Goal: Task Accomplishment & Management: Use online tool/utility

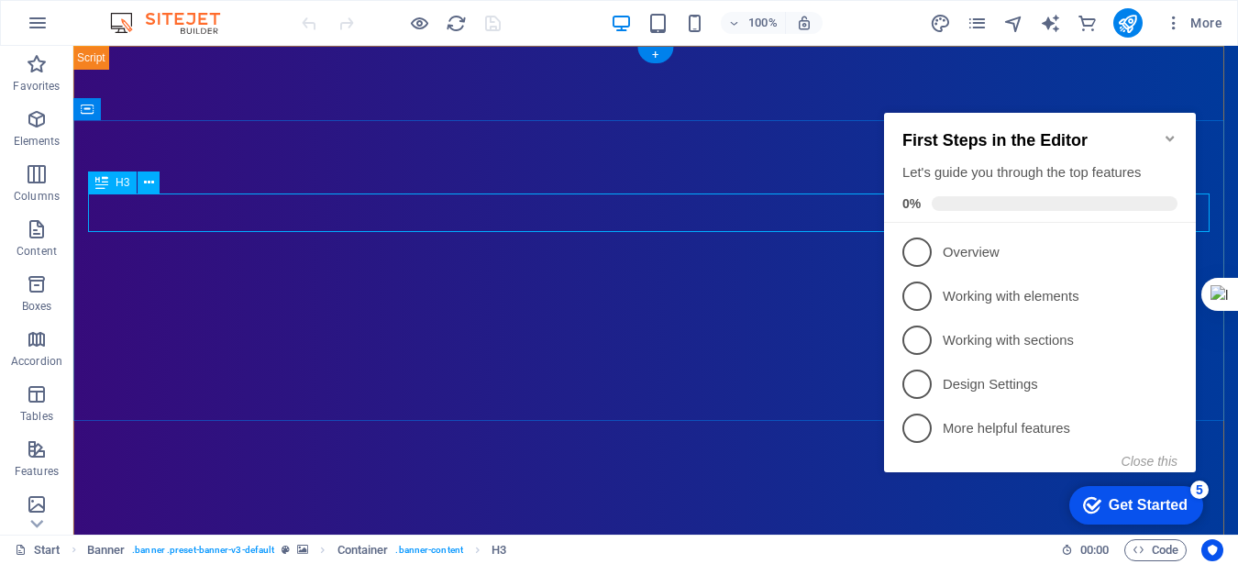
click at [1170, 135] on icon "Minimize checklist" at bounding box center [1170, 138] width 15 height 15
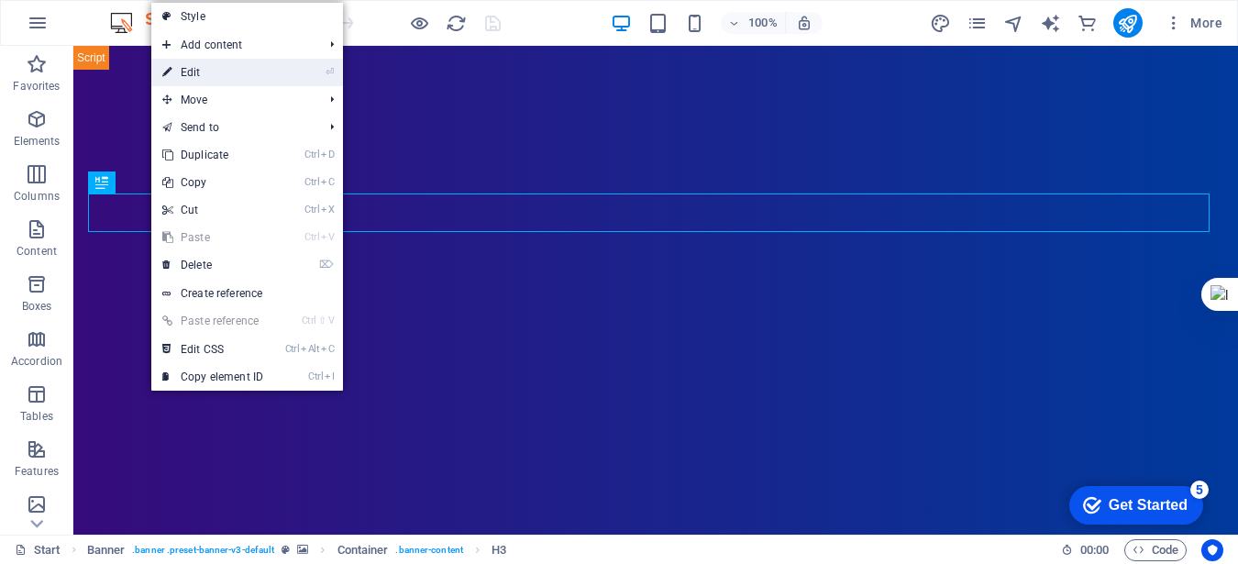
click at [204, 73] on link "⏎ Edit" at bounding box center [212, 73] width 123 height 28
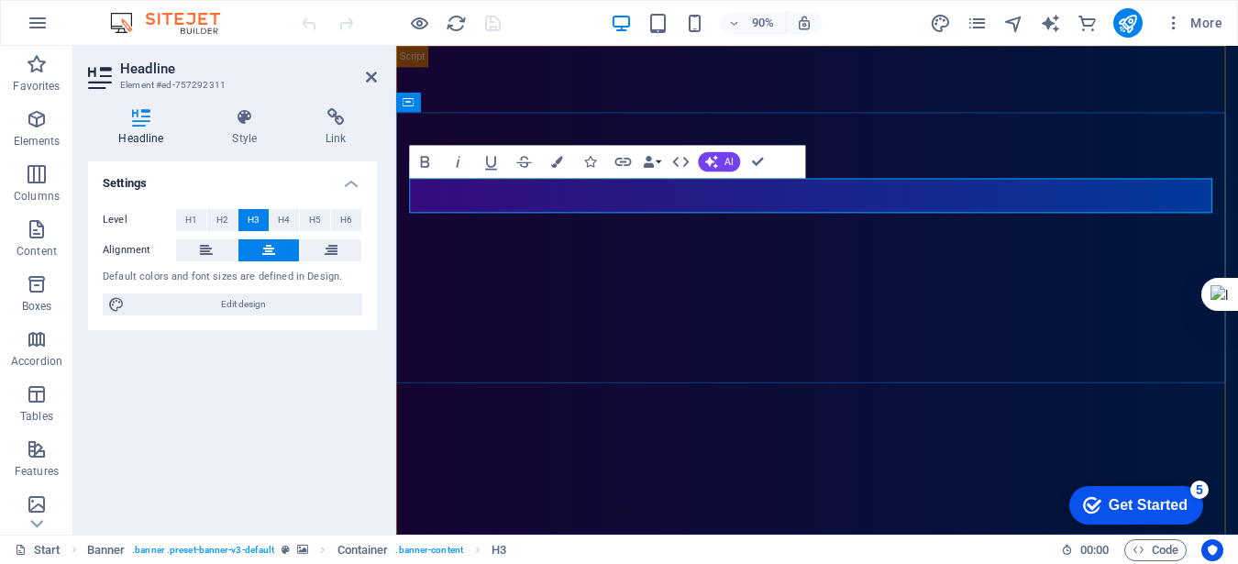
drag, startPoint x: 1105, startPoint y: 210, endPoint x: 605, endPoint y: 215, distance: 499.8
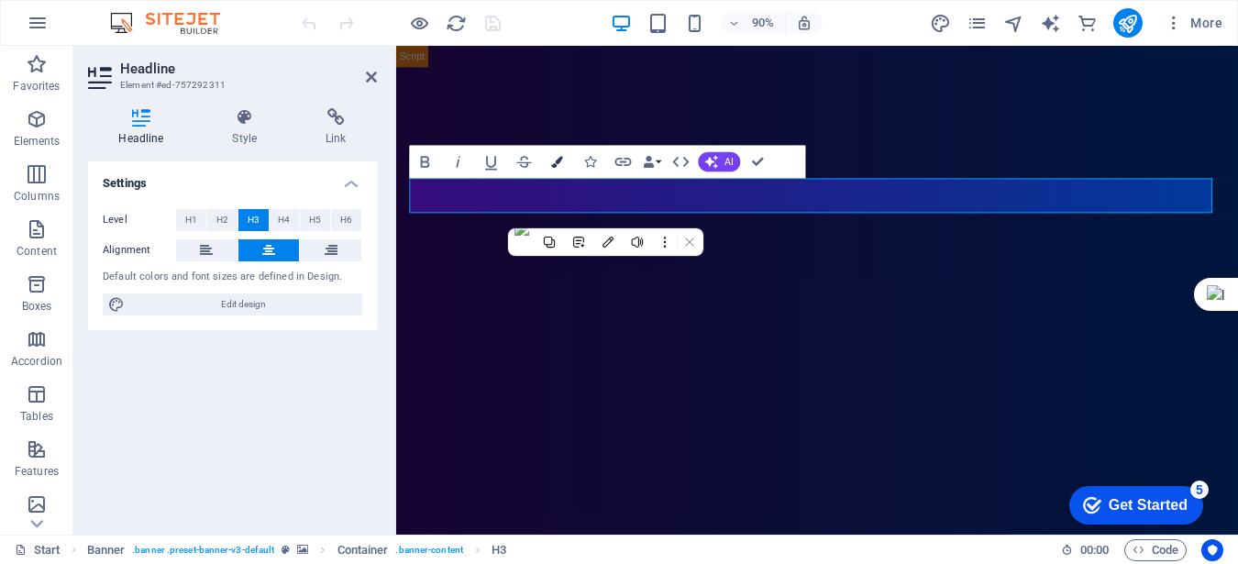
click at [547, 164] on button "Colors" at bounding box center [556, 162] width 31 height 33
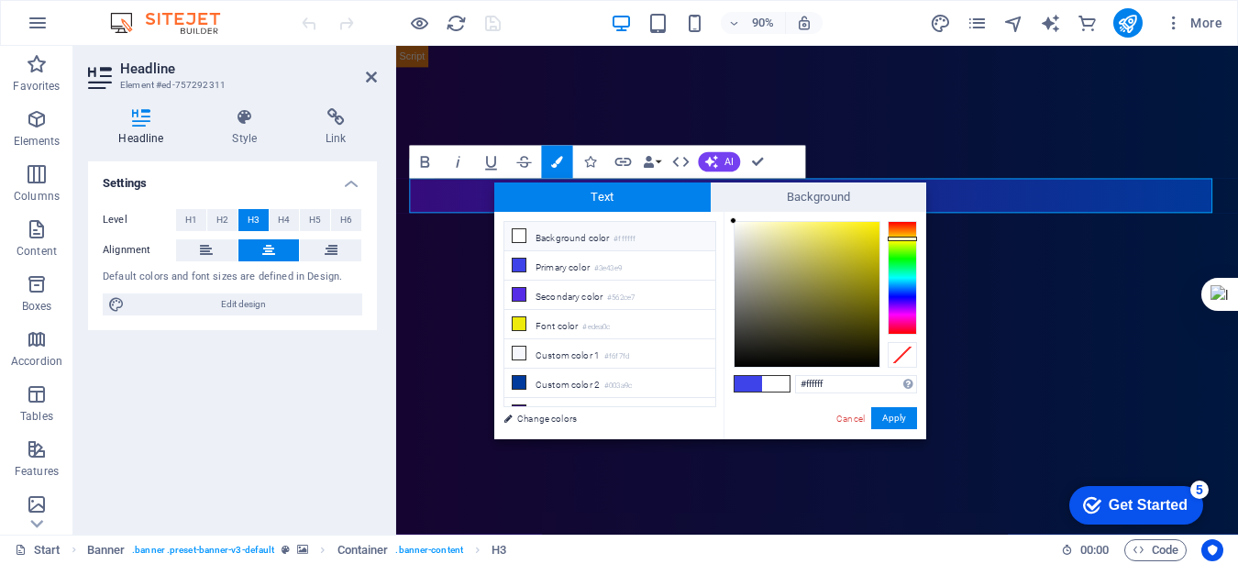
click at [906, 238] on div at bounding box center [902, 278] width 29 height 114
click at [905, 244] on div at bounding box center [902, 278] width 29 height 114
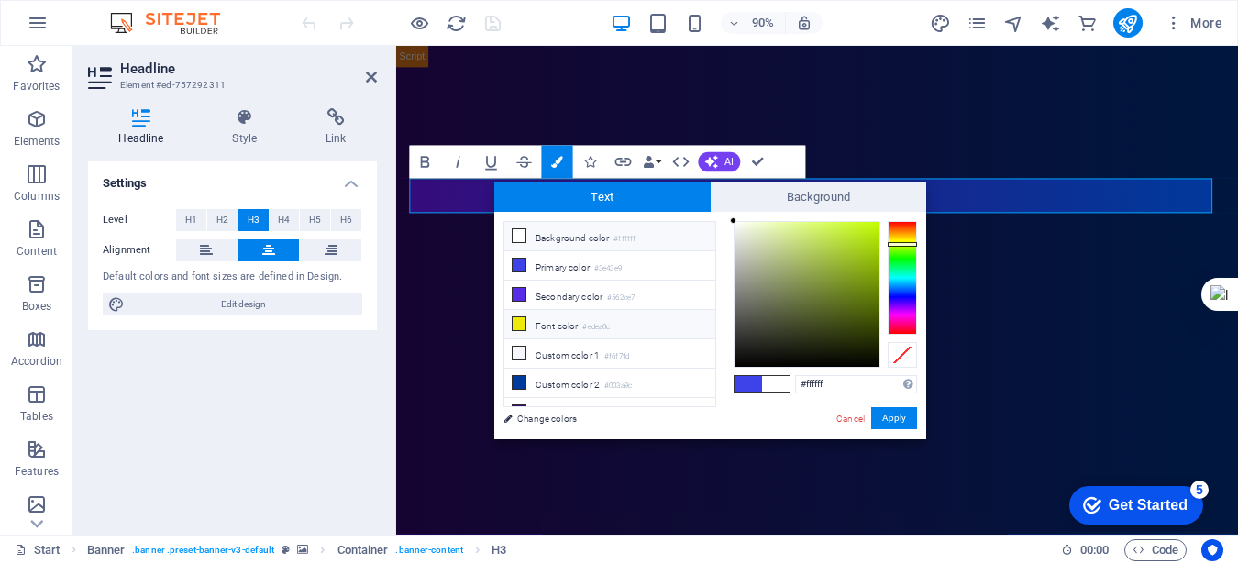
click at [522, 320] on icon at bounding box center [519, 323] width 13 height 13
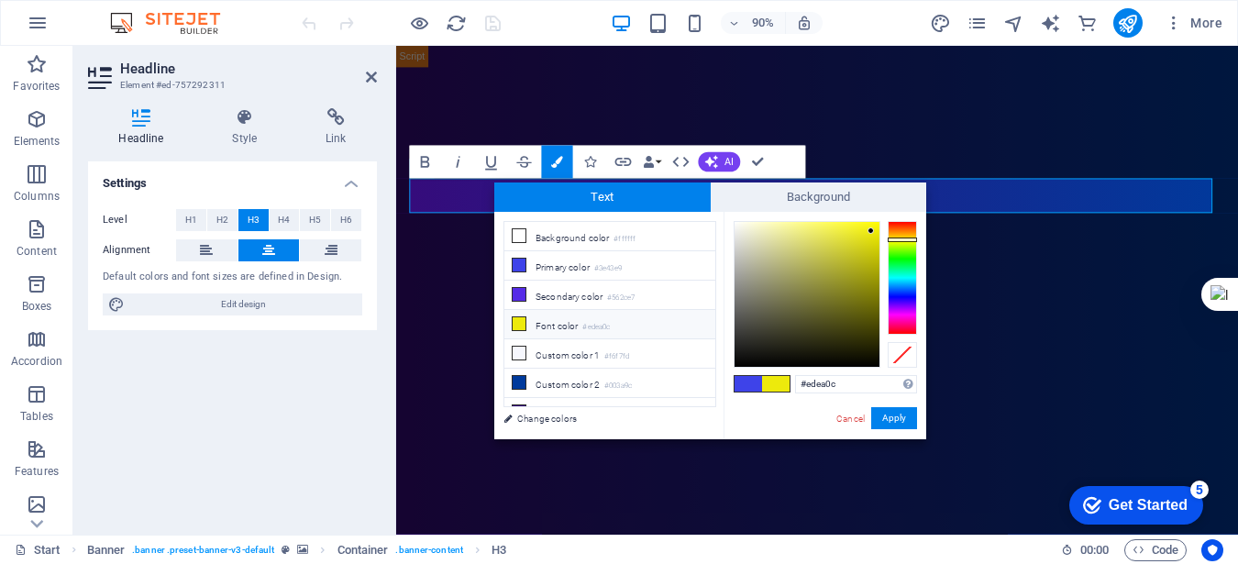
click at [776, 381] on span at bounding box center [776, 384] width 28 height 16
click at [551, 318] on li "Font color #edea0c" at bounding box center [609, 324] width 211 height 29
click at [900, 350] on div at bounding box center [902, 355] width 29 height 26
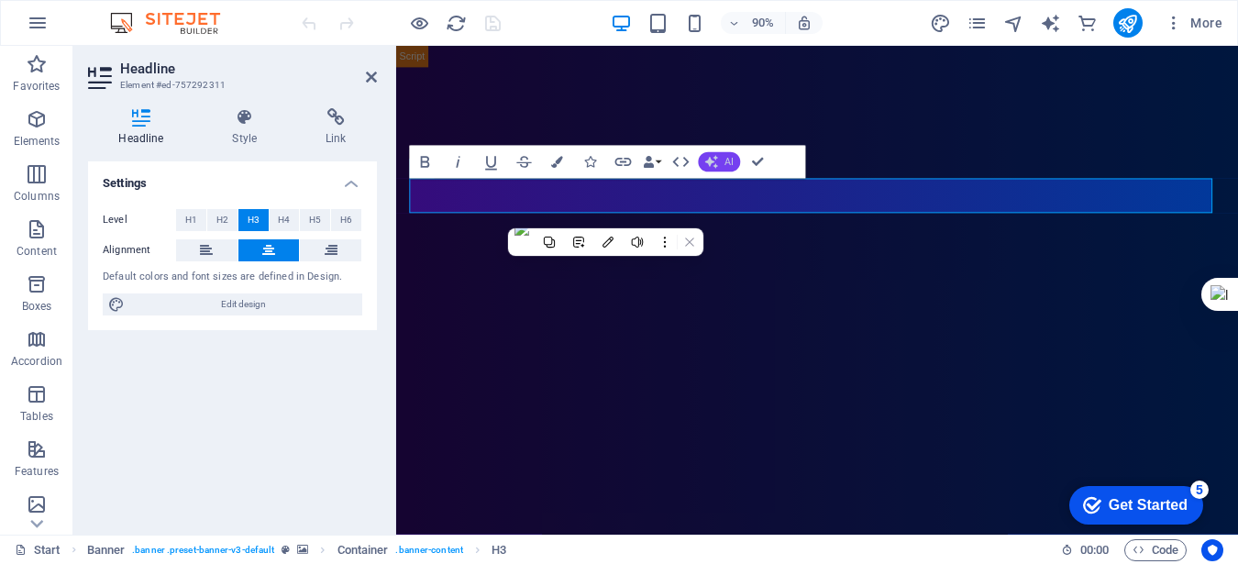
click at [718, 165] on button "AI" at bounding box center [719, 162] width 42 height 20
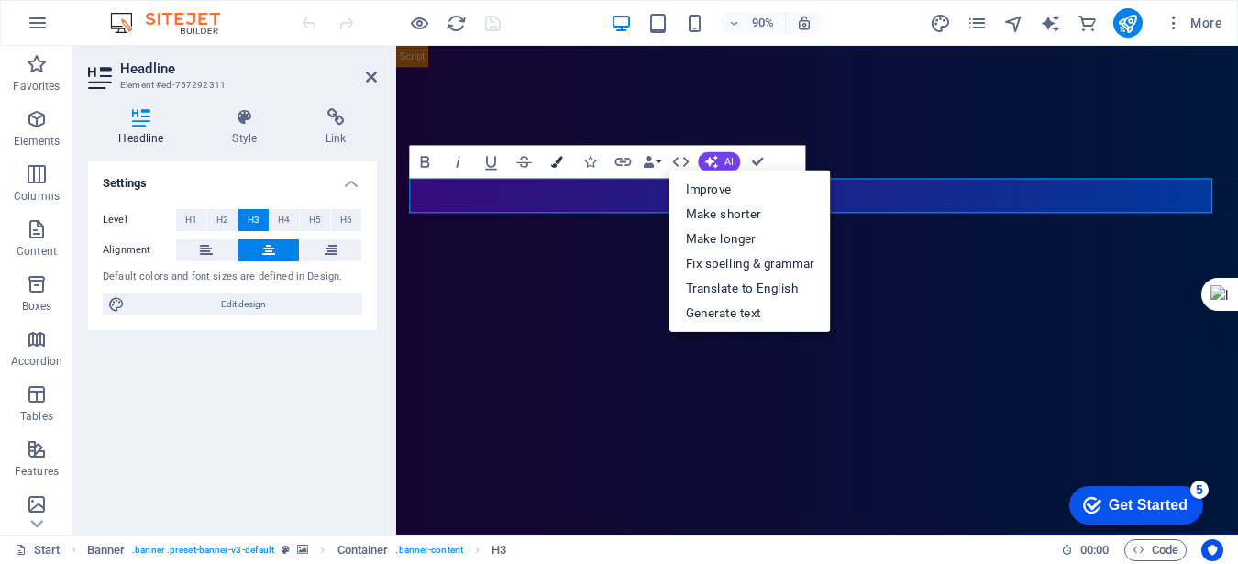
click at [556, 159] on icon "button" at bounding box center [557, 163] width 12 height 12
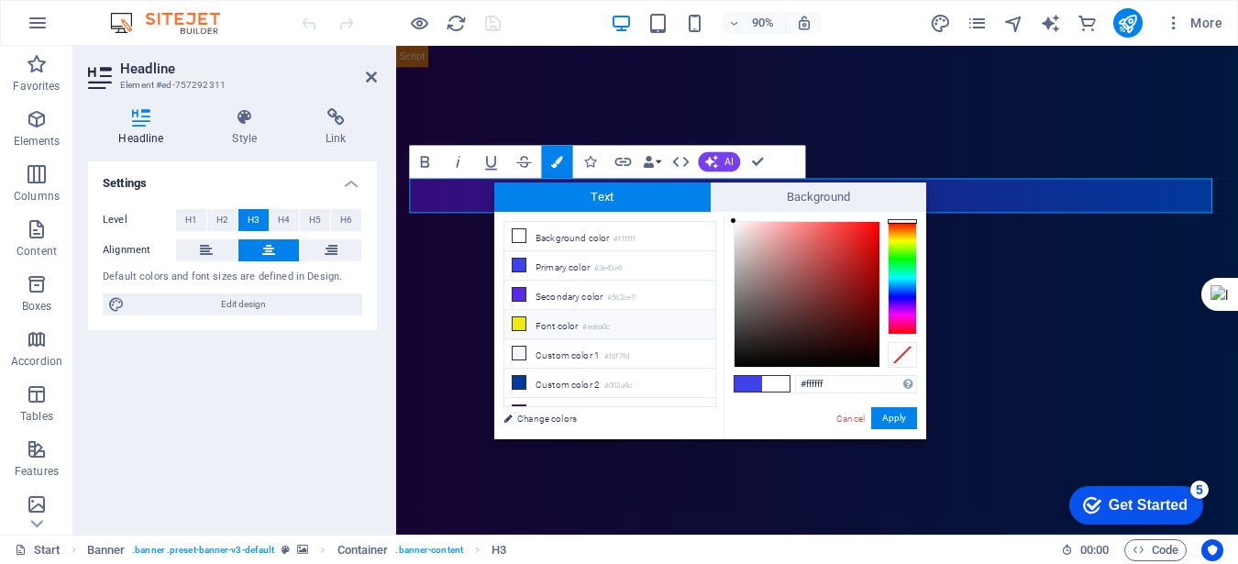
click at [538, 311] on li "Font color #edea0c" at bounding box center [609, 324] width 211 height 29
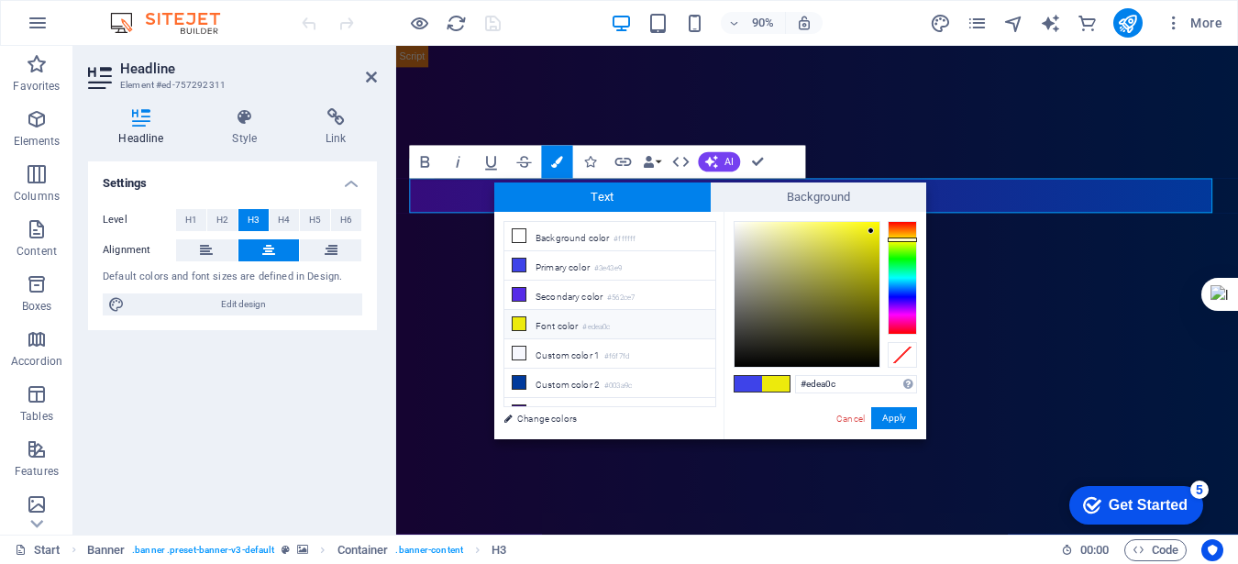
type input "#f8f642"
click at [840, 225] on div at bounding box center [806, 294] width 145 height 145
click at [889, 411] on button "Apply" at bounding box center [894, 418] width 46 height 22
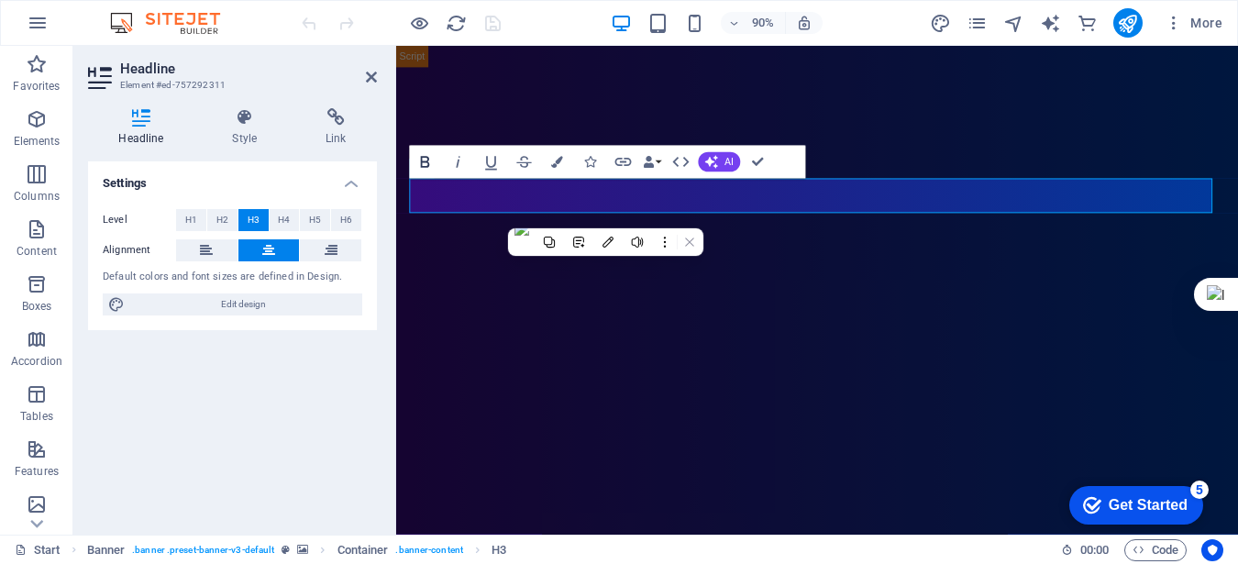
click at [428, 165] on icon "button" at bounding box center [425, 163] width 9 height 12
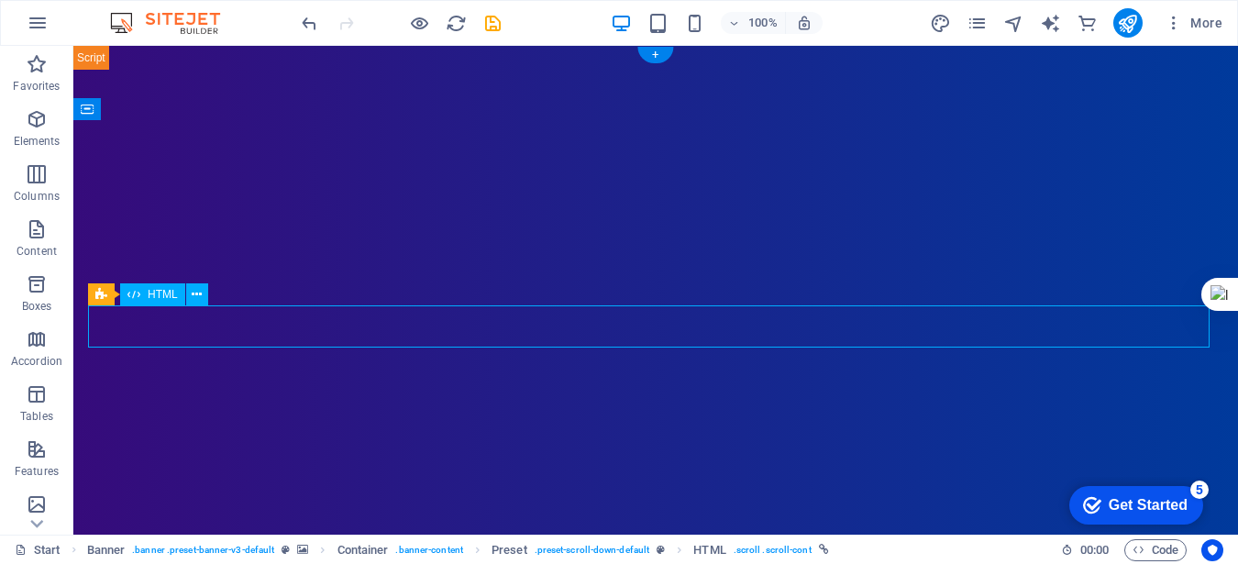
click at [200, 292] on icon at bounding box center [197, 294] width 10 height 19
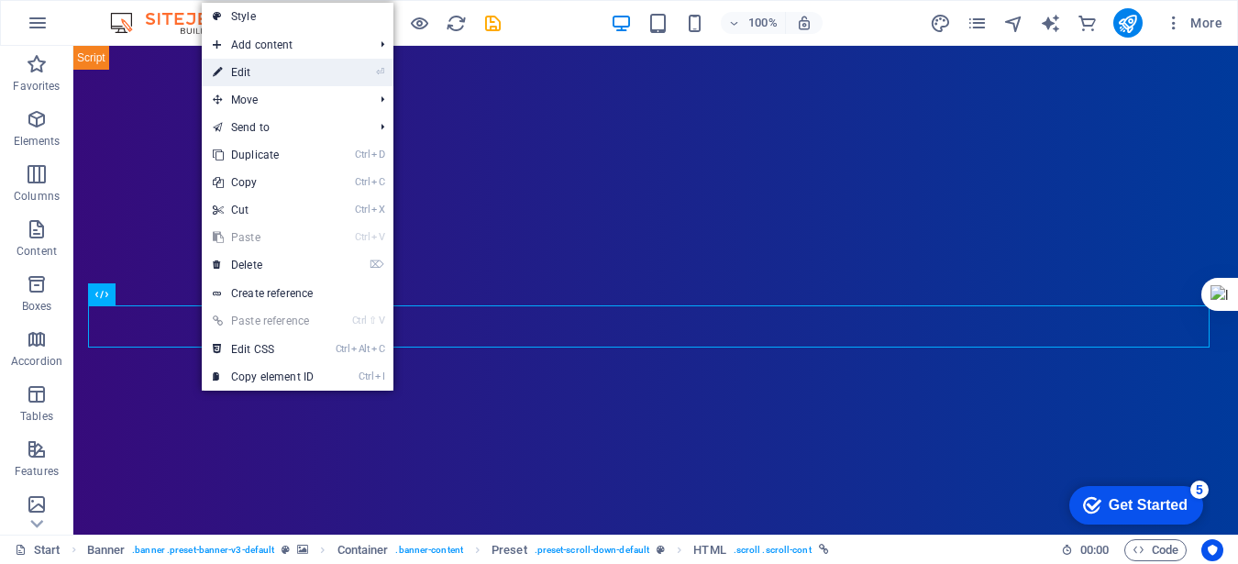
click at [256, 73] on link "⏎ Edit" at bounding box center [263, 73] width 123 height 28
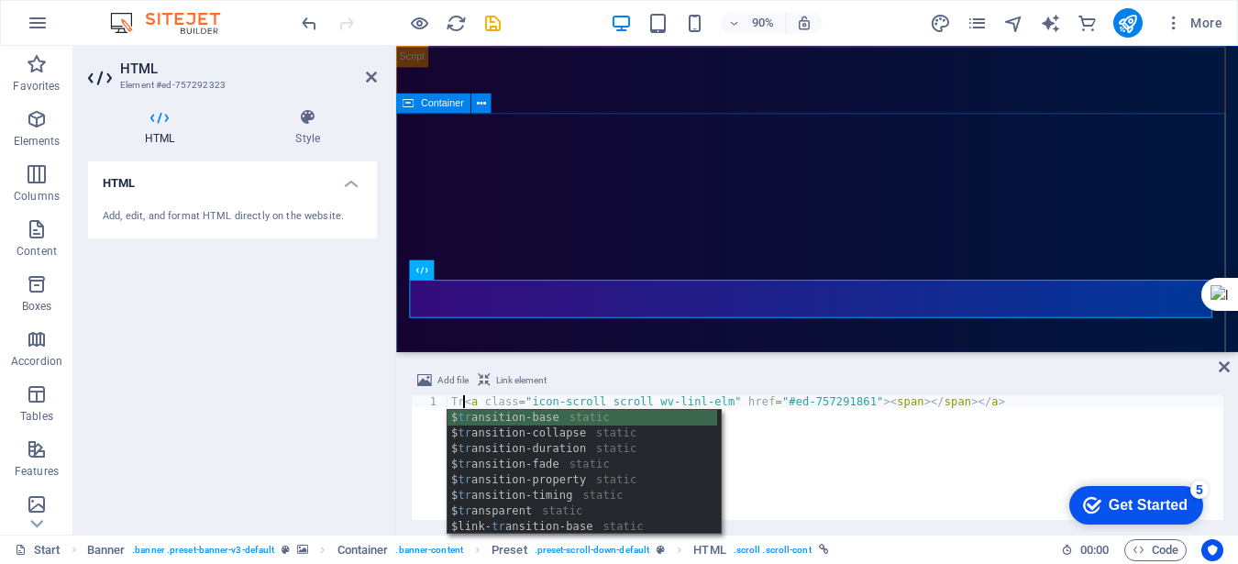
scroll to position [0, 1]
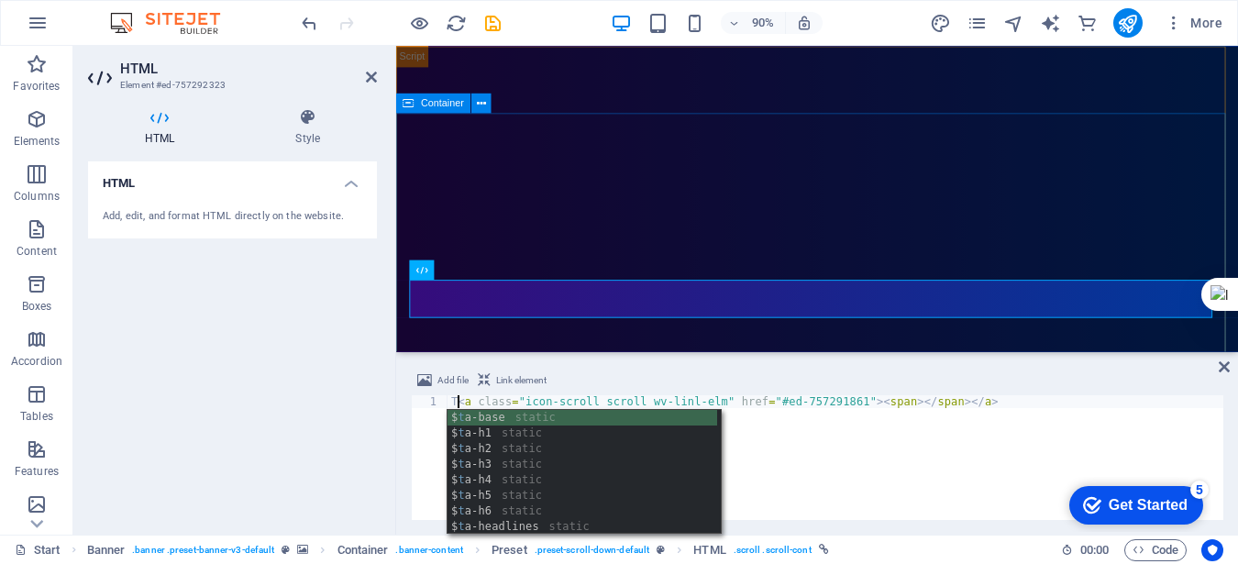
type textarea "<a class="icon-scroll scroll wv-linl-elm" href="#ed-757291861"><span></span></a>"
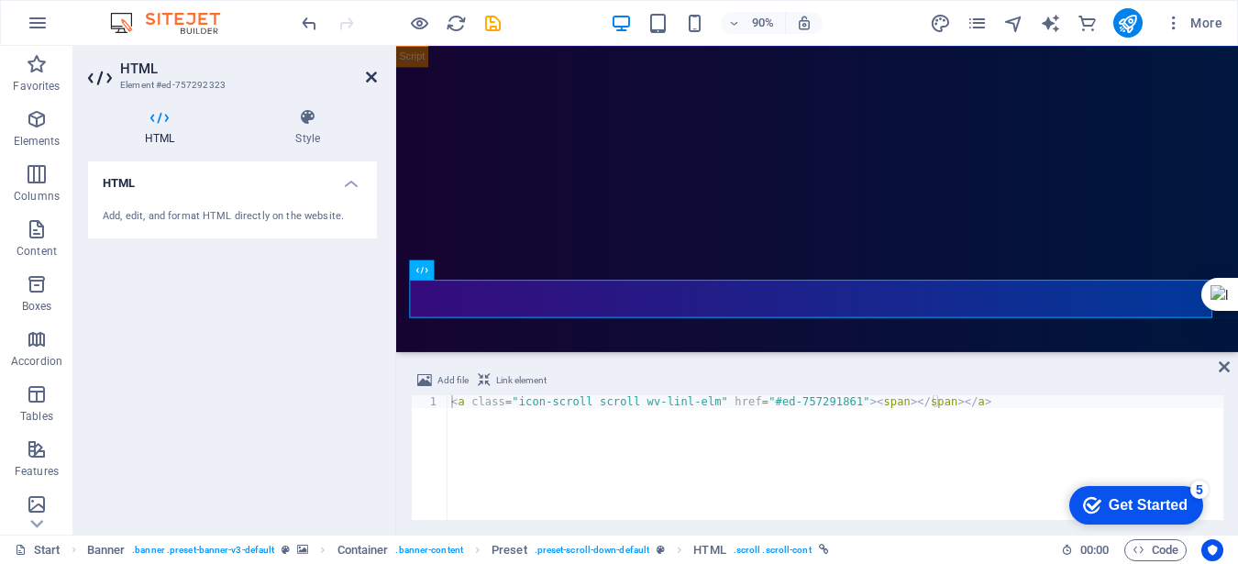
click at [367, 70] on icon at bounding box center [371, 77] width 11 height 15
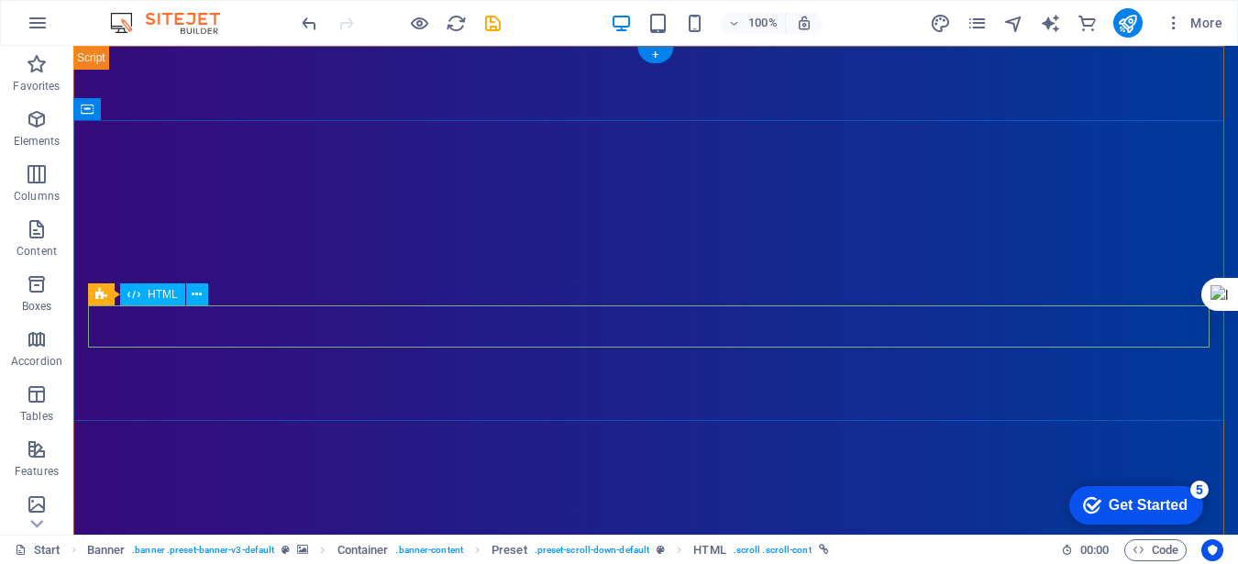
click at [198, 293] on icon at bounding box center [197, 294] width 10 height 19
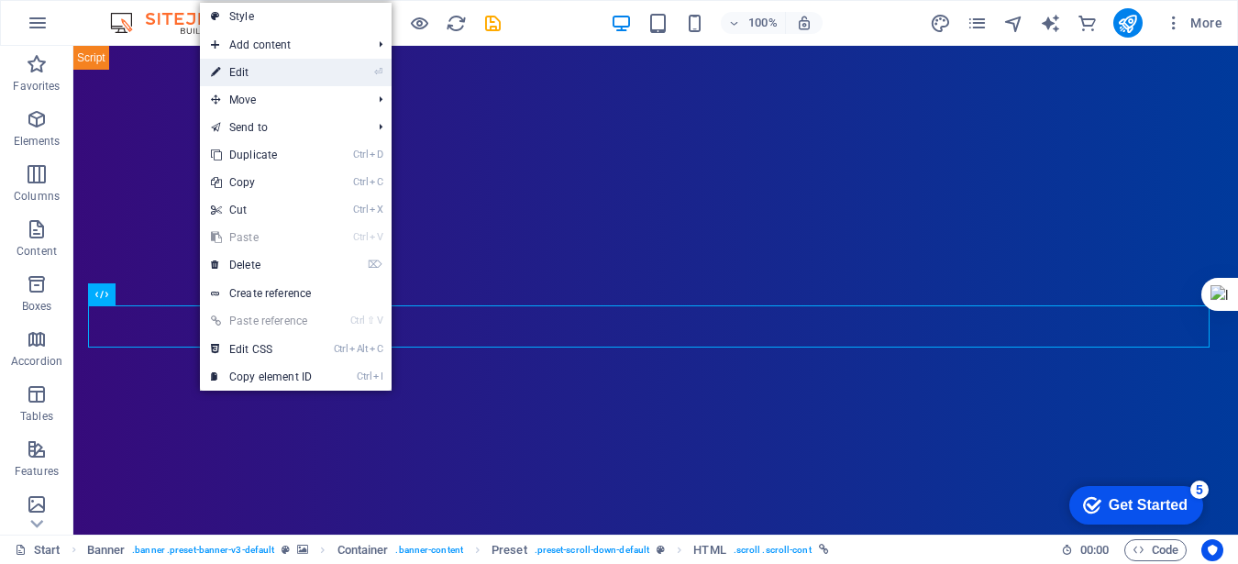
click at [248, 73] on link "⏎ Edit" at bounding box center [261, 73] width 123 height 28
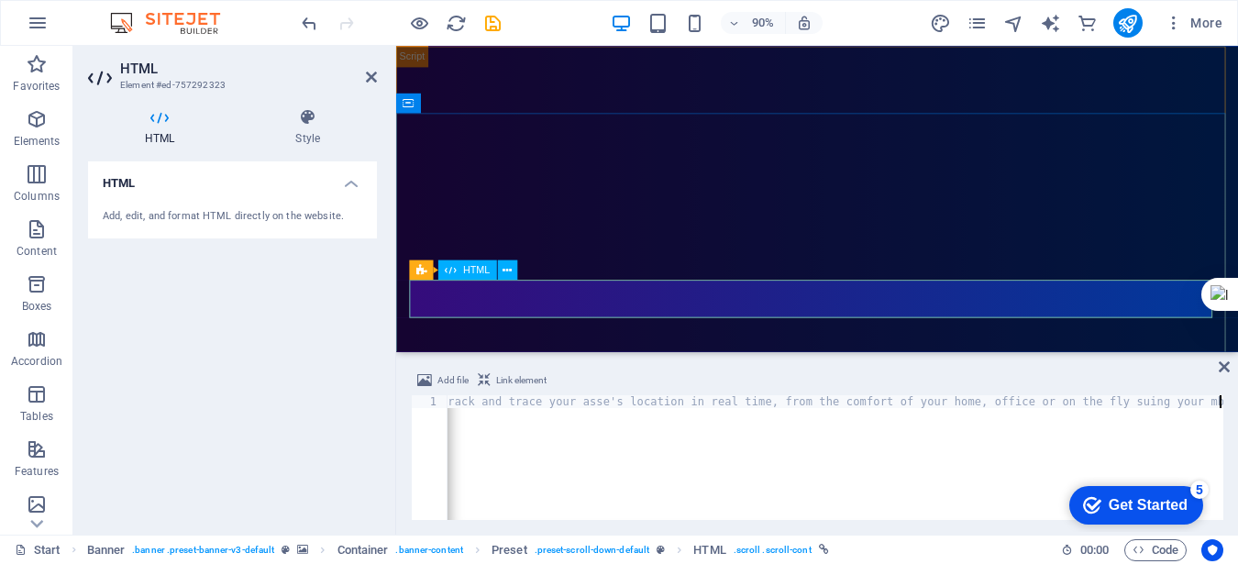
scroll to position [0, 10]
click at [1152, 401] on div "Track and trace your asse's location in real time, from the comfort of your hom…" at bounding box center [830, 468] width 786 height 147
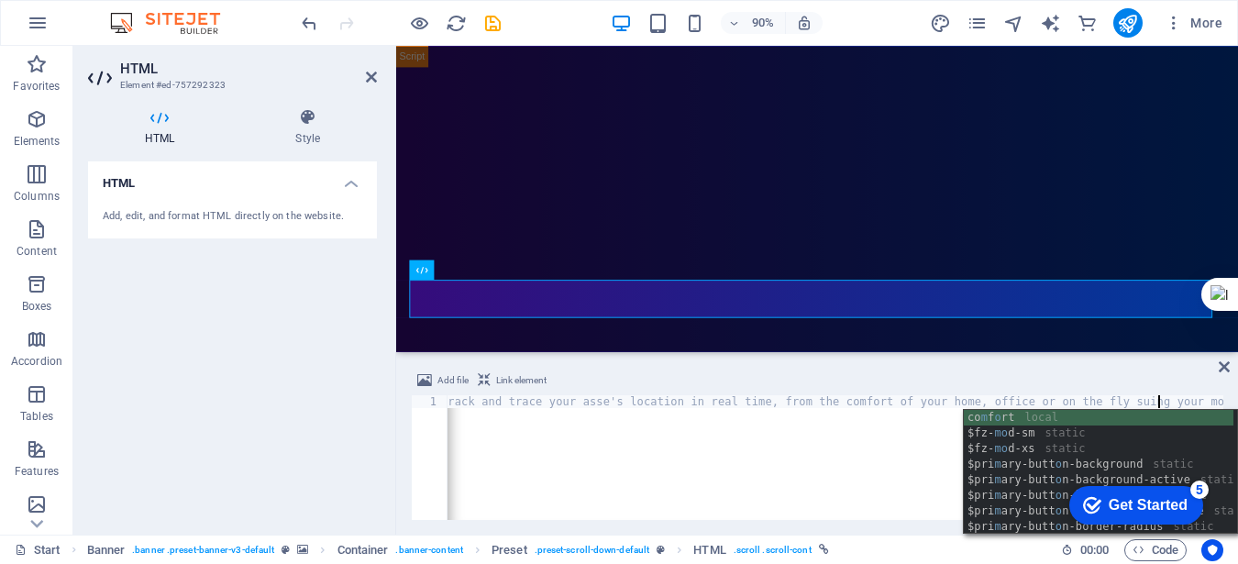
scroll to position [0, 17]
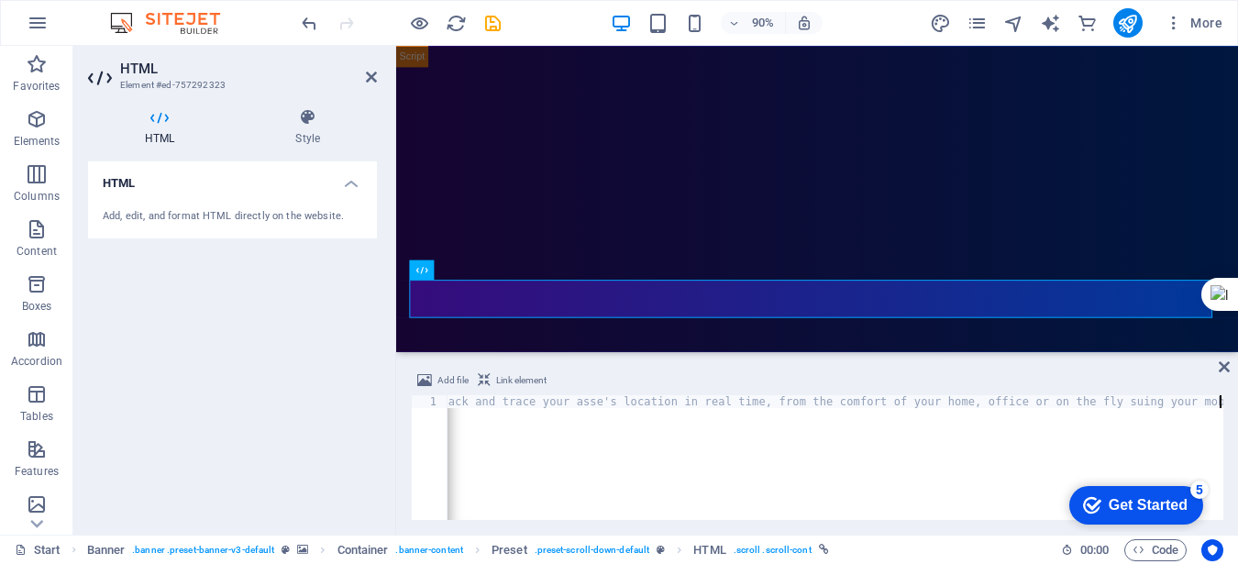
click at [823, 447] on div "Track and trace your asse's location in real time, from the comfort of your hom…" at bounding box center [827, 468] width 792 height 147
click at [741, 401] on div "Track and trace your asse's location in real time, from the comfort of your hom…" at bounding box center [827, 468] width 792 height 147
click at [748, 400] on div "Track and trace your asse's location in real time:a) from the comfort of your h…" at bounding box center [839, 468] width 804 height 147
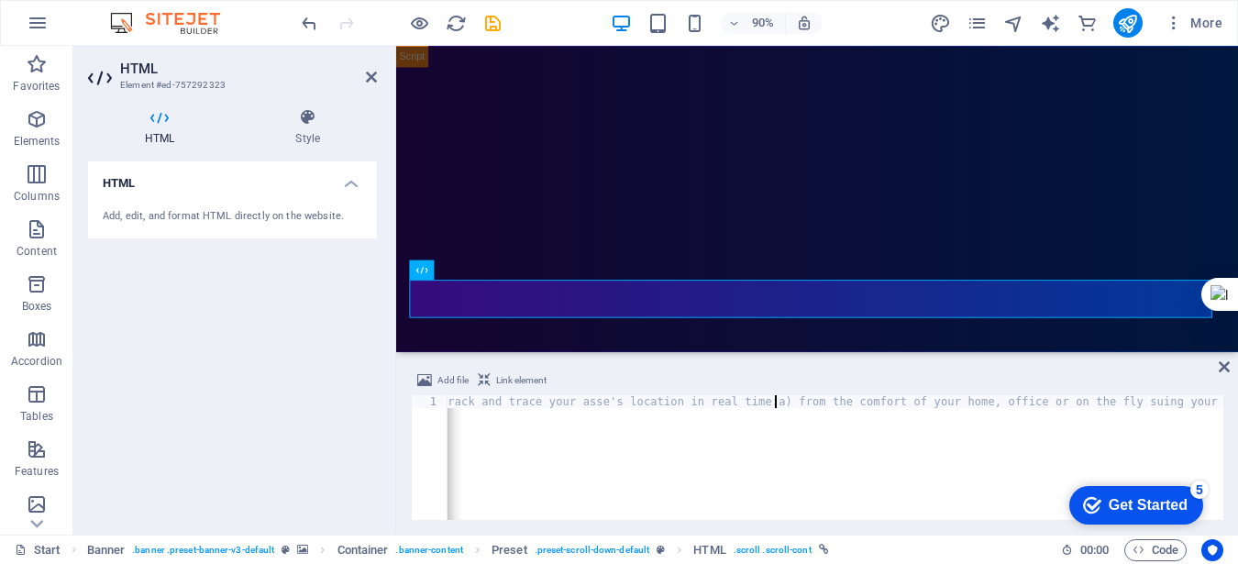
click at [774, 403] on div "Track and trace your asse's location in real time:a) from the comfort of your h…" at bounding box center [839, 468] width 804 height 147
click at [750, 403] on div "Track and trace your asse's location in real time:a) From the comfort of your h…" at bounding box center [839, 468] width 804 height 147
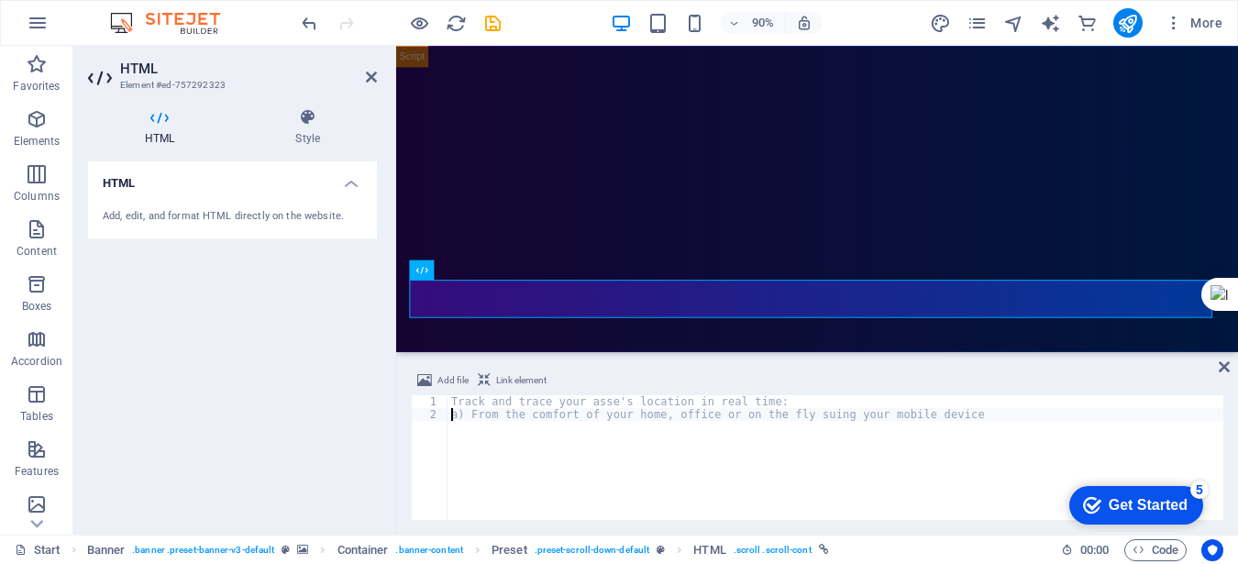
scroll to position [0, 1]
click at [721, 411] on div "Track and trace your asse's location in real time: a) From the comfort of your …" at bounding box center [835, 468] width 776 height 147
click at [653, 415] on div "Track and trace your asse's location in real time: a) From the comfort of your …" at bounding box center [835, 470] width 776 height 150
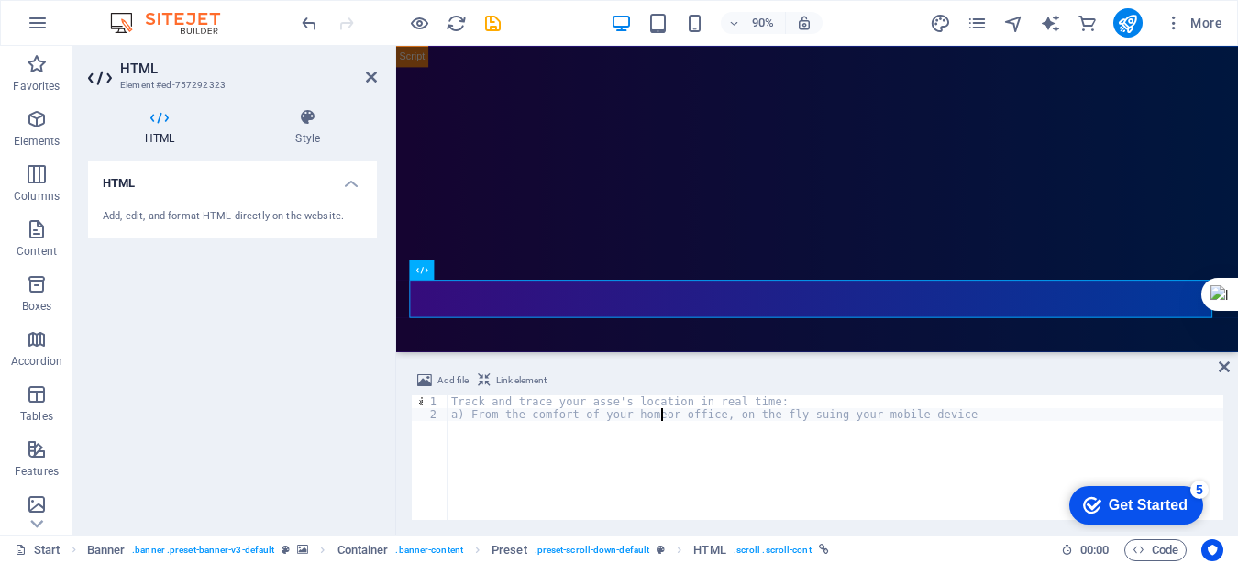
click at [649, 413] on div "Track and trace your asse's location in real time: a) From the comfort of your …" at bounding box center [835, 470] width 776 height 150
click at [722, 418] on div "Track and trace your asse's location in real time: a) From the comfort of your …" at bounding box center [835, 470] width 776 height 150
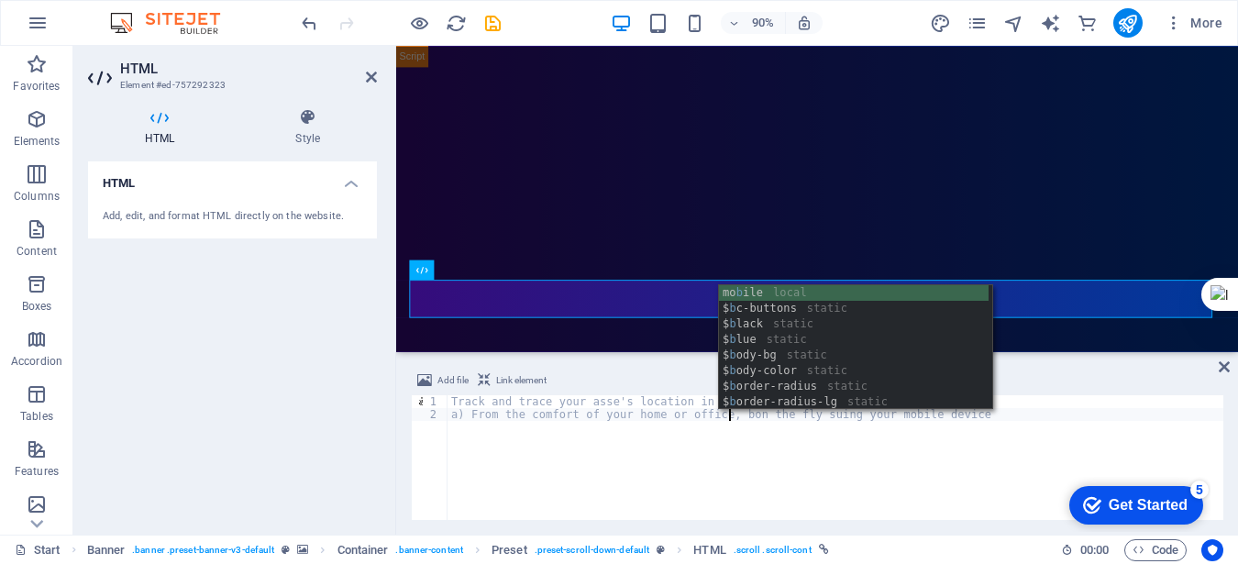
scroll to position [0, 23]
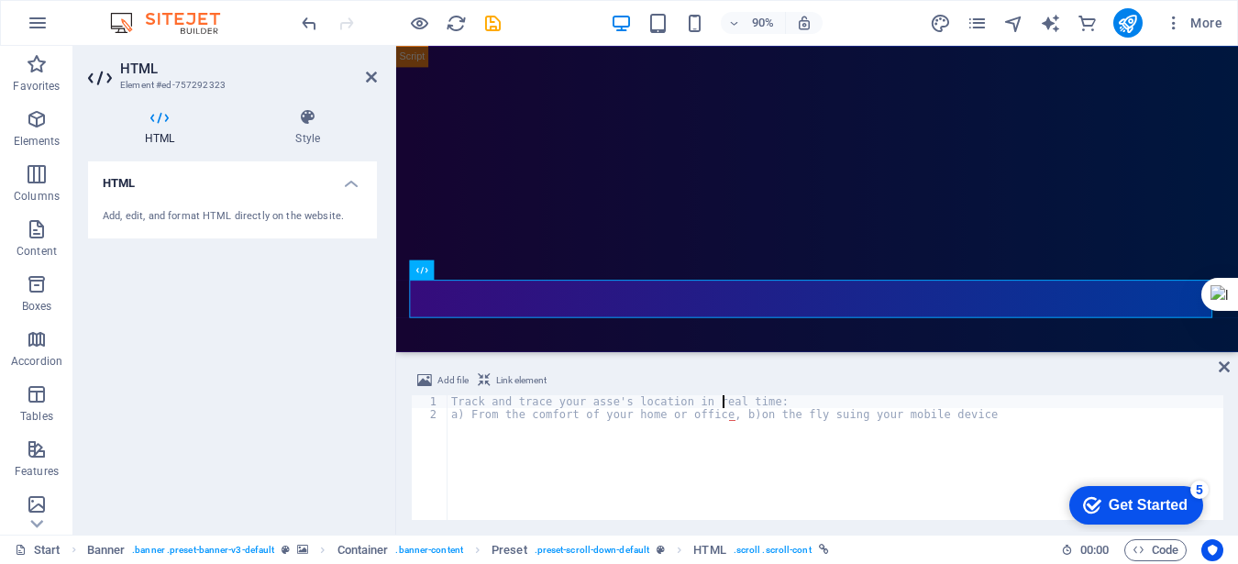
click at [723, 407] on div "Track and trace your asse's location in real time: a) From the comfort of your …" at bounding box center [835, 470] width 776 height 150
click at [723, 413] on div "Track and trace your asse's location in real time: a) From the comfort of your …" at bounding box center [835, 470] width 776 height 150
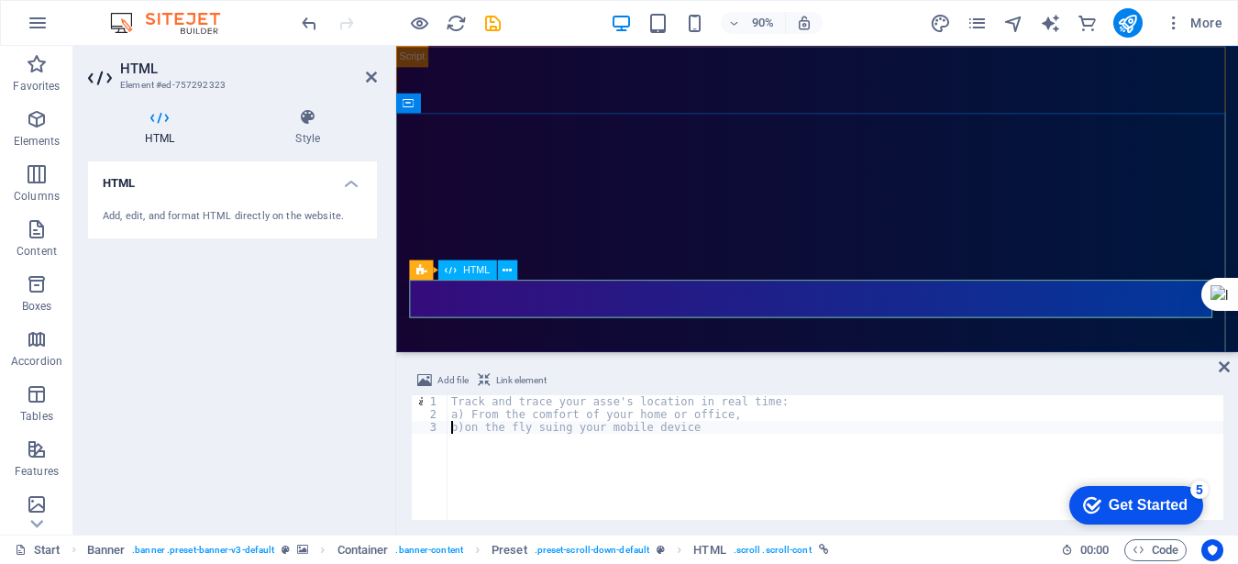
type textarea "b)on the fly suing your mobile device"
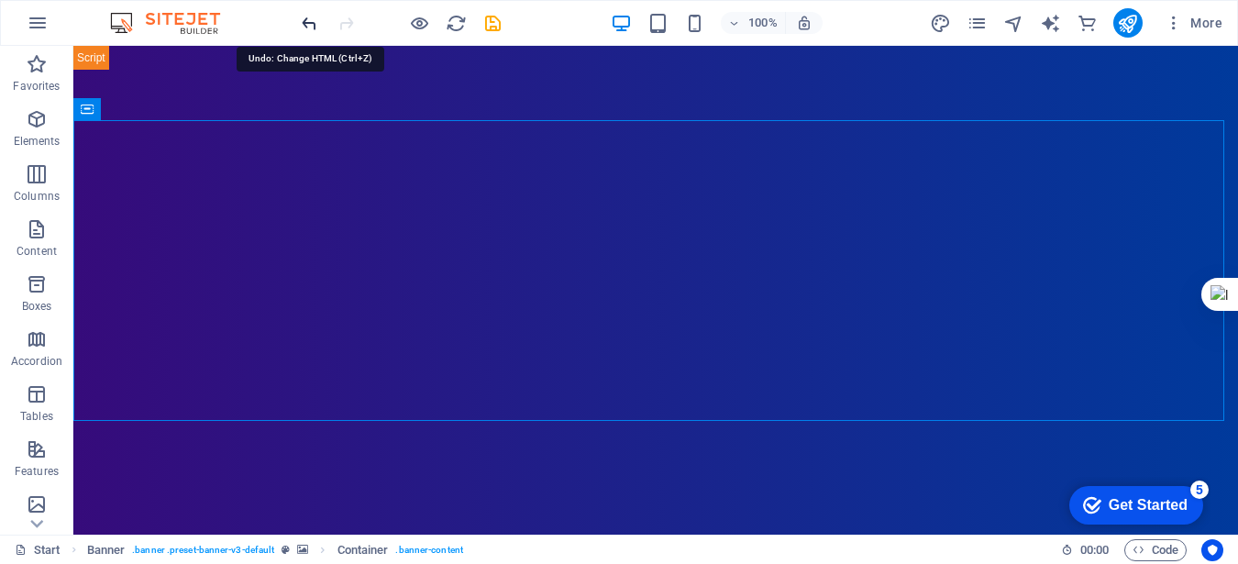
click at [305, 20] on icon "undo" at bounding box center [309, 23] width 21 height 21
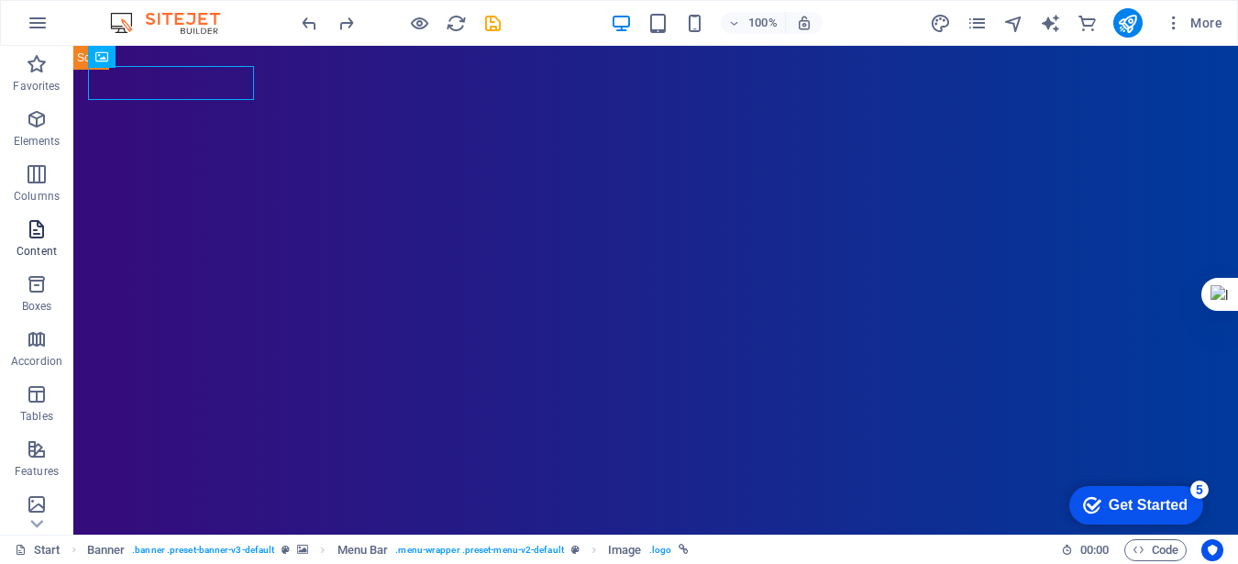
click at [35, 234] on icon "button" at bounding box center [37, 229] width 22 height 22
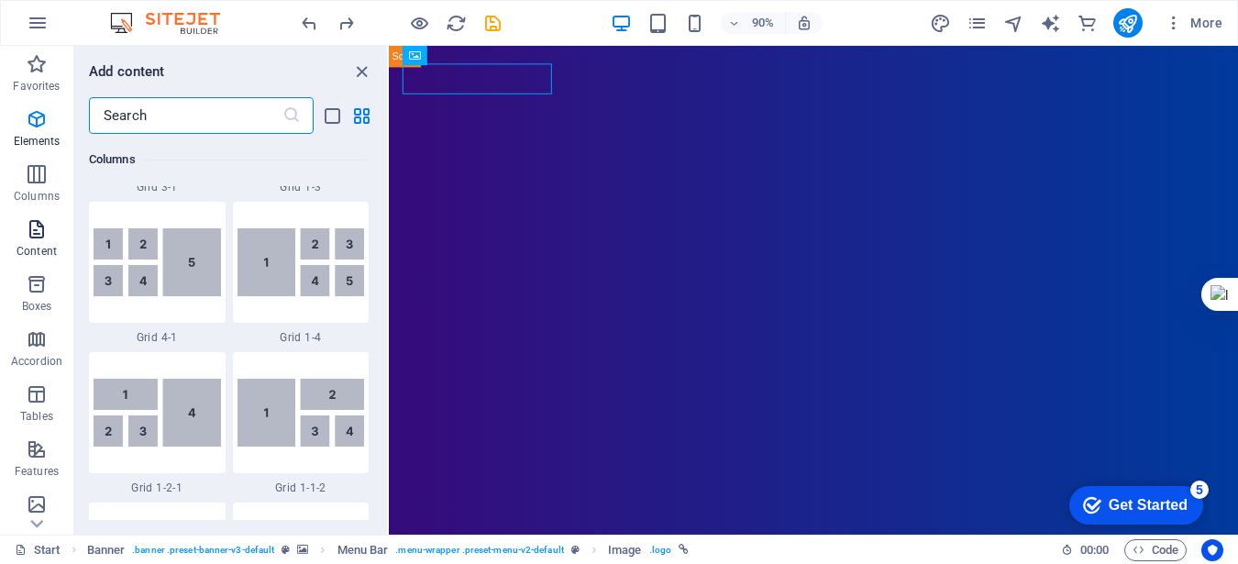
scroll to position [3208, 0]
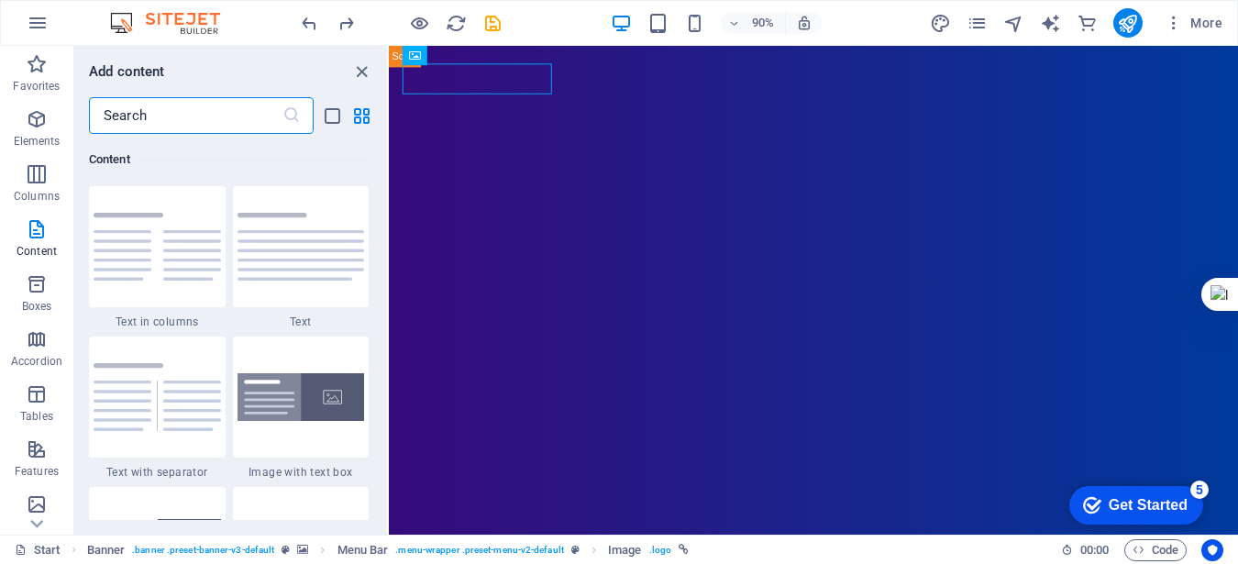
click at [147, 116] on input "text" at bounding box center [185, 115] width 193 height 37
click at [306, 425] on div at bounding box center [301, 397] width 137 height 121
click at [389, 408] on div "H3 Banner Container Menu Banner Menu Bar H5 Preset HTML Preset Spacer HTML Menu…" at bounding box center [813, 290] width 849 height 489
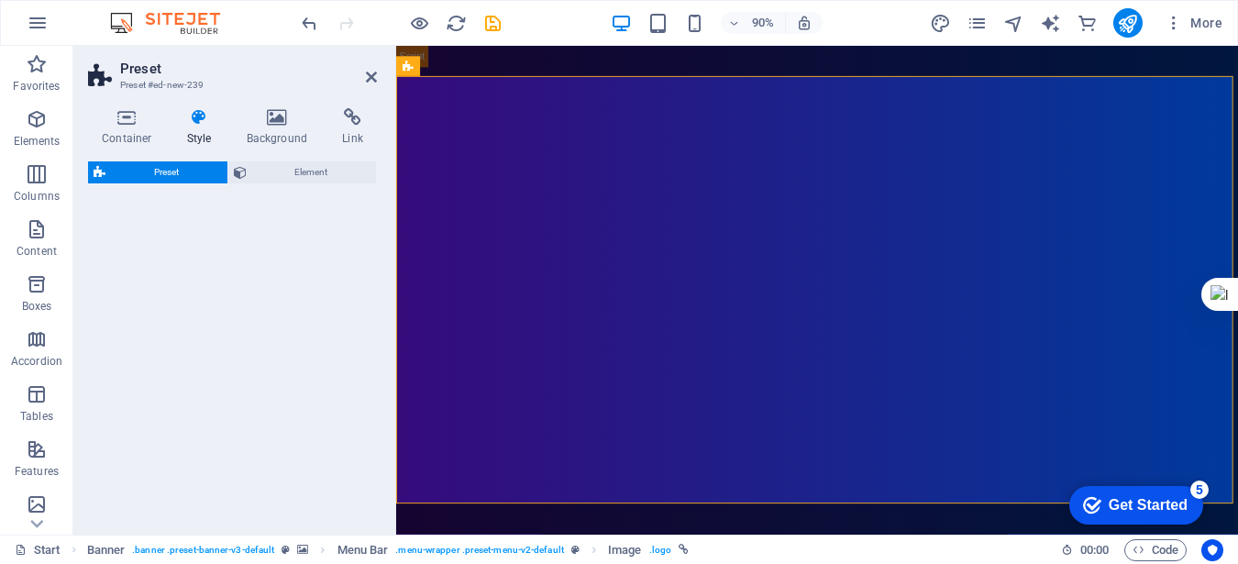
select select "rem"
select select "px"
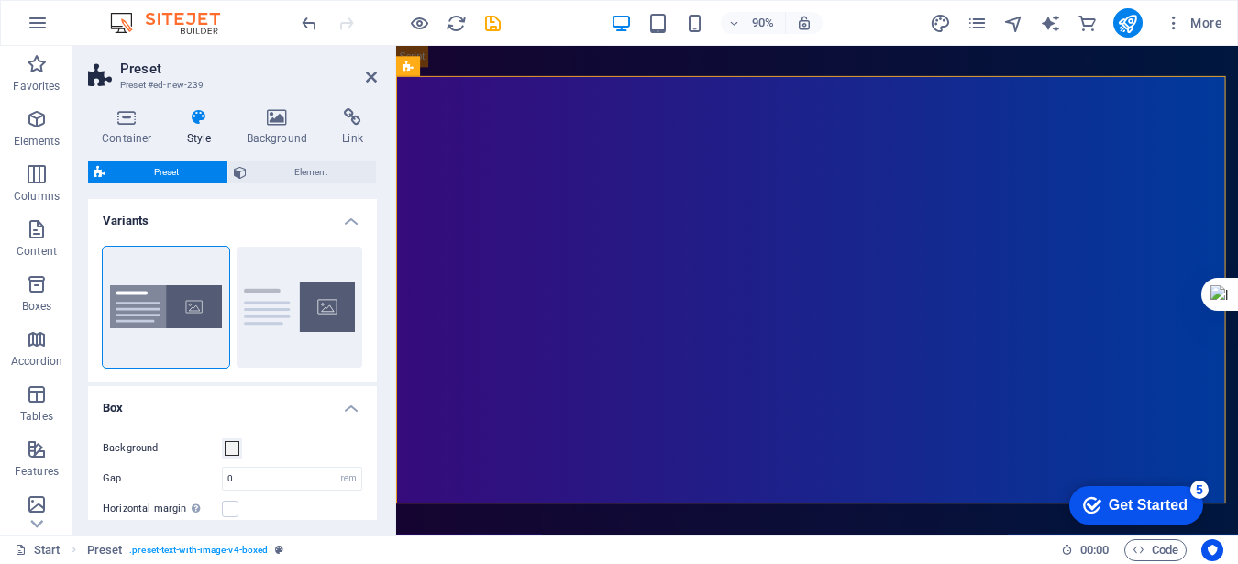
scroll to position [525, 0]
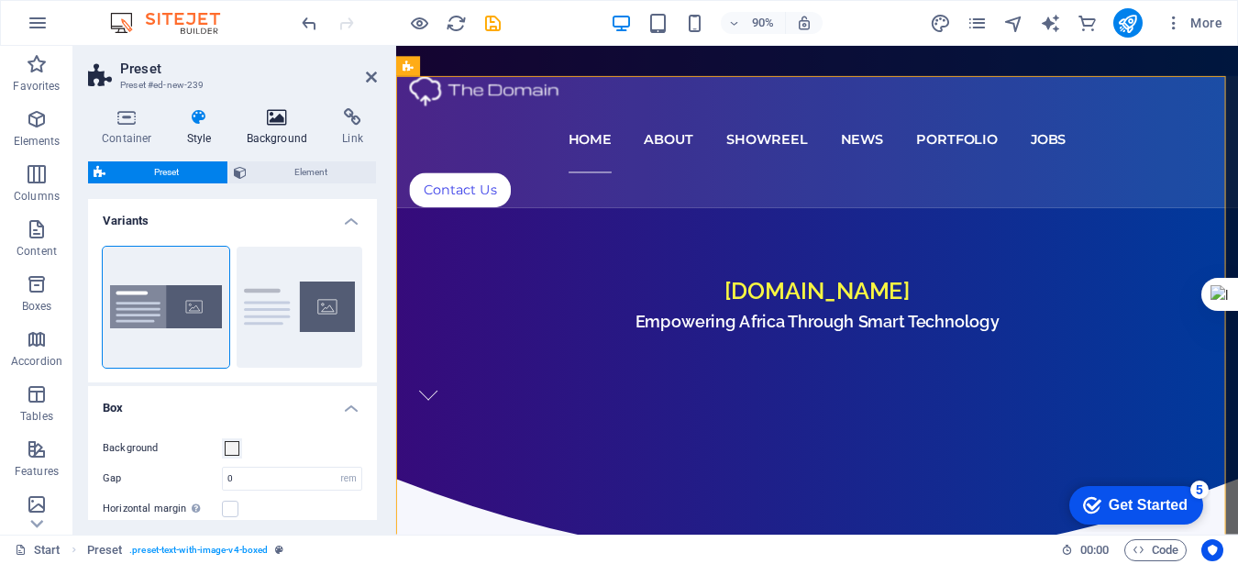
click at [278, 130] on h4 "Background" at bounding box center [281, 127] width 96 height 39
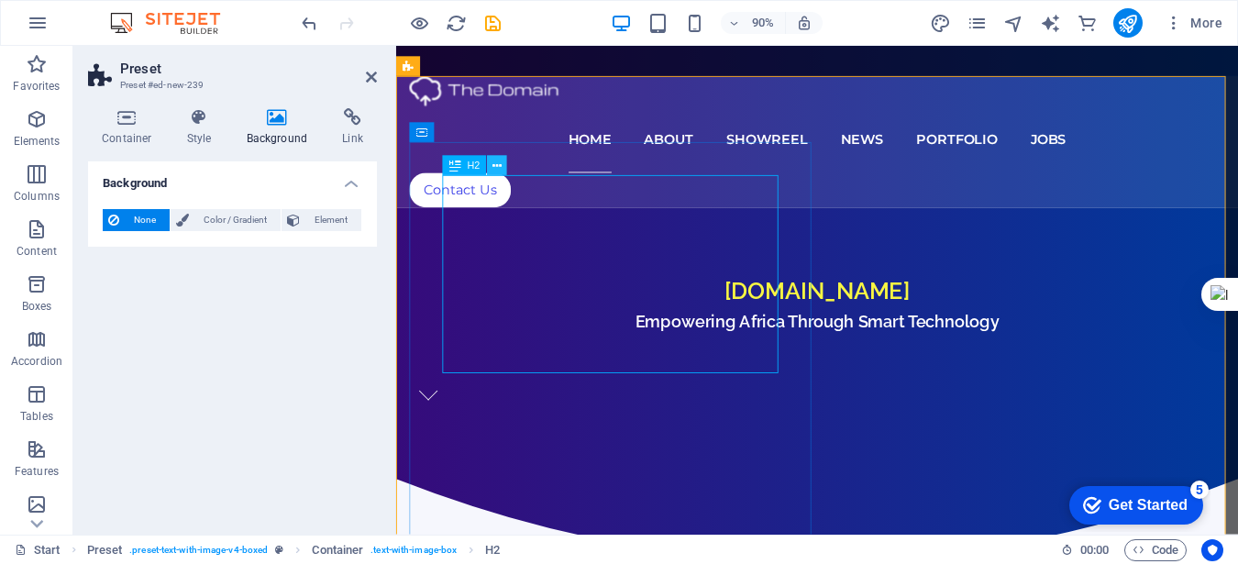
click at [494, 167] on icon at bounding box center [496, 165] width 9 height 17
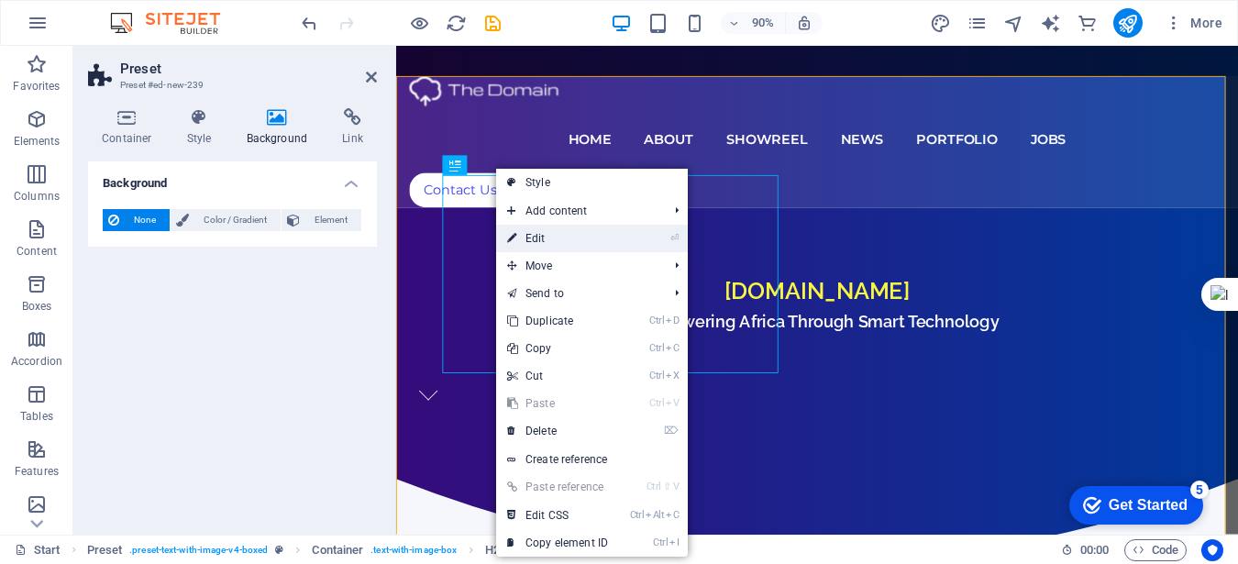
click at [548, 237] on link "⏎ Edit" at bounding box center [557, 239] width 123 height 28
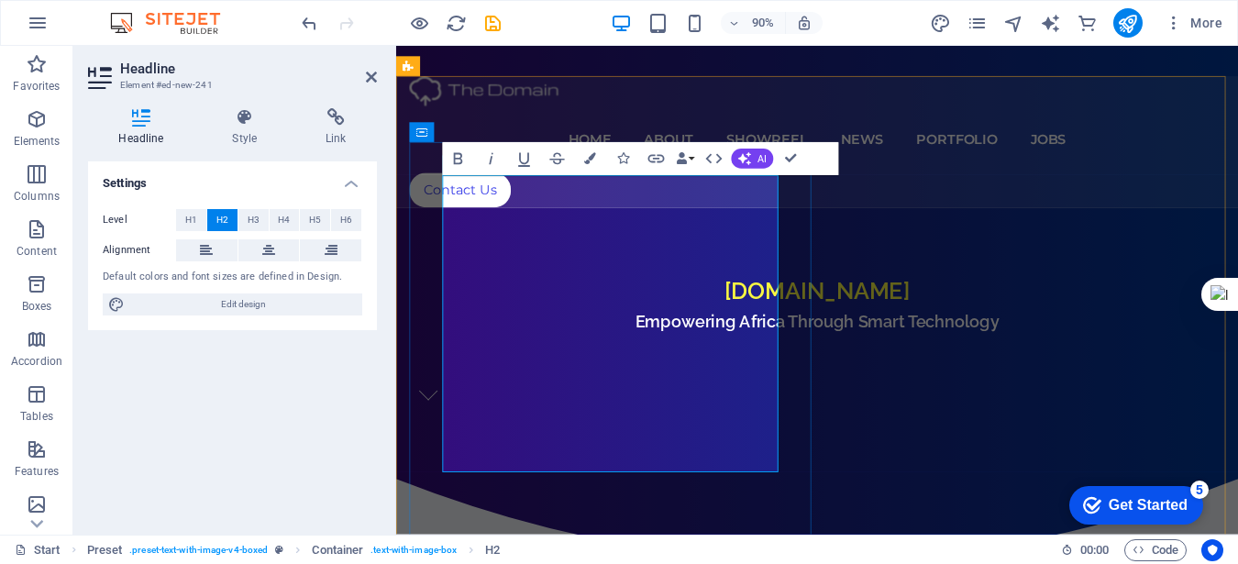
drag, startPoint x: 632, startPoint y: 472, endPoint x: 471, endPoint y: 242, distance: 280.6
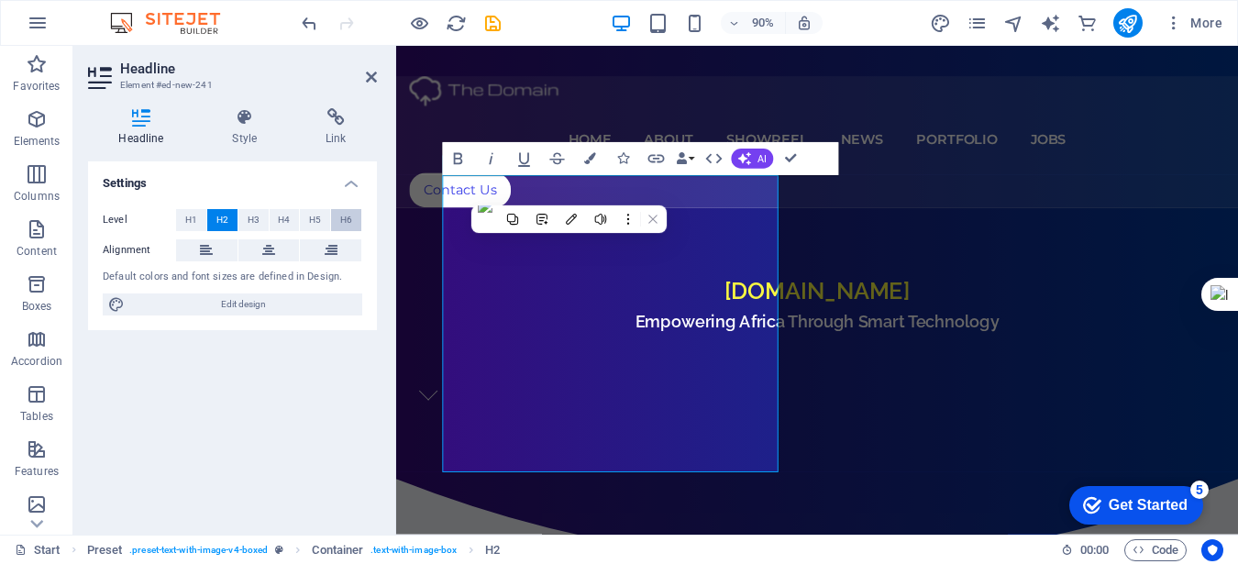
click at [354, 210] on button "H6" at bounding box center [346, 220] width 30 height 22
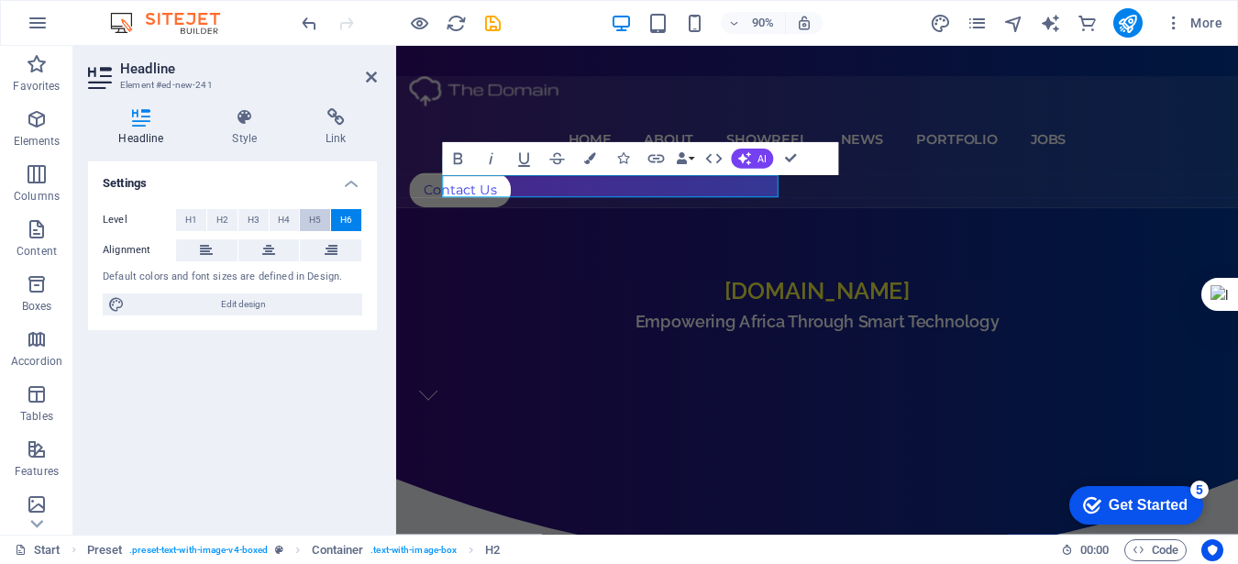
click at [305, 225] on button "H5" at bounding box center [315, 220] width 30 height 22
click at [277, 228] on button "H4" at bounding box center [285, 220] width 30 height 22
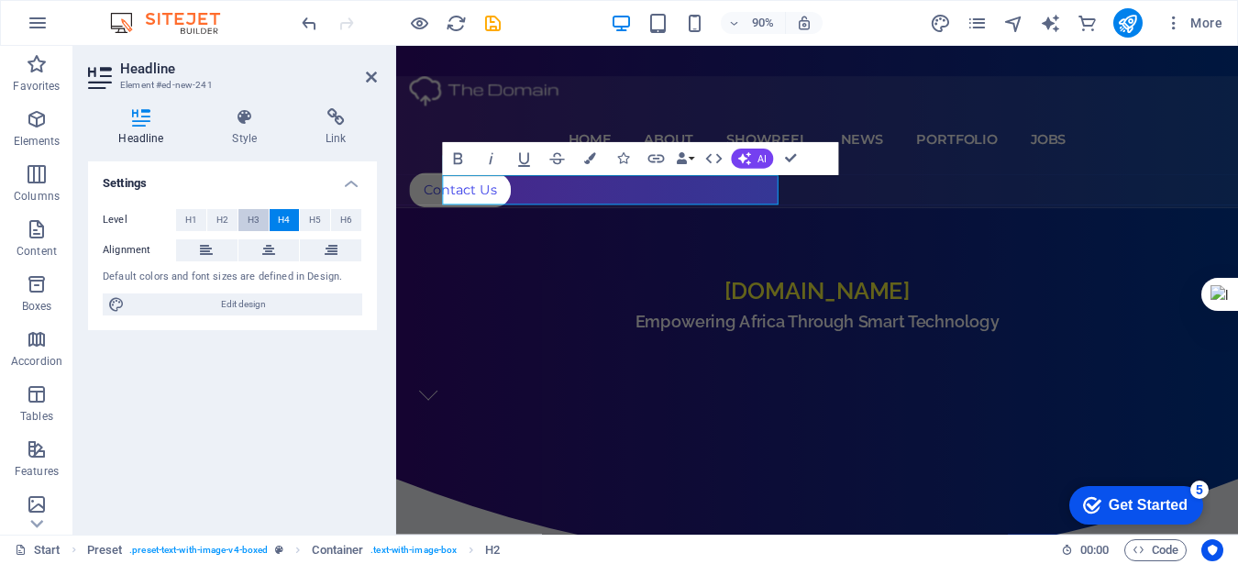
click at [246, 226] on button "H3" at bounding box center [253, 220] width 30 height 22
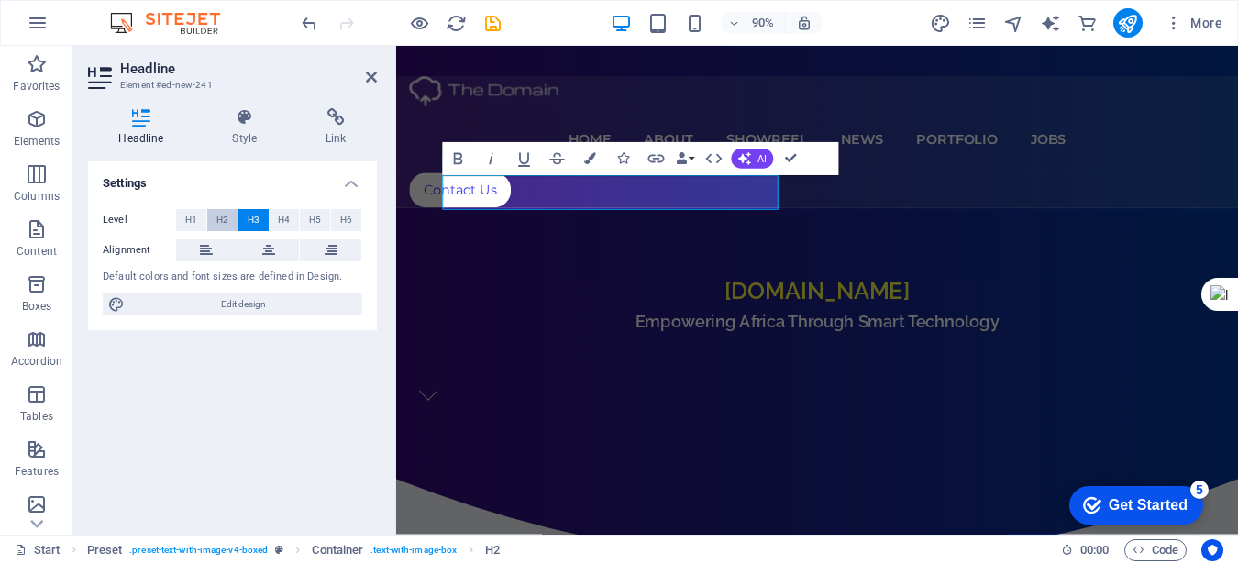
click at [224, 222] on span "H2" at bounding box center [222, 220] width 12 height 22
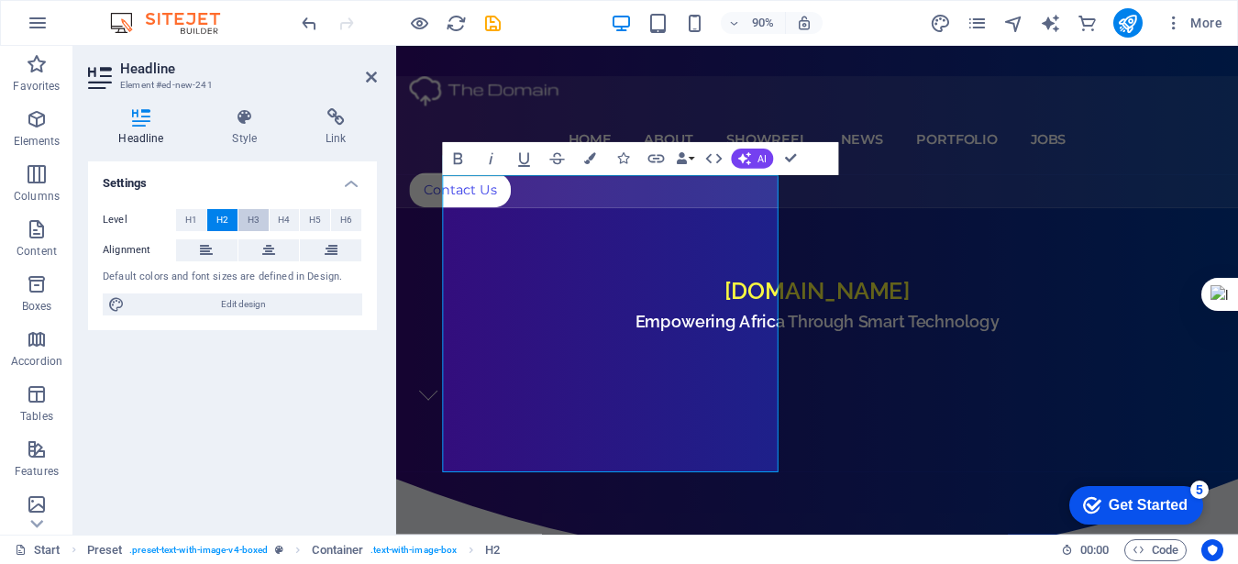
click at [252, 222] on span "H3" at bounding box center [254, 220] width 12 height 22
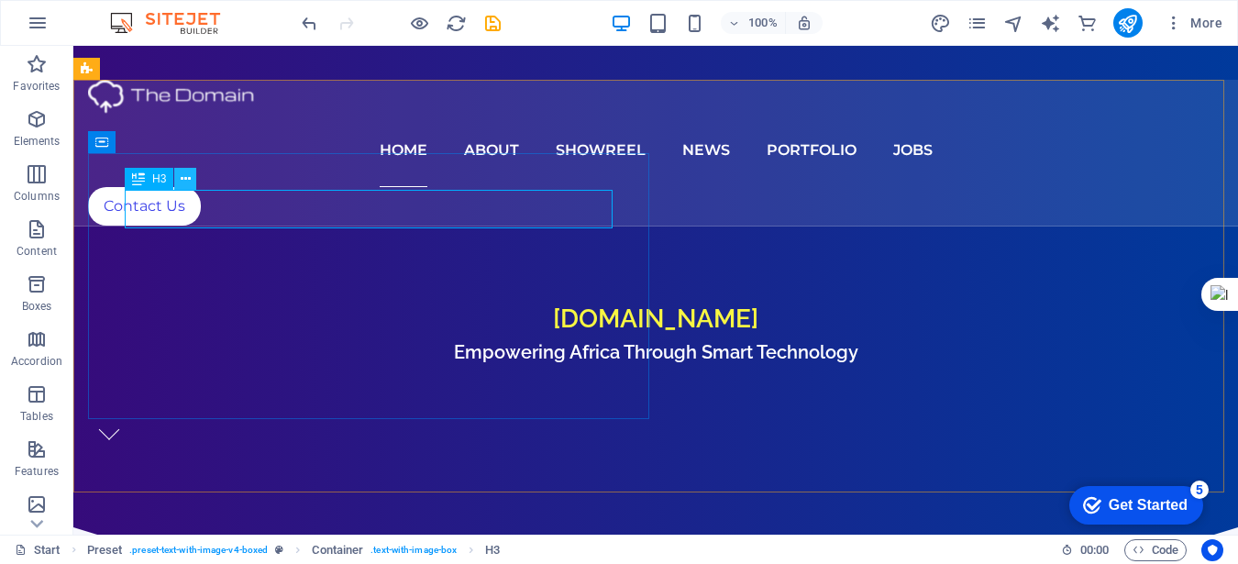
click at [187, 180] on icon at bounding box center [186, 179] width 10 height 19
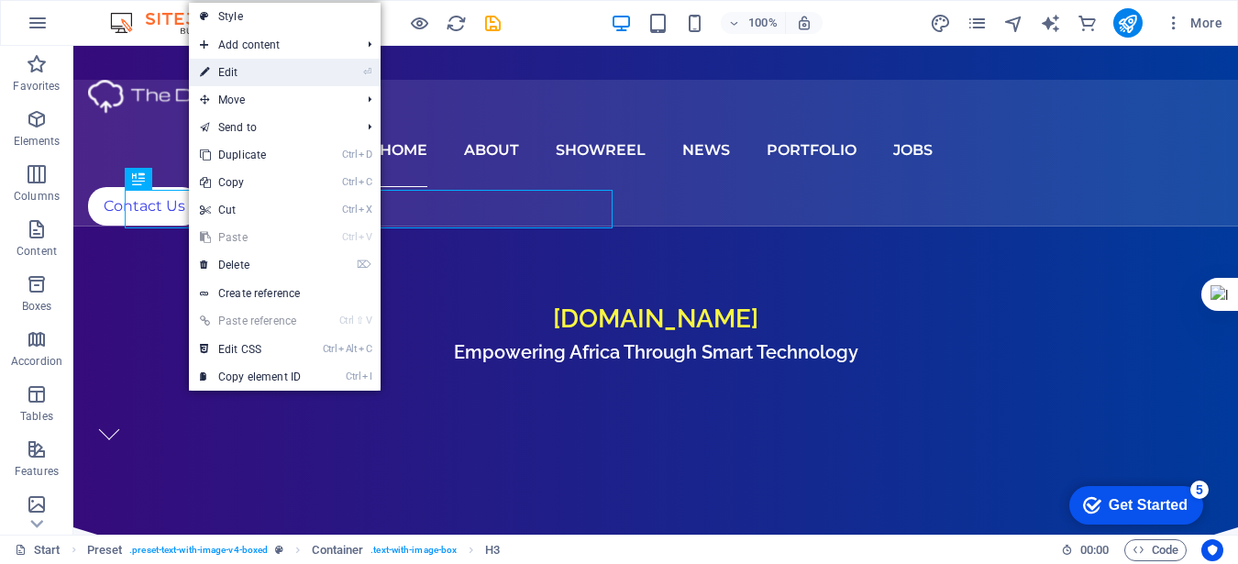
click at [275, 84] on link "⏎ Edit" at bounding box center [250, 73] width 123 height 28
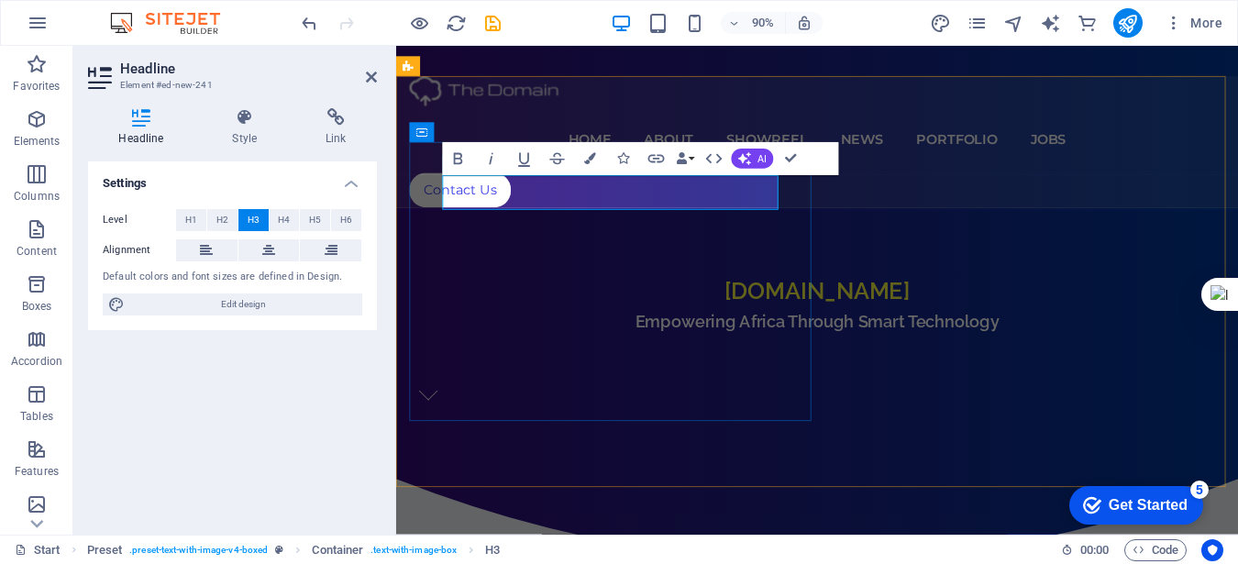
drag, startPoint x: 712, startPoint y: 215, endPoint x: 453, endPoint y: 212, distance: 258.6
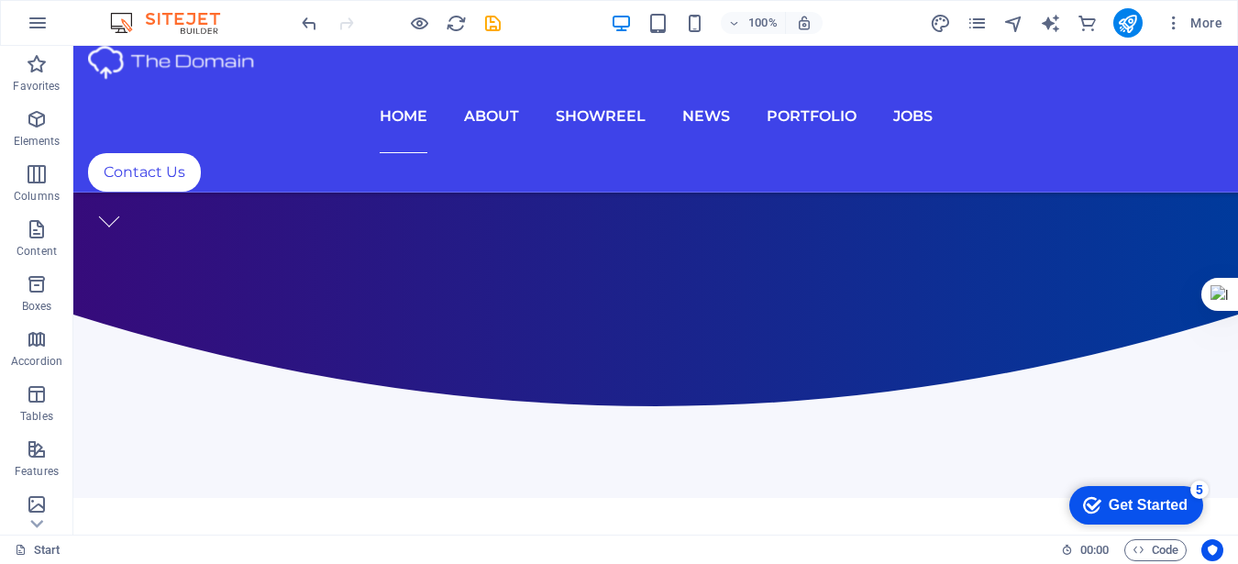
scroll to position [685, 0]
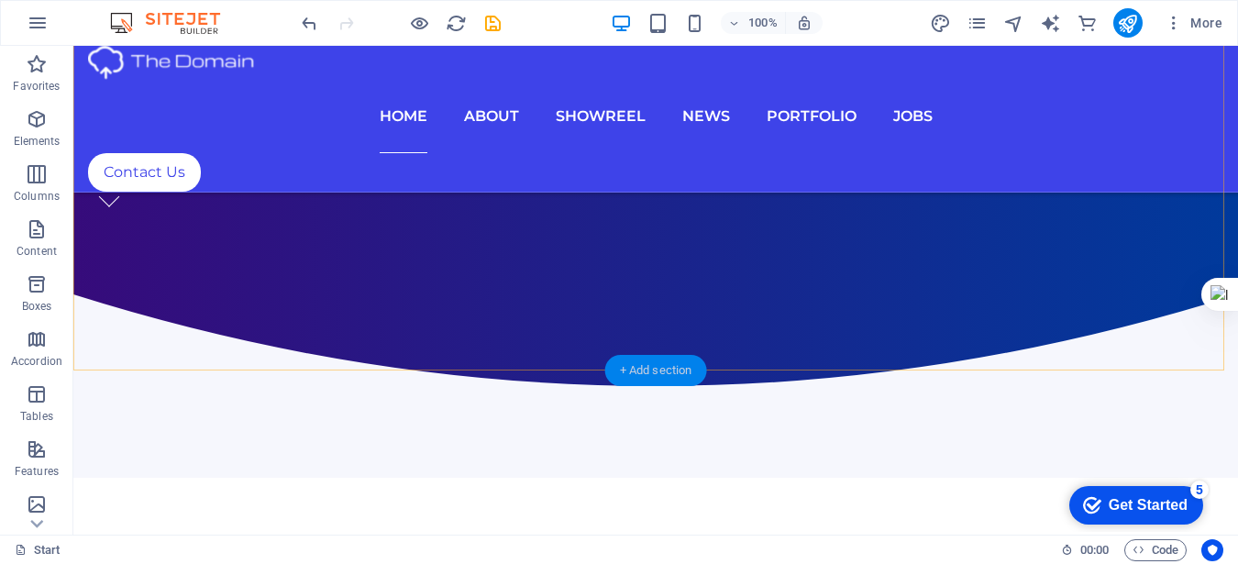
click at [638, 369] on div "+ Add section" at bounding box center [656, 370] width 102 height 31
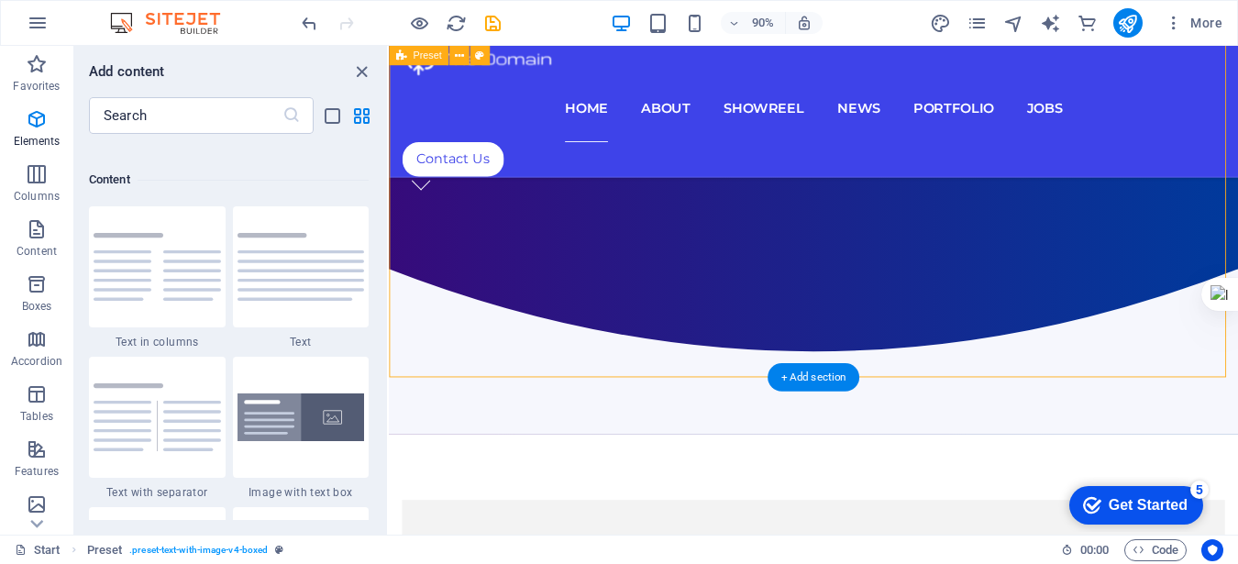
scroll to position [3208, 0]
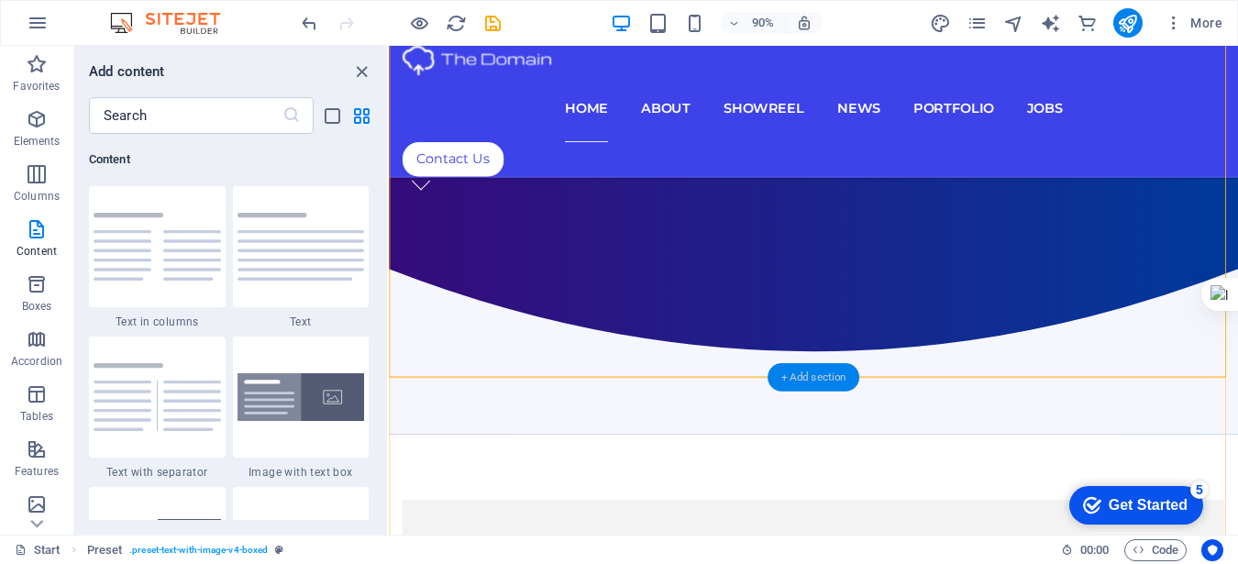
click at [803, 379] on div "+ Add section" at bounding box center [813, 378] width 92 height 28
click at [283, 403] on img at bounding box center [300, 397] width 127 height 49
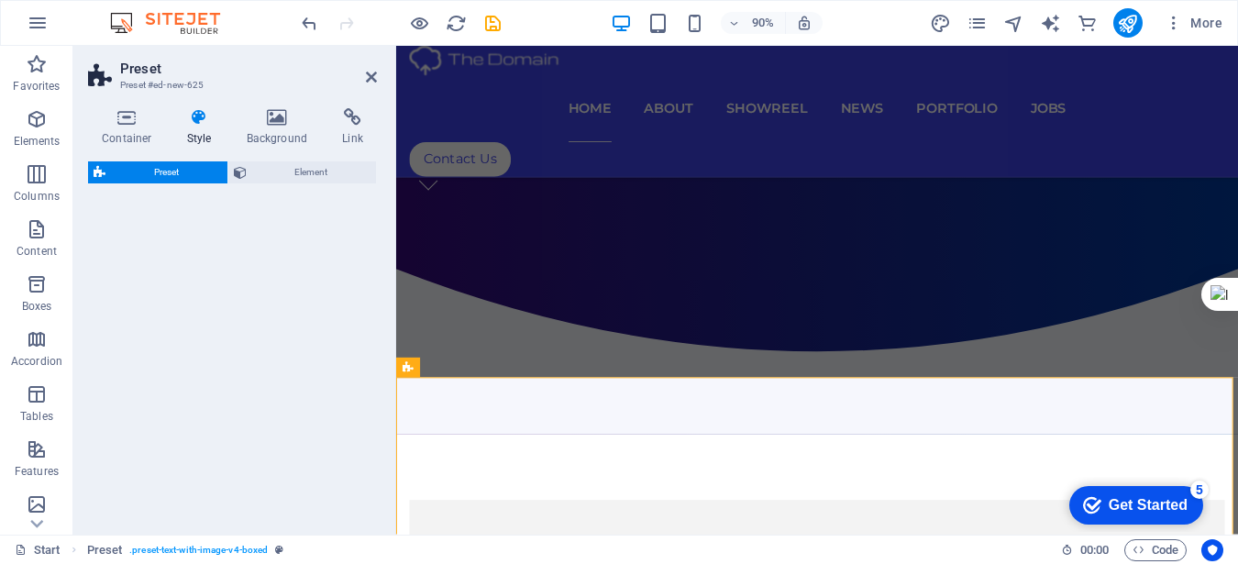
select select "rem"
select select "px"
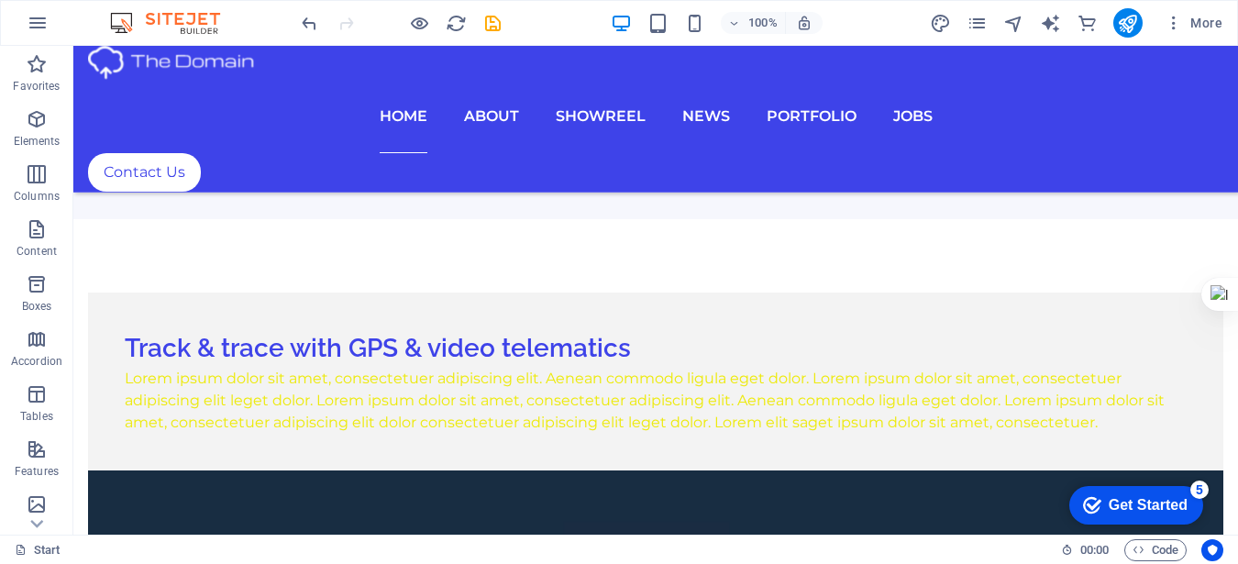
scroll to position [980, 0]
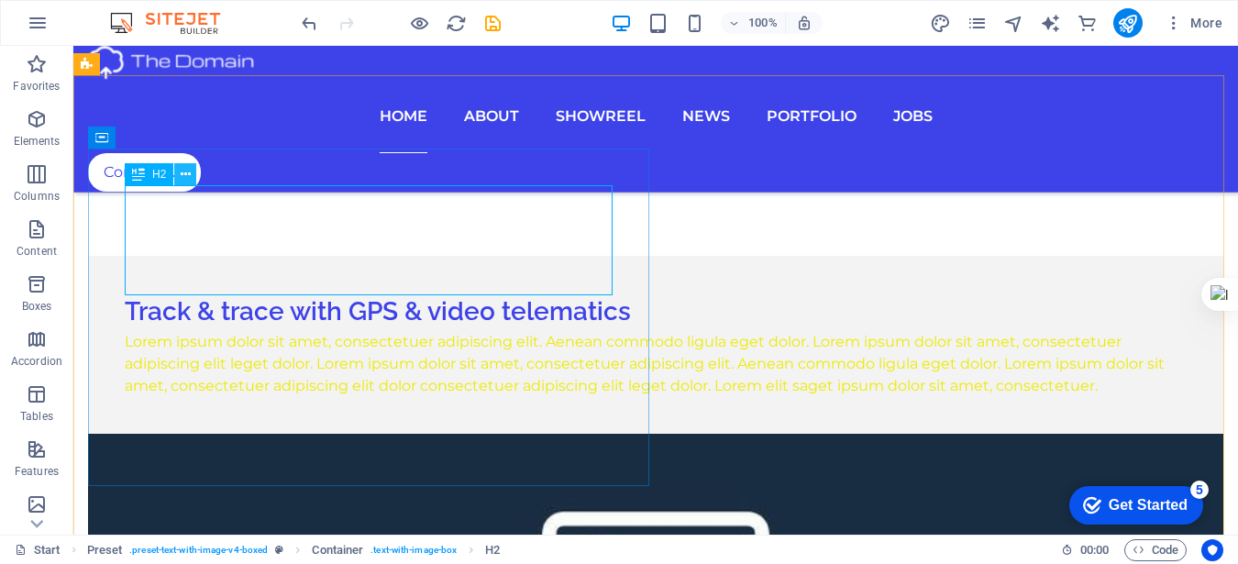
click at [187, 178] on icon at bounding box center [186, 174] width 10 height 19
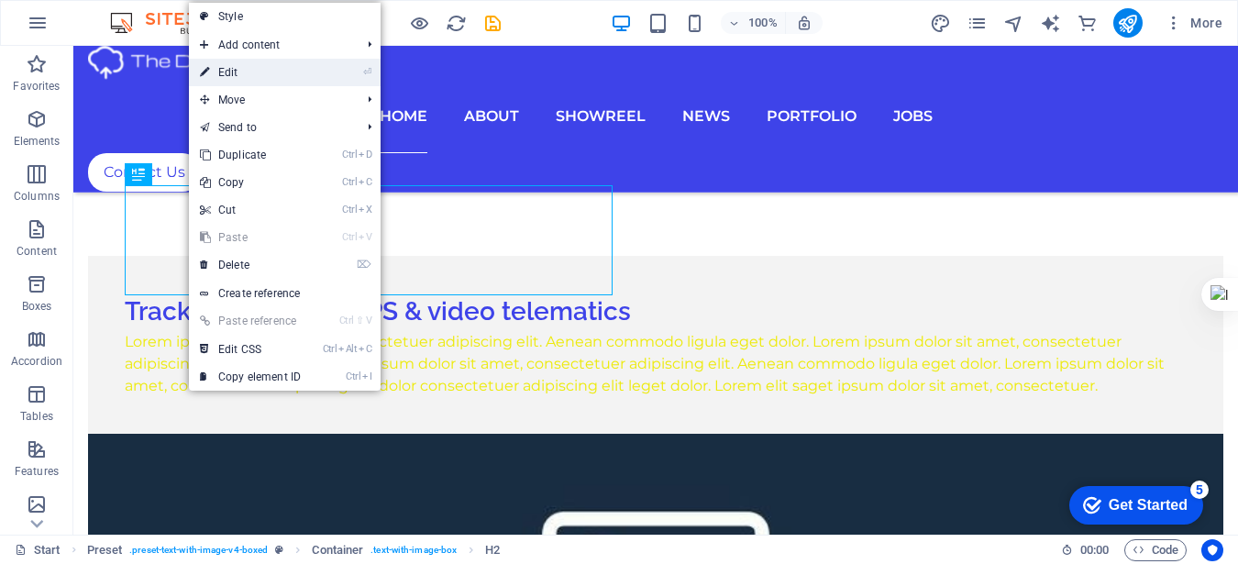
click at [242, 74] on link "⏎ Edit" at bounding box center [250, 73] width 123 height 28
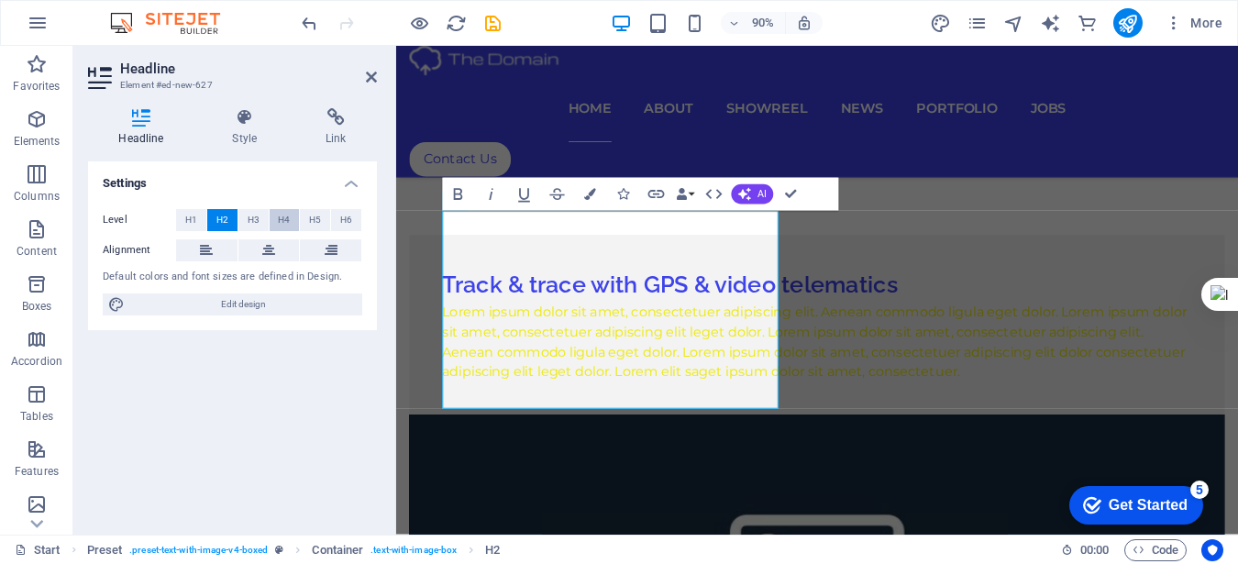
click at [283, 224] on span "H4" at bounding box center [284, 220] width 12 height 22
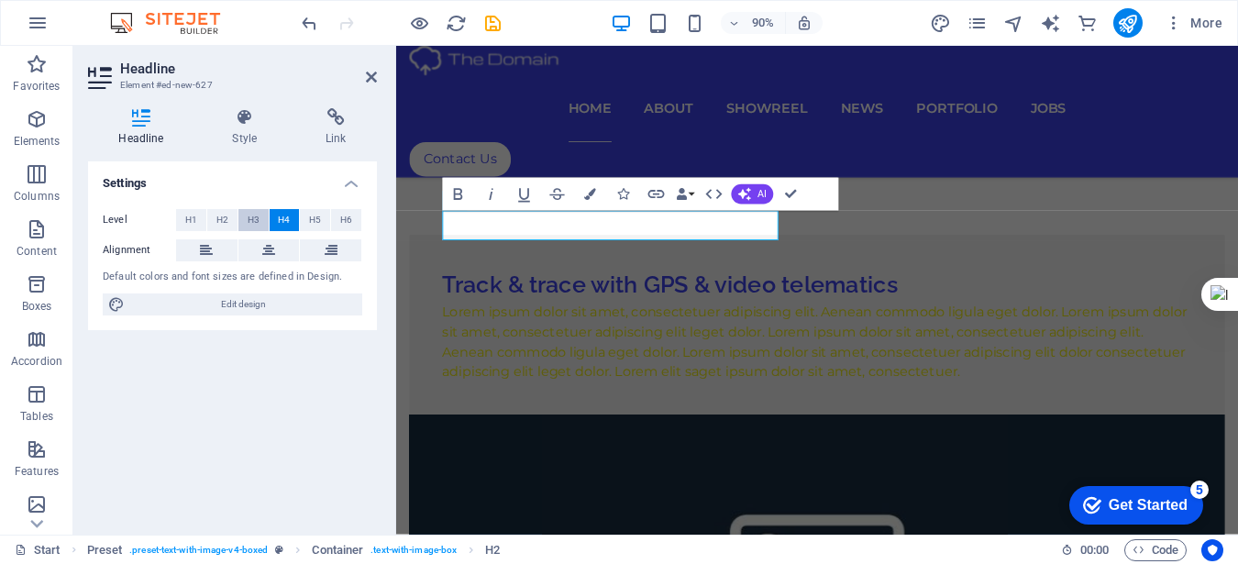
click at [248, 221] on span "H3" at bounding box center [254, 220] width 12 height 22
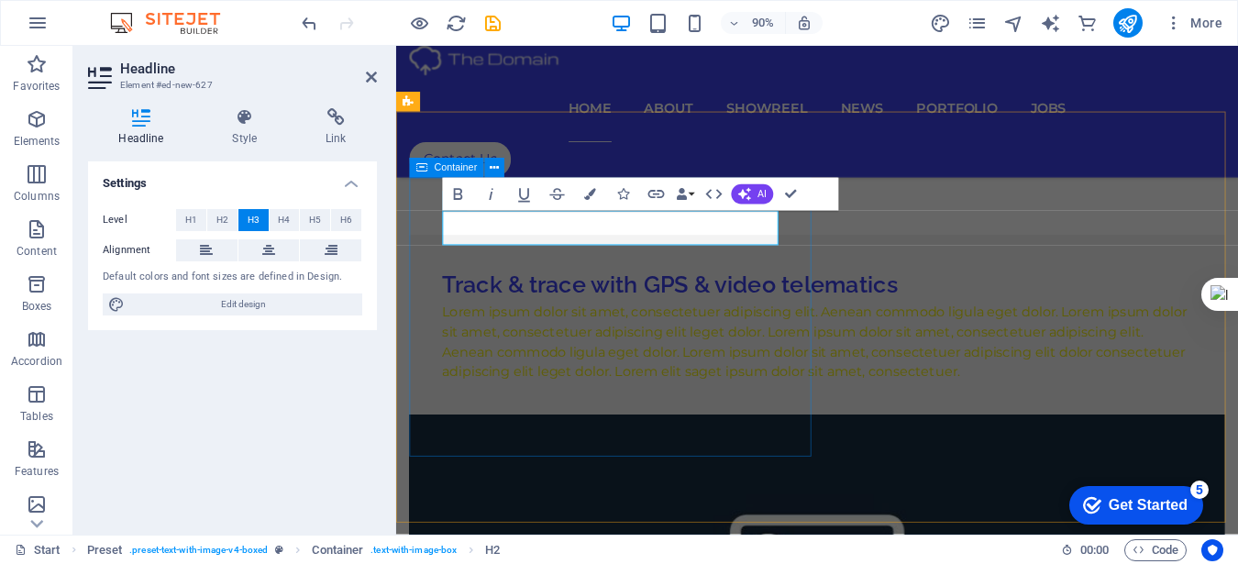
drag, startPoint x: 618, startPoint y: 249, endPoint x: 434, endPoint y: 246, distance: 184.3
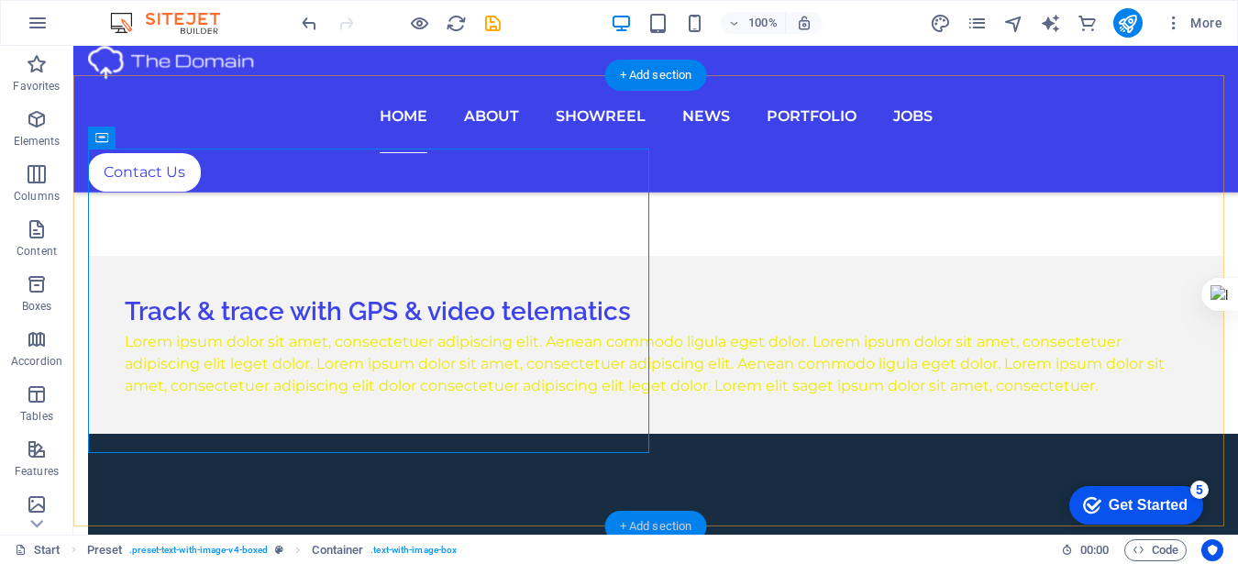
click at [669, 520] on div "+ Add section" at bounding box center [656, 526] width 102 height 31
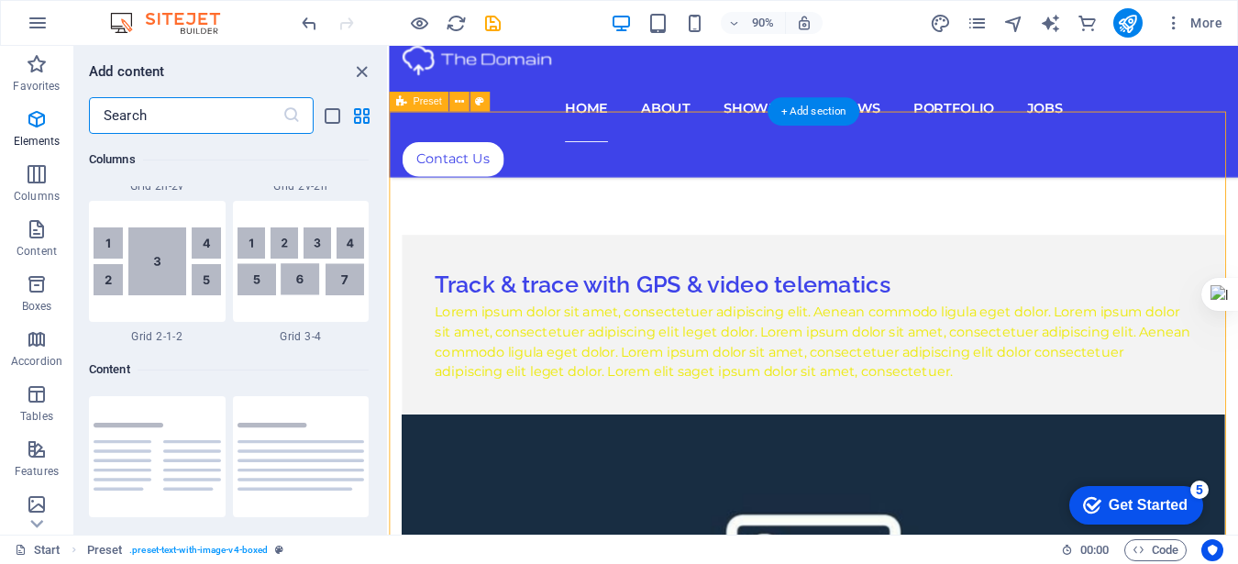
scroll to position [3208, 0]
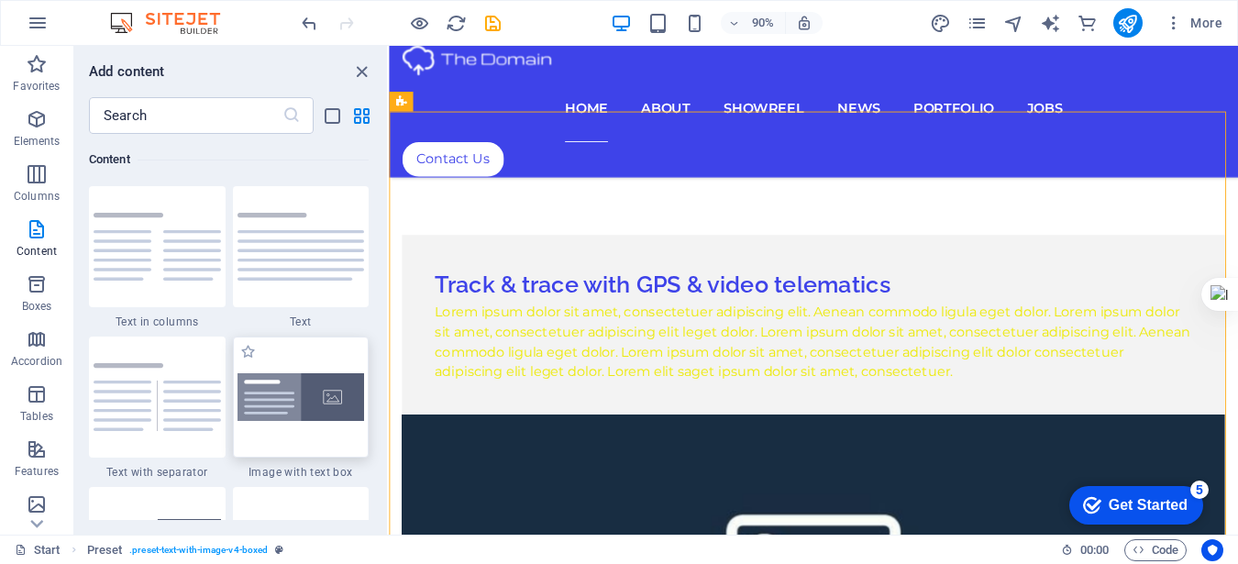
click at [290, 387] on img at bounding box center [300, 397] width 127 height 49
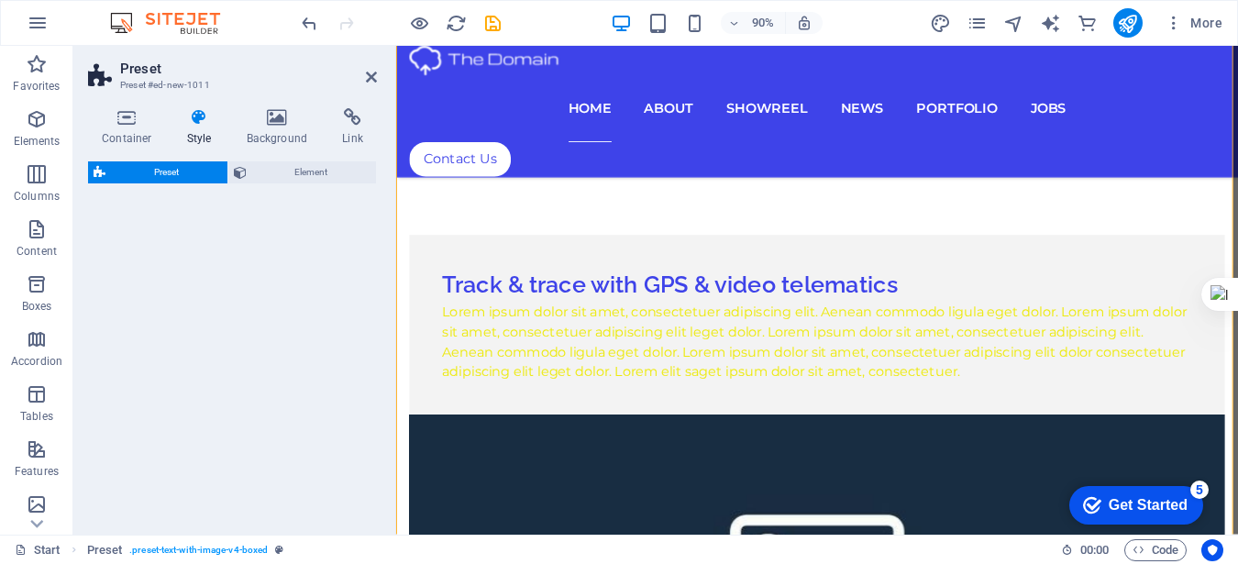
select select "rem"
select select "px"
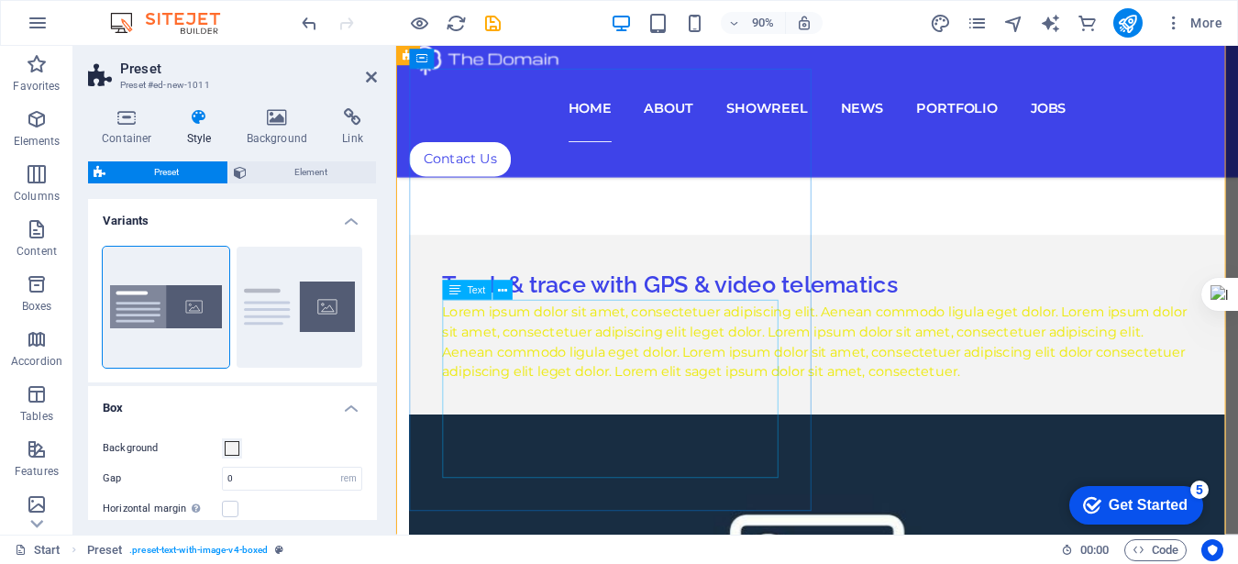
scroll to position [1596, 0]
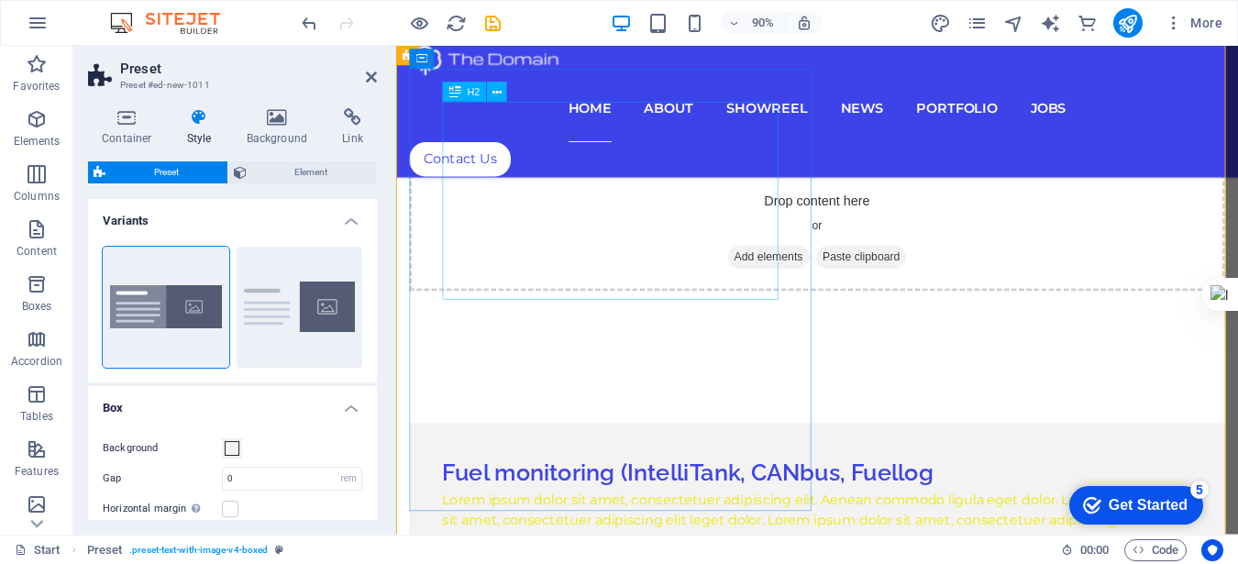
click at [499, 93] on icon at bounding box center [496, 91] width 9 height 17
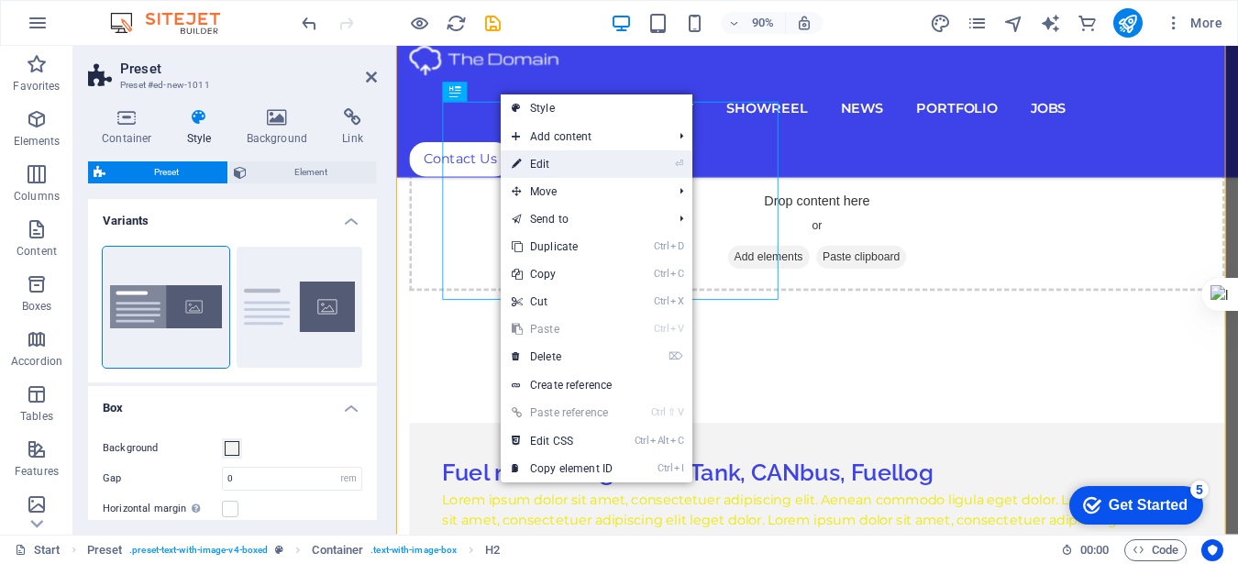
click at [562, 161] on link "⏎ Edit" at bounding box center [562, 164] width 123 height 28
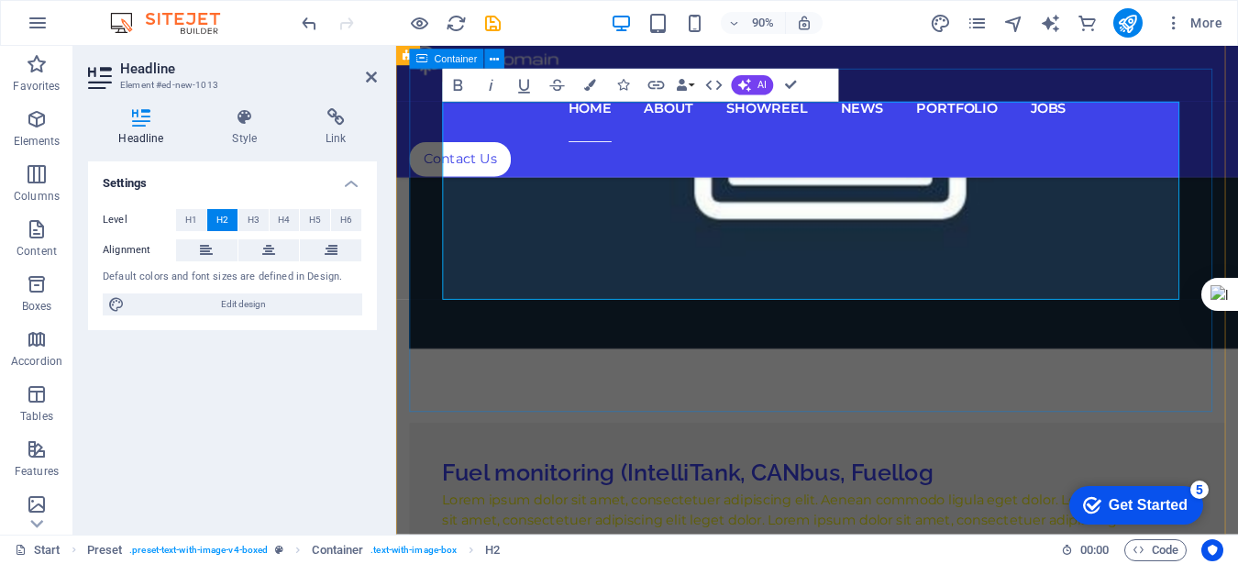
drag, startPoint x: 832, startPoint y: 274, endPoint x: 430, endPoint y: 181, distance: 412.4
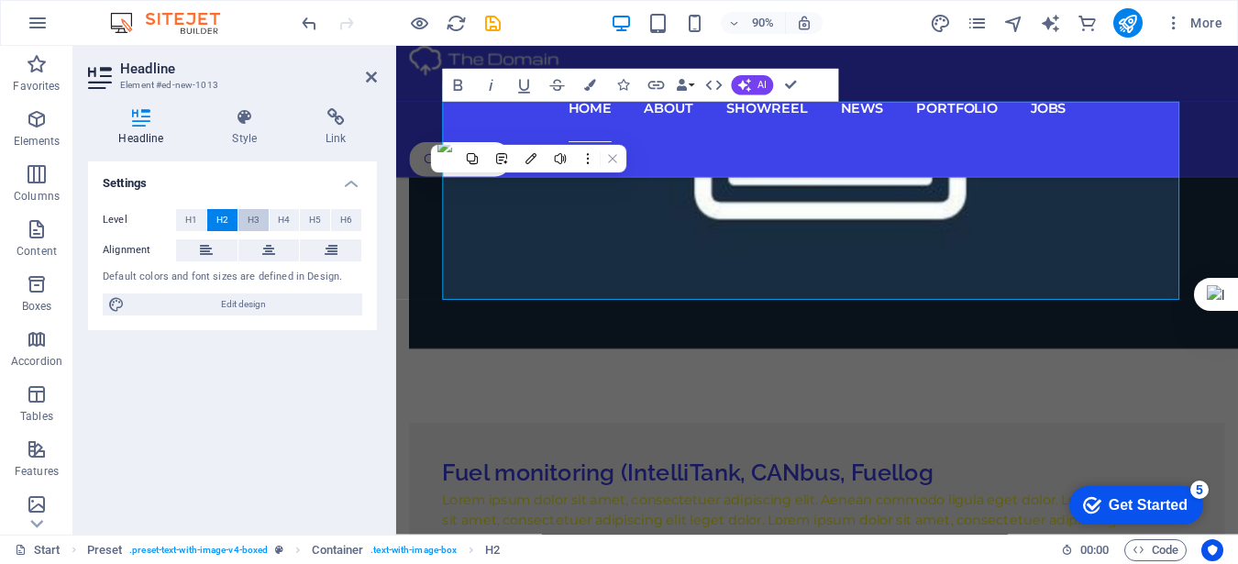
click at [252, 218] on span "H3" at bounding box center [254, 220] width 12 height 22
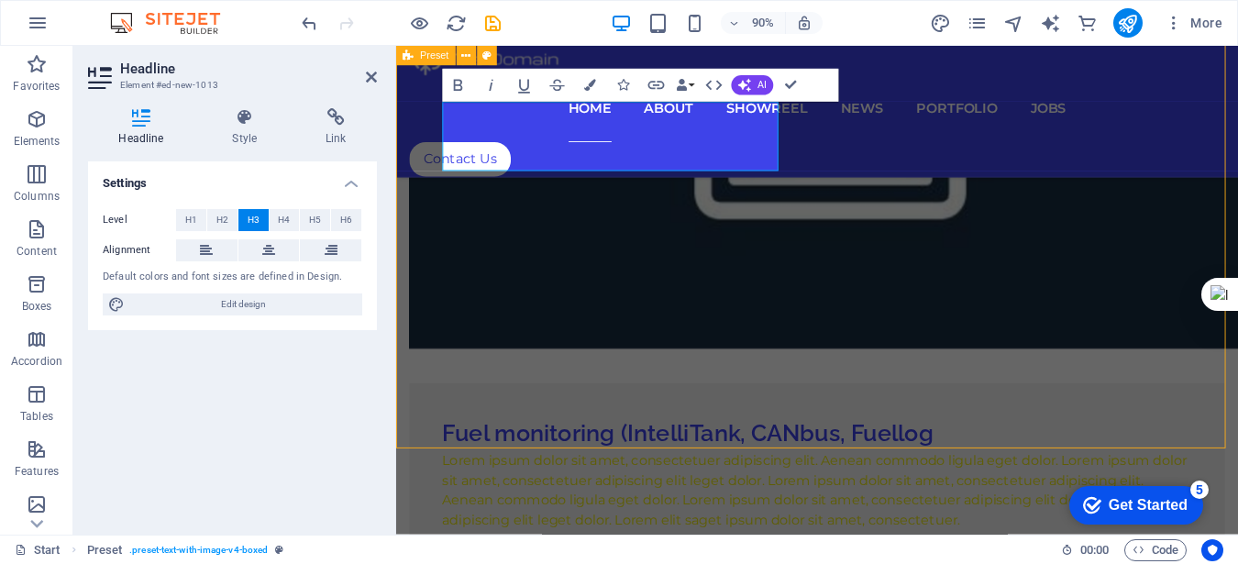
scroll to position [1508, 0]
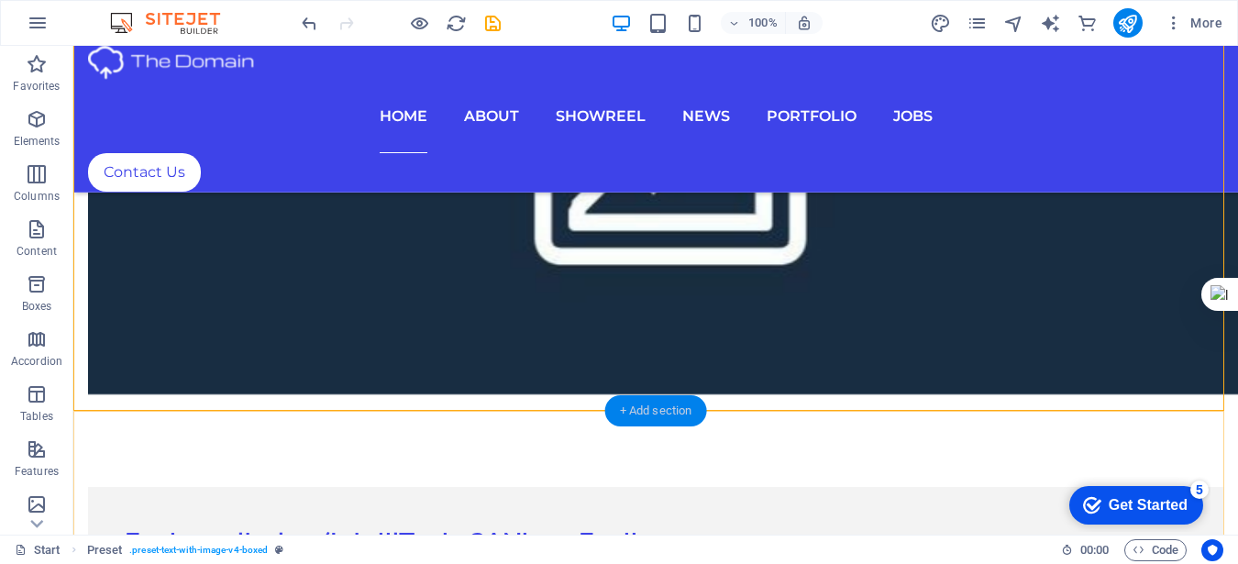
click at [661, 412] on div "+ Add section" at bounding box center [656, 410] width 102 height 31
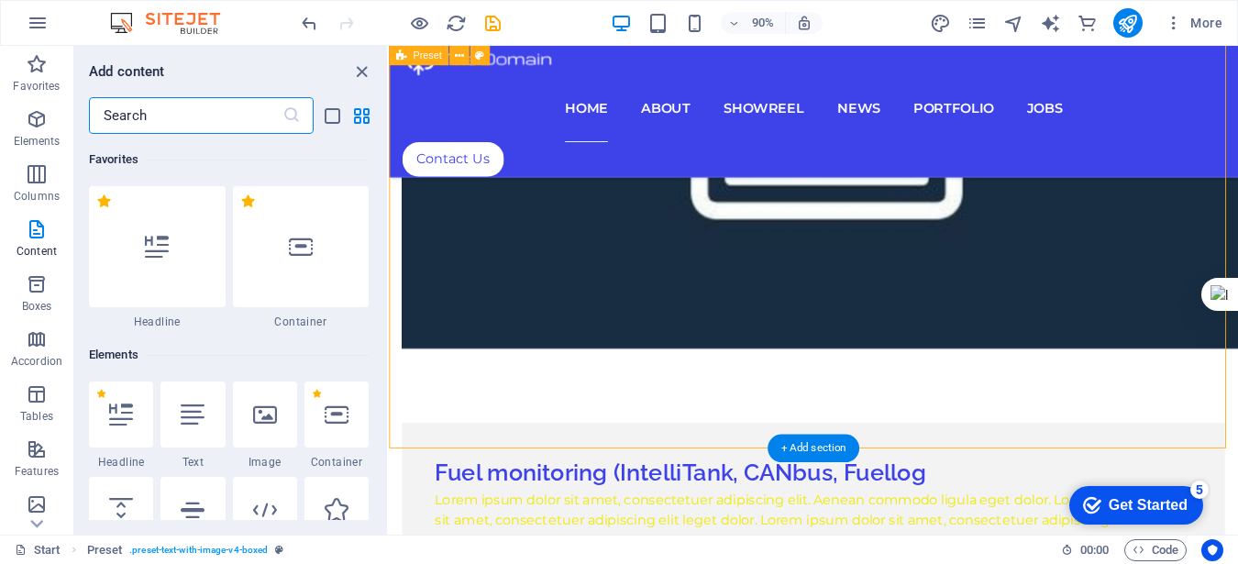
scroll to position [3208, 0]
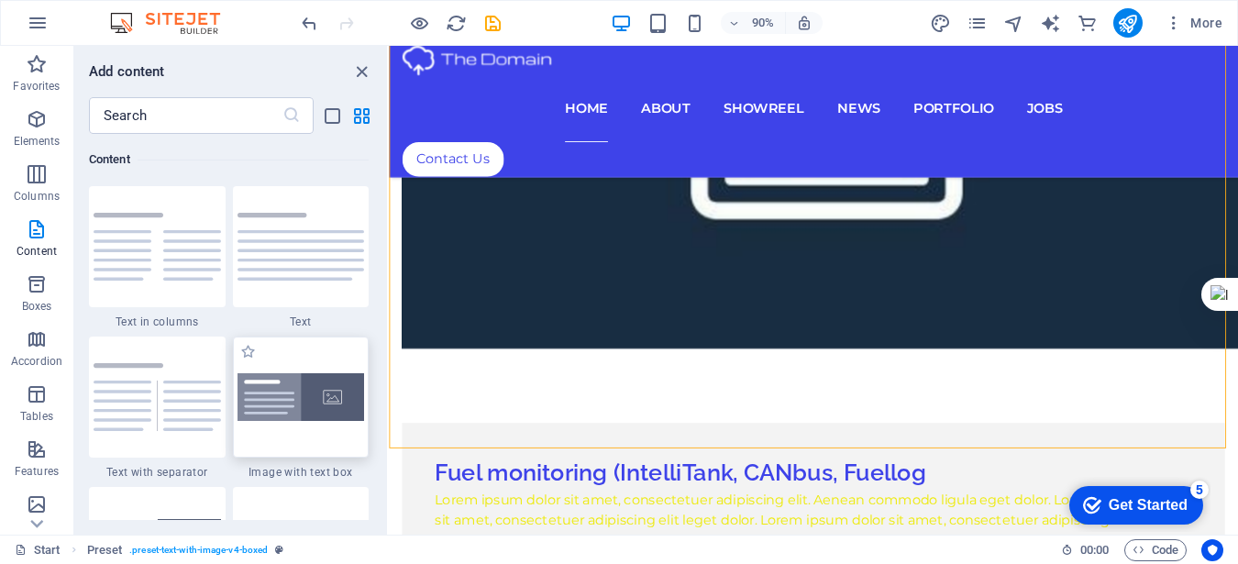
click at [308, 389] on img at bounding box center [300, 397] width 127 height 49
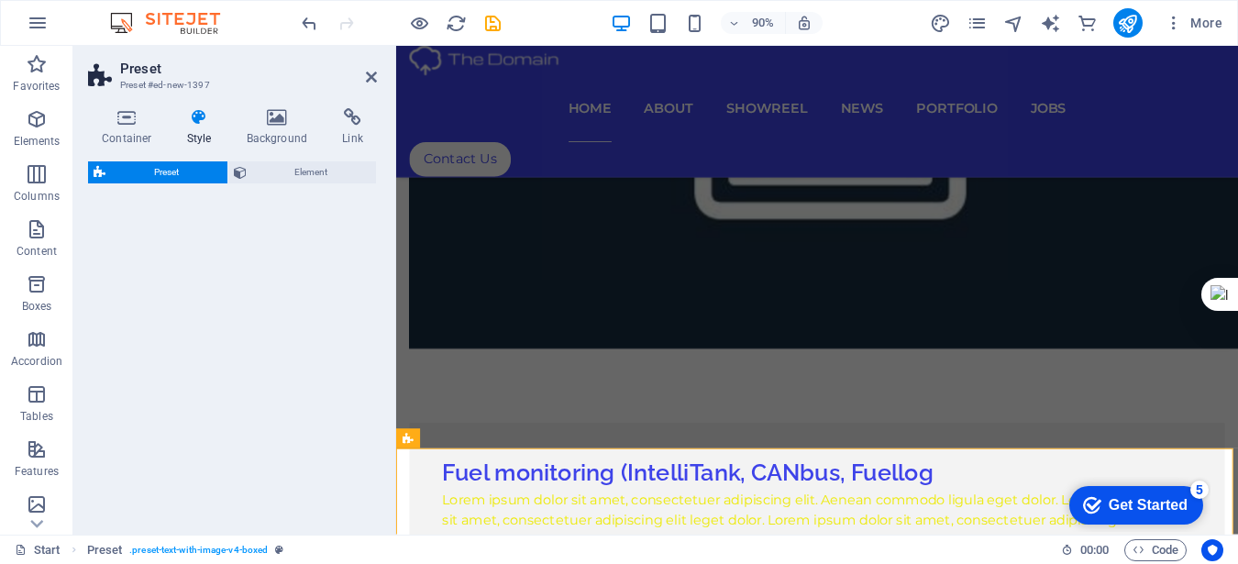
select select "rem"
select select "px"
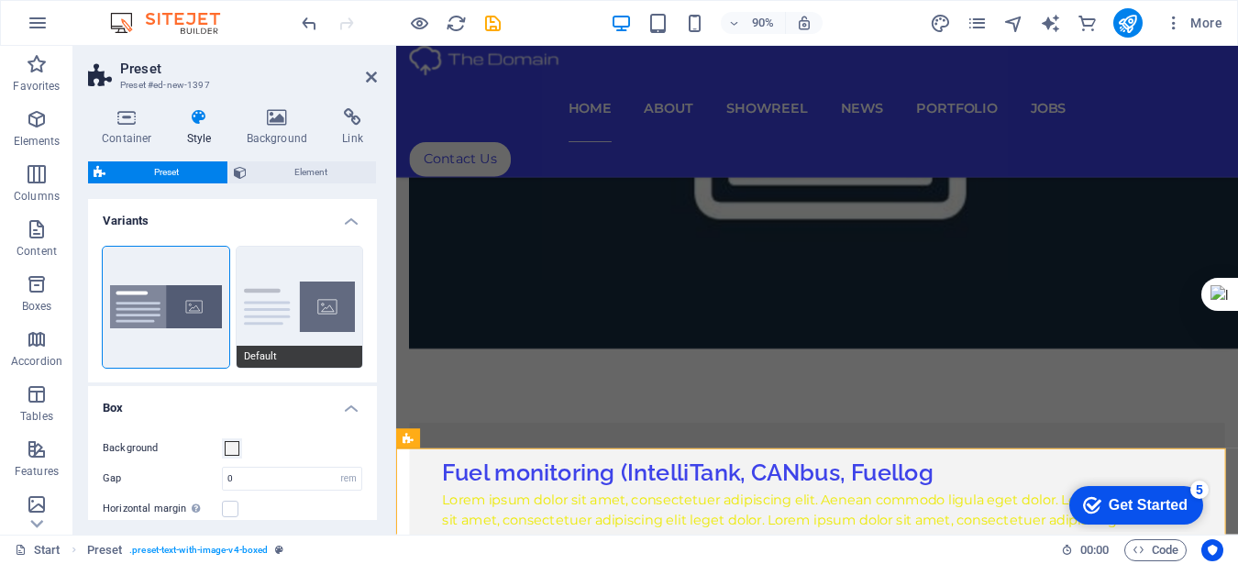
click at [283, 295] on button "Default" at bounding box center [300, 307] width 127 height 121
type input "2"
type input "0"
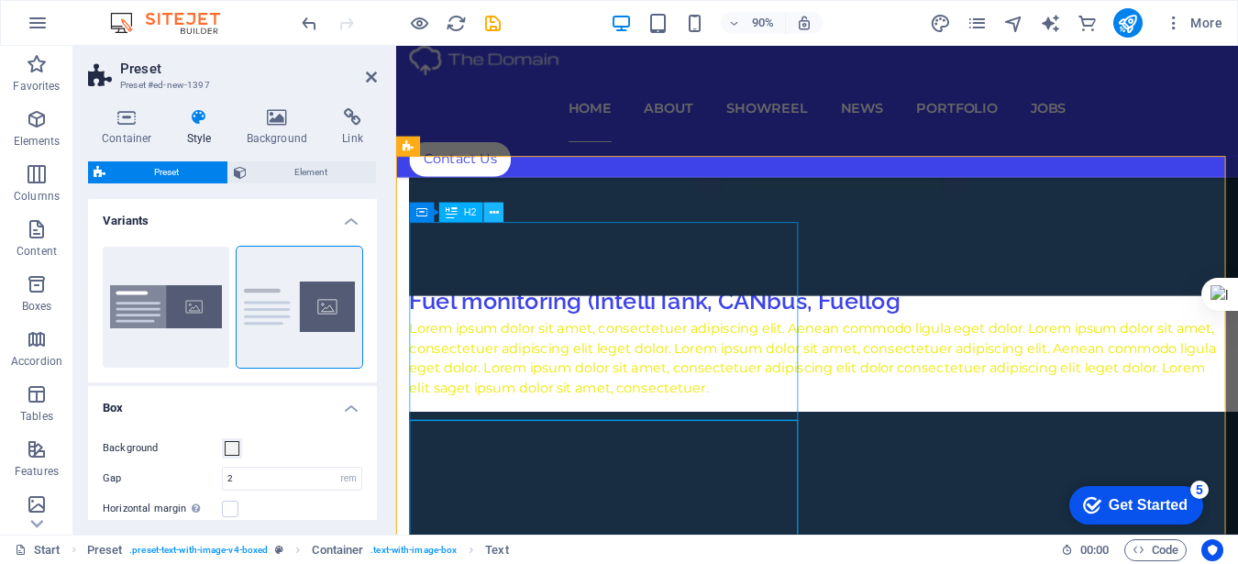
click at [494, 215] on icon at bounding box center [494, 212] width 9 height 17
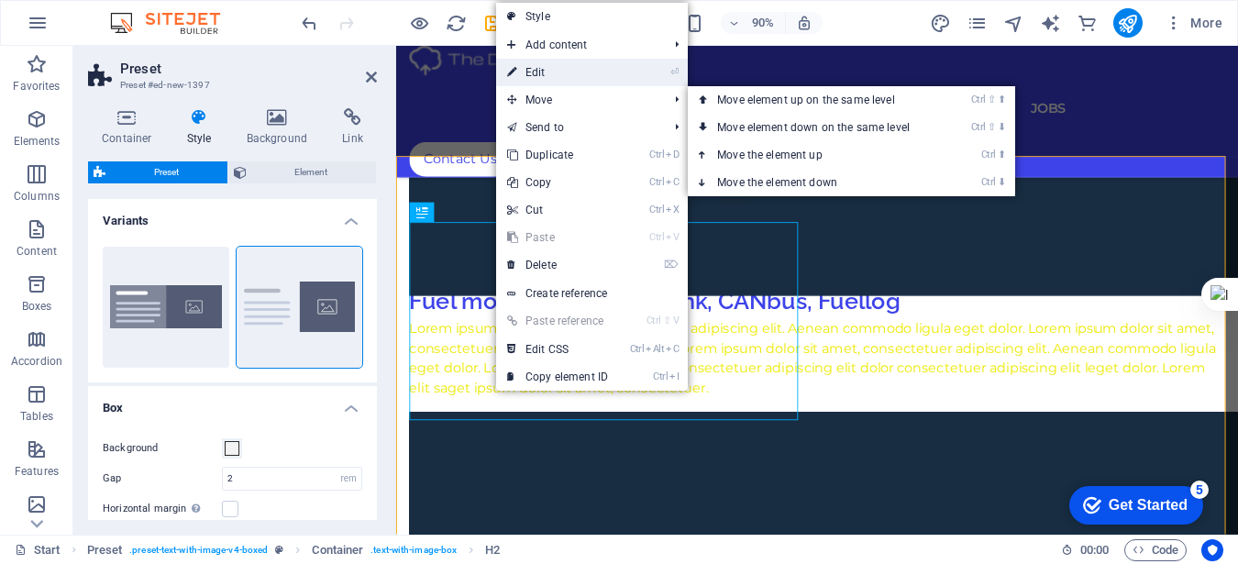
click at [543, 70] on link "⏎ Edit" at bounding box center [557, 73] width 123 height 28
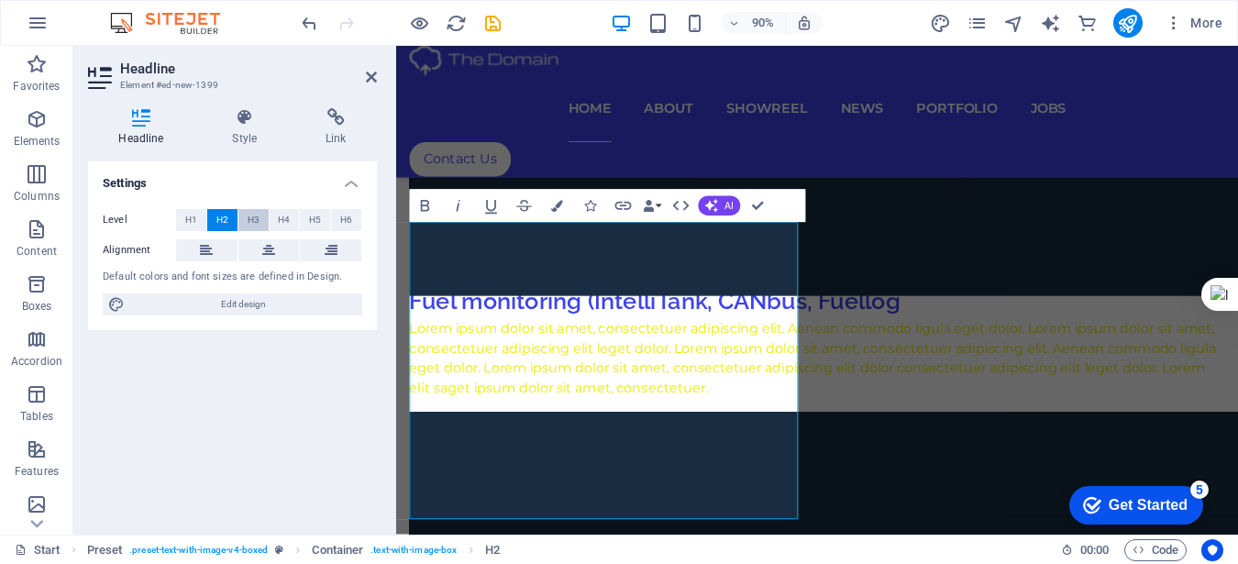
click at [257, 219] on span "H3" at bounding box center [254, 220] width 12 height 22
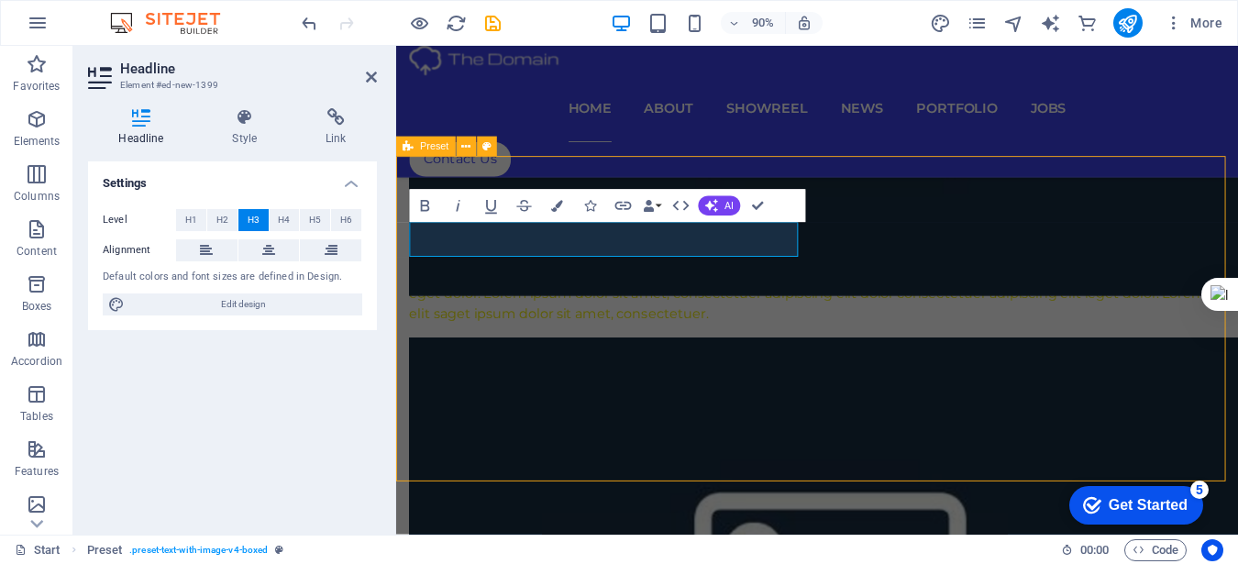
scroll to position [1431, 0]
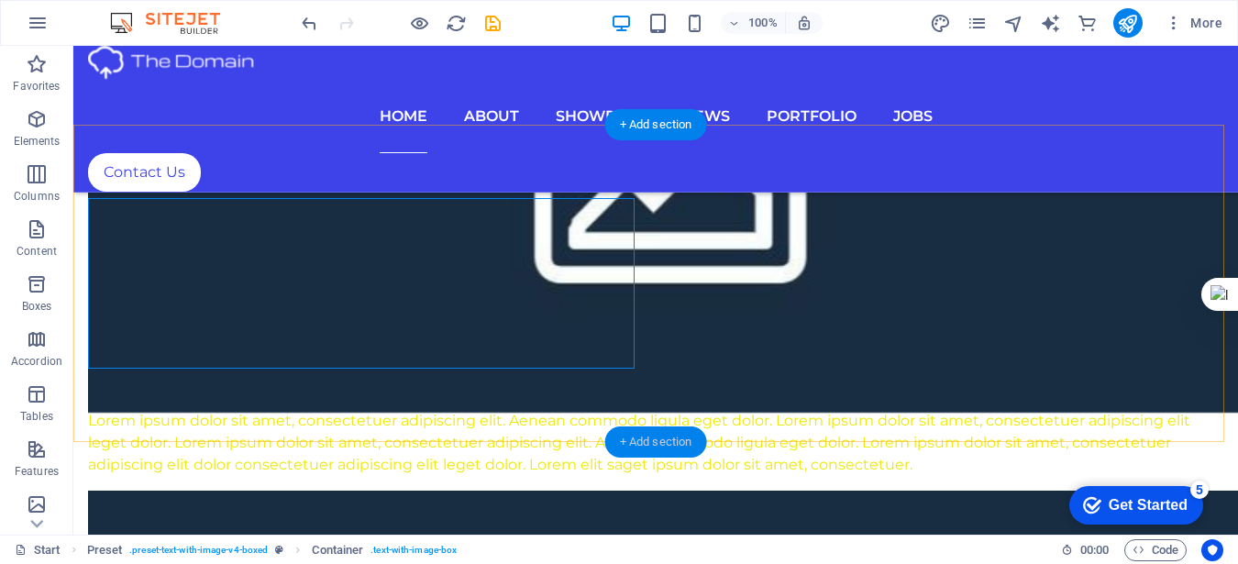
click at [664, 441] on div "+ Add section" at bounding box center [656, 441] width 102 height 31
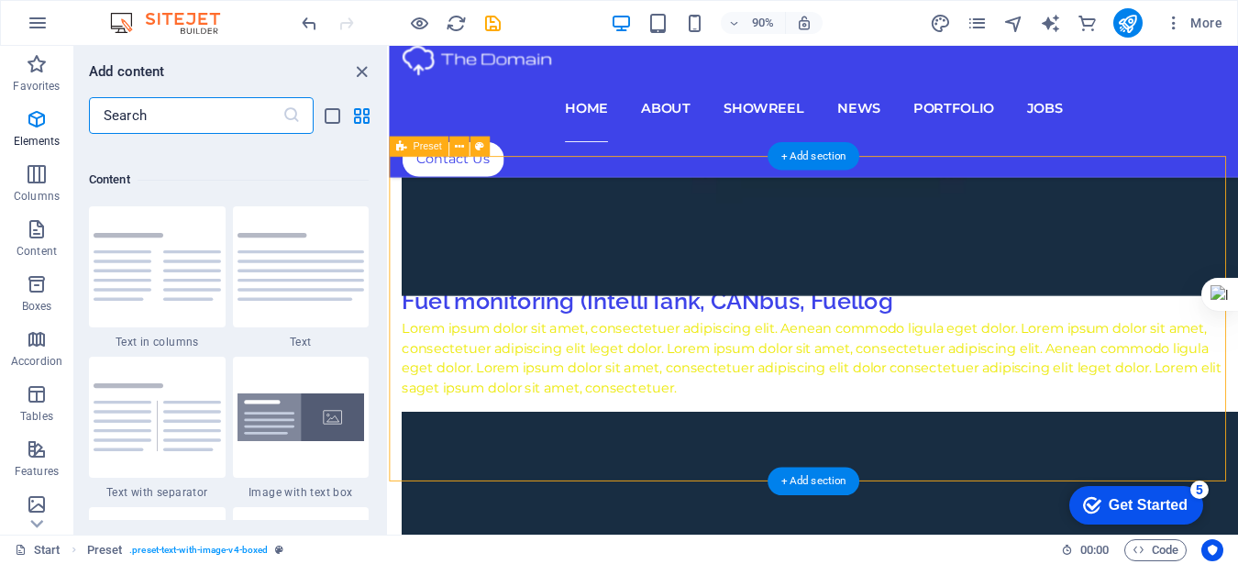
scroll to position [3208, 0]
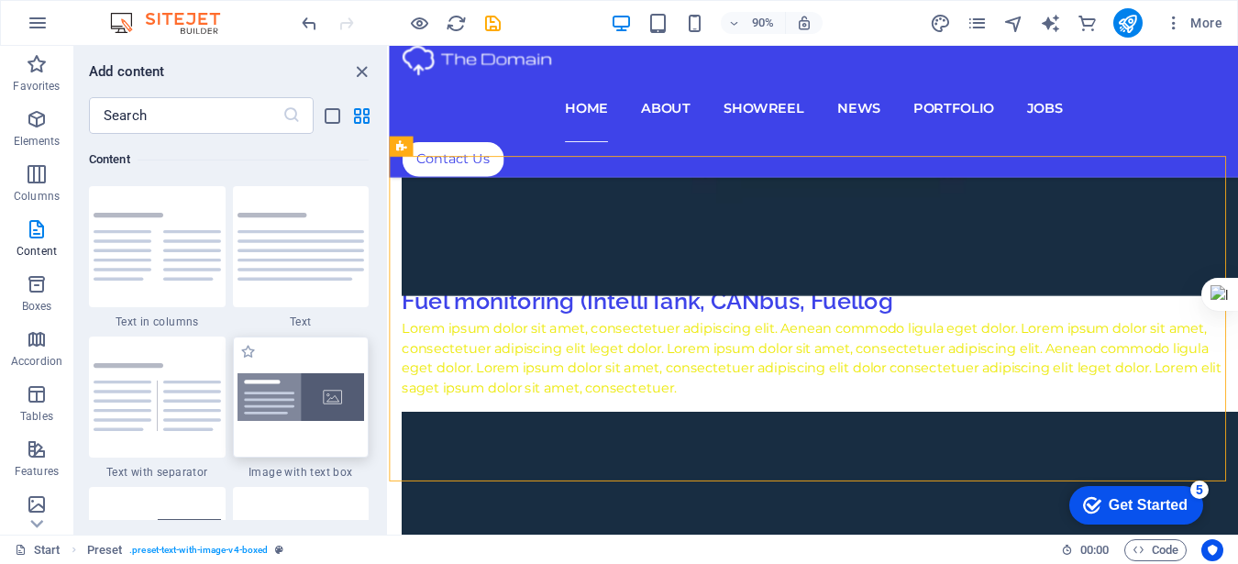
click at [285, 382] on img at bounding box center [300, 397] width 127 height 49
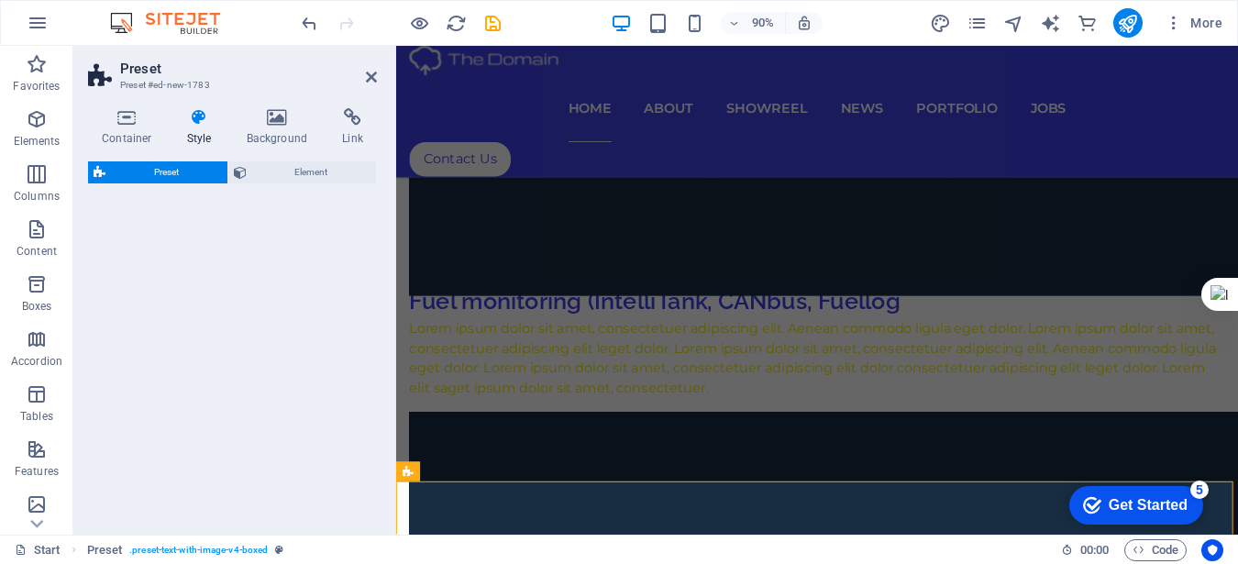
click at [283, 360] on div "Preset Element" at bounding box center [232, 340] width 289 height 359
select select "rem"
select select "px"
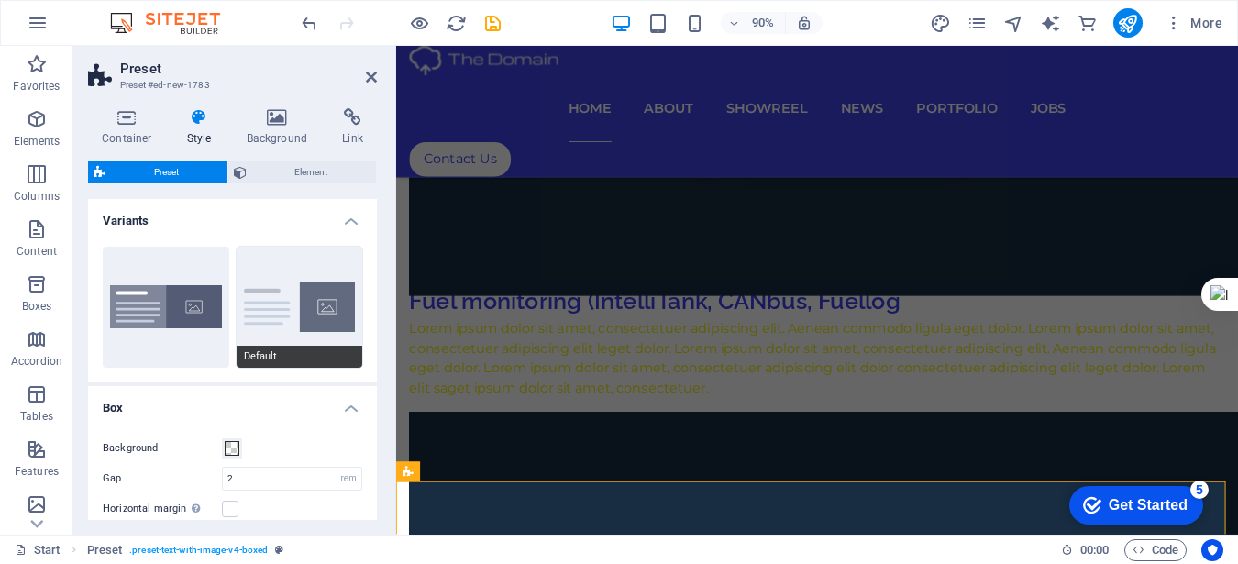
click at [305, 320] on button "Default" at bounding box center [300, 307] width 127 height 121
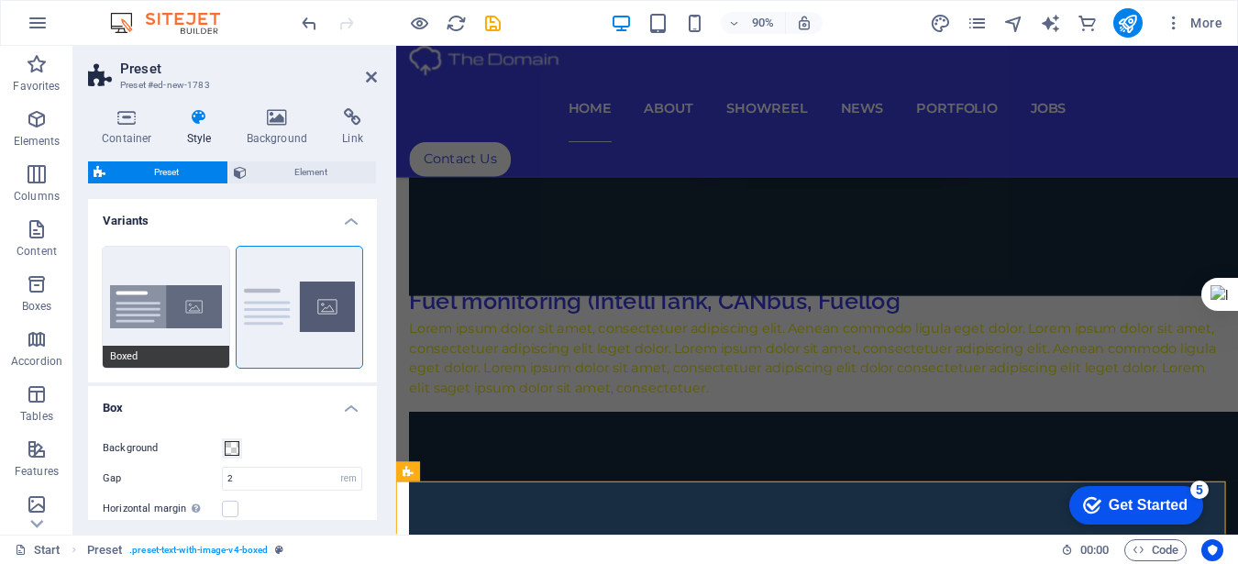
click at [179, 329] on button "Boxed" at bounding box center [166, 307] width 127 height 121
type input "0"
type input "2.5"
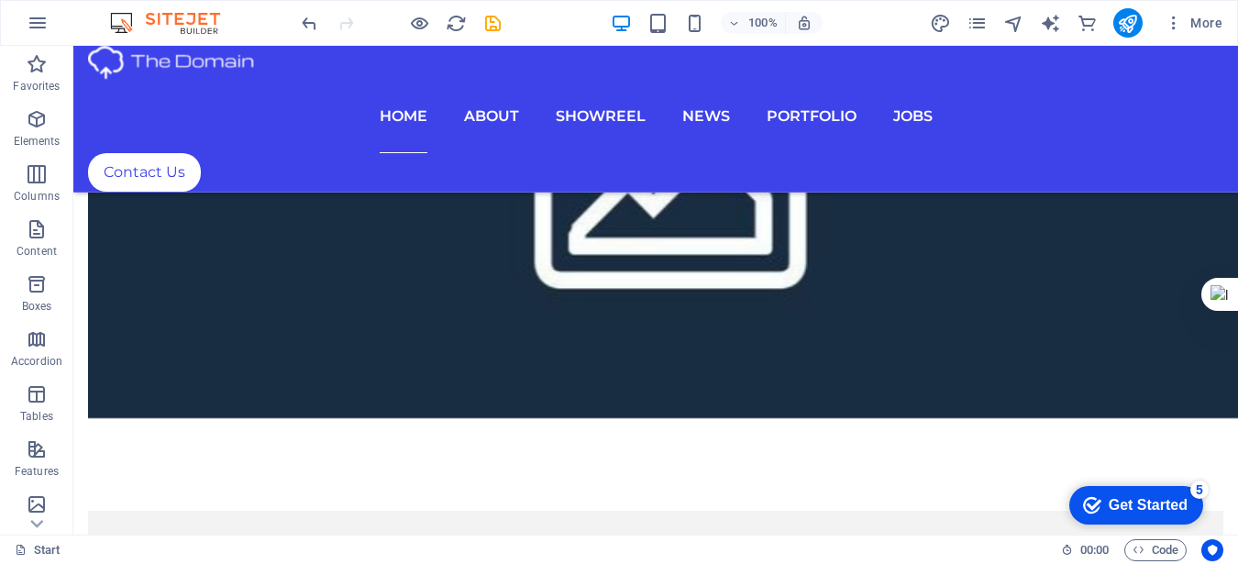
scroll to position [2172, 0]
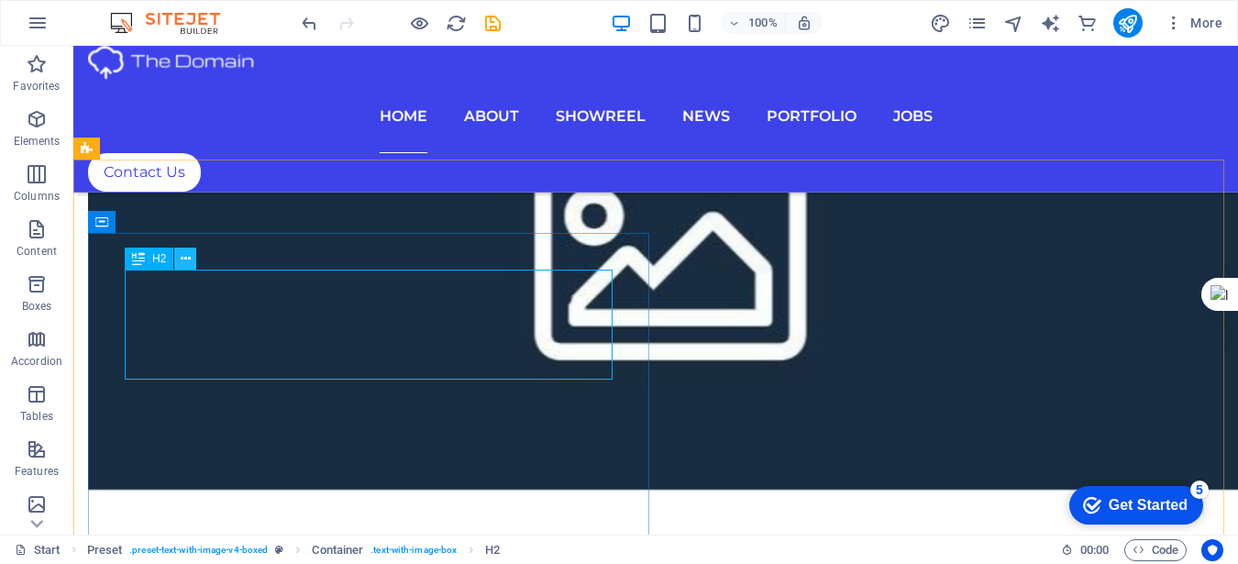
click at [182, 263] on icon at bounding box center [186, 258] width 10 height 19
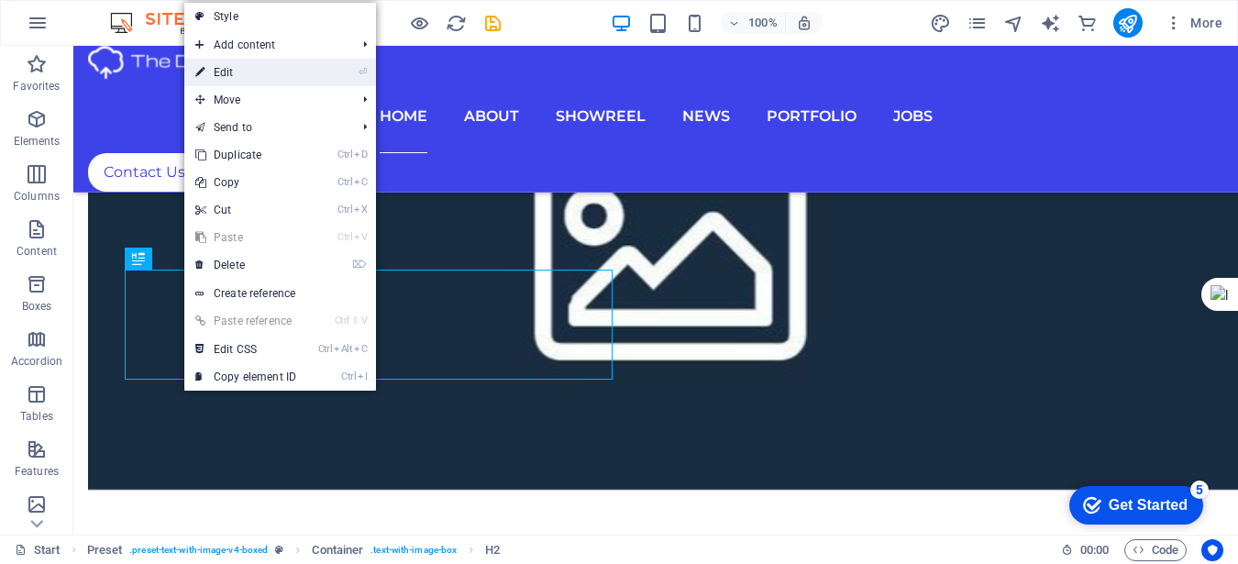
click at [236, 75] on link "⏎ Edit" at bounding box center [245, 73] width 123 height 28
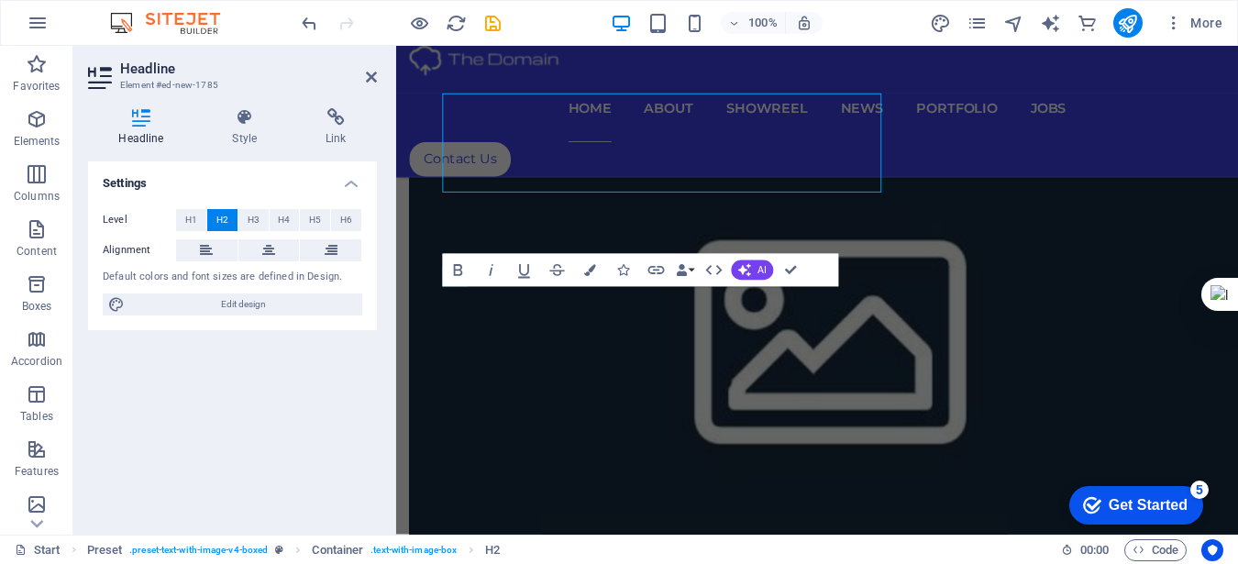
scroll to position [2343, 0]
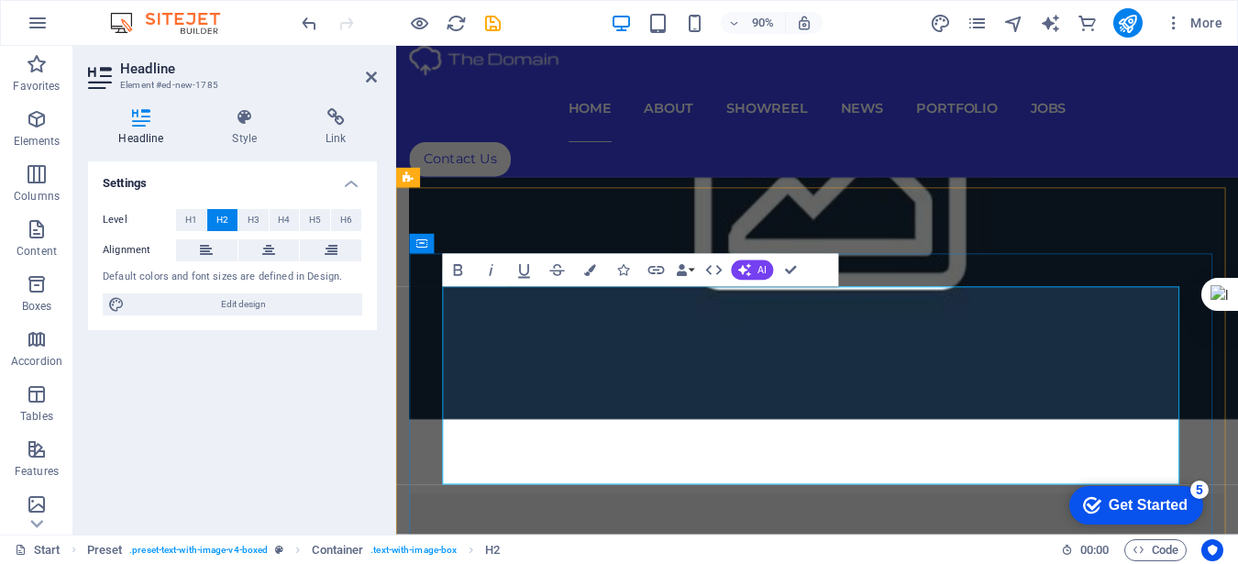
drag, startPoint x: 711, startPoint y: 491, endPoint x: 462, endPoint y: 372, distance: 275.2
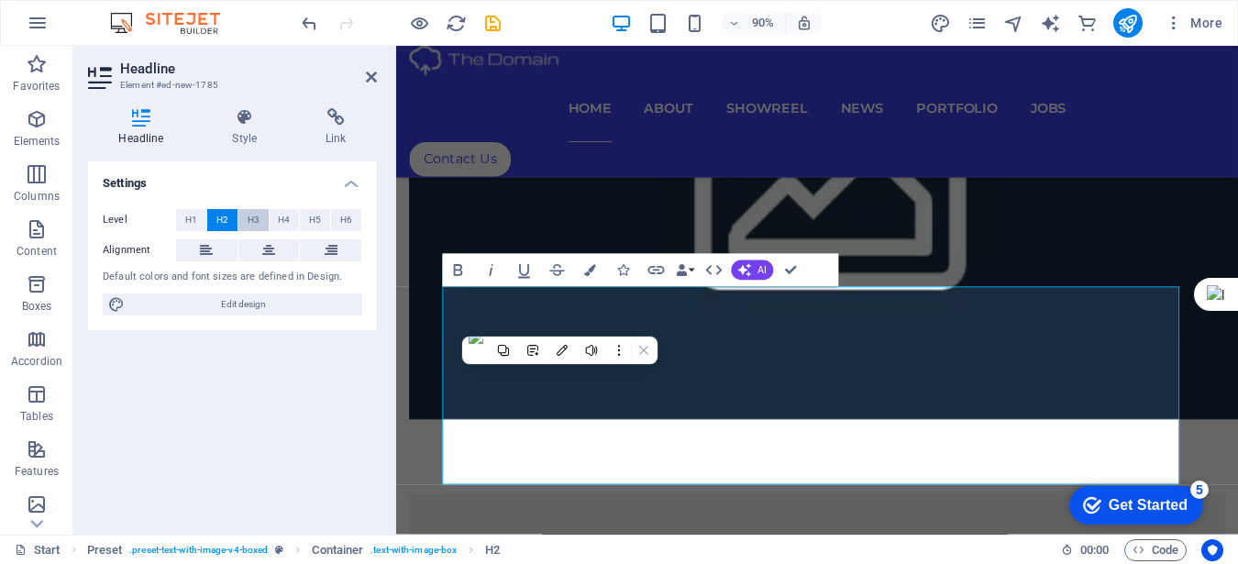
click at [252, 219] on span "H3" at bounding box center [254, 220] width 12 height 22
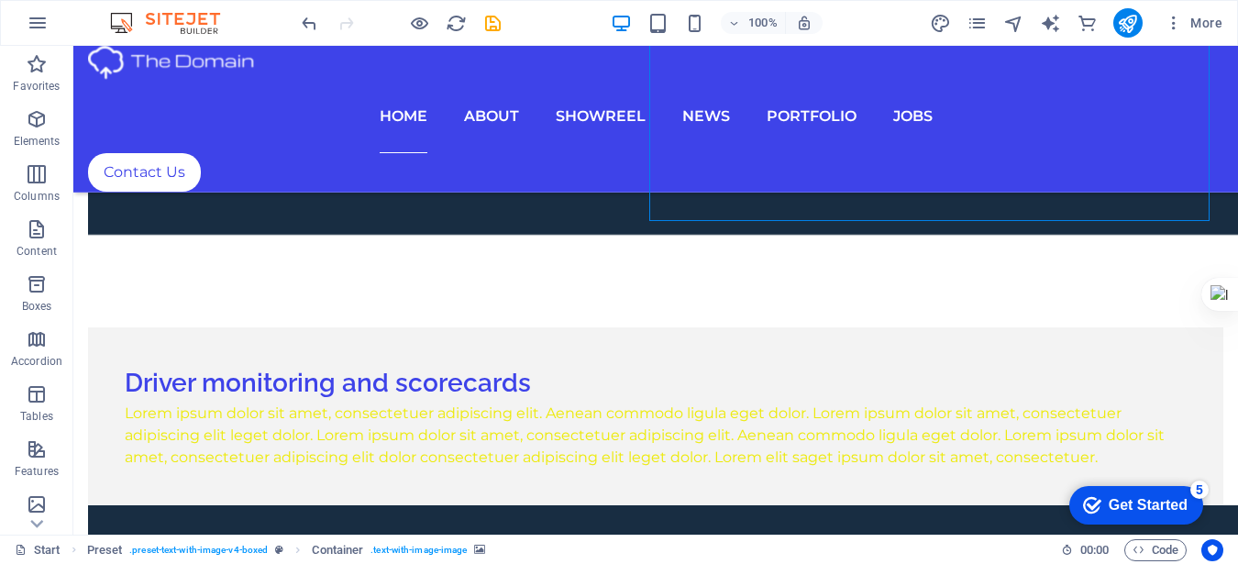
scroll to position [2403, 0]
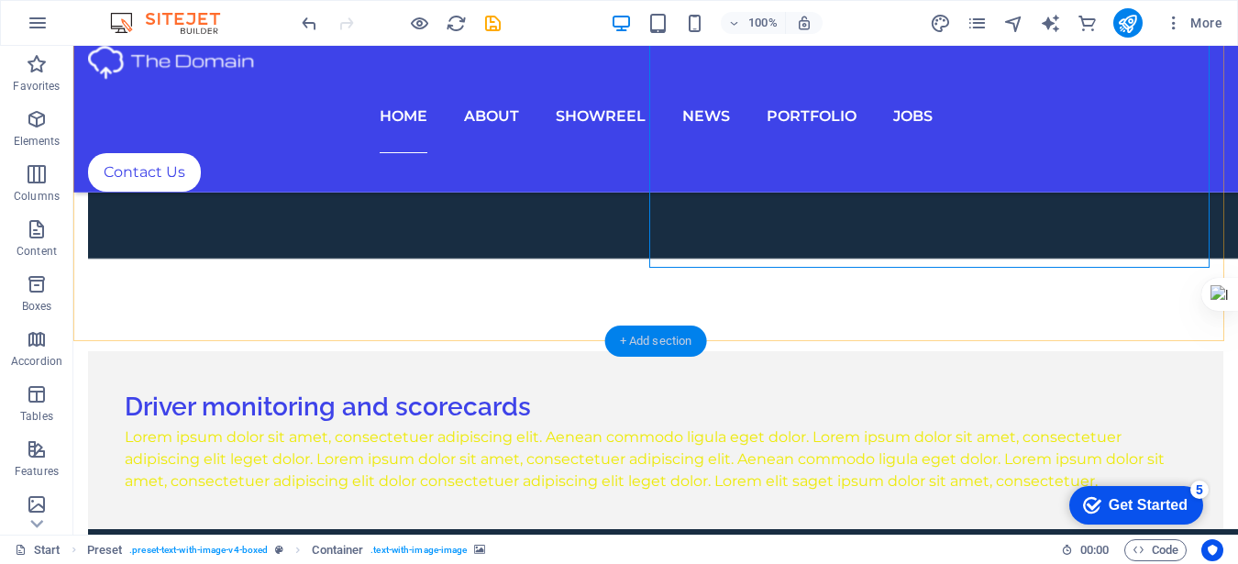
click at [639, 351] on div "+ Add section" at bounding box center [656, 341] width 102 height 31
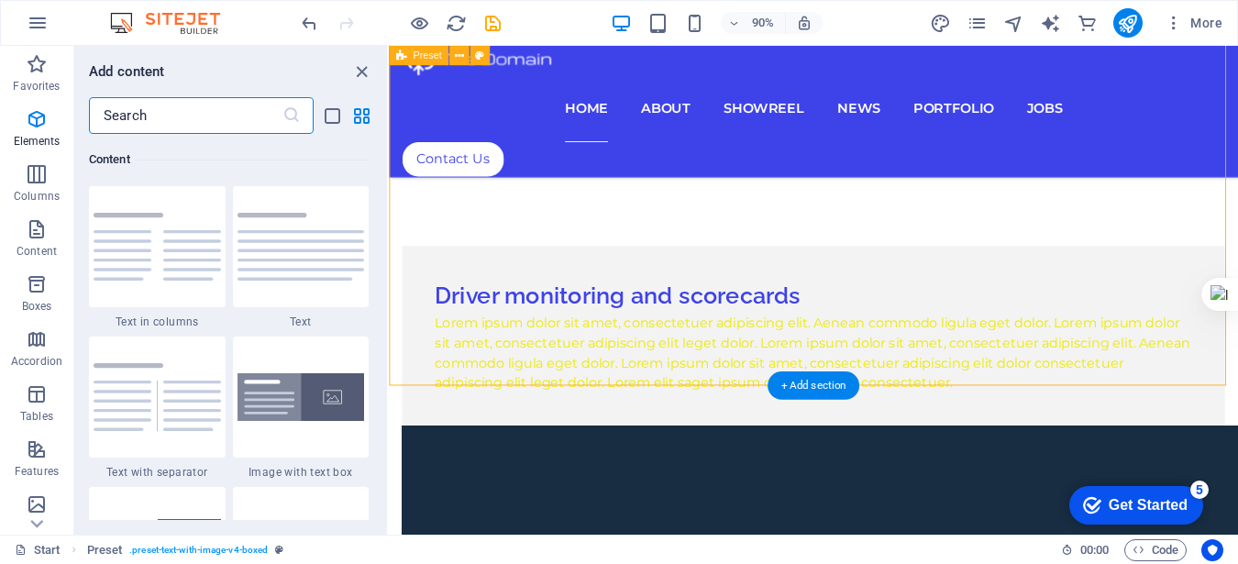
scroll to position [3208, 0]
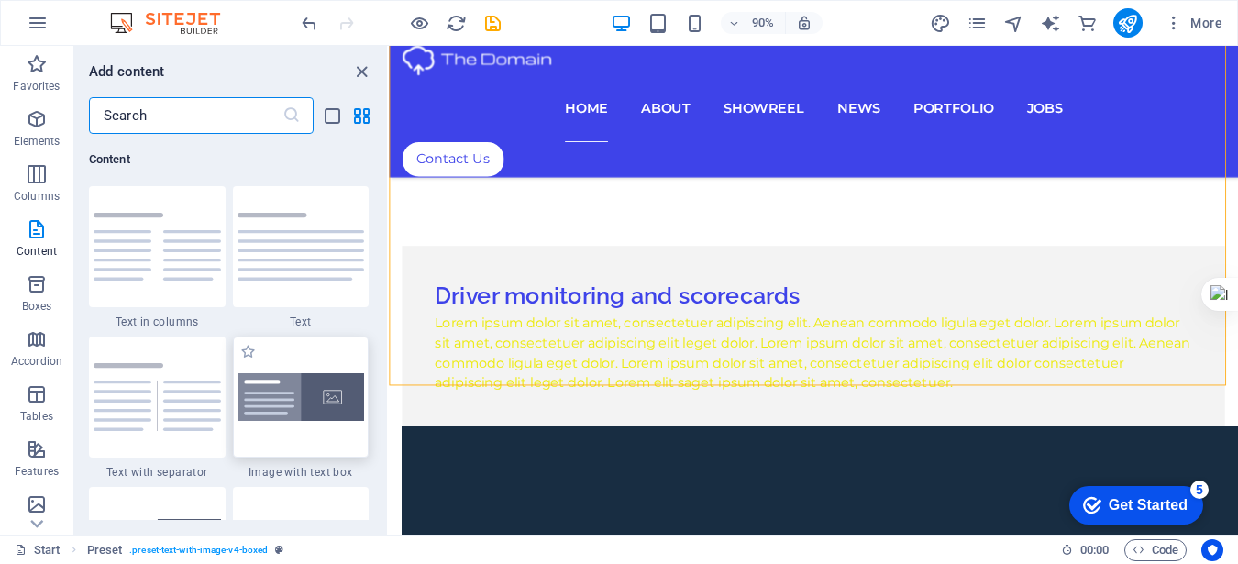
click at [264, 390] on img at bounding box center [300, 397] width 127 height 49
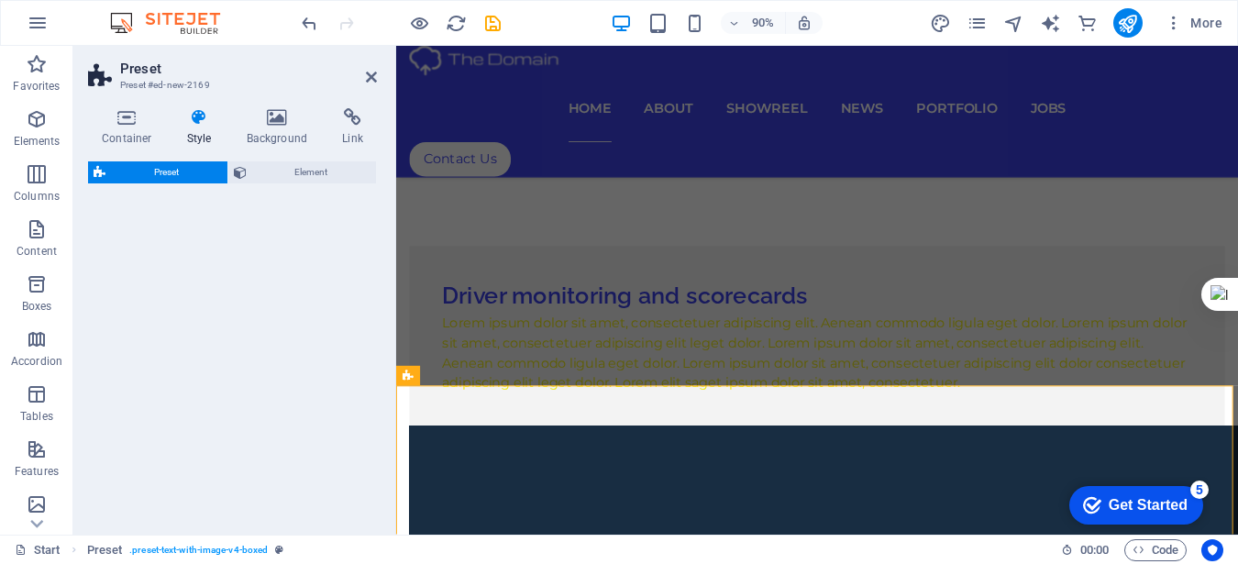
select select "rem"
select select "px"
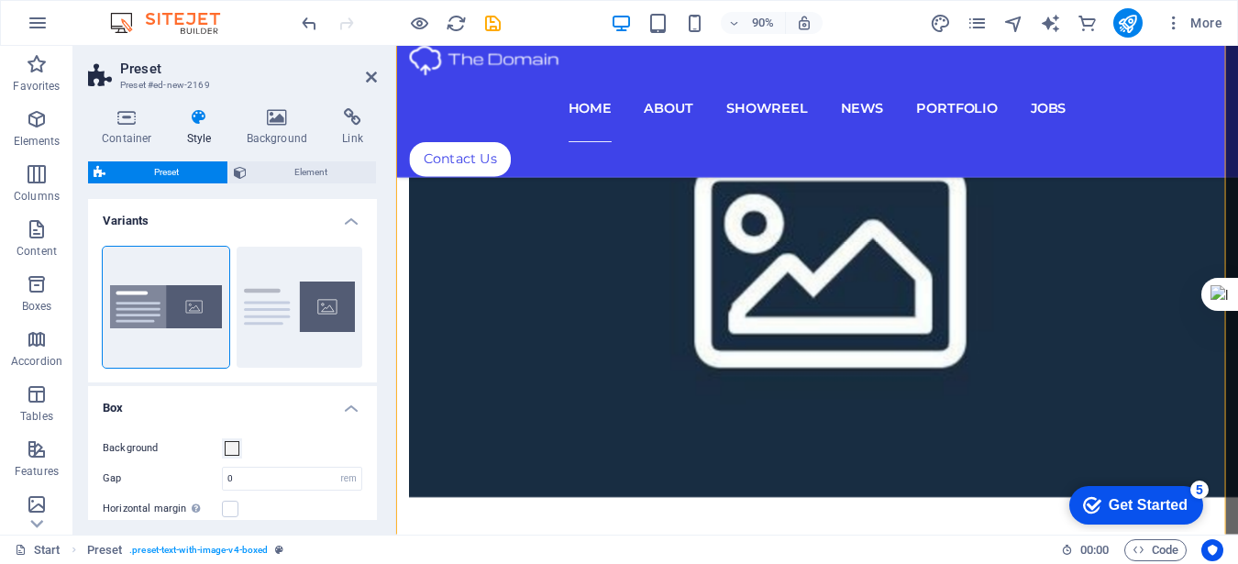
scroll to position [3014, 0]
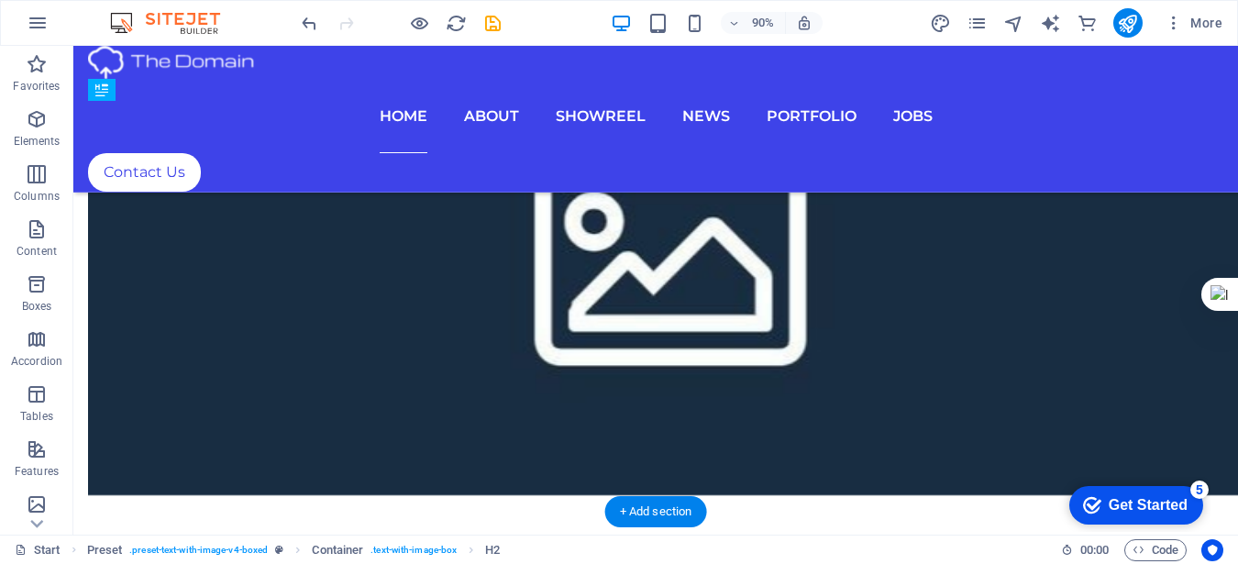
scroll to position [2717, 0]
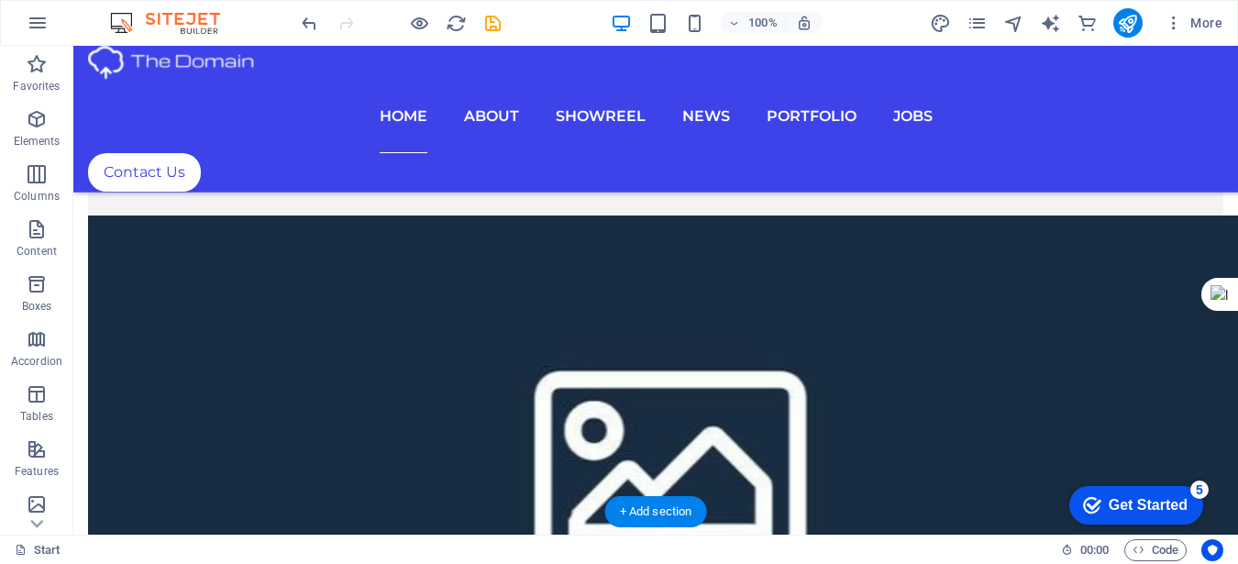
drag, startPoint x: 425, startPoint y: 315, endPoint x: 511, endPoint y: 227, distance: 121.9
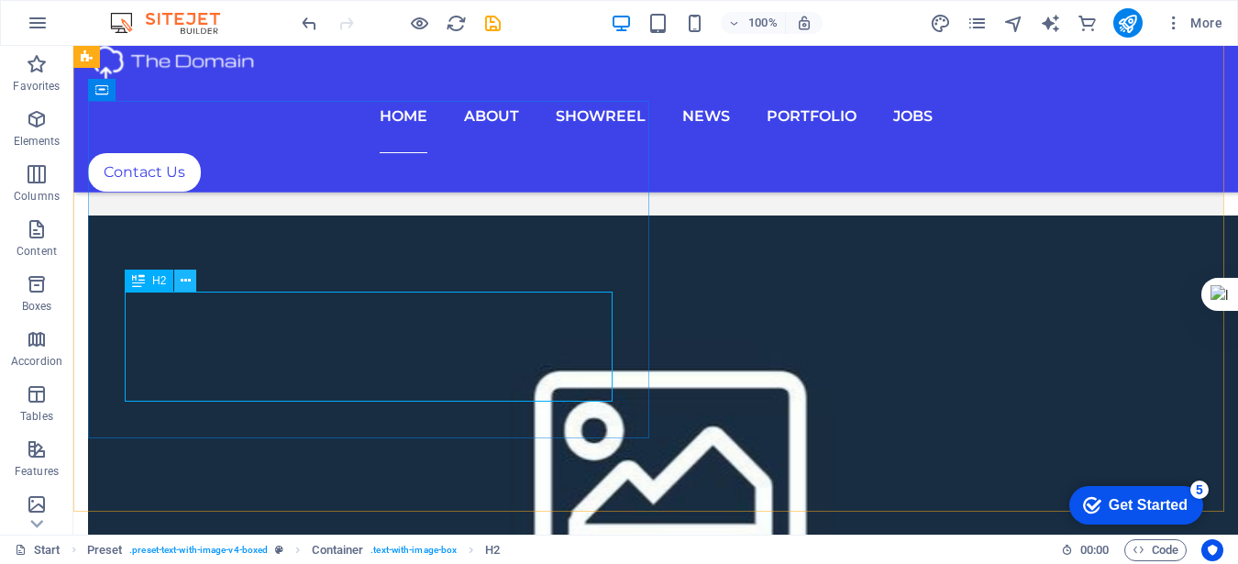
click at [181, 279] on icon at bounding box center [186, 280] width 10 height 19
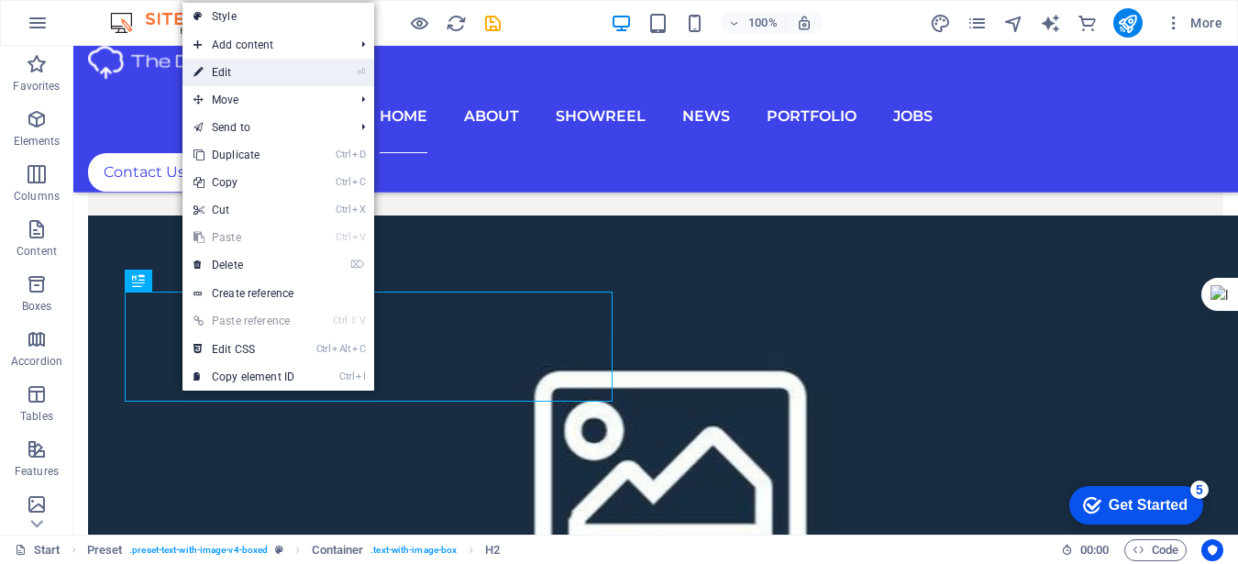
click at [239, 78] on link "⏎ Edit" at bounding box center [243, 73] width 123 height 28
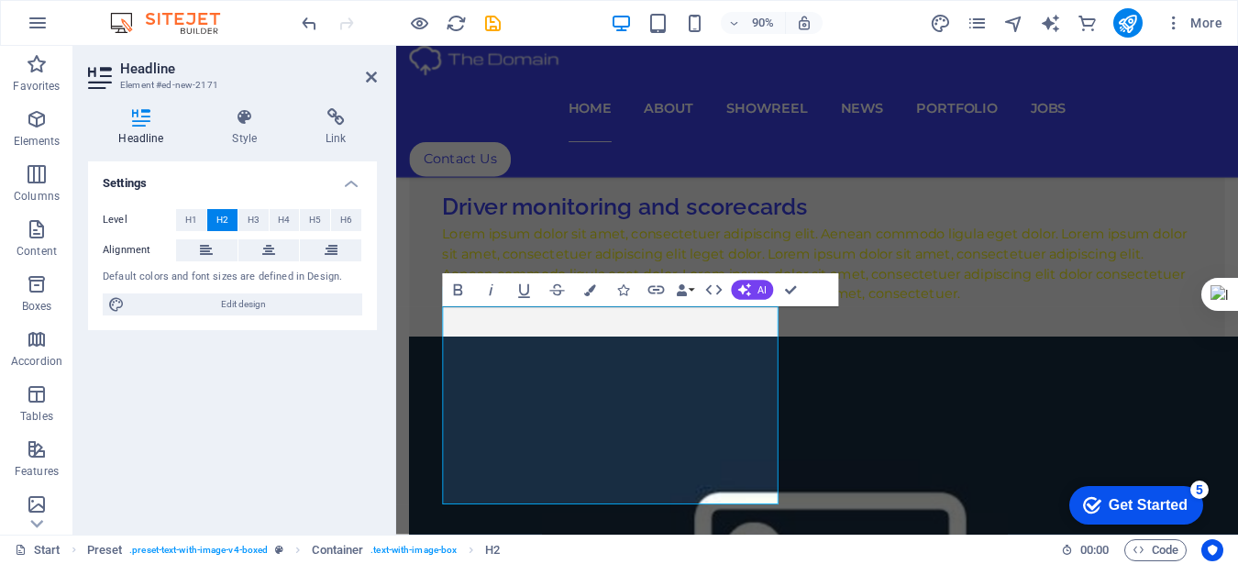
scroll to position [3014, 0]
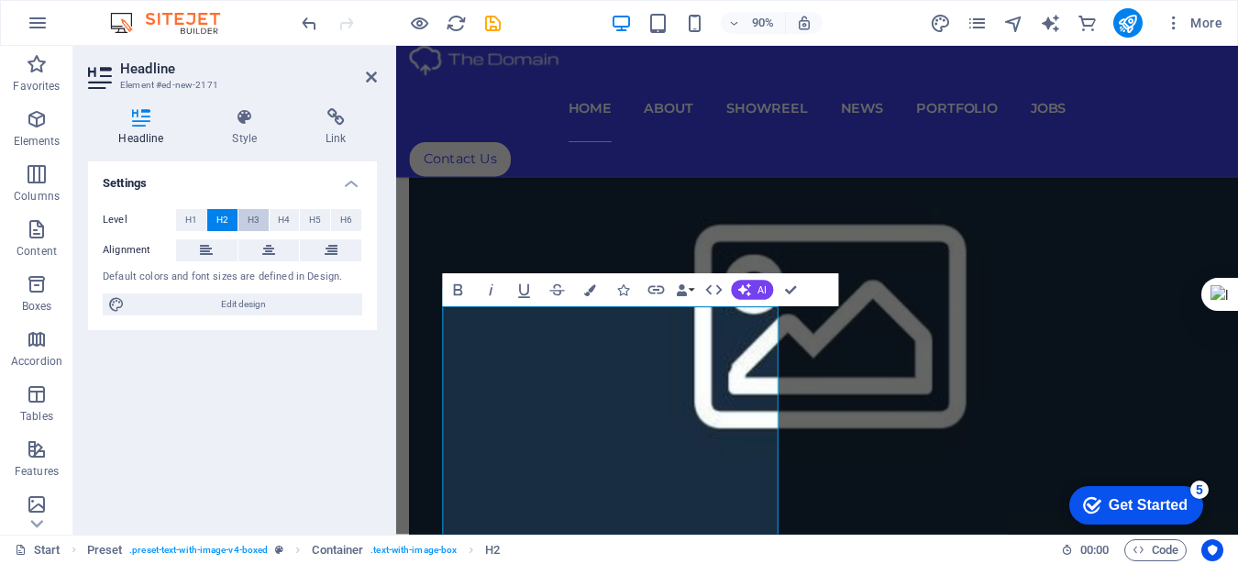
click at [259, 217] on button "H3" at bounding box center [253, 220] width 30 height 22
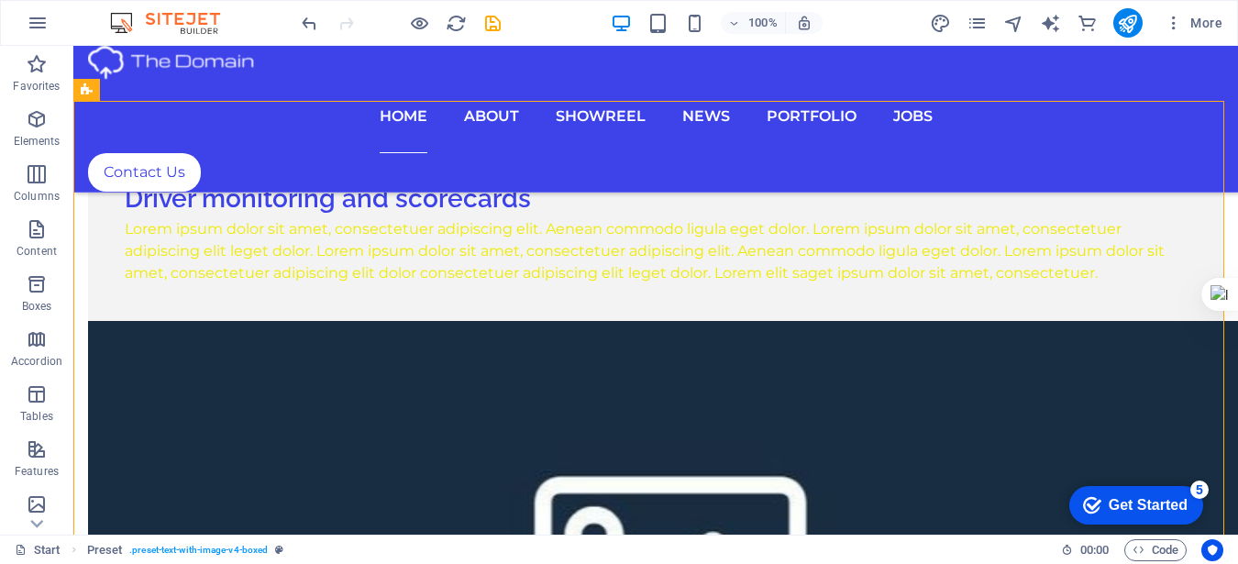
scroll to position [2607, 0]
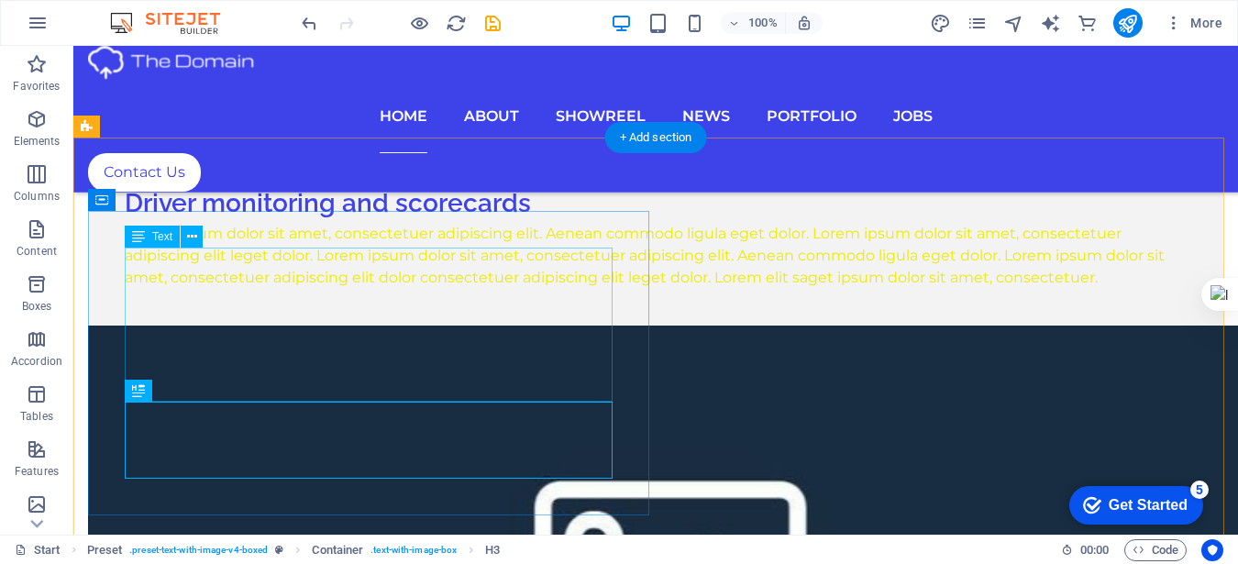
drag, startPoint x: 384, startPoint y: 403, endPoint x: 406, endPoint y: 282, distance: 122.1
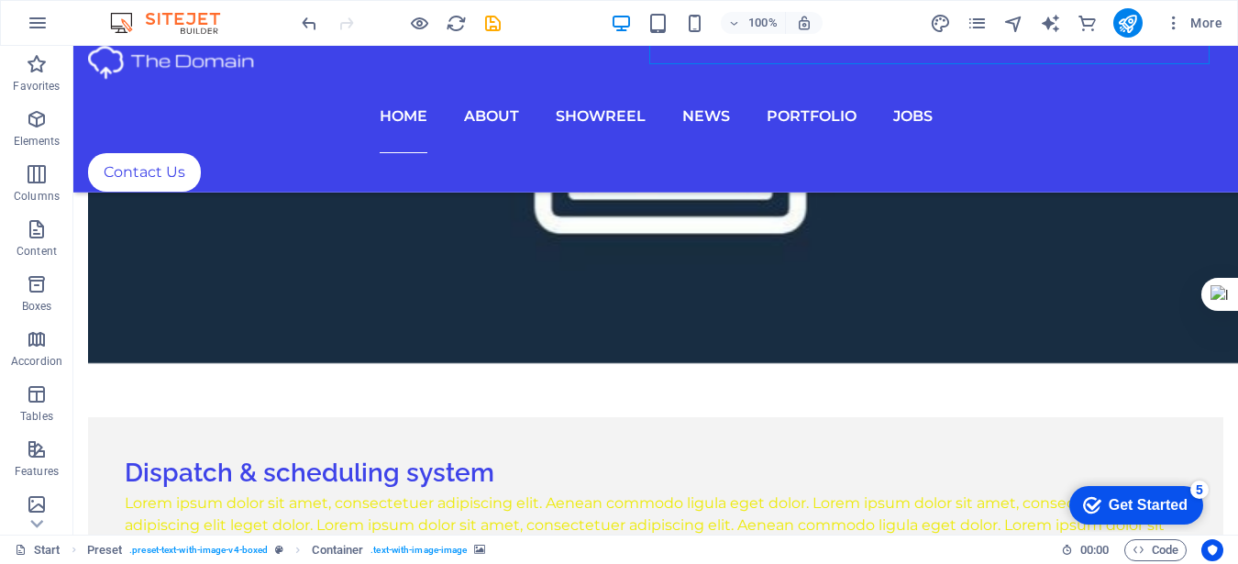
scroll to position [3009, 0]
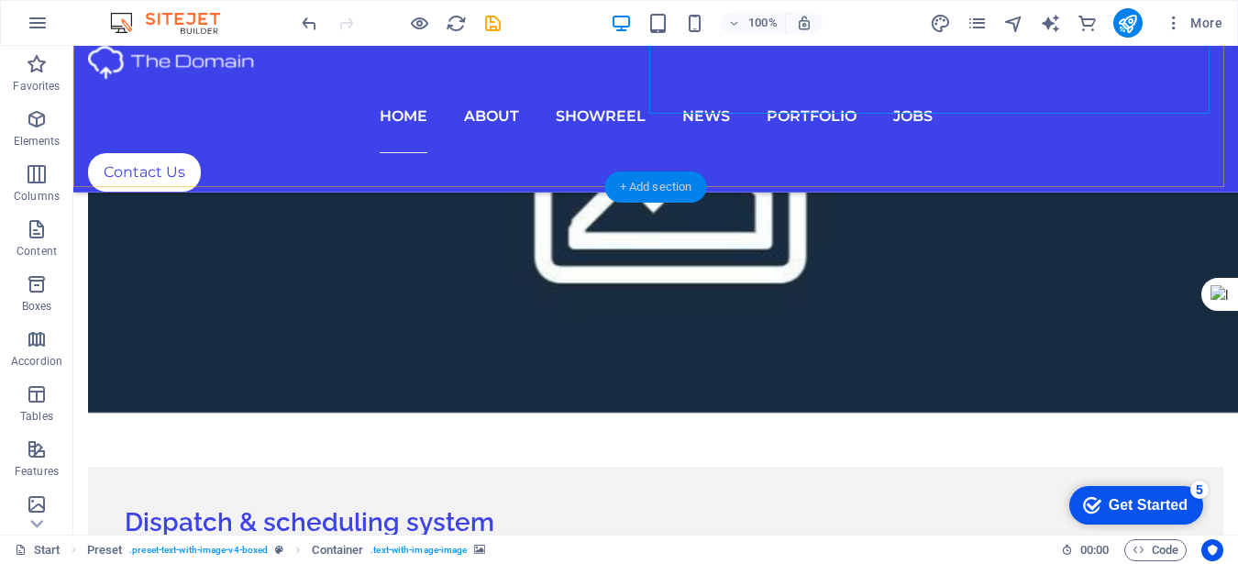
click at [650, 183] on div "+ Add section" at bounding box center [656, 186] width 102 height 31
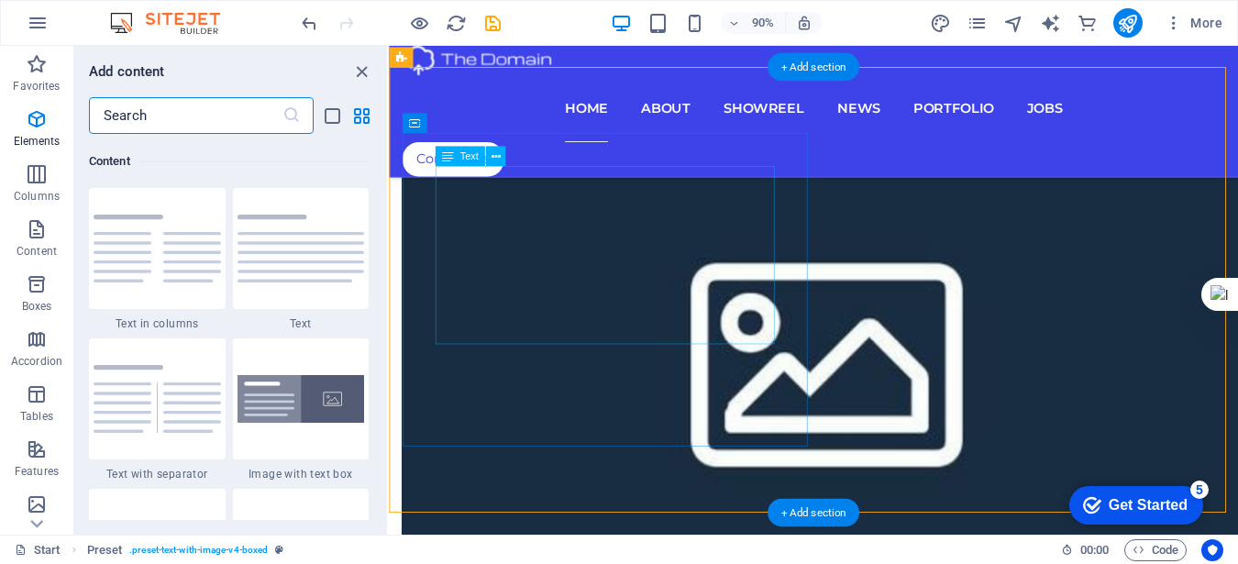
scroll to position [3208, 0]
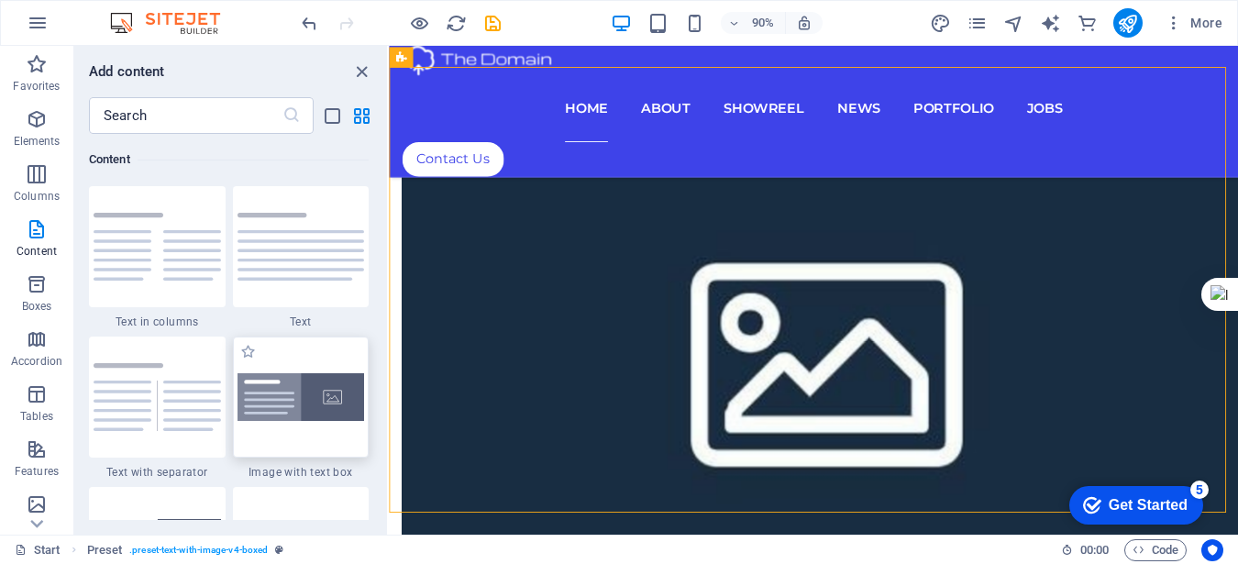
drag, startPoint x: 323, startPoint y: 436, endPoint x: 911, endPoint y: 458, distance: 588.2
click at [323, 436] on div at bounding box center [301, 397] width 137 height 121
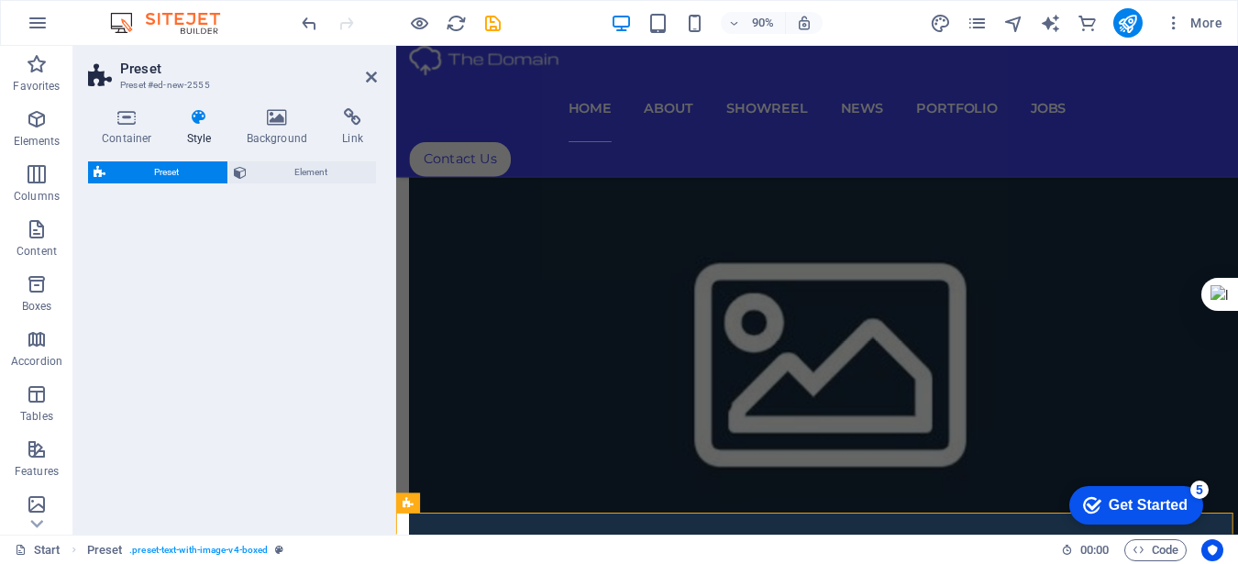
select select "rem"
select select "px"
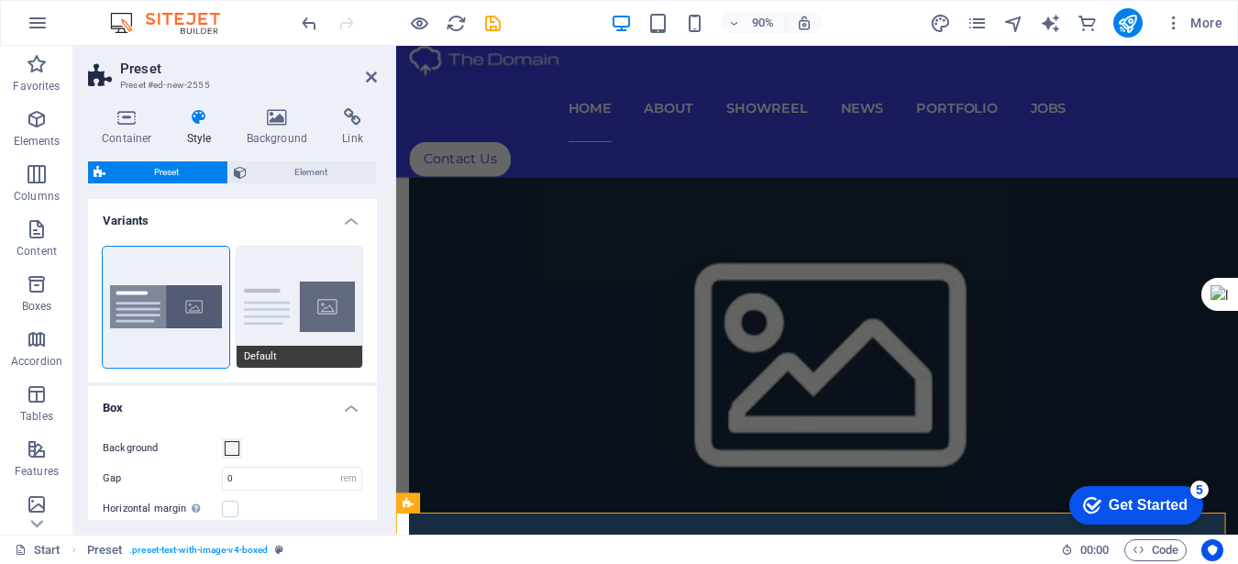
click at [291, 334] on button "Default" at bounding box center [300, 307] width 127 height 121
type input "2"
type input "0"
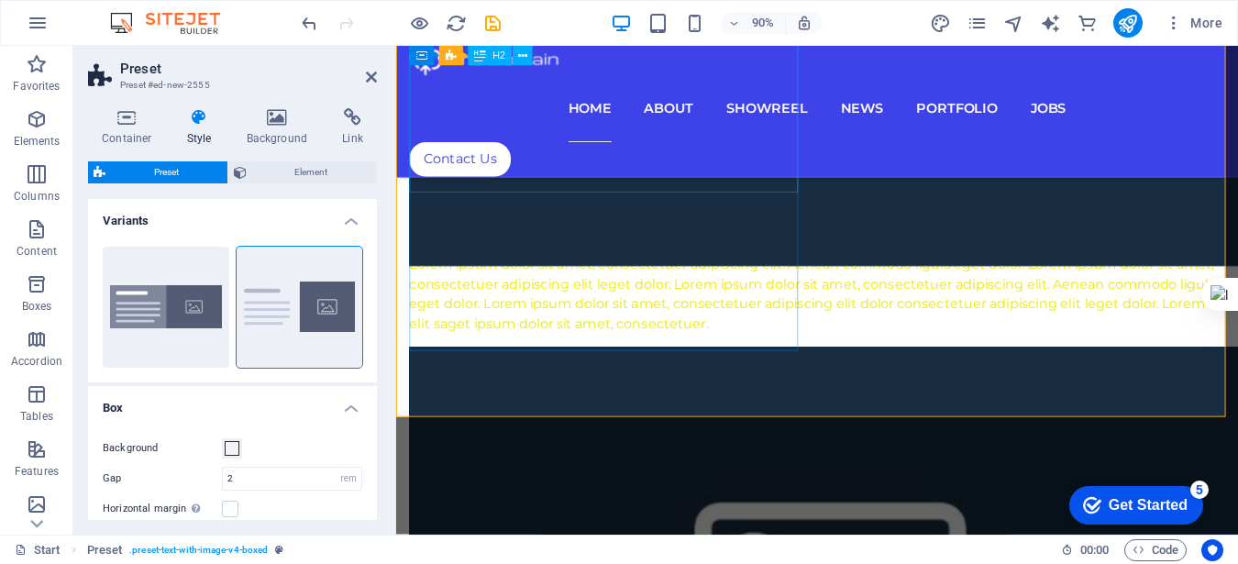
click at [513, 55] on button at bounding box center [508, 54] width 20 height 20
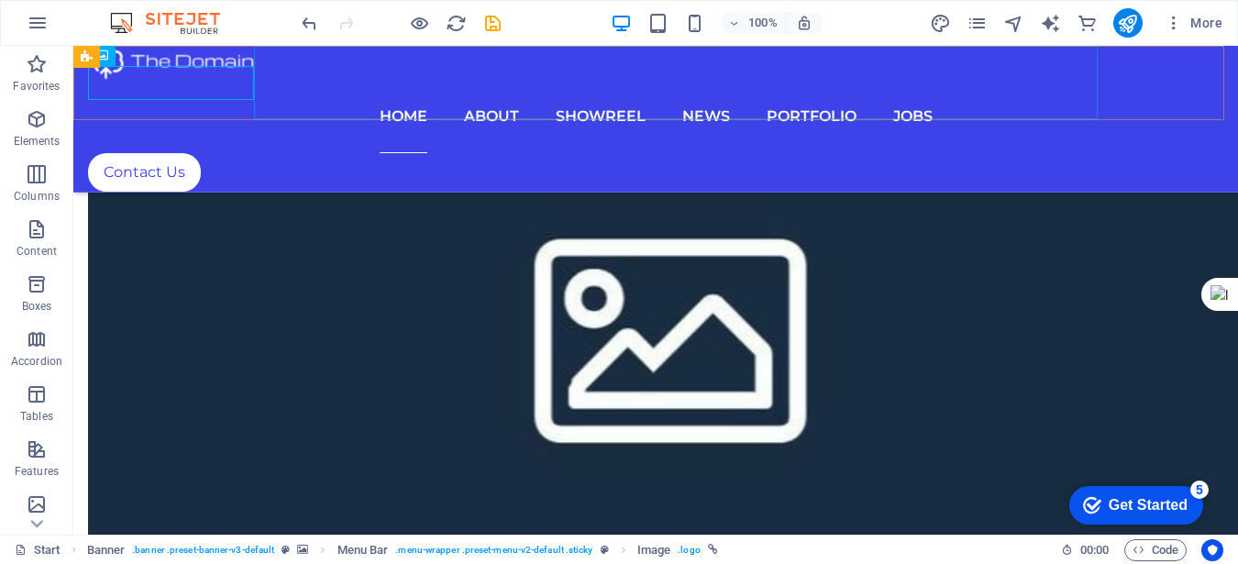
scroll to position [2592, 0]
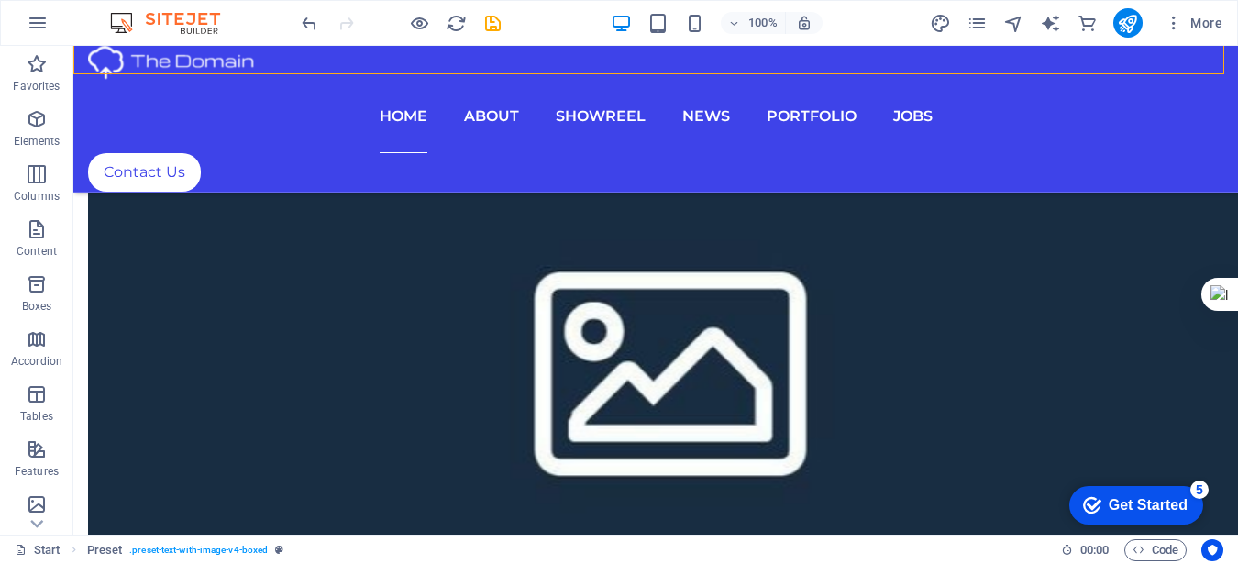
scroll to position [2300, 0]
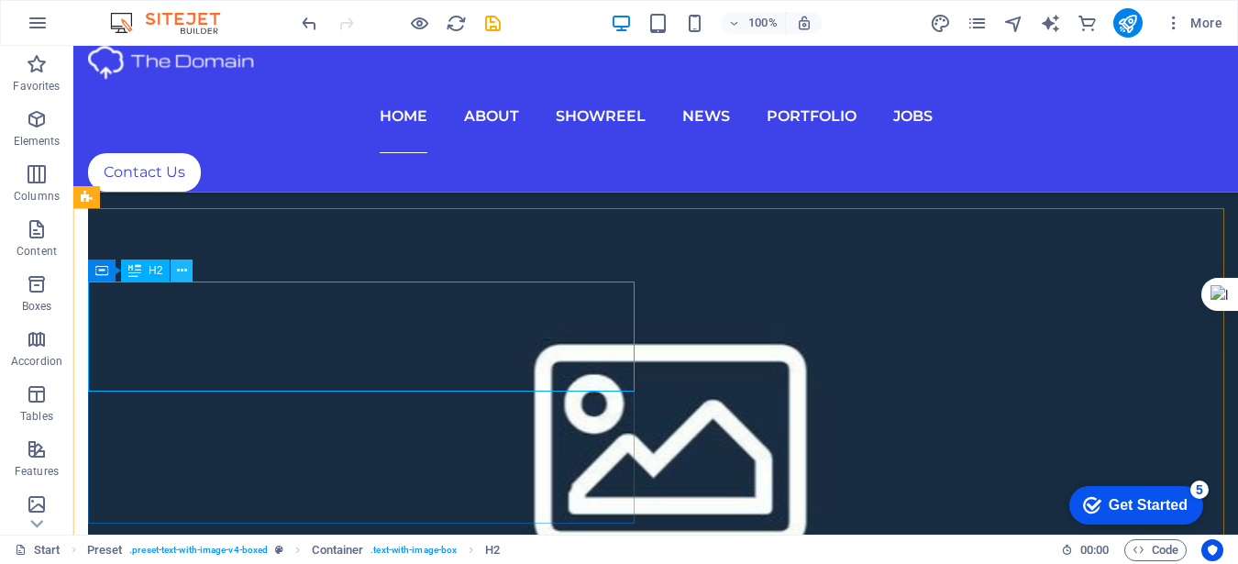
click at [186, 270] on icon at bounding box center [182, 270] width 10 height 19
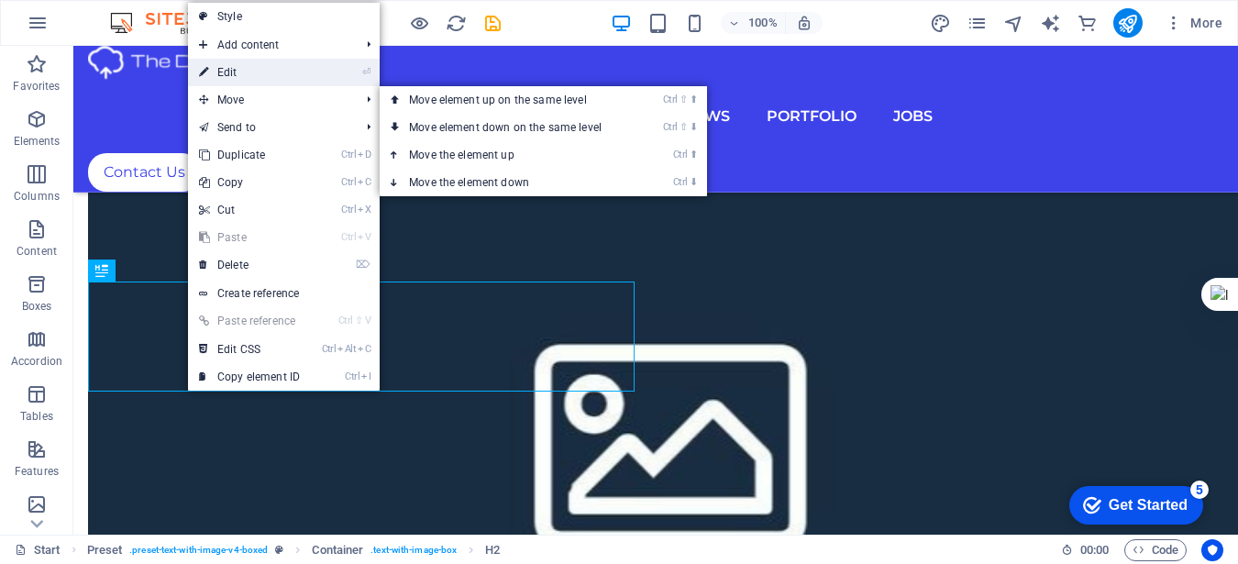
click at [252, 82] on link "⏎ Edit" at bounding box center [249, 73] width 123 height 28
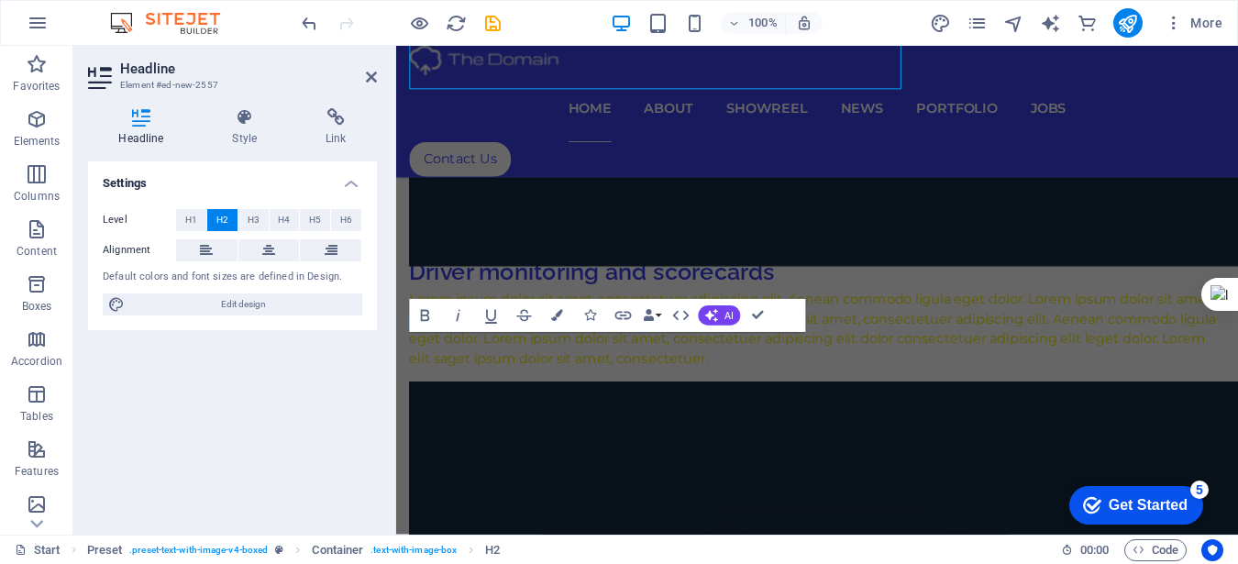
scroll to position [2597, 0]
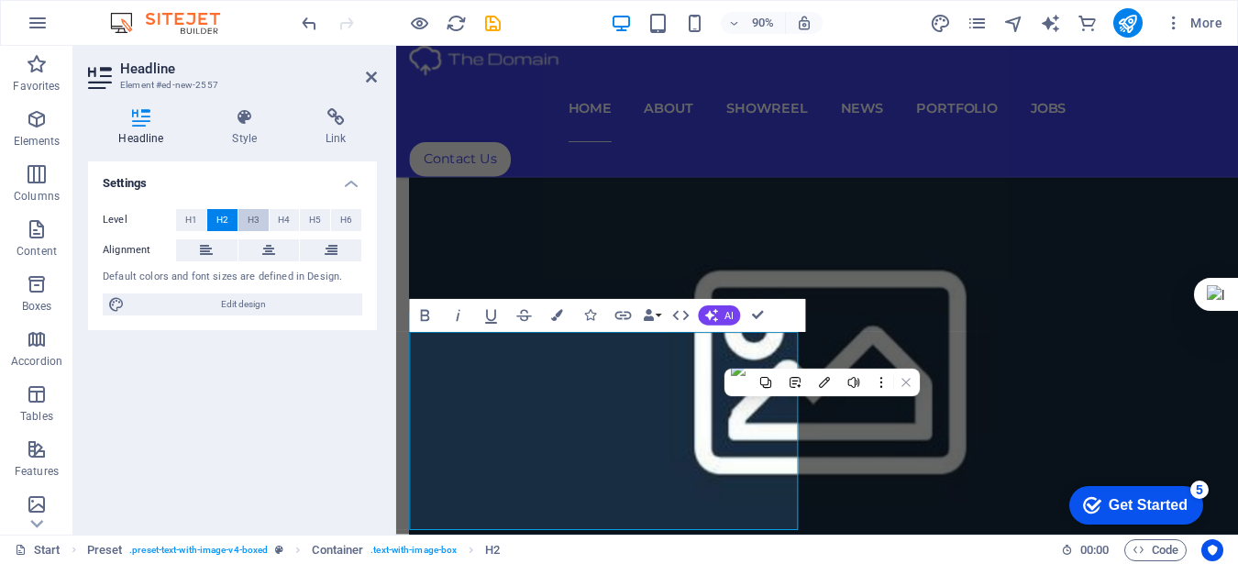
click at [251, 218] on span "H3" at bounding box center [254, 220] width 12 height 22
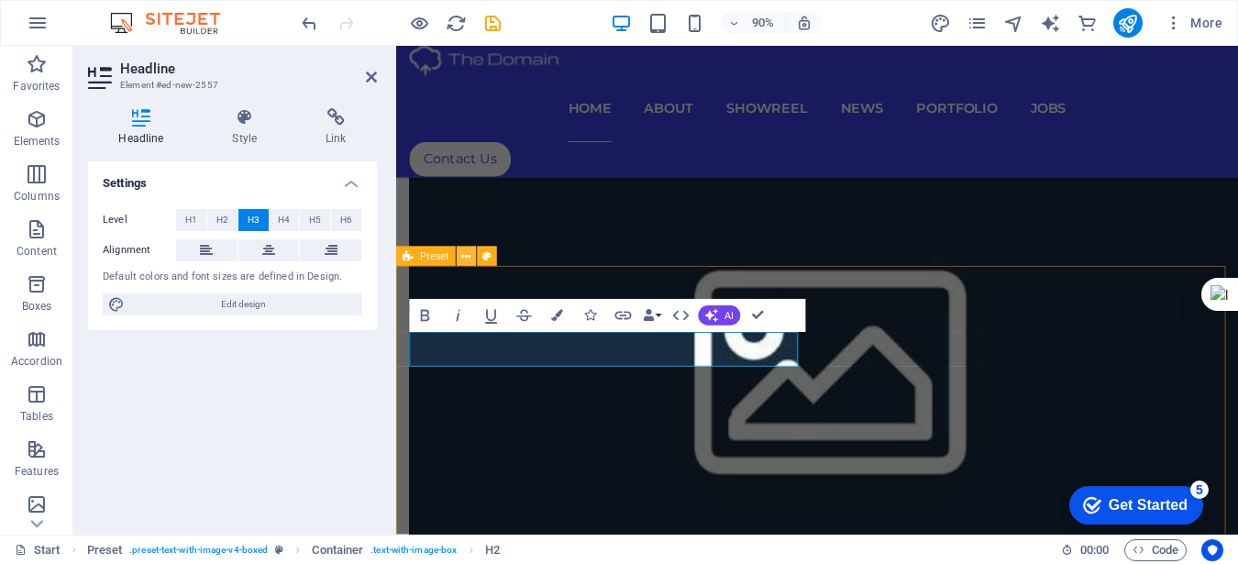
click at [469, 255] on icon at bounding box center [465, 256] width 9 height 17
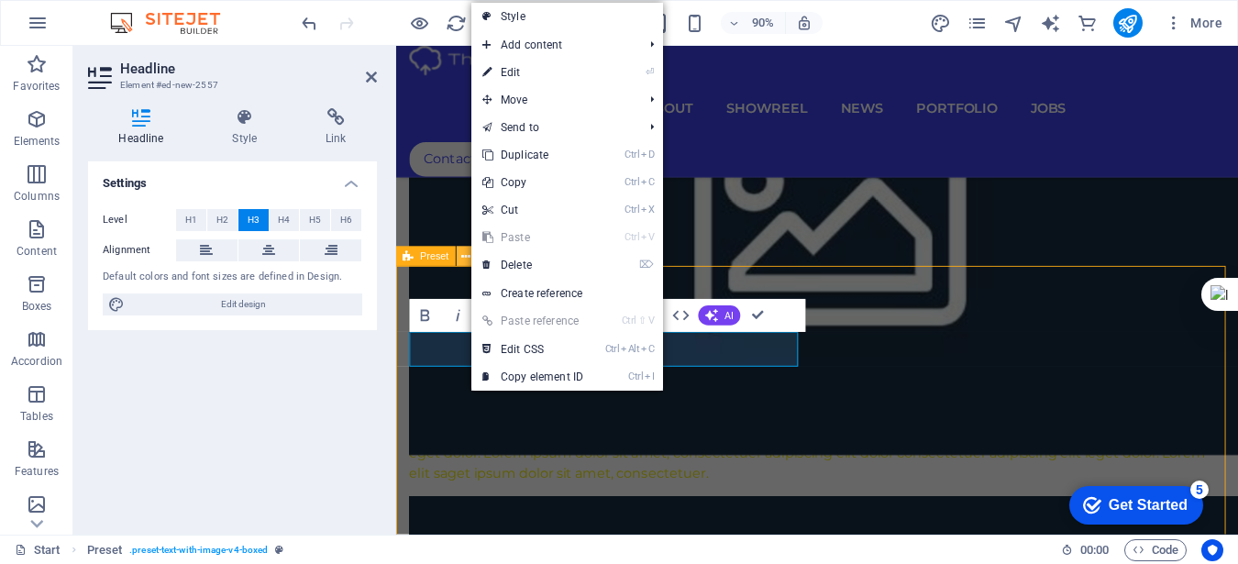
scroll to position [2300, 0]
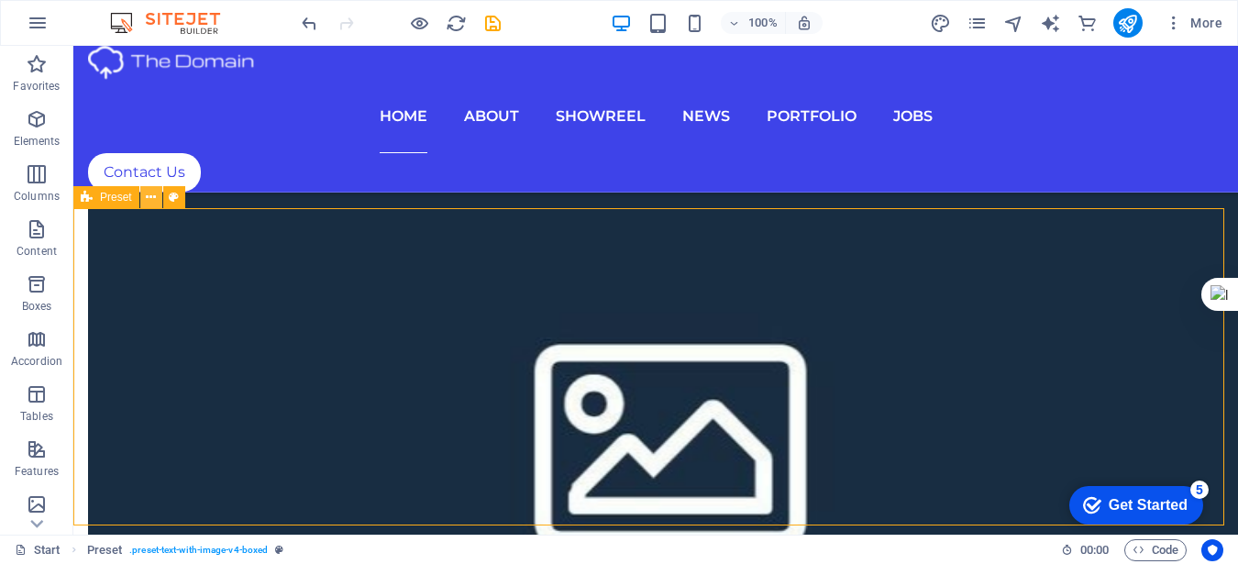
click at [152, 193] on icon at bounding box center [151, 197] width 10 height 19
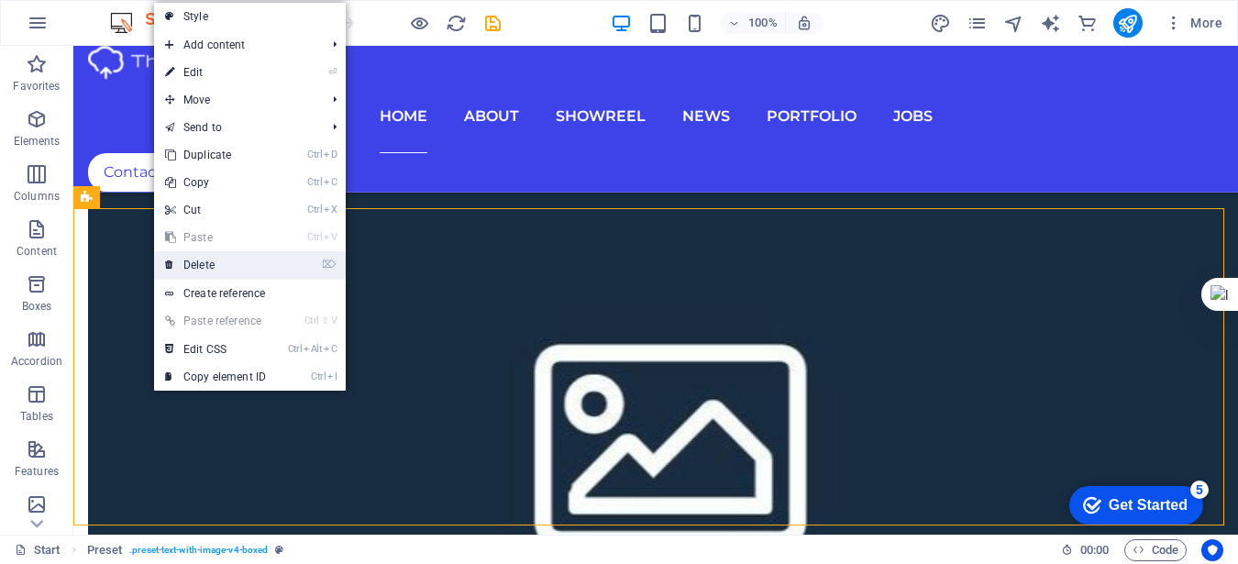
click at [211, 271] on link "⌦ Delete" at bounding box center [215, 265] width 123 height 28
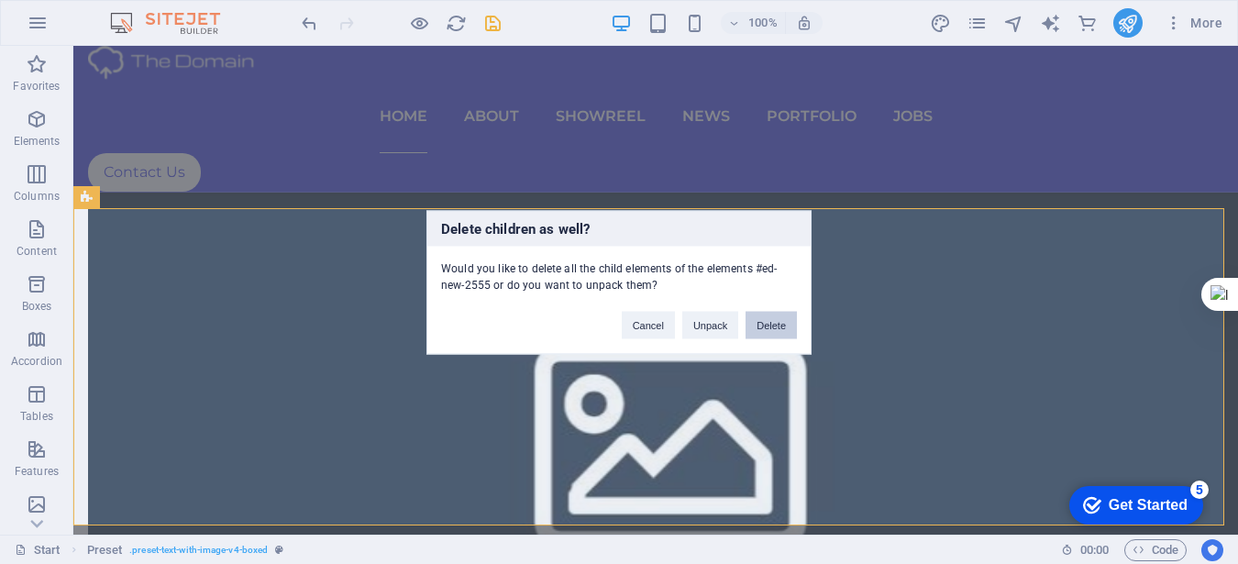
click at [758, 325] on button "Delete" at bounding box center [770, 325] width 51 height 28
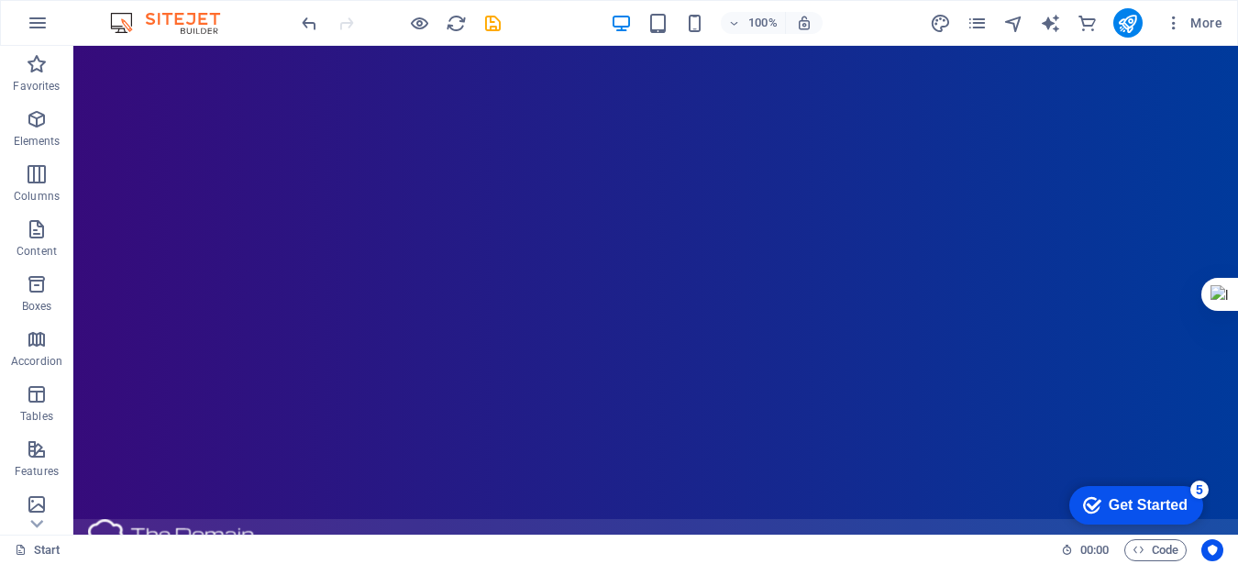
scroll to position [16, 0]
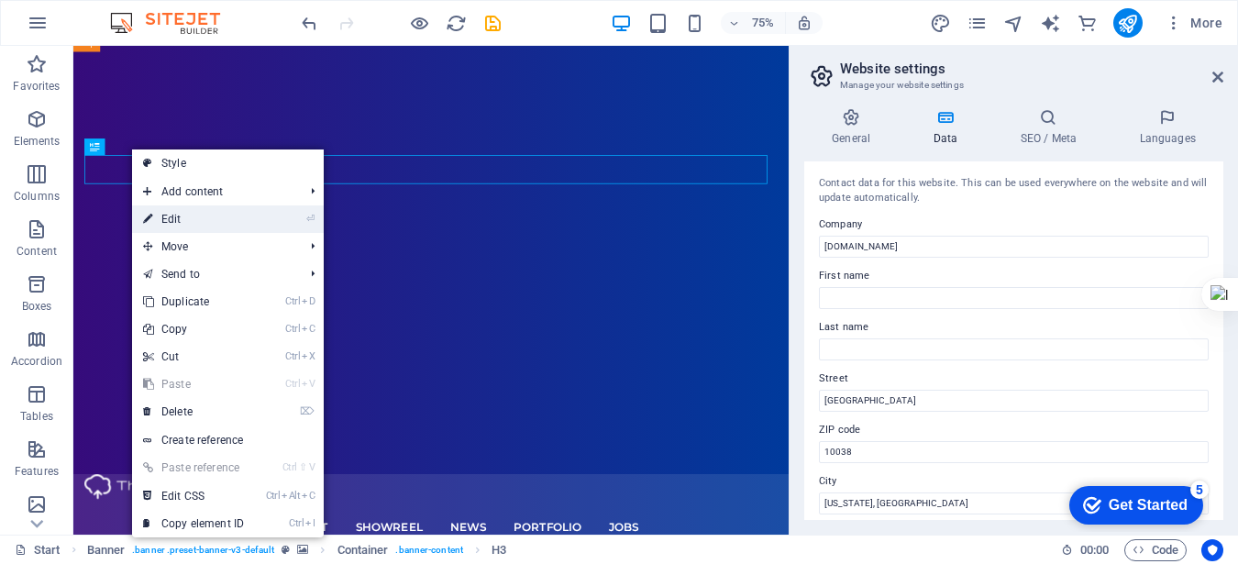
click at [165, 212] on link "⏎ Edit" at bounding box center [193, 219] width 123 height 28
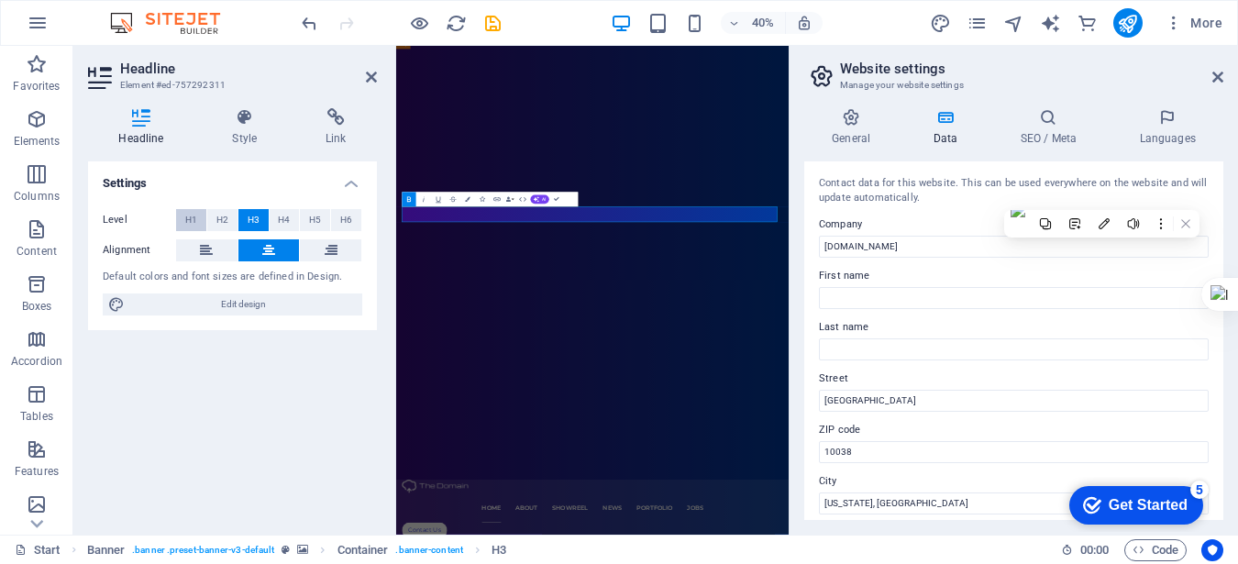
click at [185, 215] on span "H1" at bounding box center [191, 220] width 12 height 22
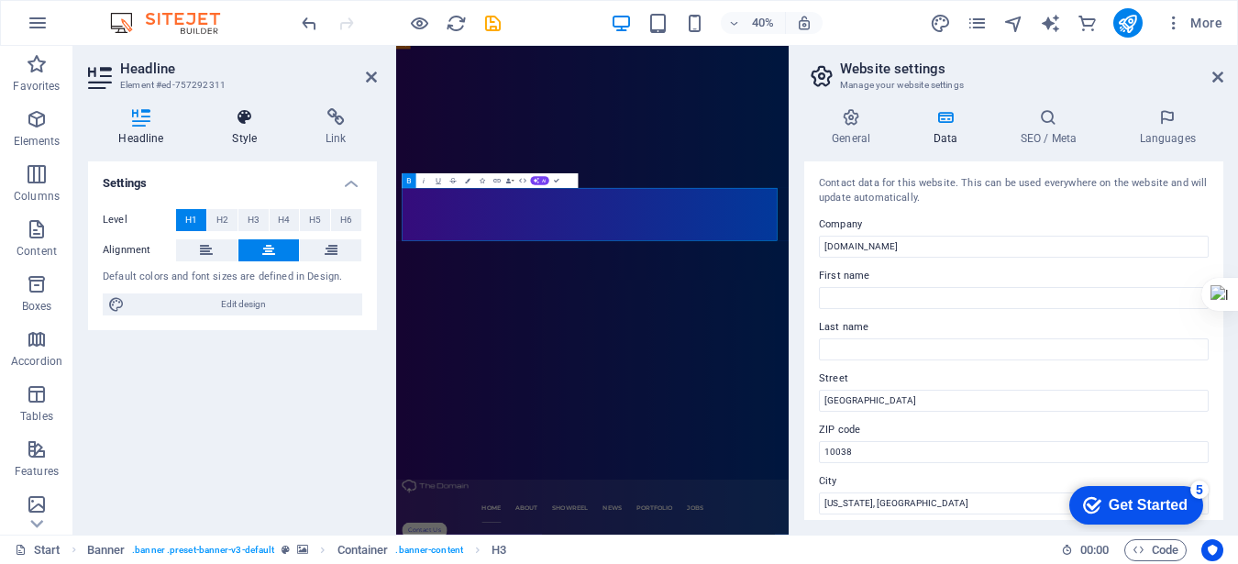
click at [244, 118] on icon at bounding box center [245, 117] width 86 height 18
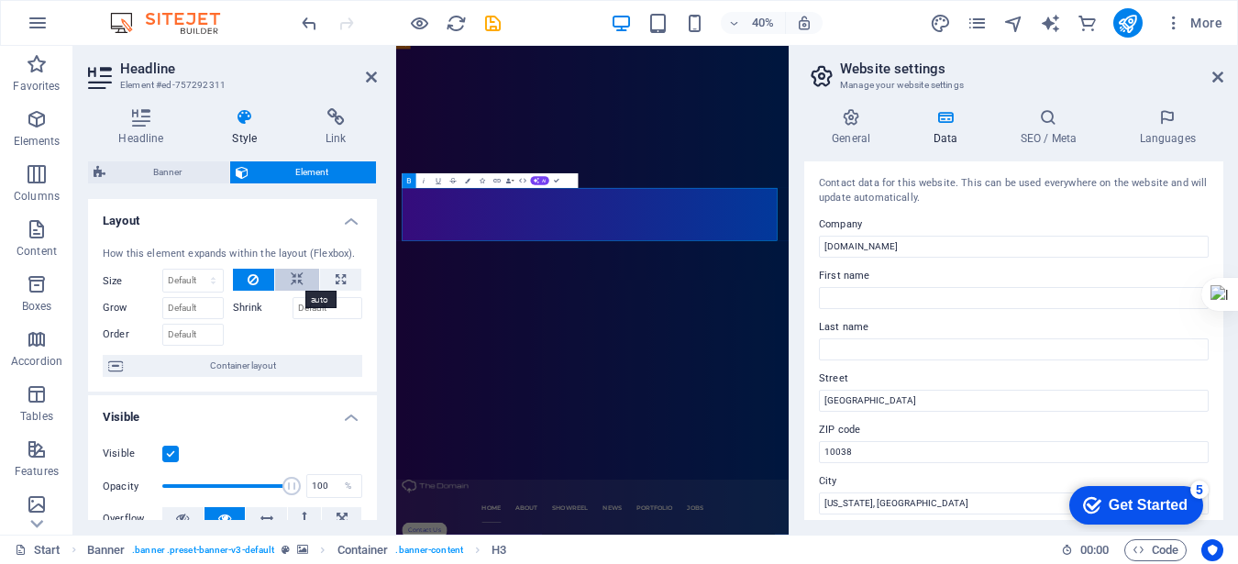
click at [312, 278] on button at bounding box center [297, 280] width 44 height 22
click at [1218, 80] on icon at bounding box center [1217, 77] width 11 height 15
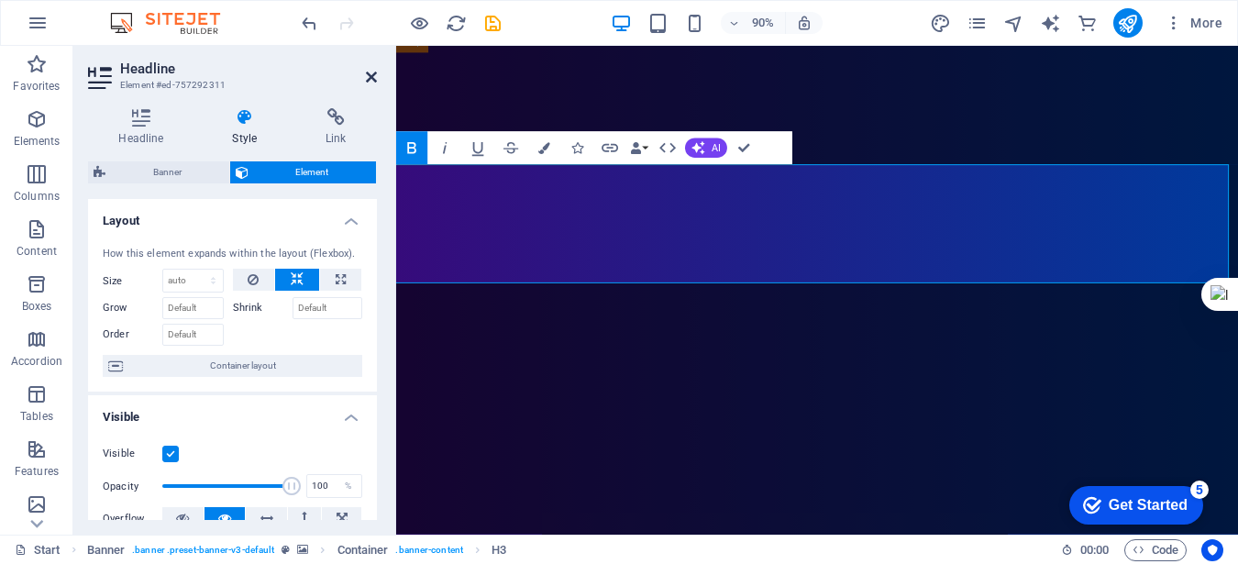
click at [369, 83] on icon at bounding box center [371, 77] width 11 height 15
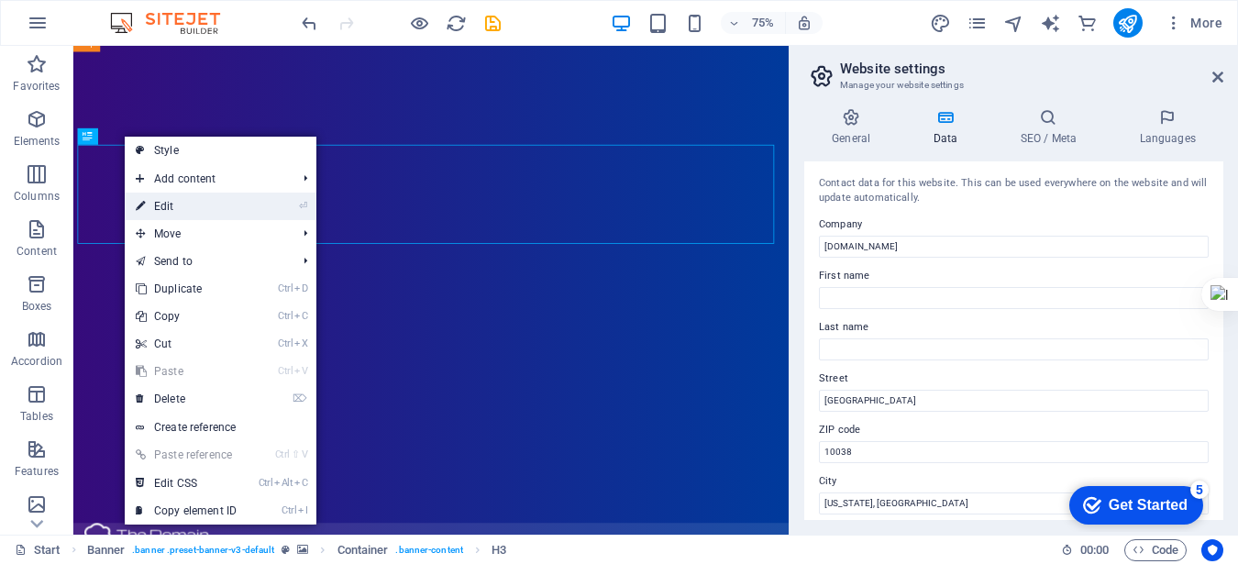
click at [216, 204] on link "⏎ Edit" at bounding box center [186, 207] width 123 height 28
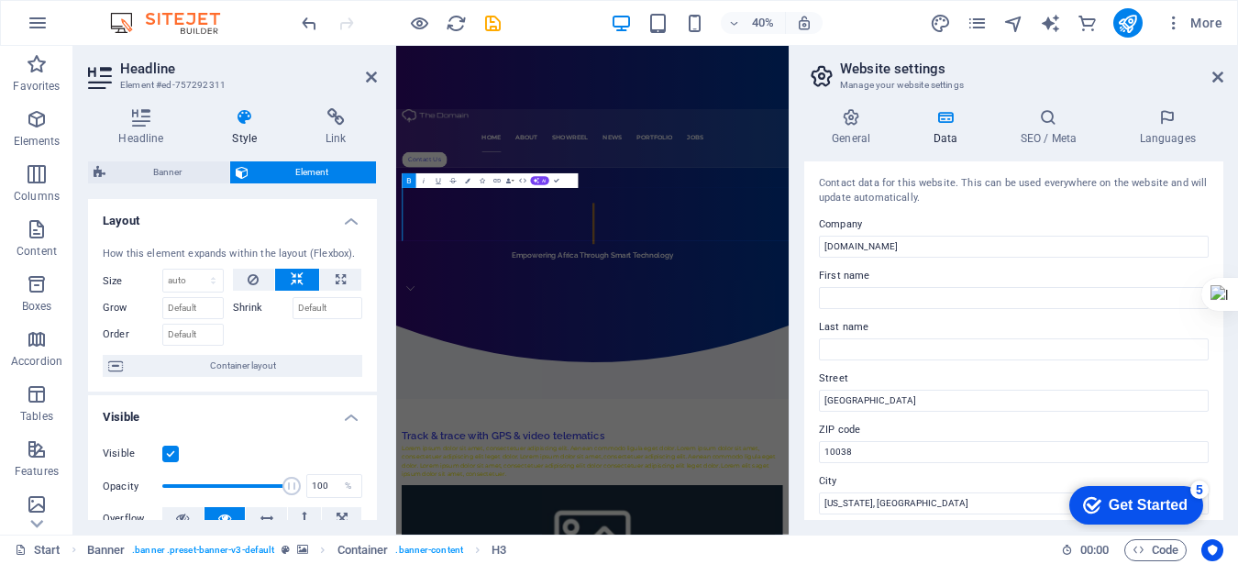
scroll to position [1099, 0]
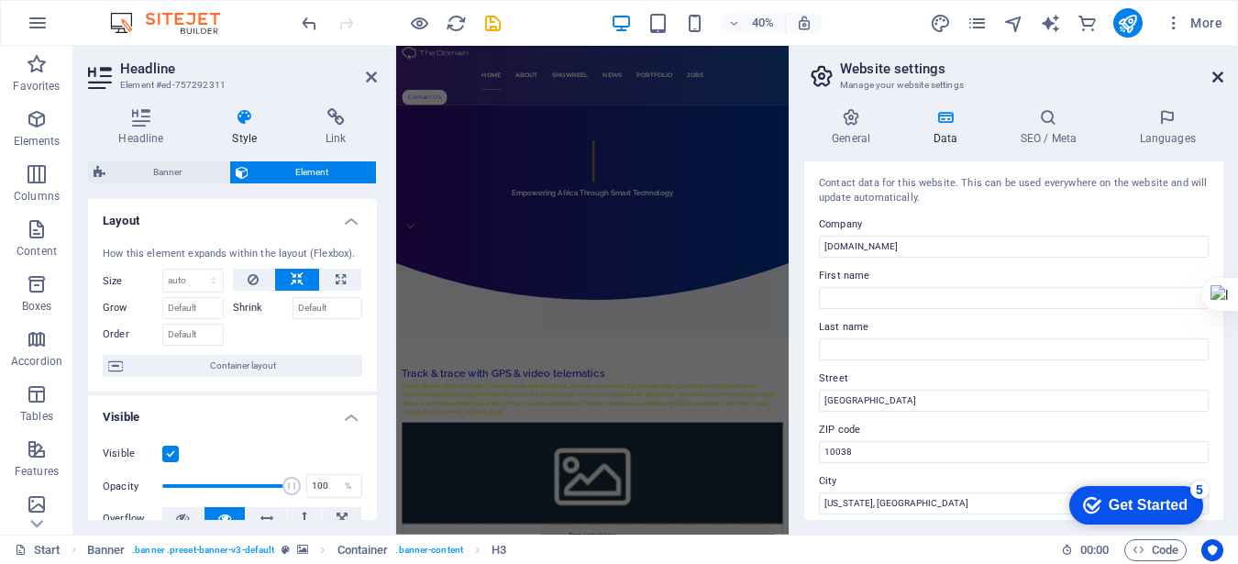
click at [1216, 78] on icon at bounding box center [1217, 77] width 11 height 15
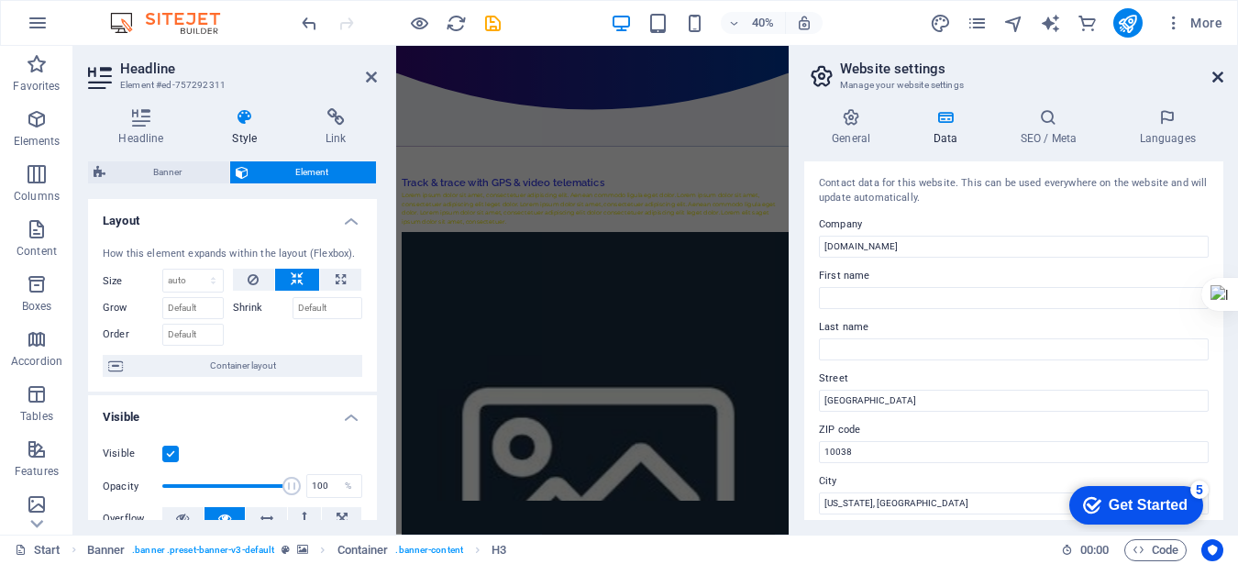
scroll to position [0, 0]
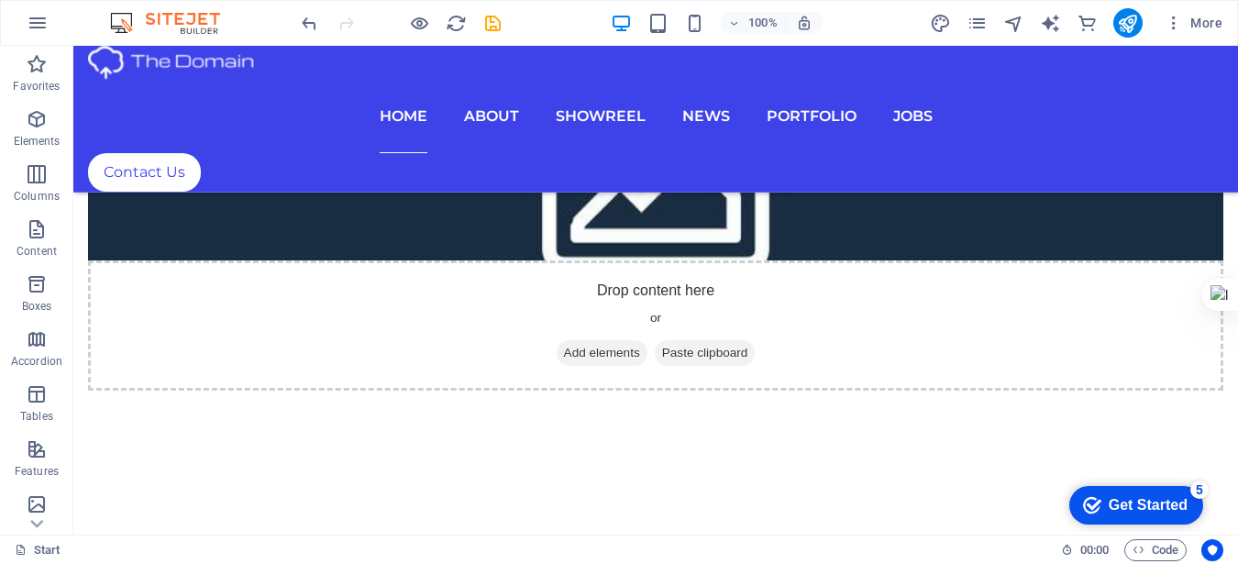
scroll to position [2368, 0]
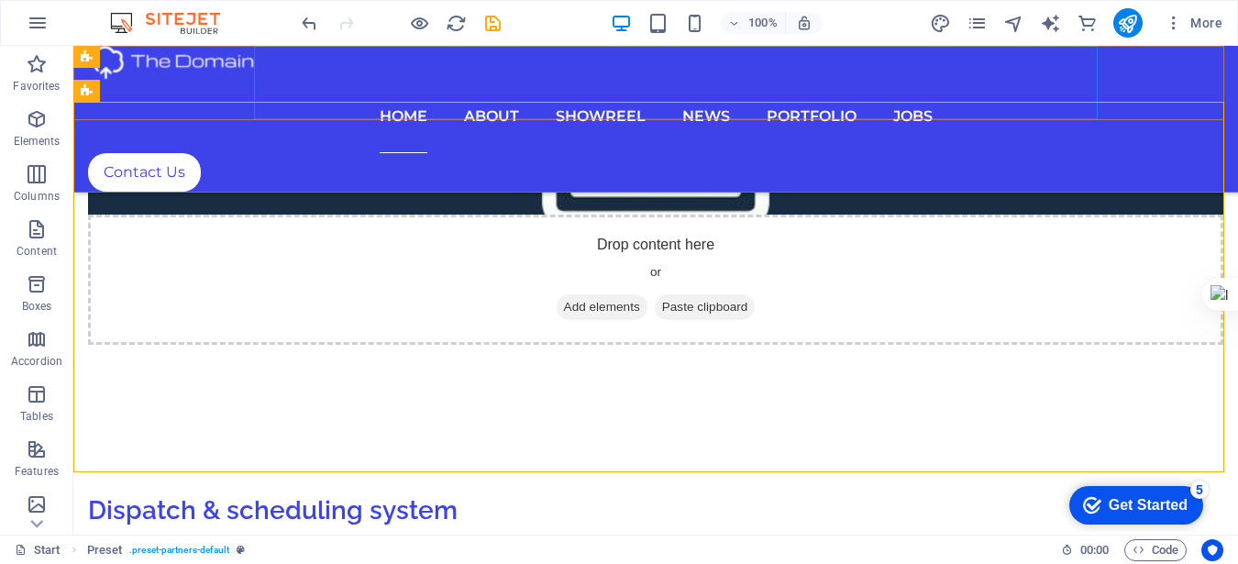
click at [935, 82] on nav "Home About Showreel News Portfolio jobs" at bounding box center [655, 116] width 1135 height 73
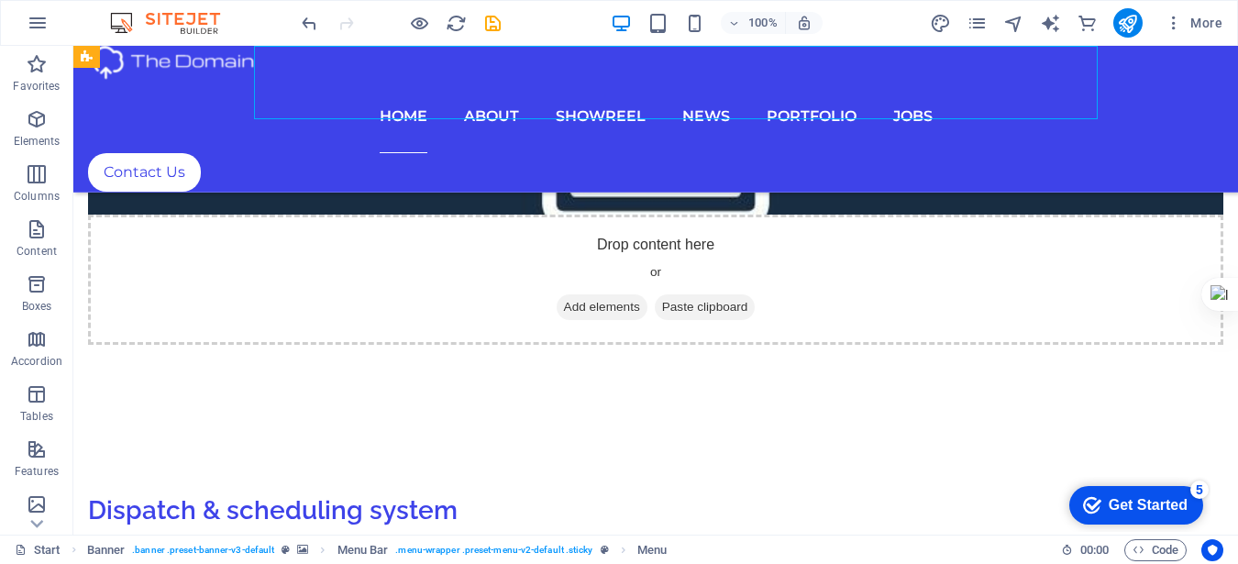
click at [853, 86] on nav "Home About Showreel News Portfolio jobs" at bounding box center [655, 116] width 1135 height 73
click at [834, 88] on nav "Home About Showreel News Portfolio jobs" at bounding box center [655, 116] width 1135 height 73
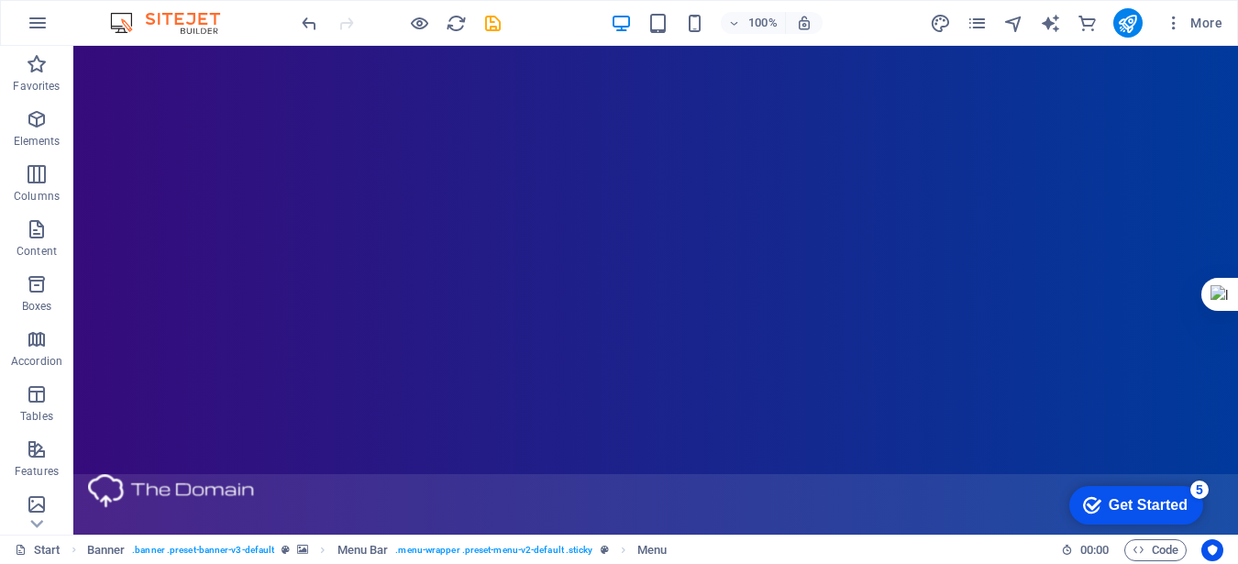
scroll to position [0, 0]
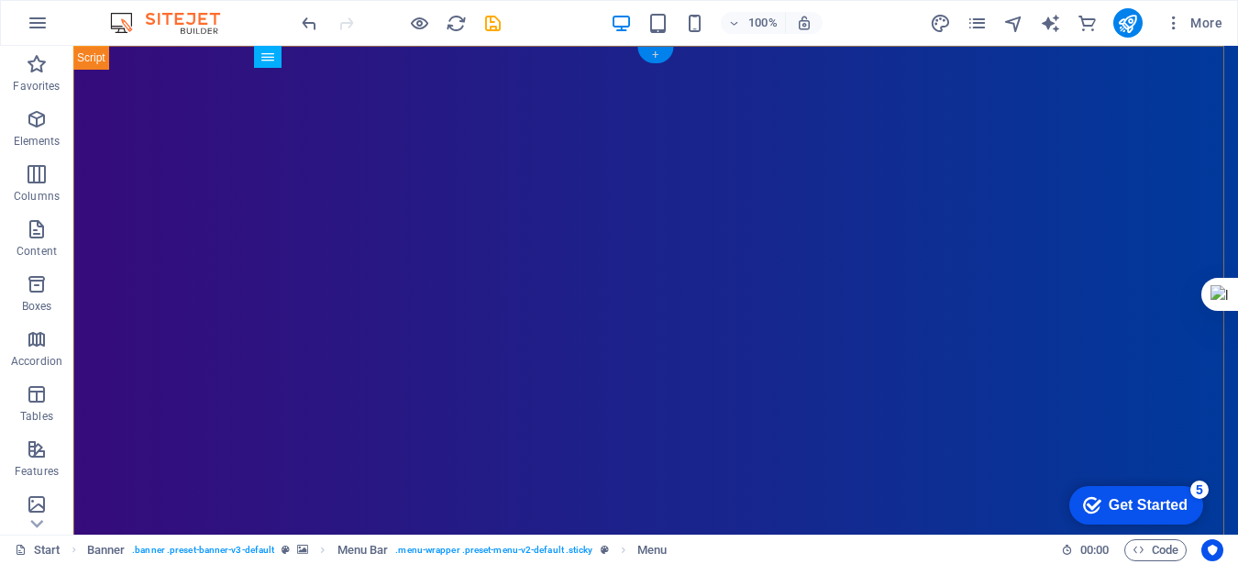
click at [657, 54] on div "+" at bounding box center [655, 55] width 36 height 17
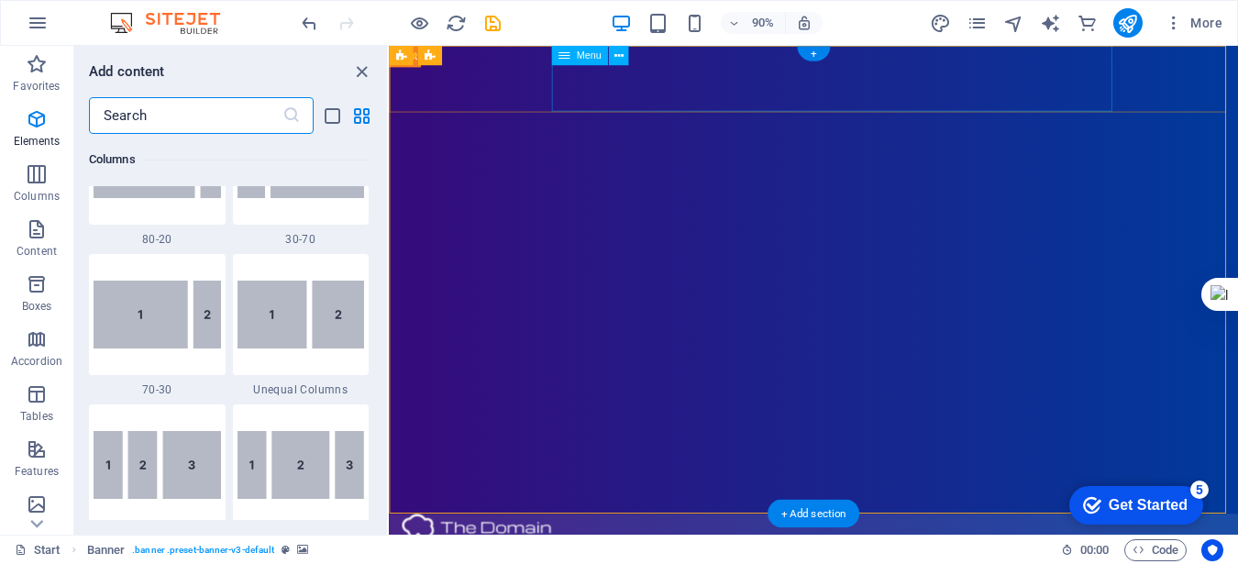
scroll to position [3208, 0]
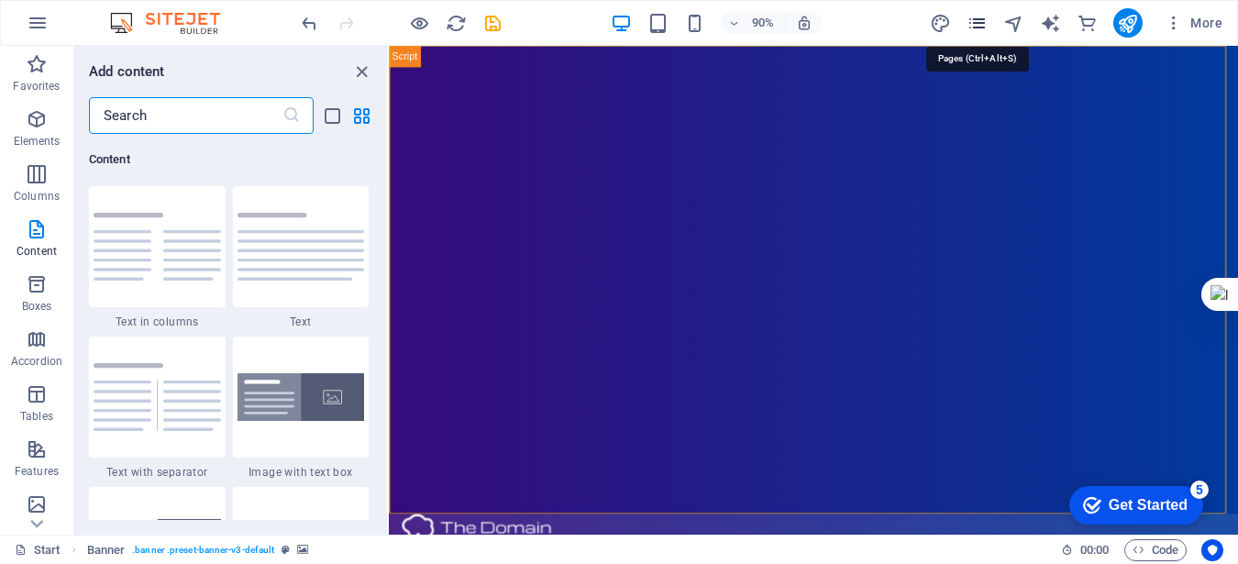
click at [975, 26] on icon "pages" at bounding box center [976, 23] width 21 height 21
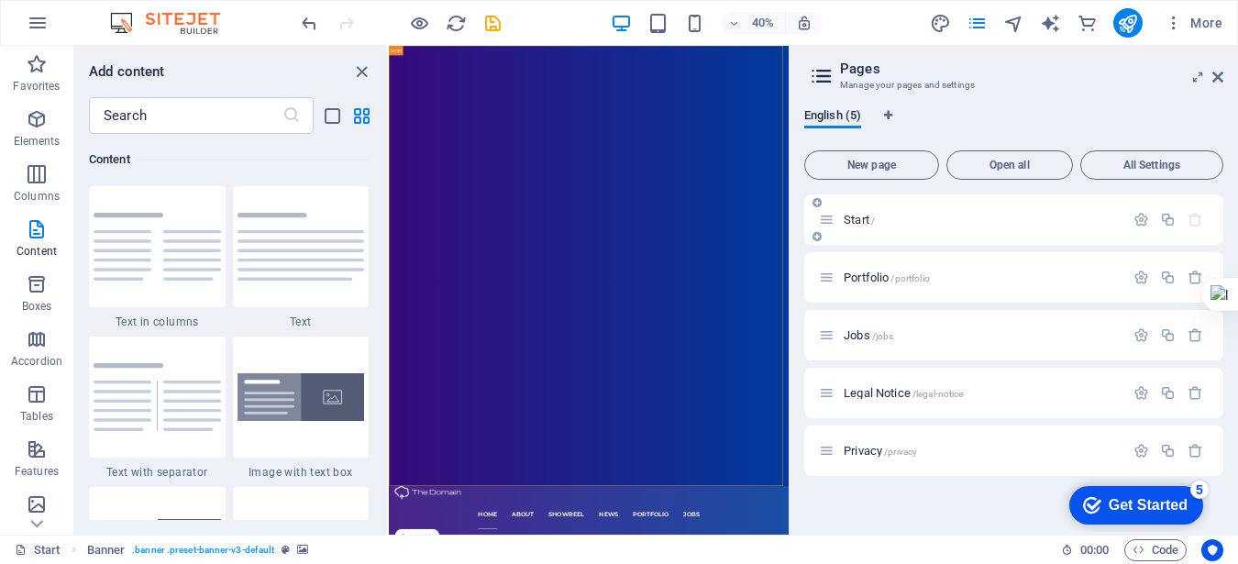
click at [909, 224] on p "Start /" at bounding box center [981, 220] width 275 height 12
click at [818, 237] on icon at bounding box center [816, 236] width 9 height 11
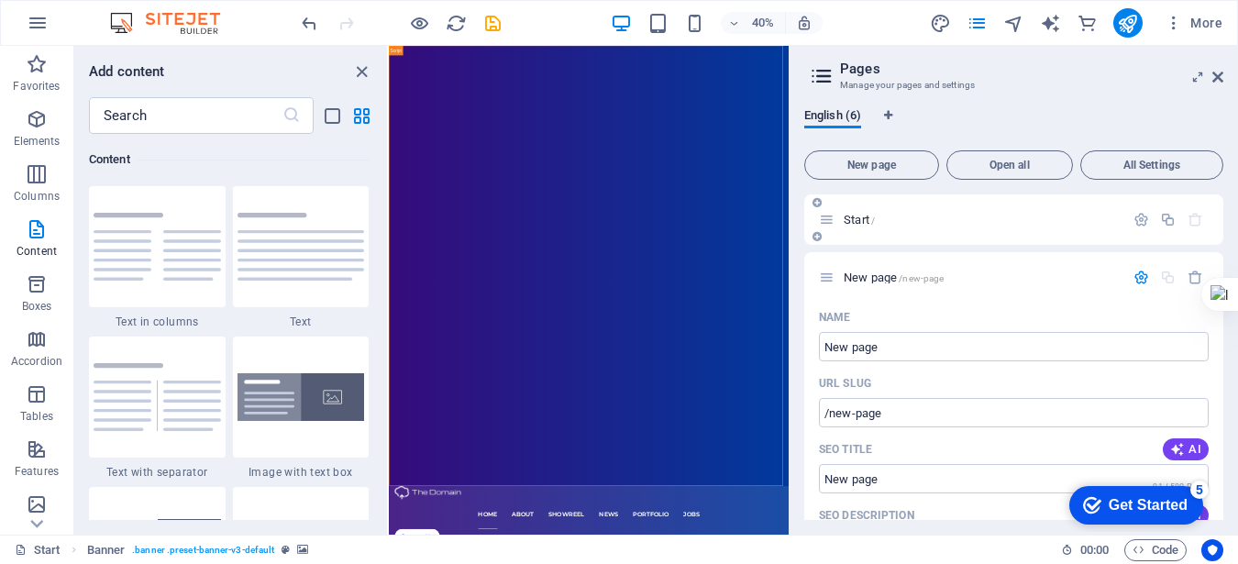
click at [883, 230] on div "Start /" at bounding box center [1013, 219] width 419 height 50
click at [992, 220] on p "Start /" at bounding box center [981, 220] width 275 height 12
click at [315, 25] on icon "undo" at bounding box center [309, 23] width 21 height 21
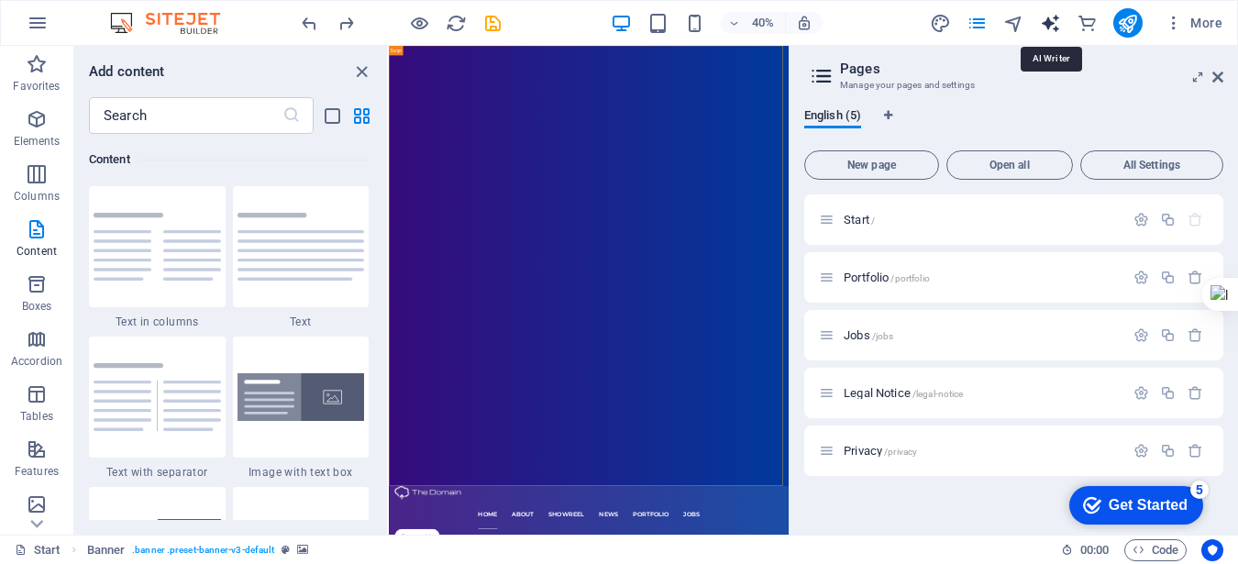
select select "English"
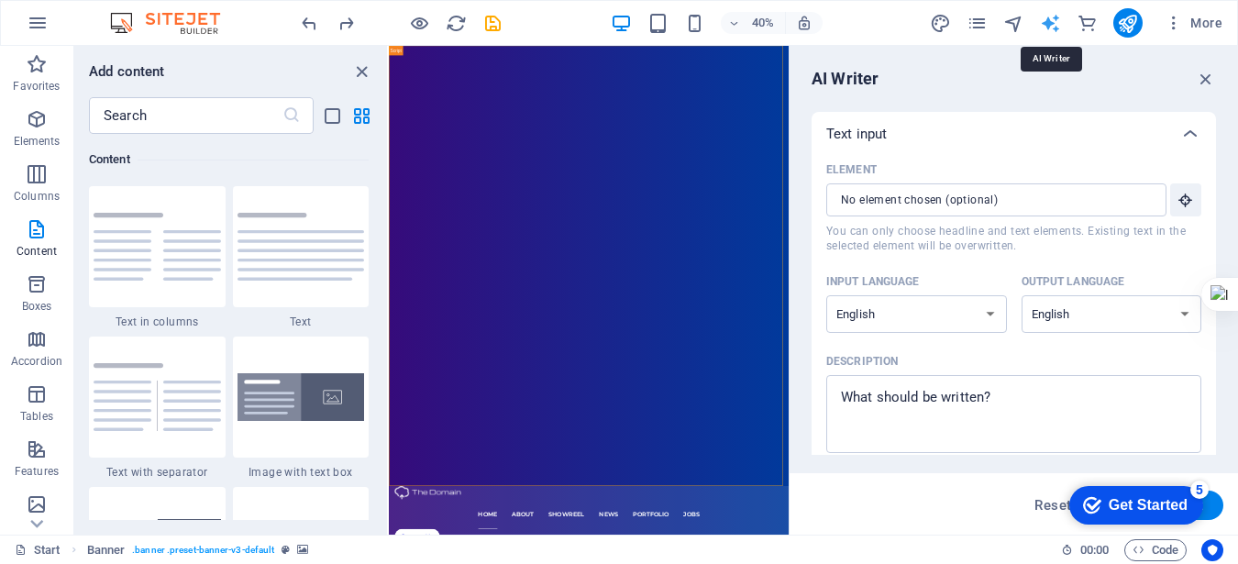
scroll to position [0, 0]
click at [356, 61] on icon "close panel" at bounding box center [361, 71] width 21 height 21
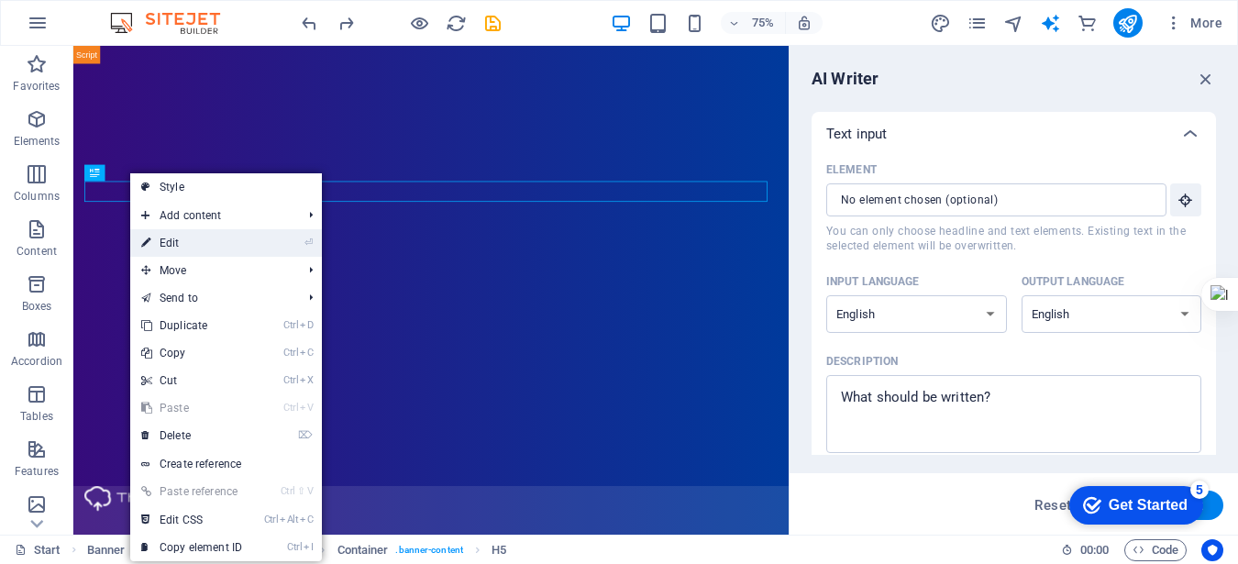
click at [182, 242] on link "⏎ Edit" at bounding box center [191, 243] width 123 height 28
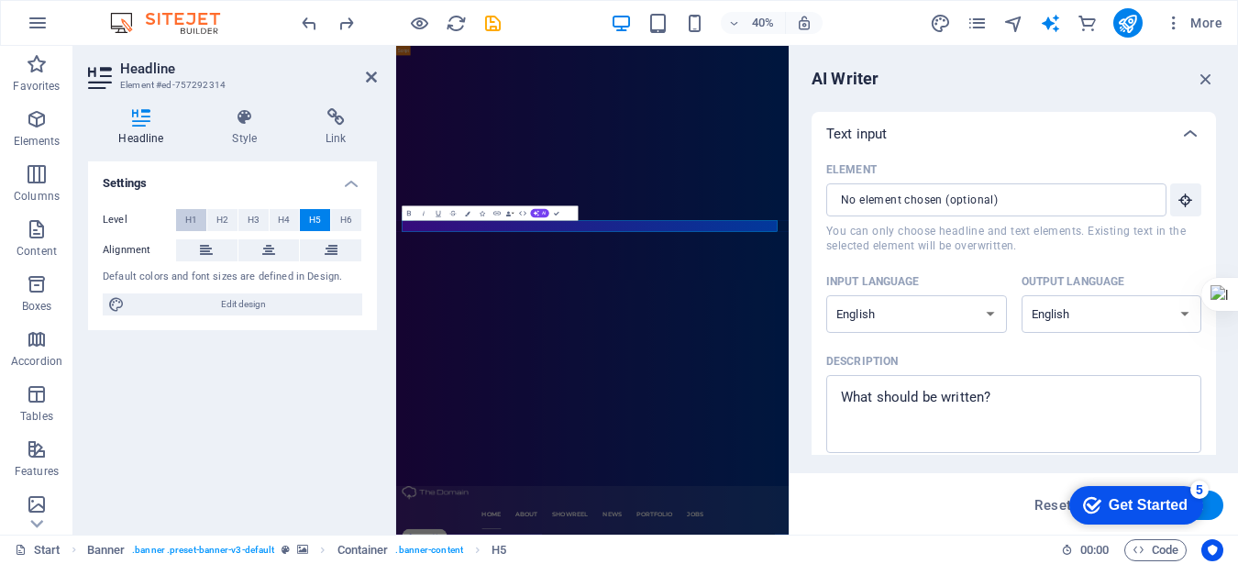
click at [181, 213] on button "H1" at bounding box center [191, 220] width 30 height 22
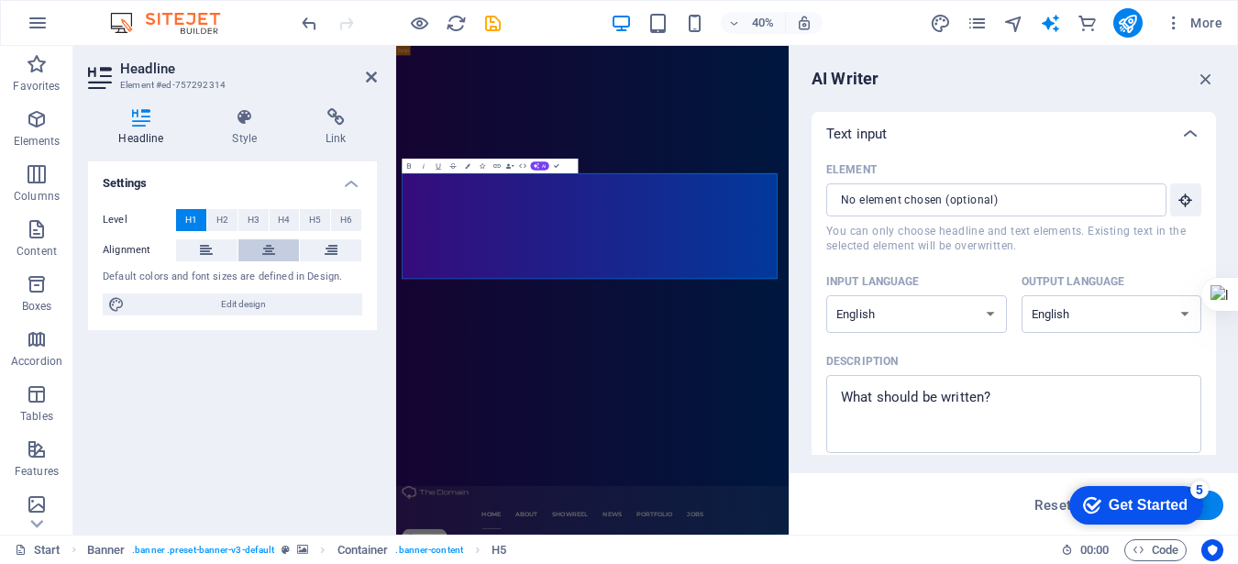
click at [271, 254] on icon at bounding box center [268, 250] width 13 height 22
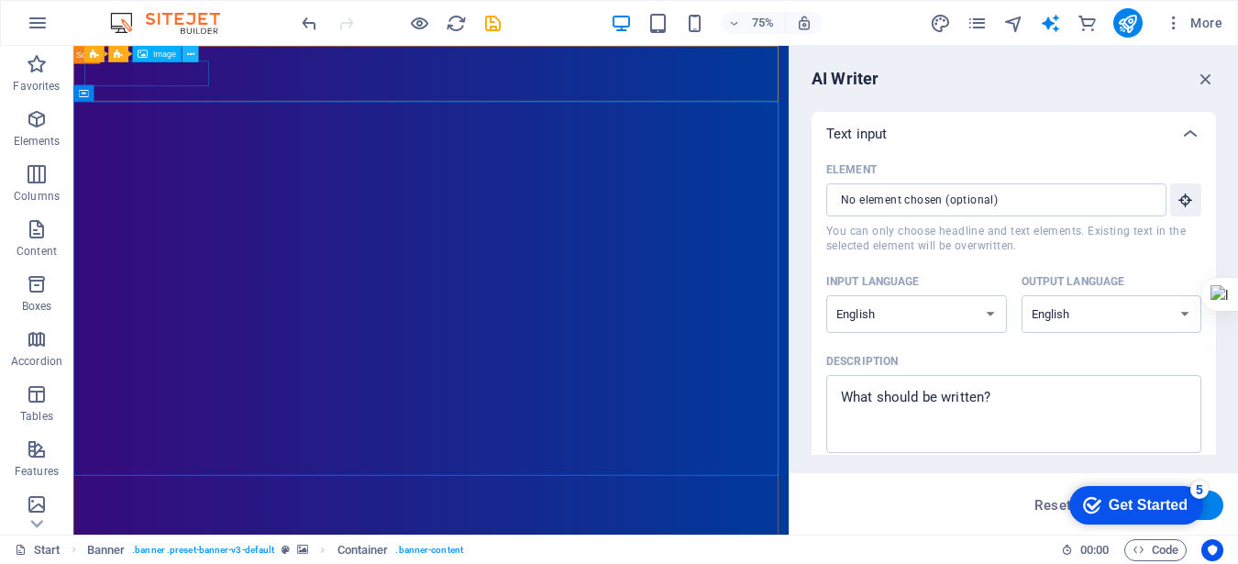
click at [190, 53] on icon at bounding box center [190, 54] width 7 height 15
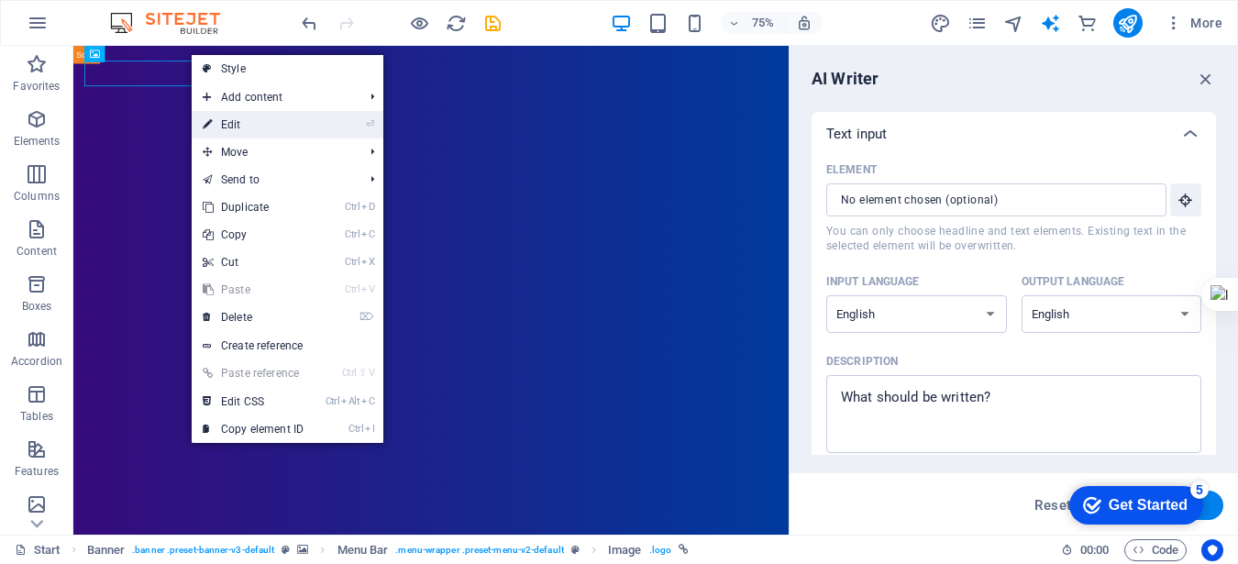
click at [224, 118] on link "⏎ Edit" at bounding box center [253, 125] width 123 height 28
select select "px"
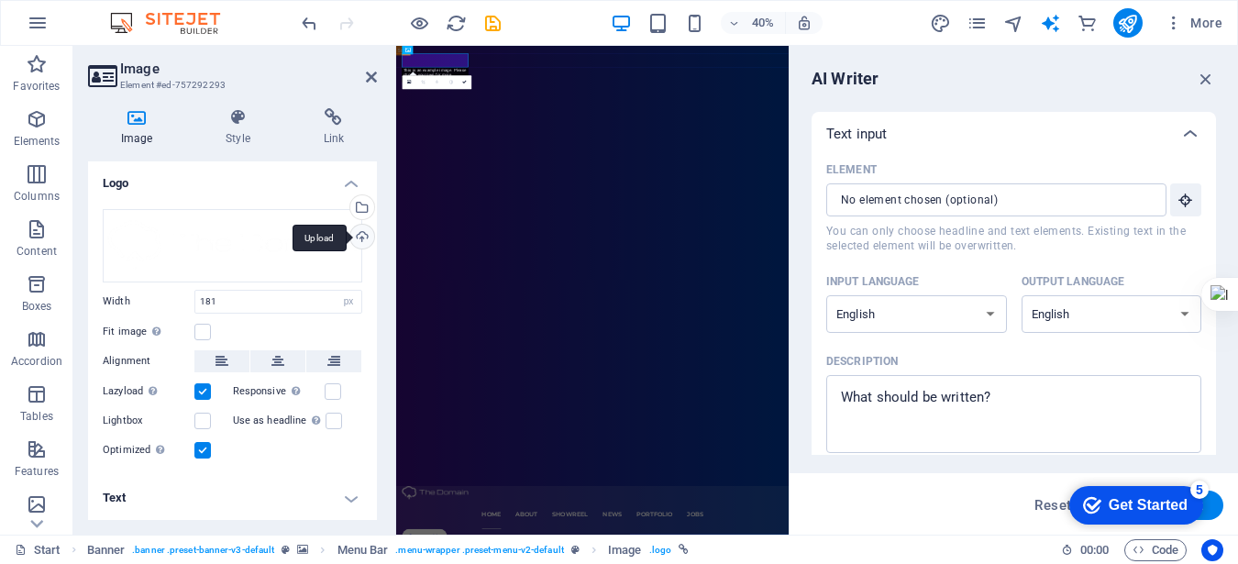
click at [361, 236] on div "Upload" at bounding box center [361, 239] width 28 height 28
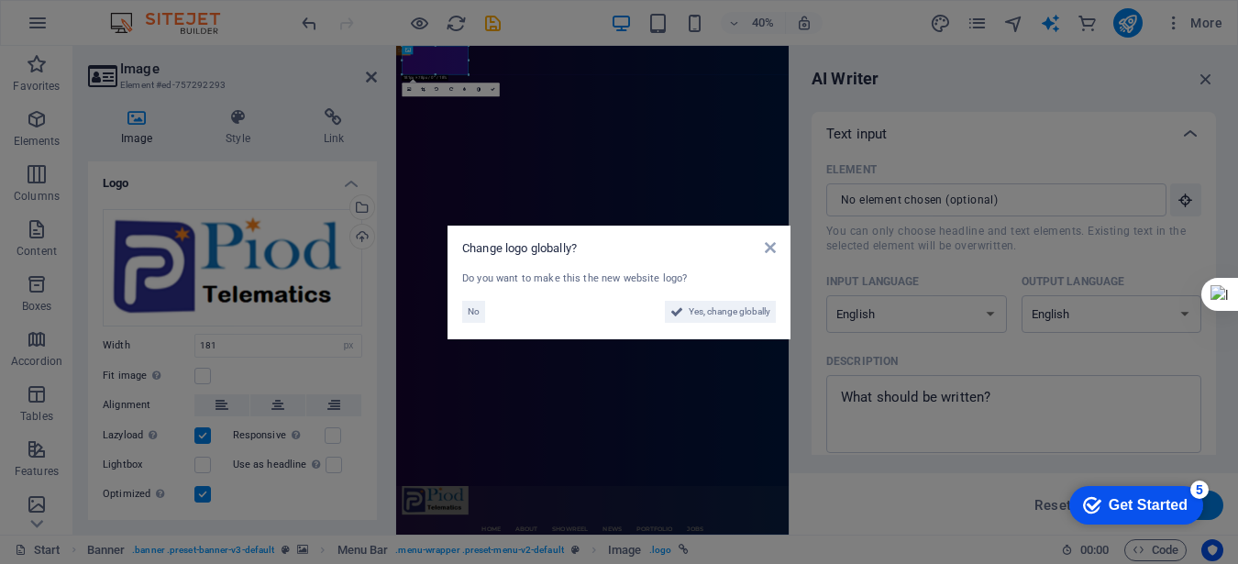
click at [1154, 229] on aside "Change logo globally? Do you want to make this the new website logo? No Yes, ch…" at bounding box center [619, 282] width 1238 height 564
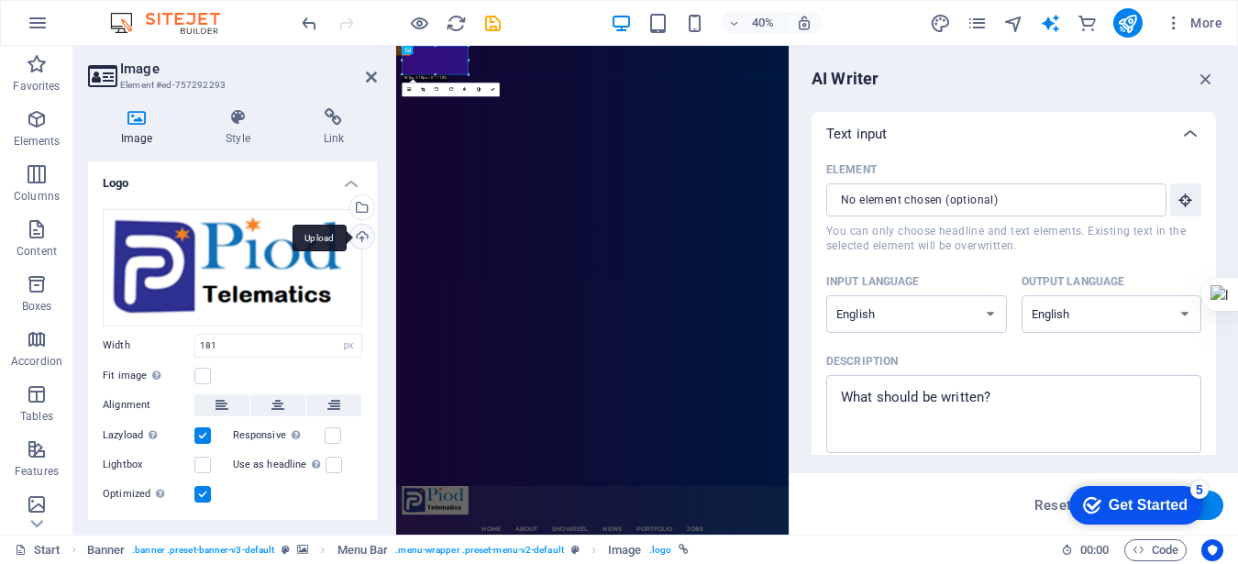
click at [362, 226] on div "Upload" at bounding box center [361, 239] width 28 height 28
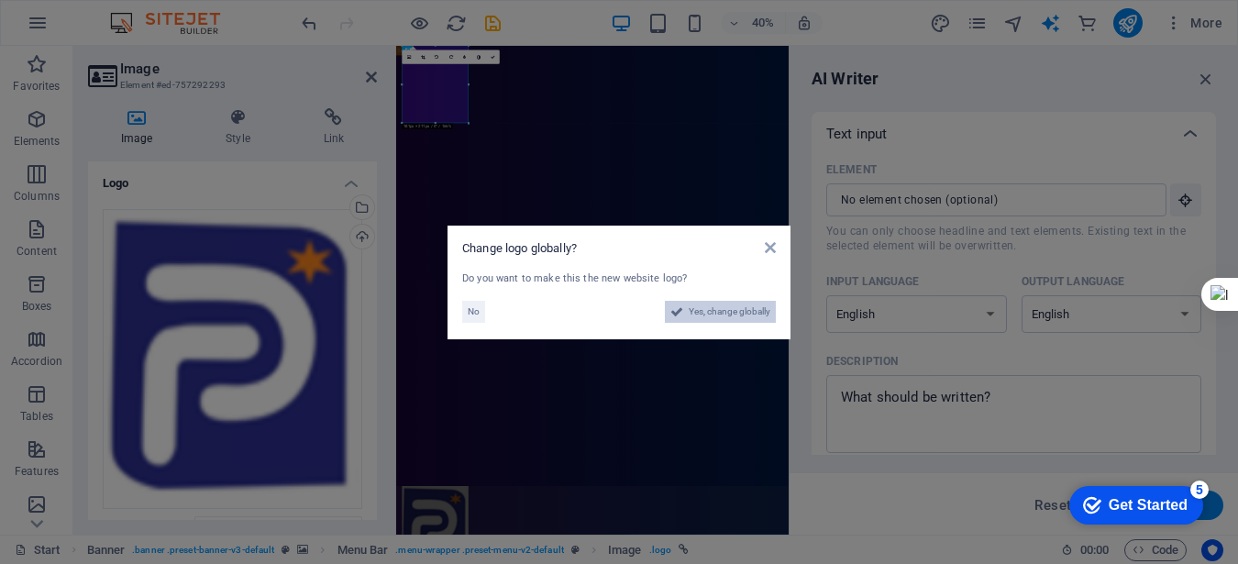
click at [697, 306] on span "Yes, change globally" at bounding box center [730, 312] width 82 height 22
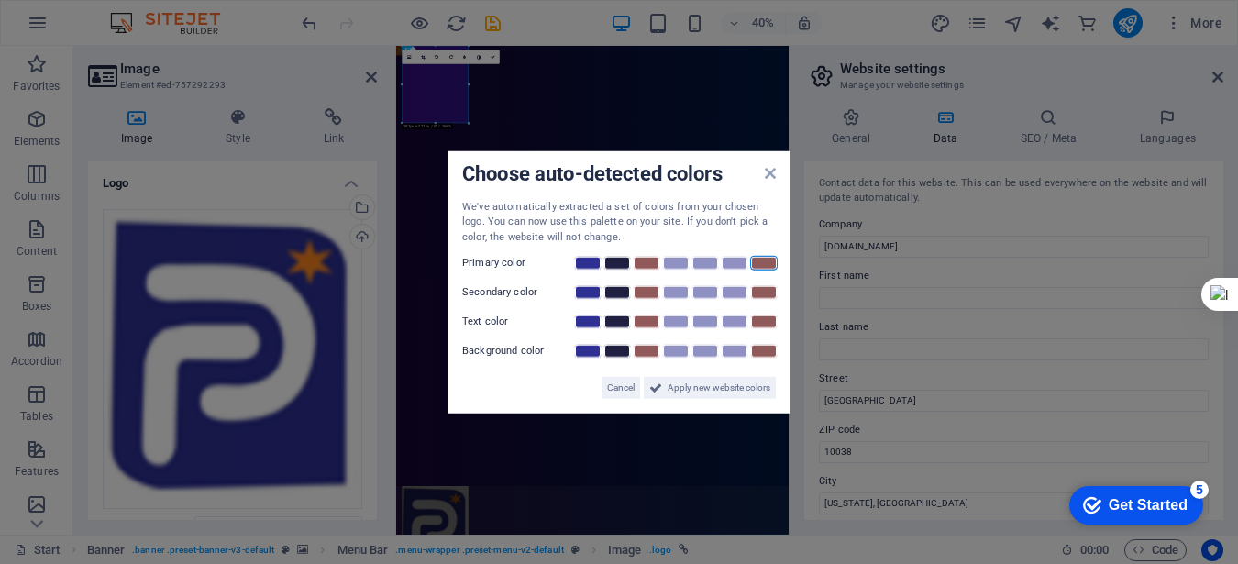
click at [757, 263] on link at bounding box center [764, 263] width 28 height 15
click at [702, 384] on span "Apply new website colors" at bounding box center [719, 388] width 103 height 22
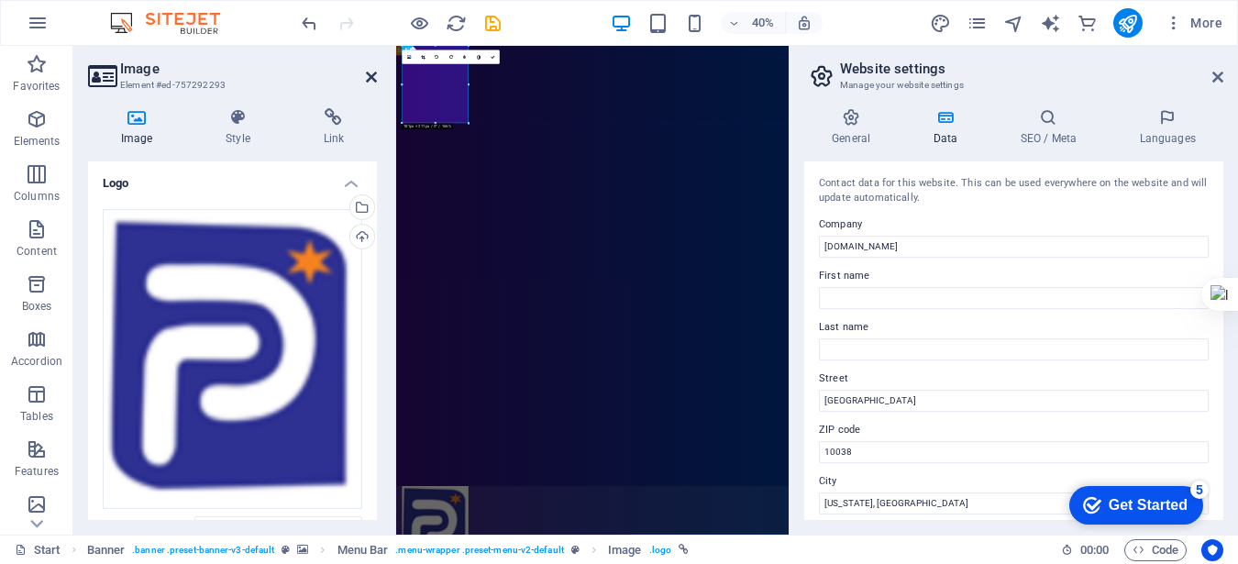
click at [369, 76] on icon at bounding box center [371, 77] width 11 height 15
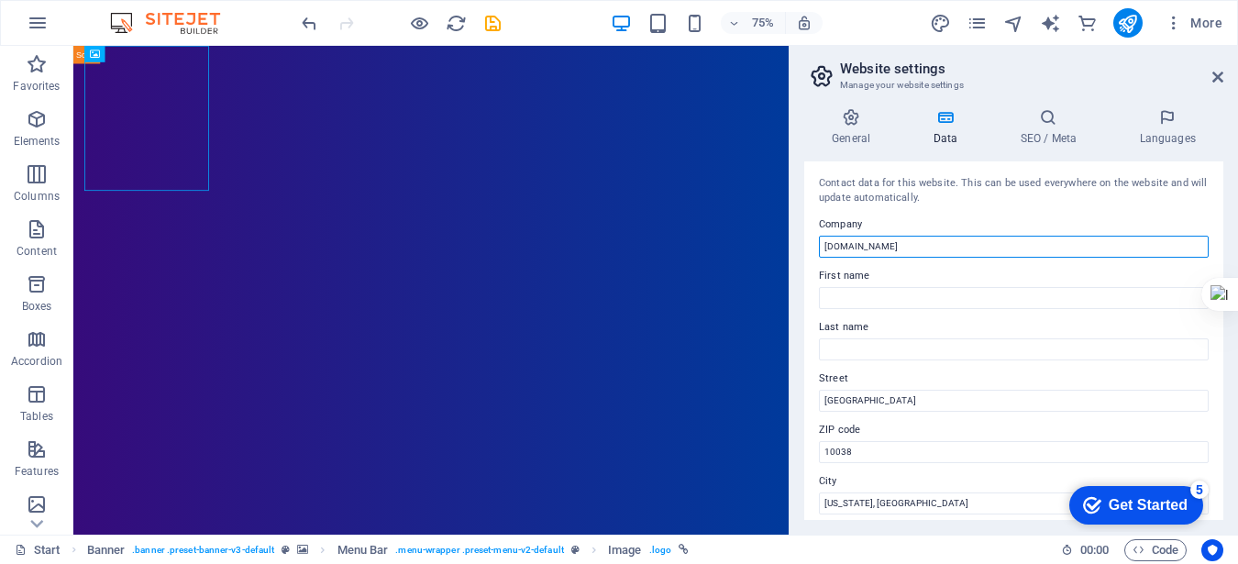
click at [922, 248] on input "[DOMAIN_NAME]" at bounding box center [1014, 247] width 390 height 22
type input "p"
type input "Piod Intergrated Systems & Technologies Africa Ltd"
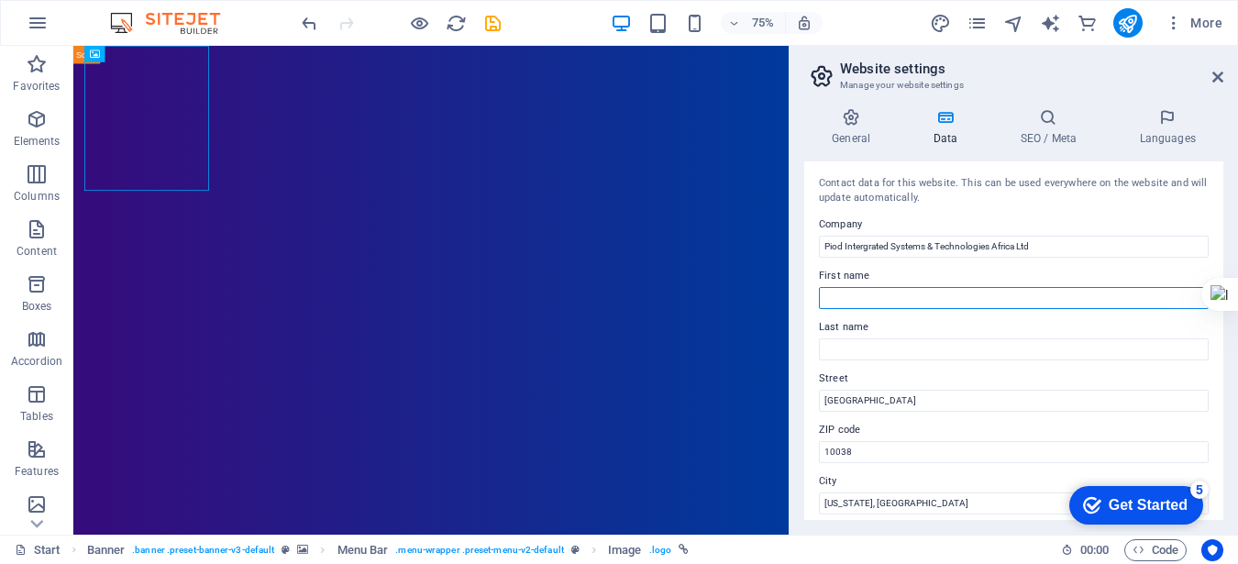
click at [934, 291] on input "First name" at bounding box center [1014, 298] width 390 height 22
type input "J"
type input "Marketing"
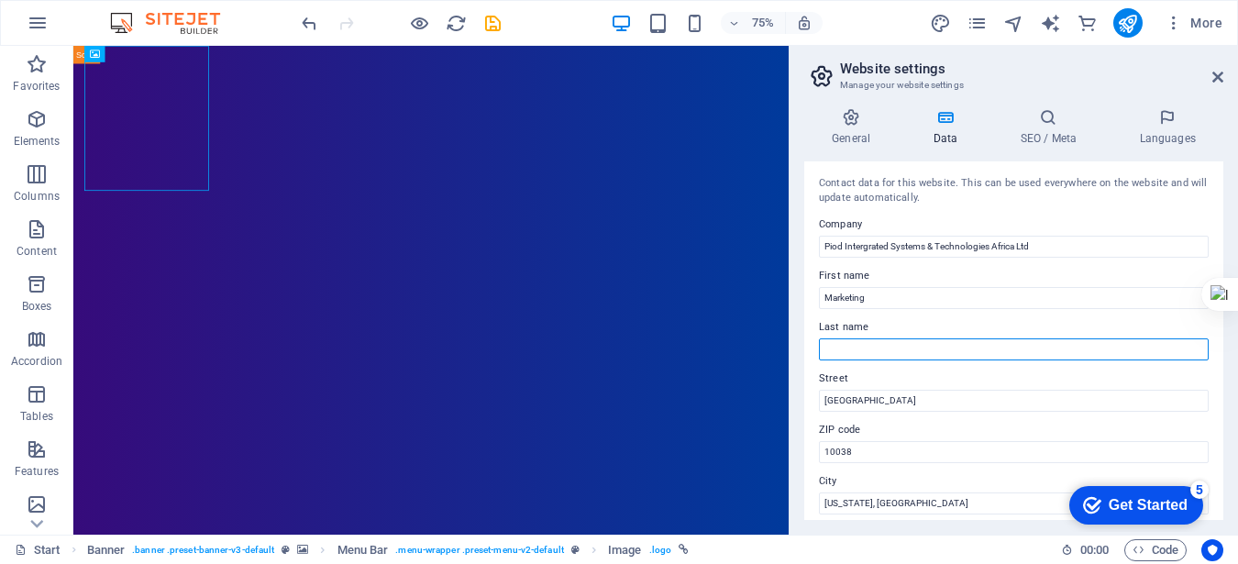
click at [902, 355] on input "Last name" at bounding box center [1014, 349] width 390 height 22
type input "Manager"
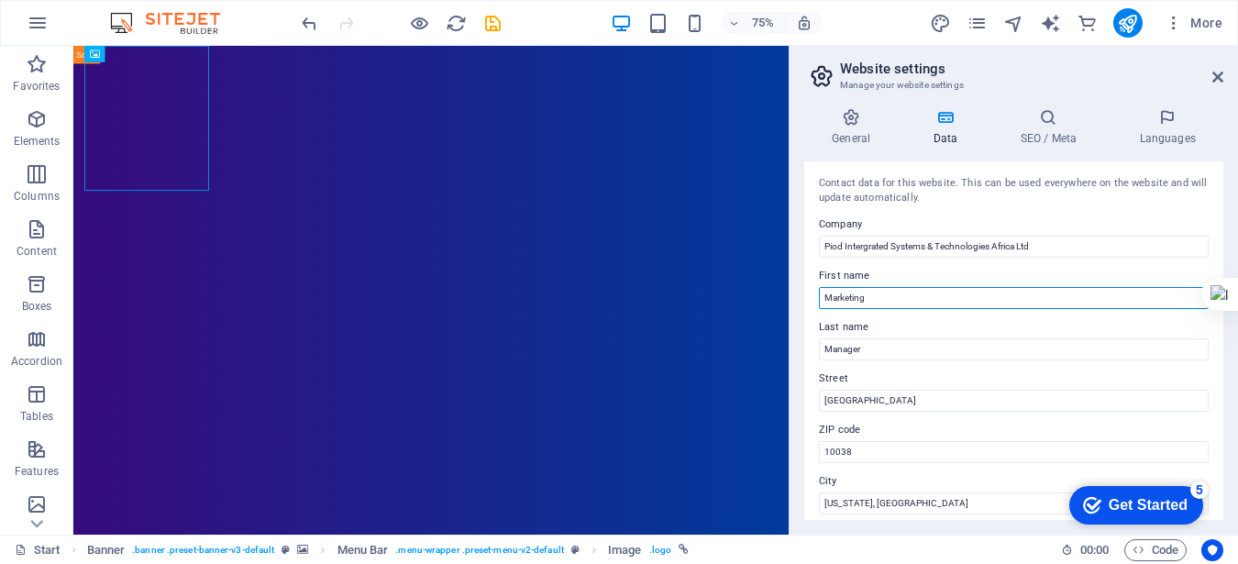
click at [883, 296] on input "Marketing" at bounding box center [1014, 298] width 390 height 22
type input "M"
type input "C"
type input "Business Development Team"
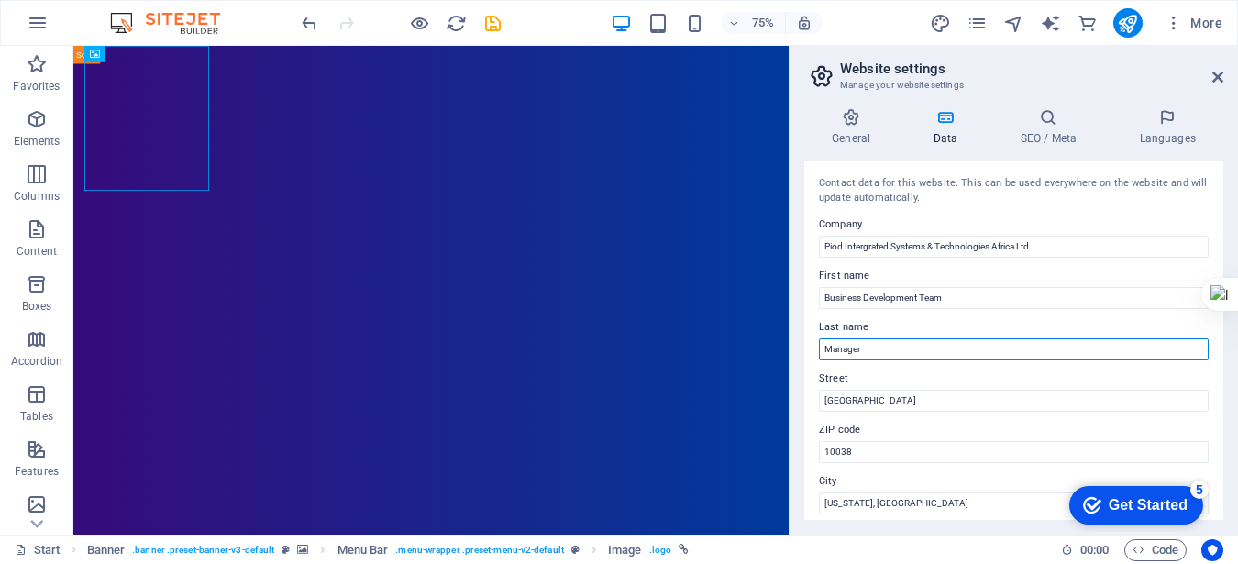
click at [876, 346] on input "Manager" at bounding box center [1014, 349] width 390 height 22
type input "M"
type input "Leader"
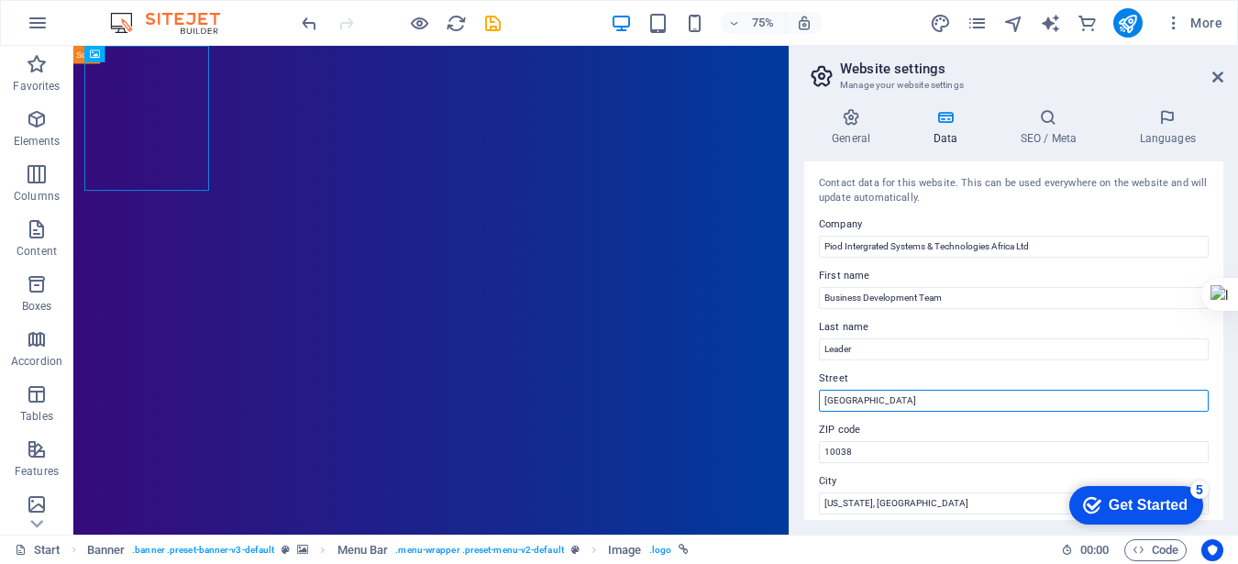
click at [903, 403] on input "[GEOGRAPHIC_DATA]" at bounding box center [1014, 401] width 390 height 22
type input "B"
type input "Commercial House"
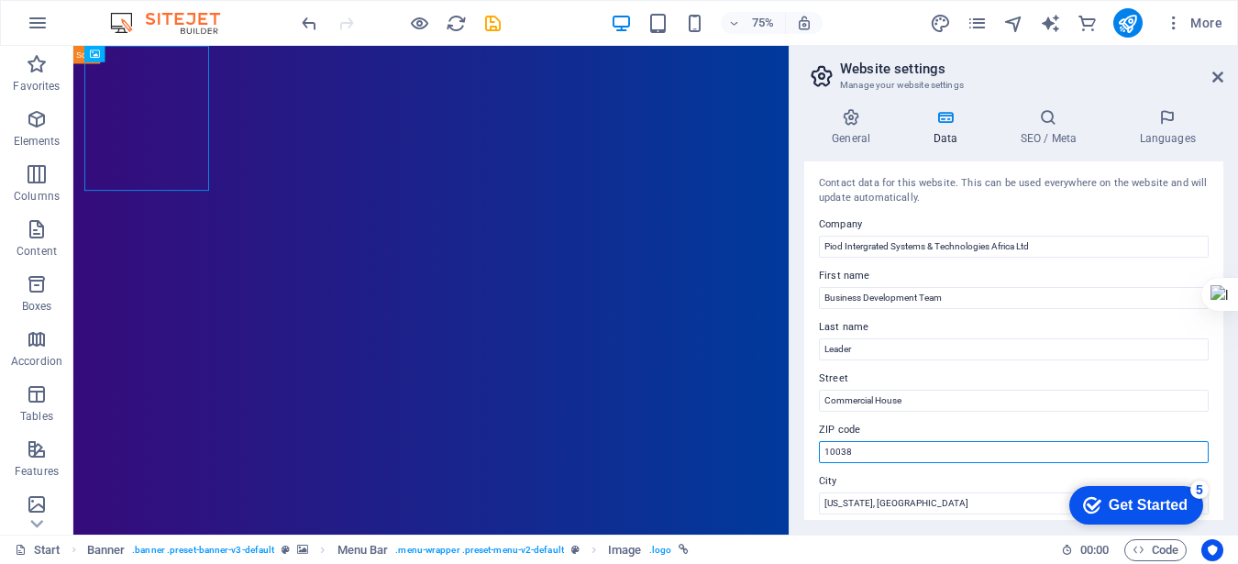
click at [898, 453] on input "10038" at bounding box center [1014, 452] width 390 height 22
type input "1"
type input "o"
type input "00200"
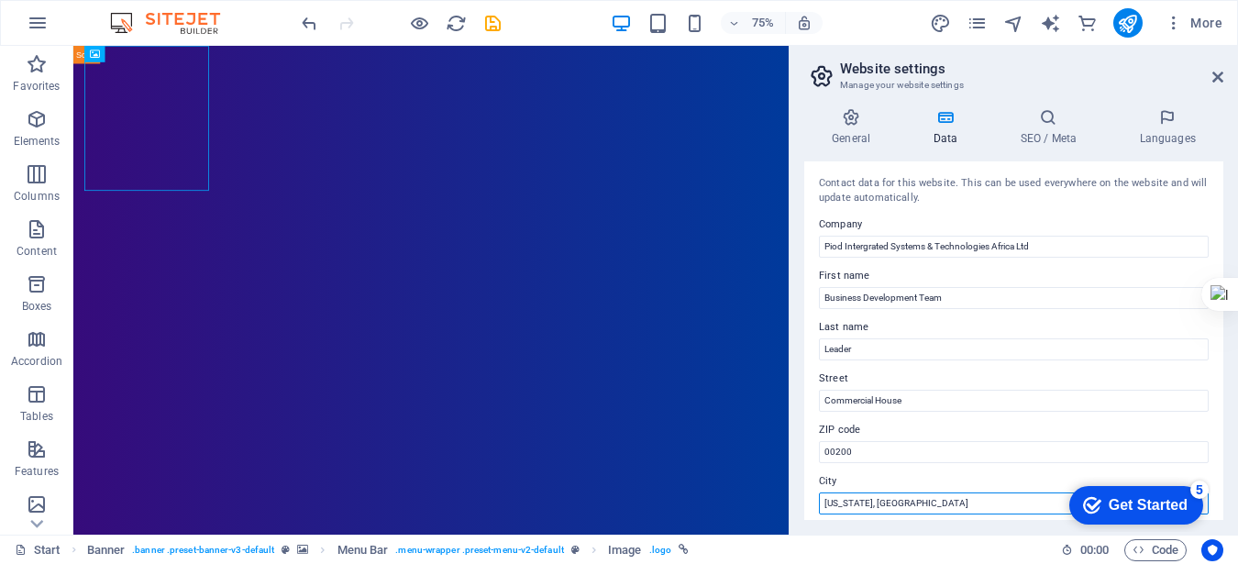
click at [898, 502] on input "[US_STATE], [GEOGRAPHIC_DATA]" at bounding box center [1014, 503] width 390 height 22
type input "N"
type input "[GEOGRAPHIC_DATA]"
click at [1227, 421] on div "General Data SEO / Meta Languages Website name [DOMAIN_NAME] Logo Drag files he…" at bounding box center [1014, 314] width 448 height 441
click at [1211, 439] on div "Contact data for this website. This can be used everywhere on the website and w…" at bounding box center [1013, 340] width 419 height 359
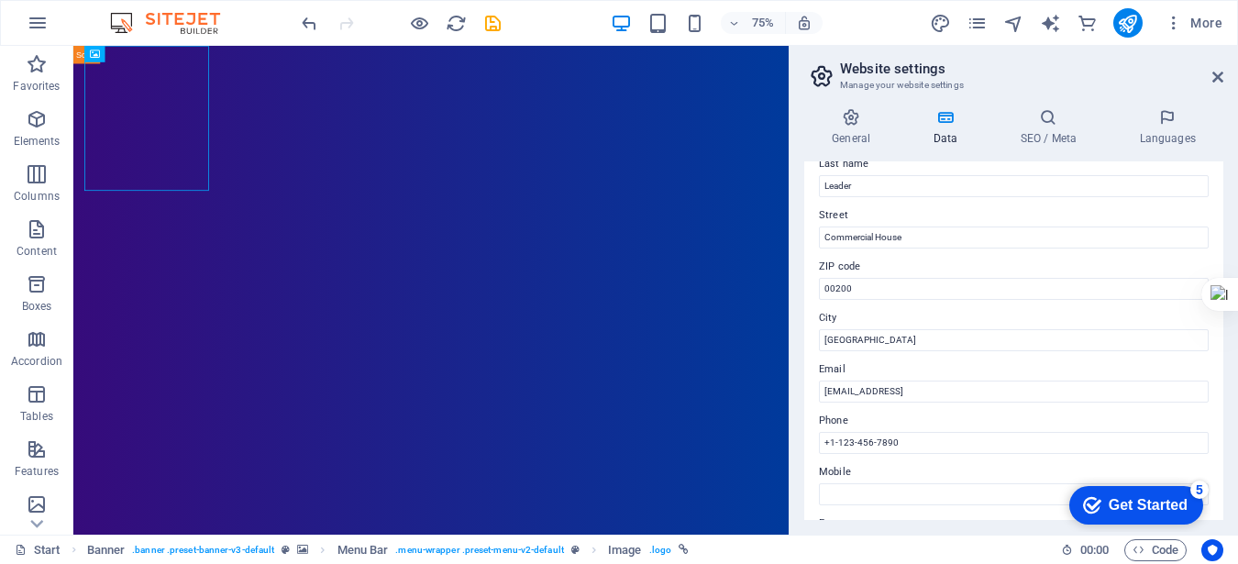
scroll to position [183, 0]
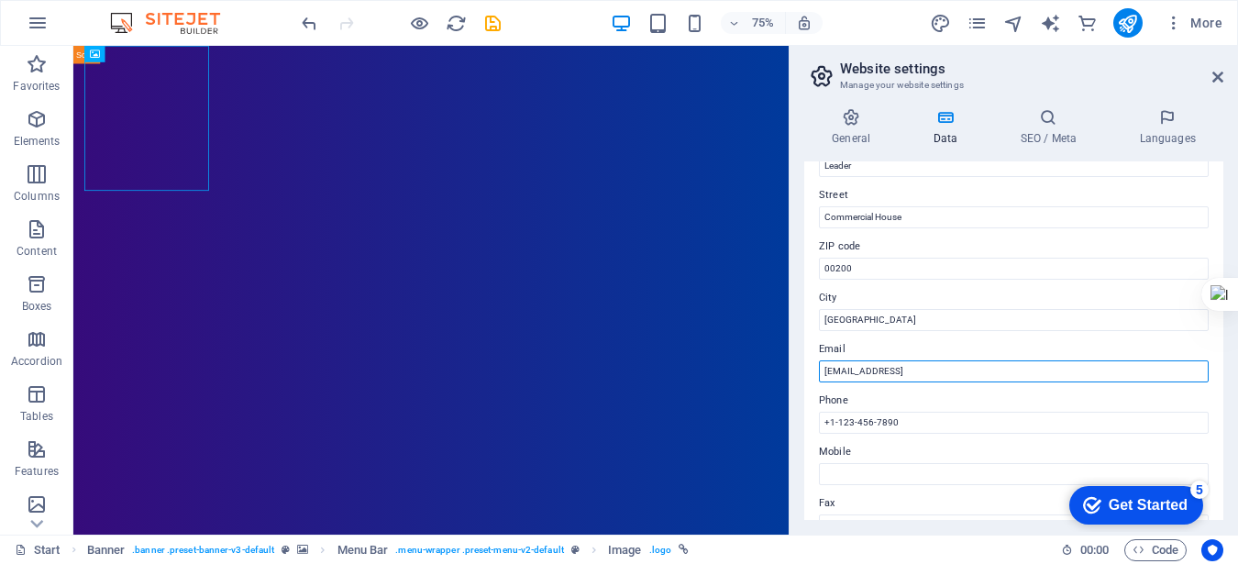
drag, startPoint x: 1035, startPoint y: 371, endPoint x: 792, endPoint y: 378, distance: 243.1
click at [792, 378] on aside "Website settings Manage your website settings General Data SEO / Meta Languages…" at bounding box center [1013, 290] width 449 height 489
type input "[EMAIL_ADDRESS][DOMAIN_NAME]"
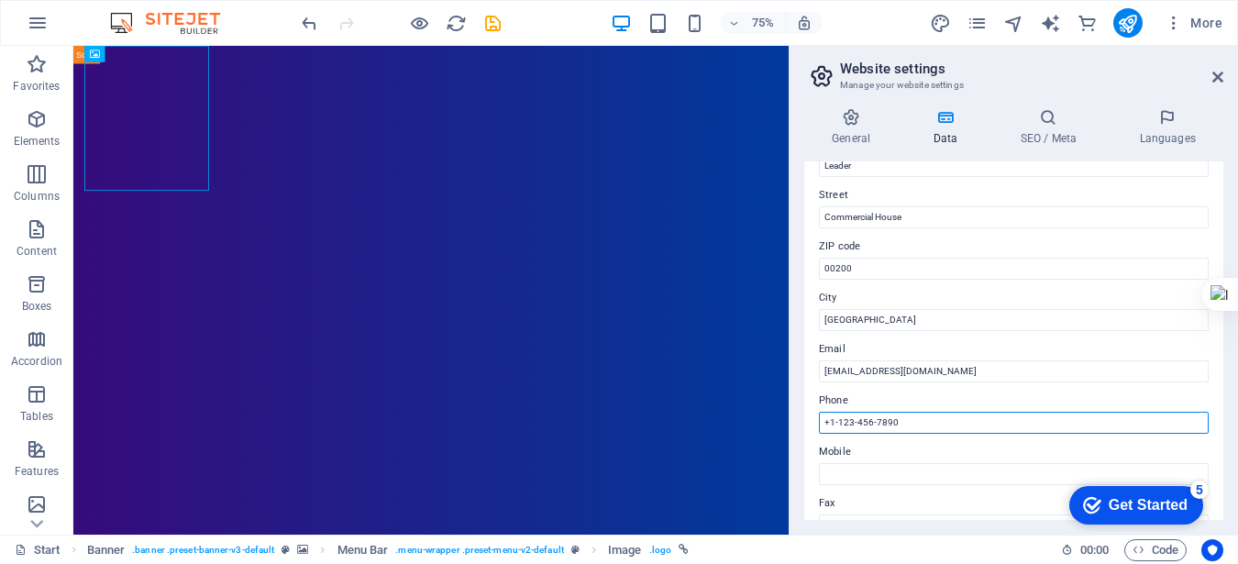
click at [895, 425] on input "+1-123-456-7890" at bounding box center [1014, 423] width 390 height 22
type input "+"
type input "[PHONE_NUMBER]"
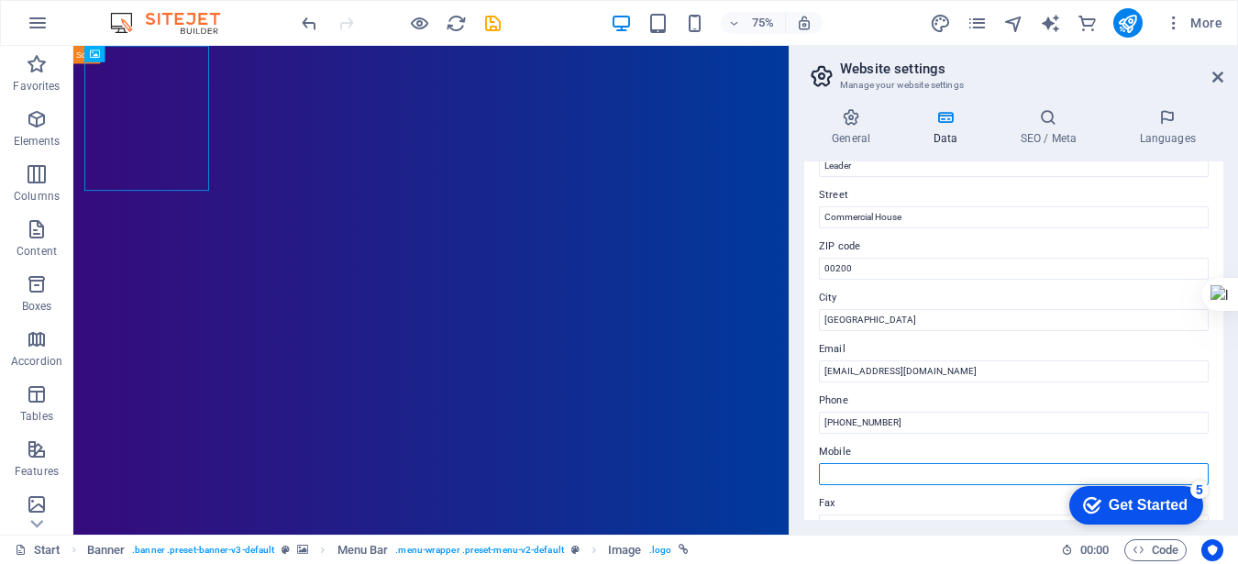
click at [935, 479] on input "Mobile" at bounding box center [1014, 474] width 390 height 22
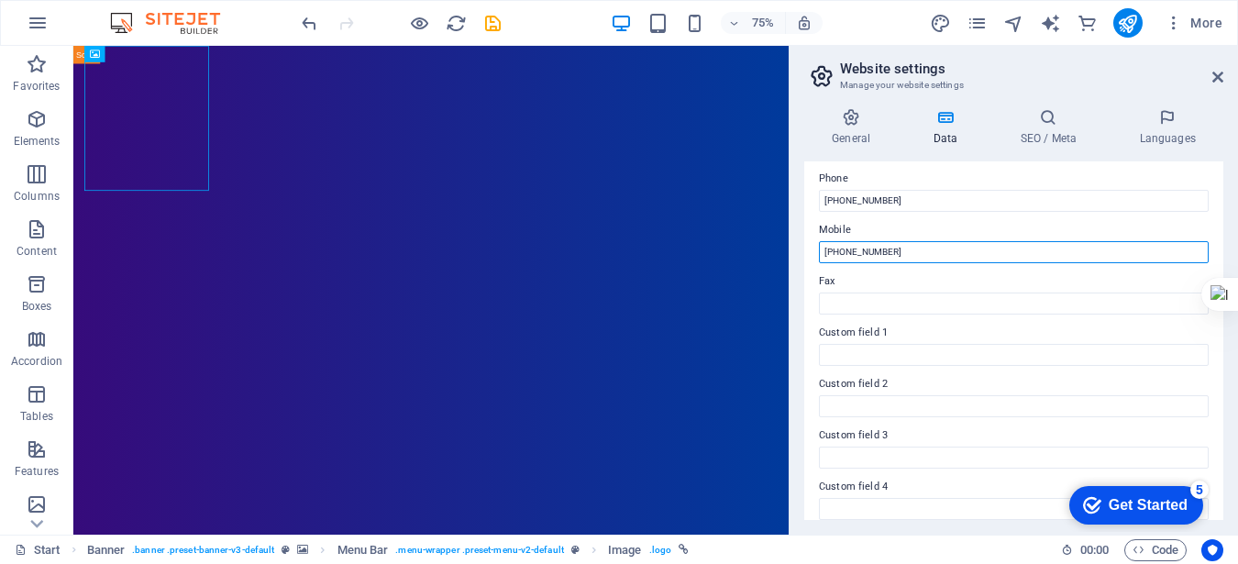
scroll to position [331, 0]
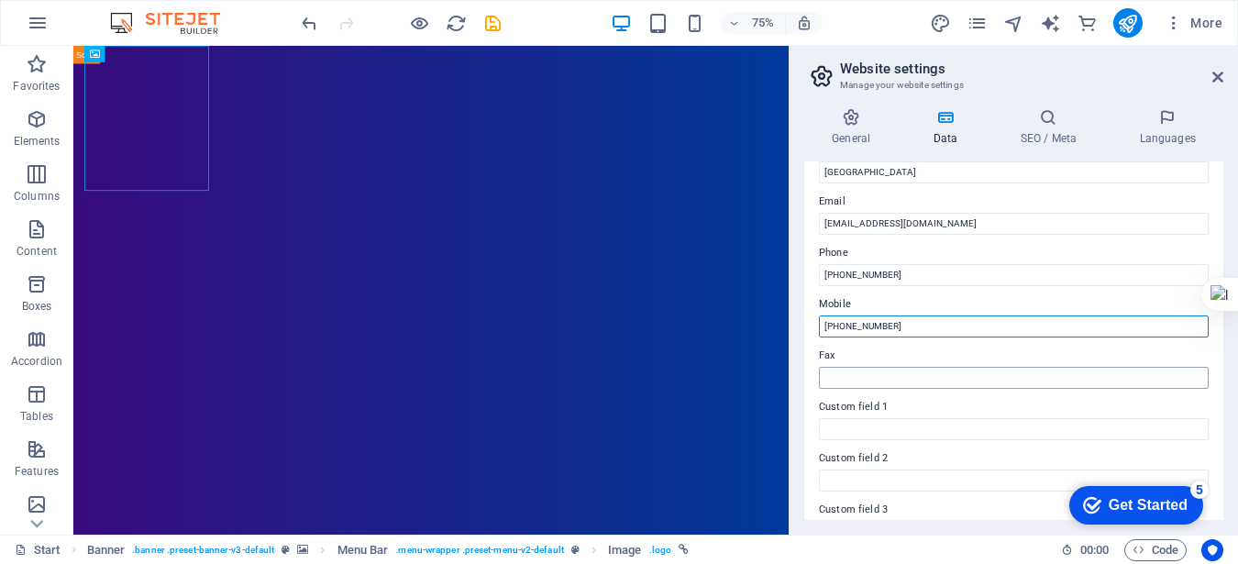
type input "[PHONE_NUMBER]"
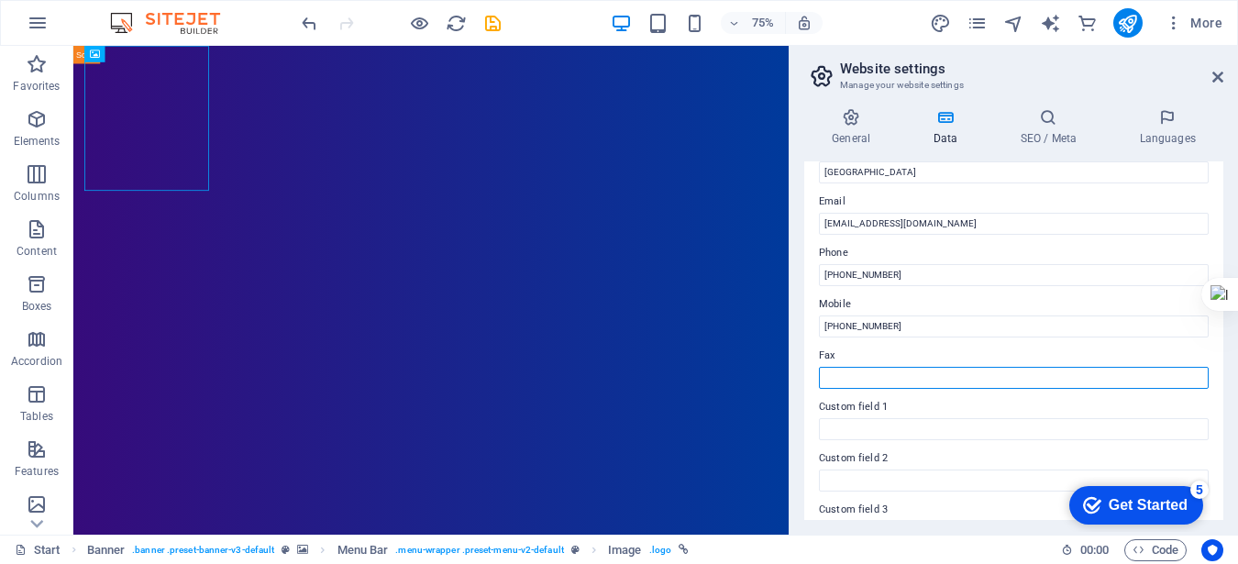
click at [1174, 376] on input "Fax" at bounding box center [1014, 378] width 390 height 22
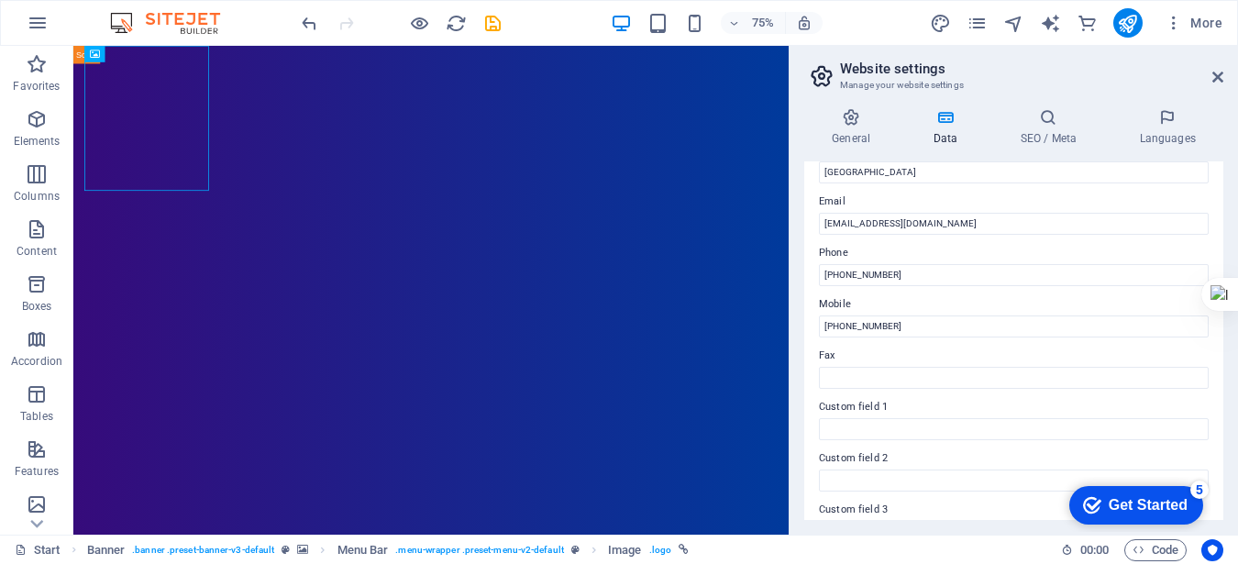
drag, startPoint x: 1174, startPoint y: 376, endPoint x: 1149, endPoint y: 397, distance: 32.5
click at [1149, 397] on label "Custom field 1" at bounding box center [1014, 407] width 390 height 22
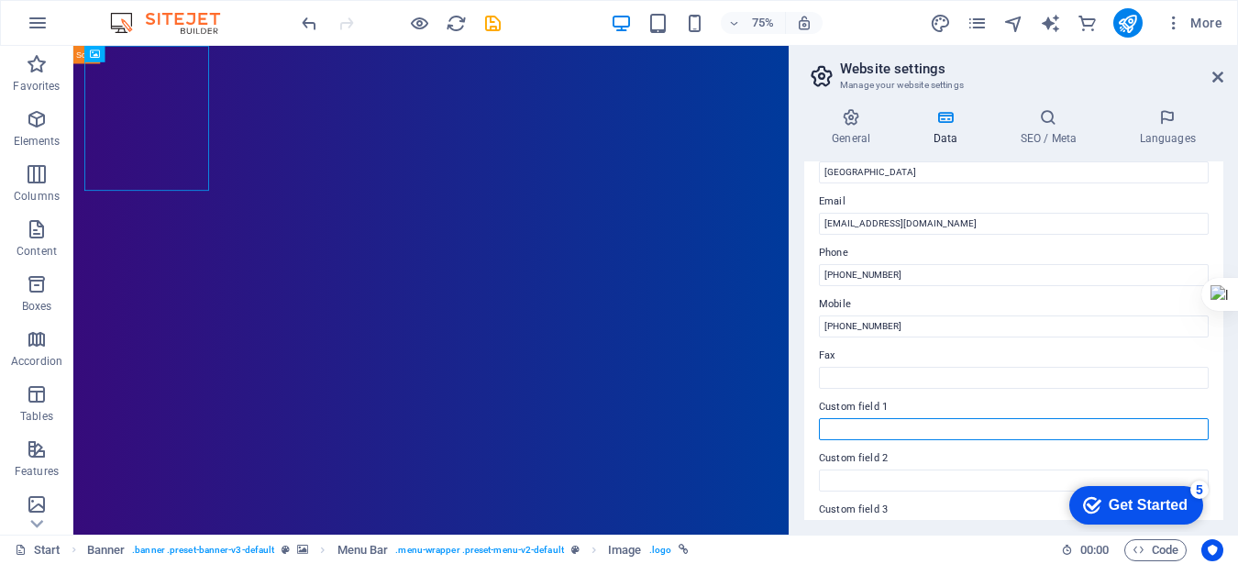
click at [1149, 418] on input "Custom field 1" at bounding box center [1014, 429] width 390 height 22
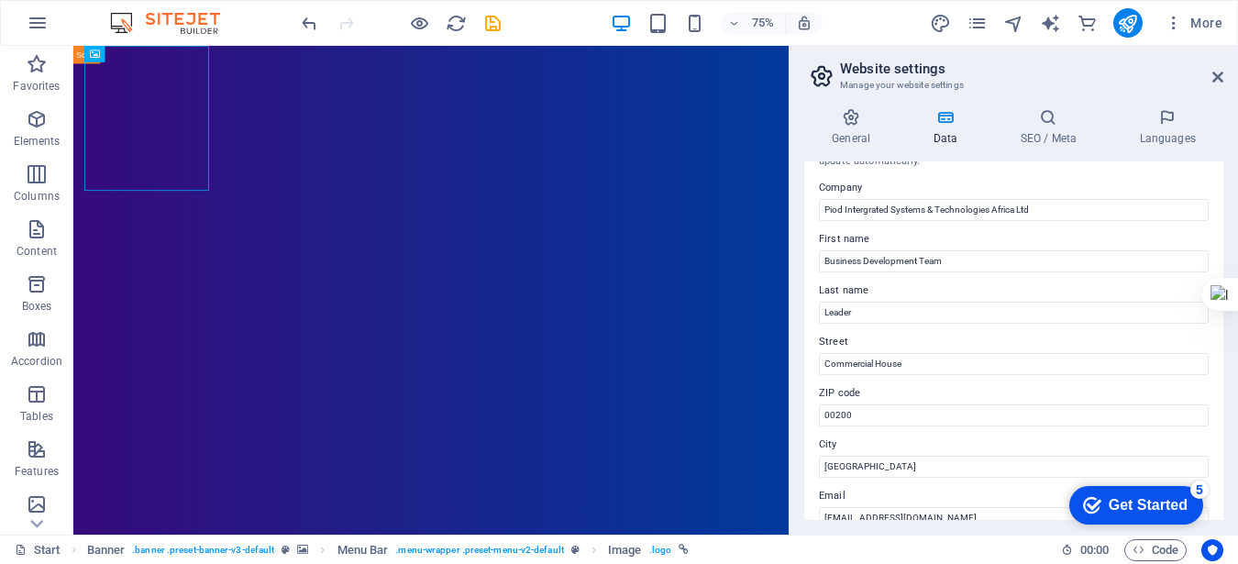
scroll to position [0, 0]
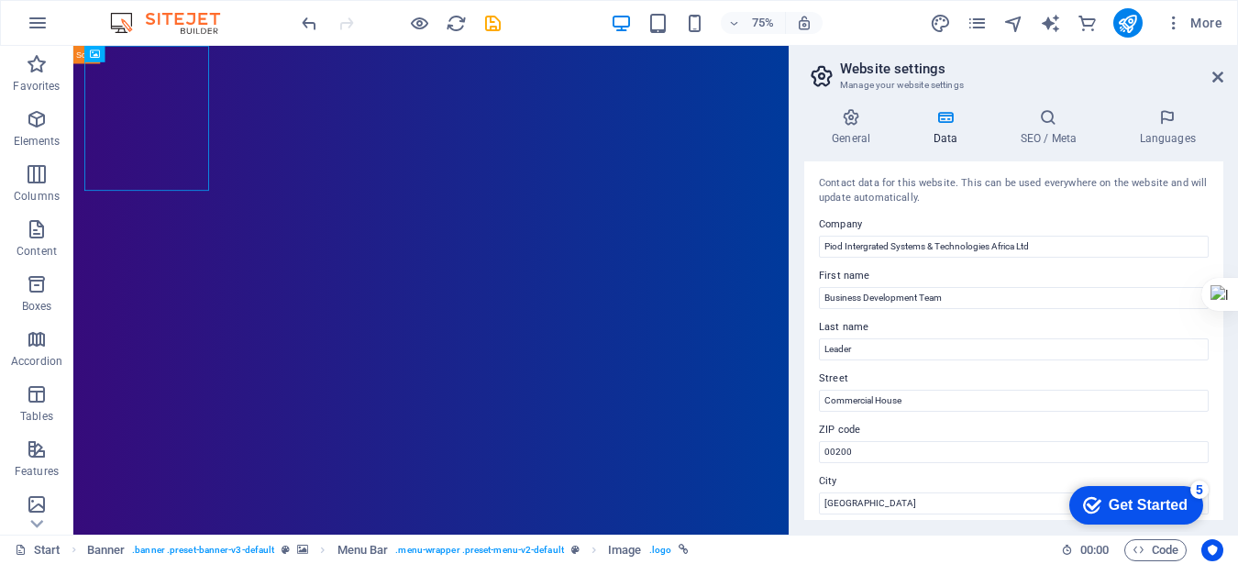
click at [1225, 499] on div "General Data SEO / Meta Languages Website name [DOMAIN_NAME] Logo Drag files he…" at bounding box center [1014, 314] width 448 height 441
click at [1135, 500] on div "Get Started" at bounding box center [1148, 505] width 79 height 17
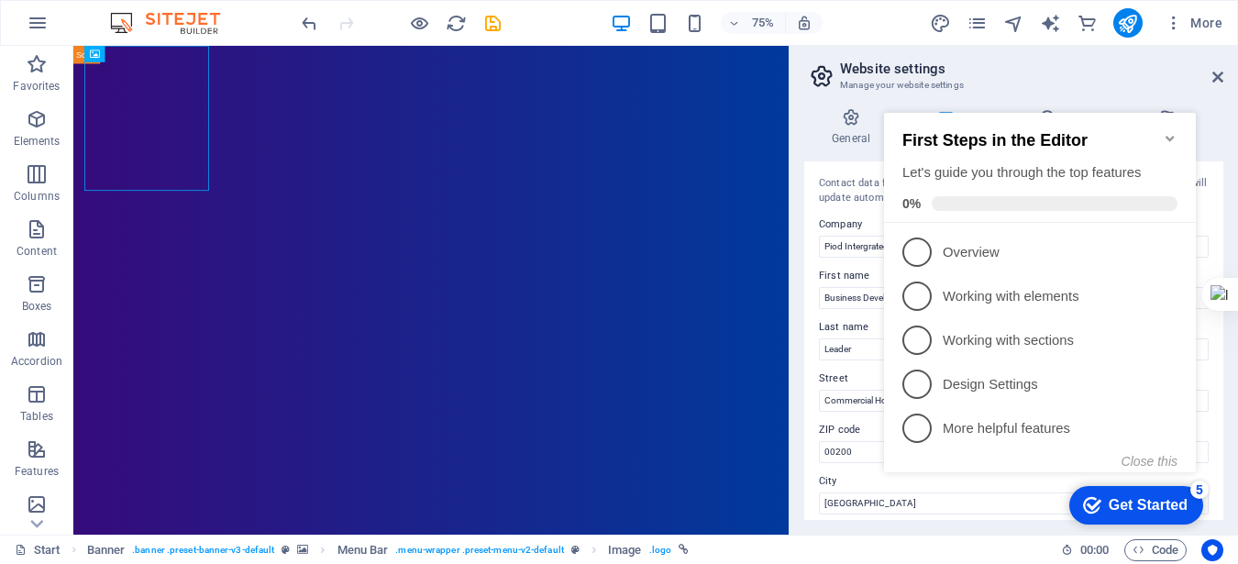
click at [1171, 136] on icon "Minimize checklist" at bounding box center [1169, 139] width 8 height 6
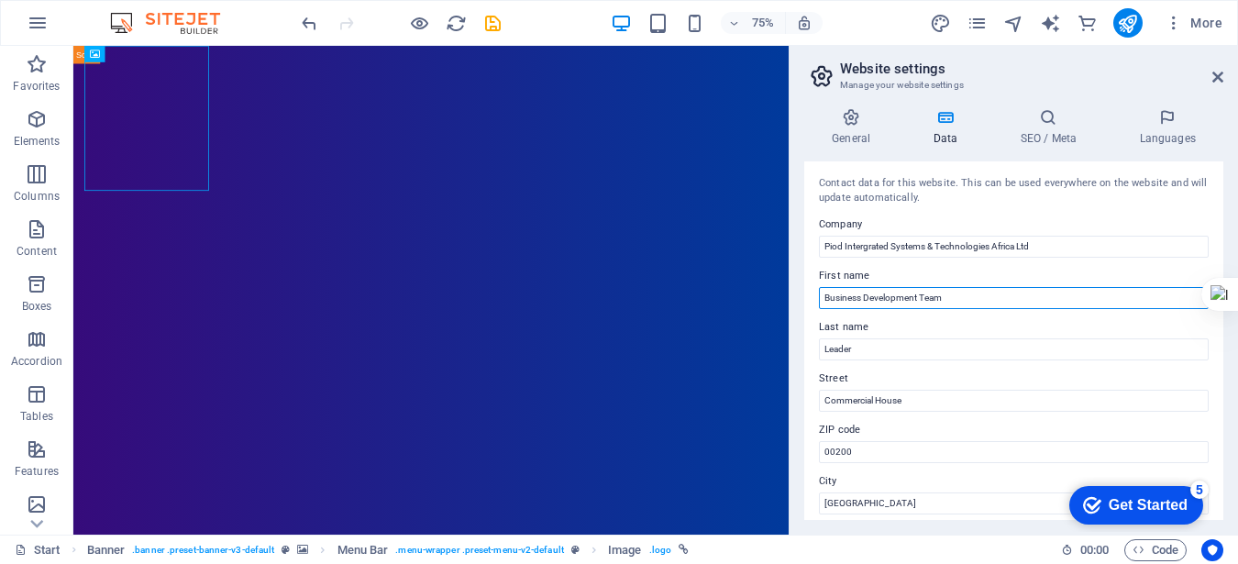
click at [1078, 304] on input "Business Development Team" at bounding box center [1014, 298] width 390 height 22
click at [1071, 323] on label "Last name" at bounding box center [1014, 327] width 390 height 22
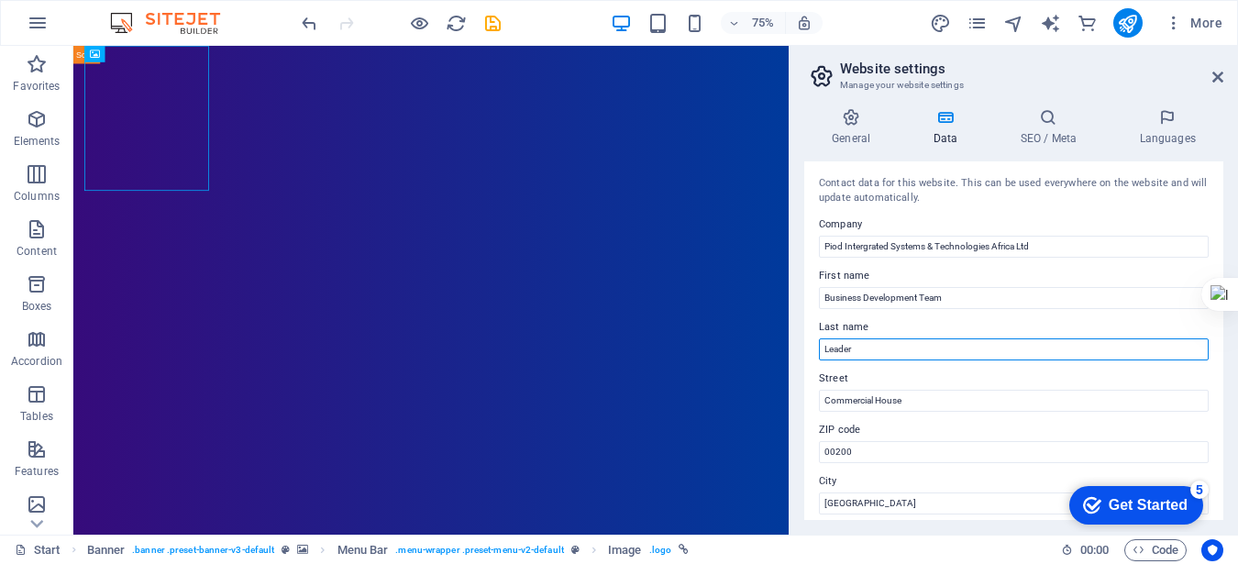
click at [1071, 338] on input "Leader" at bounding box center [1014, 349] width 390 height 22
click at [947, 121] on icon at bounding box center [945, 117] width 80 height 18
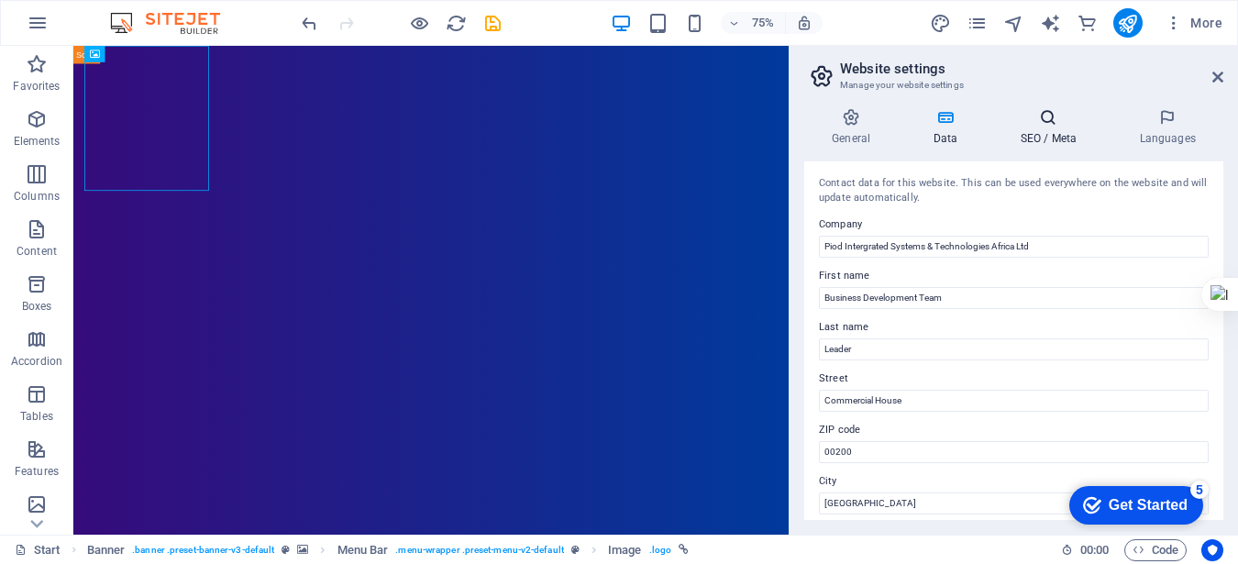
click at [1049, 127] on h4 "SEO / Meta" at bounding box center [1051, 127] width 119 height 39
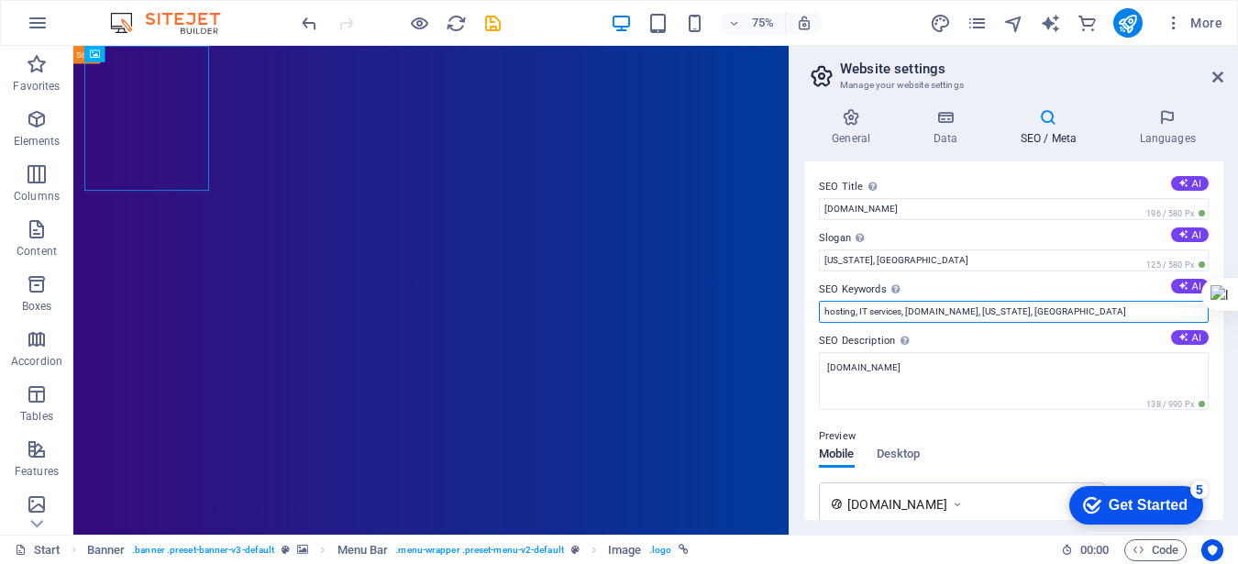
click at [855, 315] on input "hosting, IT services, [DOMAIN_NAME], [US_STATE], [GEOGRAPHIC_DATA]" at bounding box center [1014, 312] width 390 height 22
type input ", IT services, [DOMAIN_NAME], [US_STATE], [GEOGRAPHIC_DATA]"
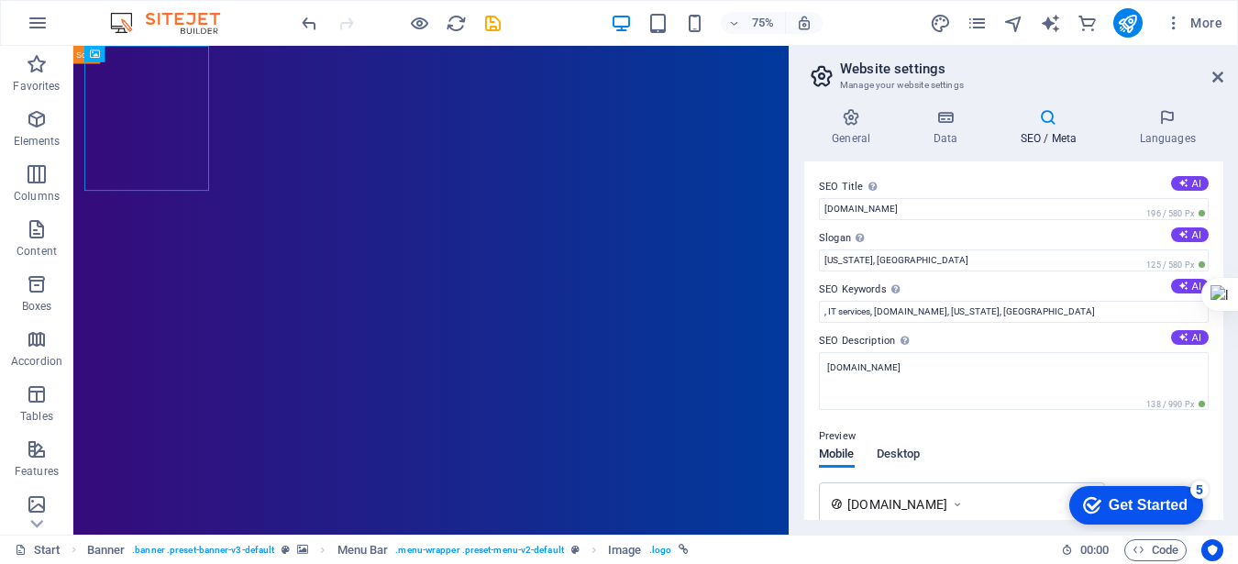
click at [895, 459] on span "Desktop" at bounding box center [899, 456] width 44 height 26
click at [851, 452] on span "Mobile" at bounding box center [837, 456] width 36 height 26
click at [909, 457] on span "Desktop" at bounding box center [899, 456] width 44 height 26
click at [1114, 500] on div "Get Started" at bounding box center [1148, 505] width 79 height 17
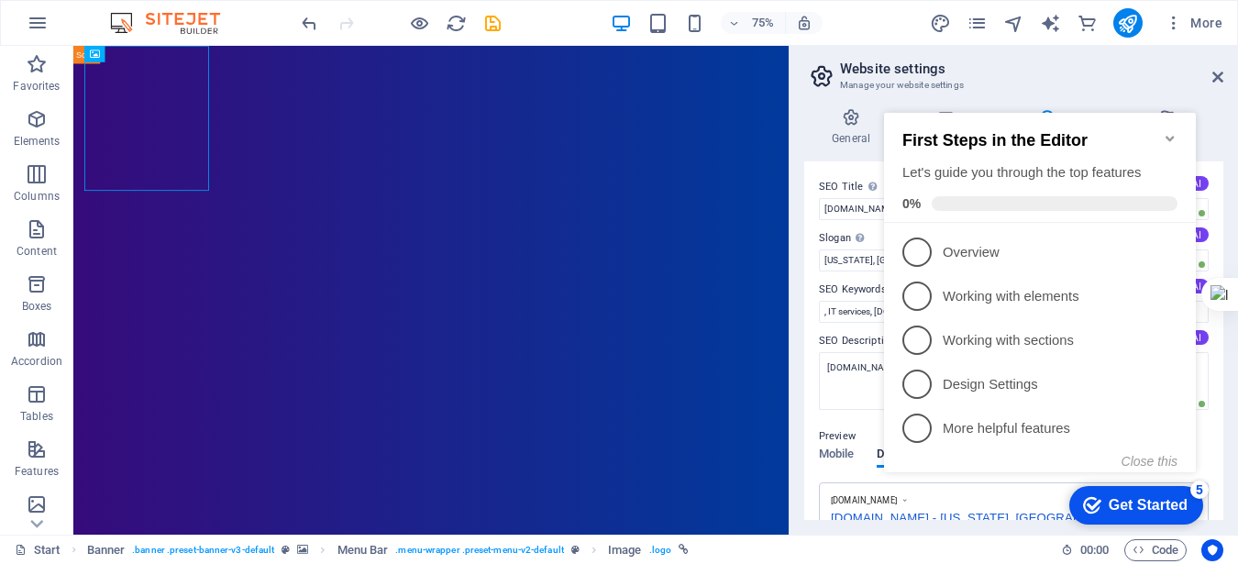
click at [1173, 132] on icon "Minimize checklist" at bounding box center [1170, 138] width 15 height 15
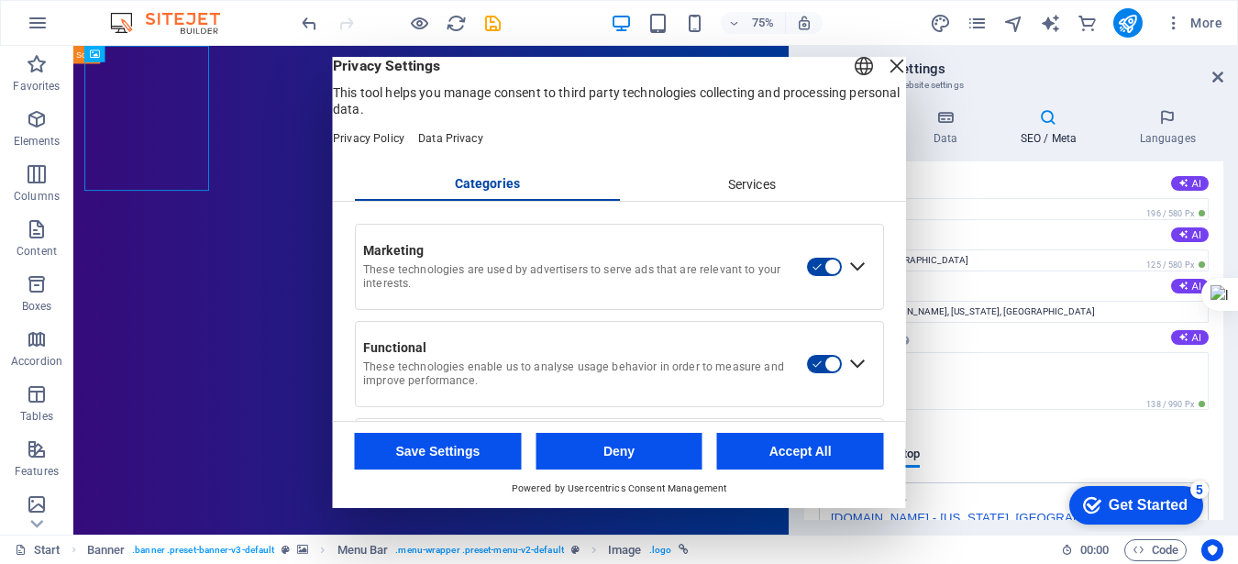
click at [884, 79] on div "Close Layer" at bounding box center [897, 66] width 26 height 26
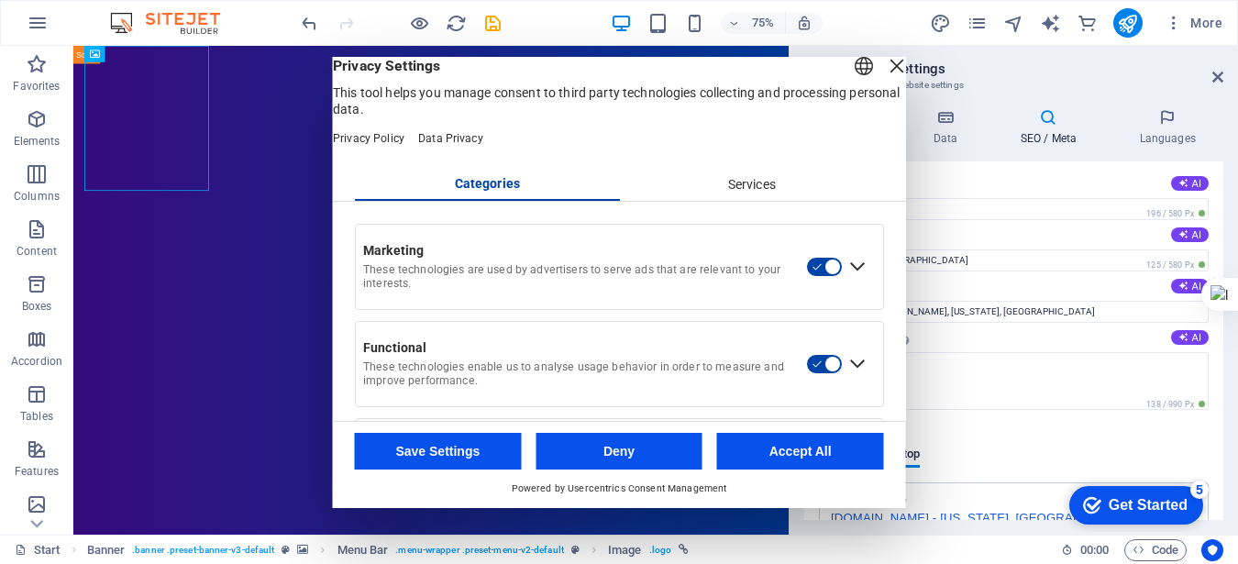
click at [818, 451] on button "Accept All" at bounding box center [800, 451] width 167 height 37
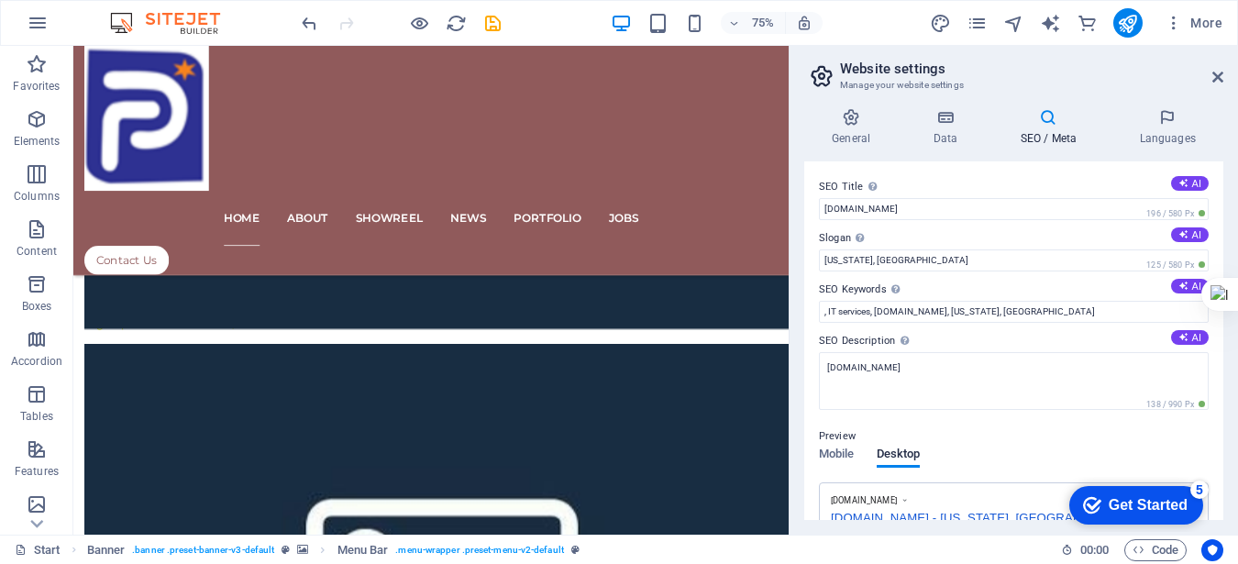
scroll to position [2296, 0]
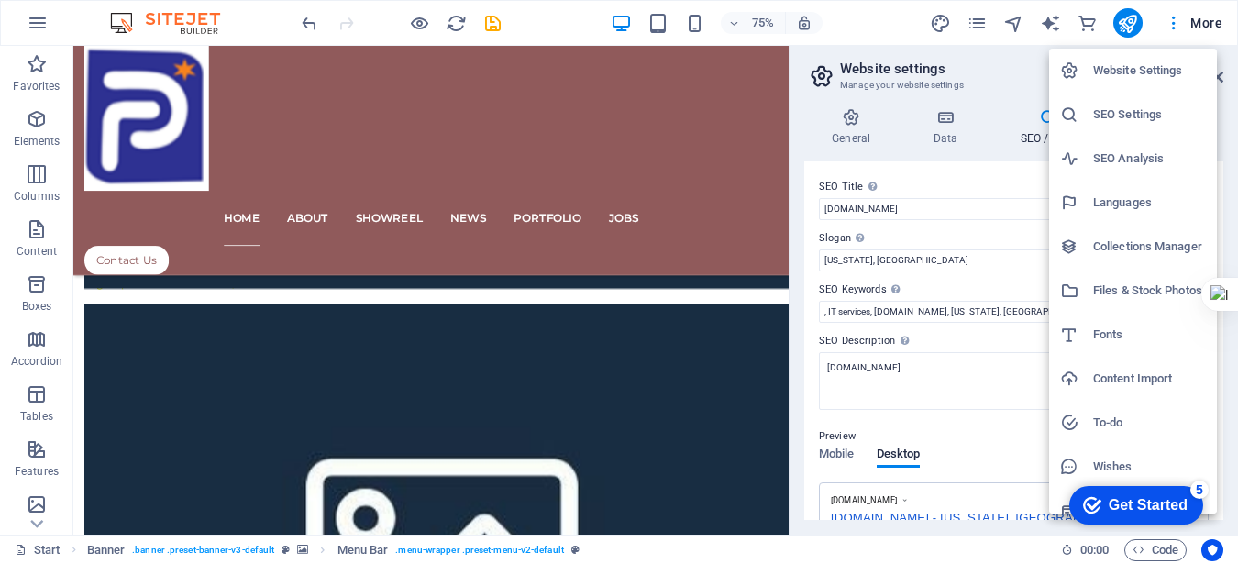
click at [522, 23] on div at bounding box center [619, 282] width 1238 height 564
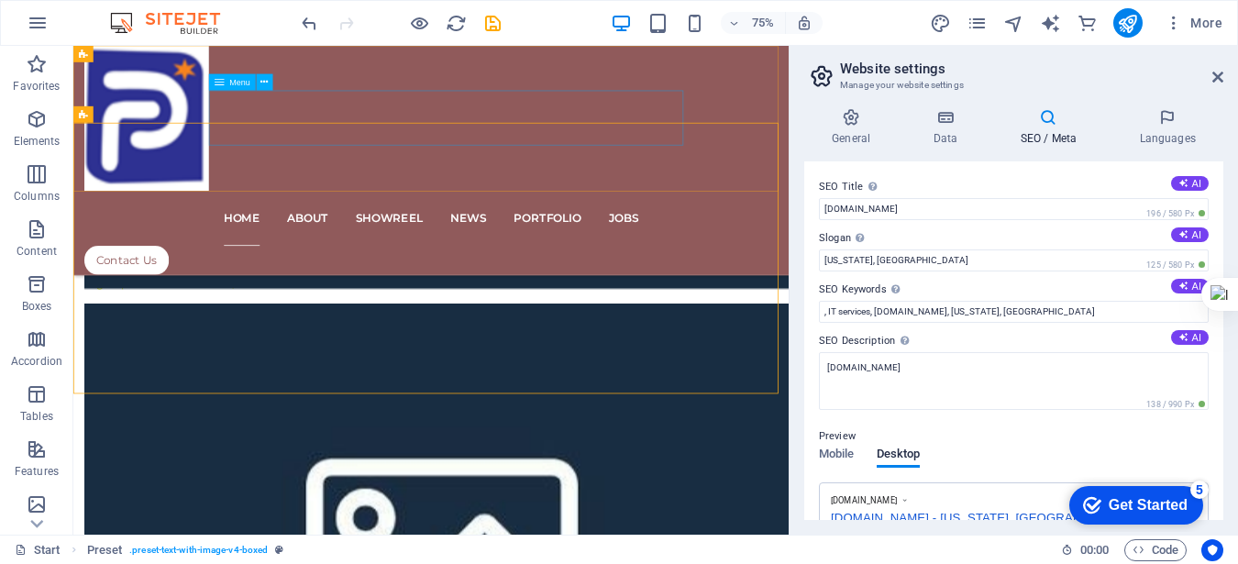
click at [405, 239] on nav "Home About Showreel News Portfolio jobs" at bounding box center [550, 275] width 924 height 73
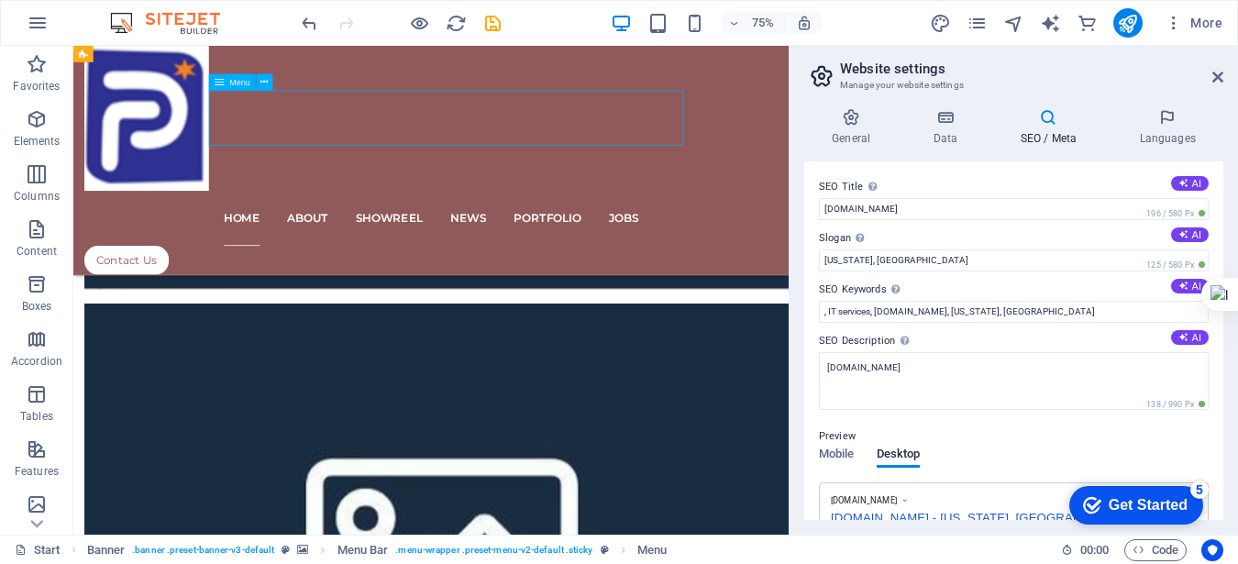
click at [498, 239] on nav "Home About Showreel News Portfolio jobs" at bounding box center [550, 275] width 924 height 73
click at [619, 239] on nav "Home About Showreel News Portfolio jobs" at bounding box center [550, 275] width 924 height 73
click at [331, 239] on nav "Home About Showreel News Portfolio jobs" at bounding box center [550, 275] width 924 height 73
click at [44, 17] on icon "button" at bounding box center [38, 23] width 22 height 22
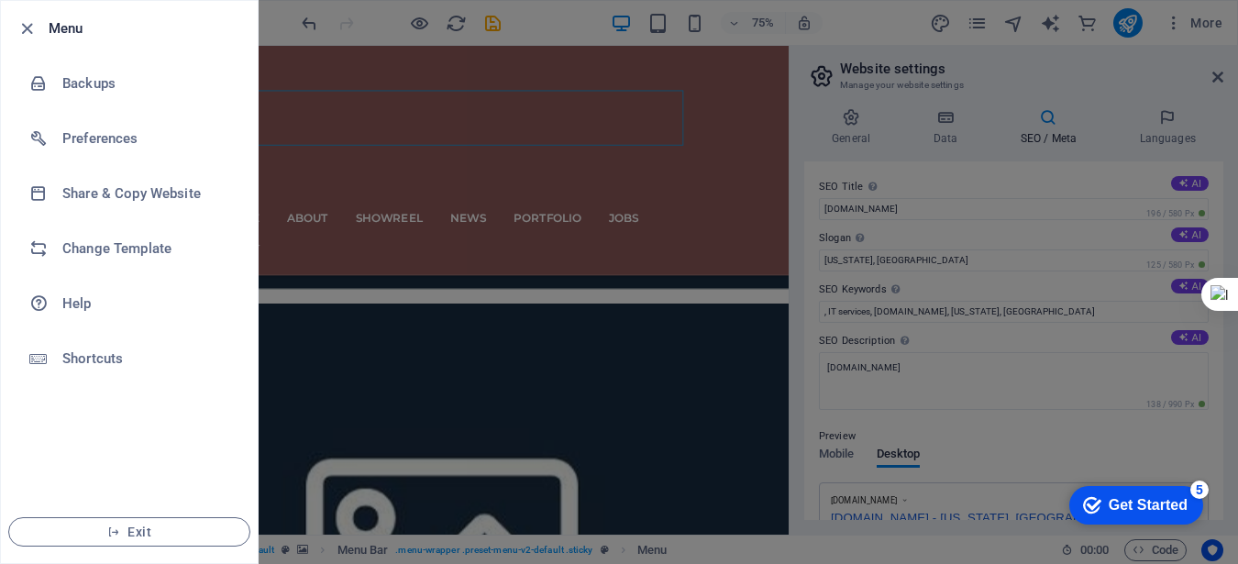
click at [786, 231] on div at bounding box center [619, 282] width 1238 height 564
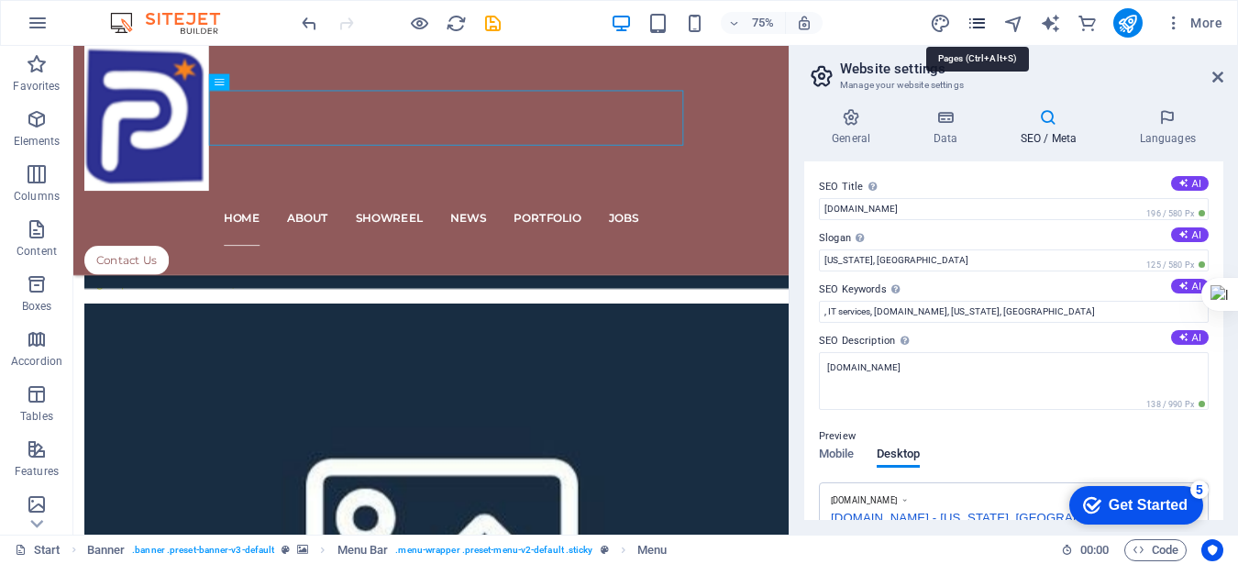
click at [974, 24] on icon "pages" at bounding box center [976, 23] width 21 height 21
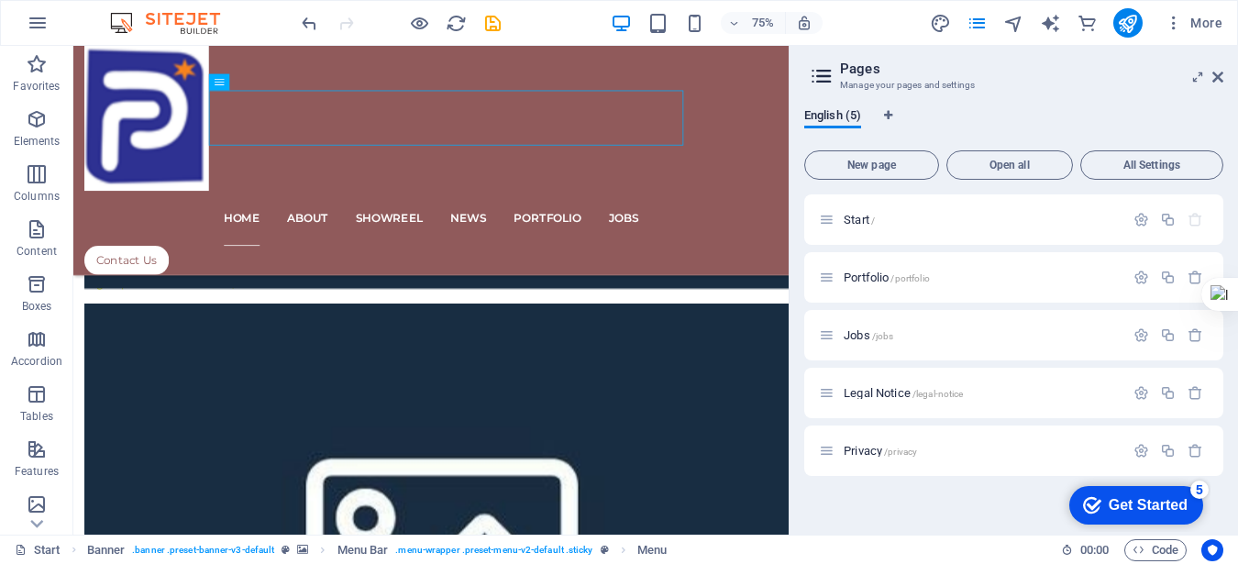
click at [936, 106] on div "English (5) New page Open all All Settings Start / Portfolio /portfolio Jobs /j…" at bounding box center [1014, 314] width 448 height 441
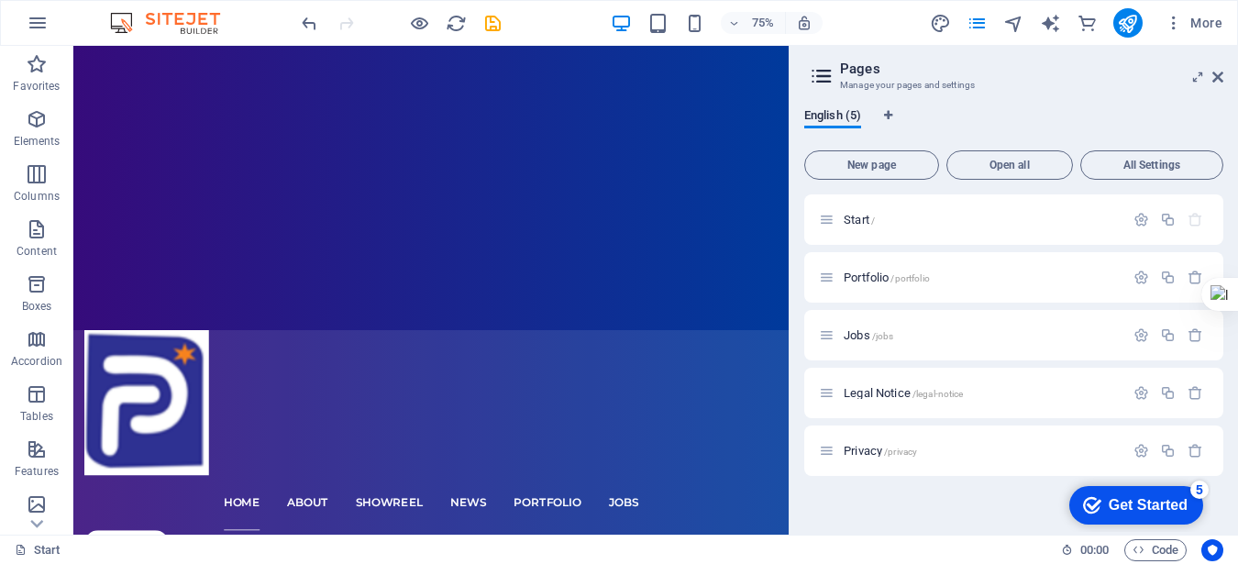
scroll to position [445, 0]
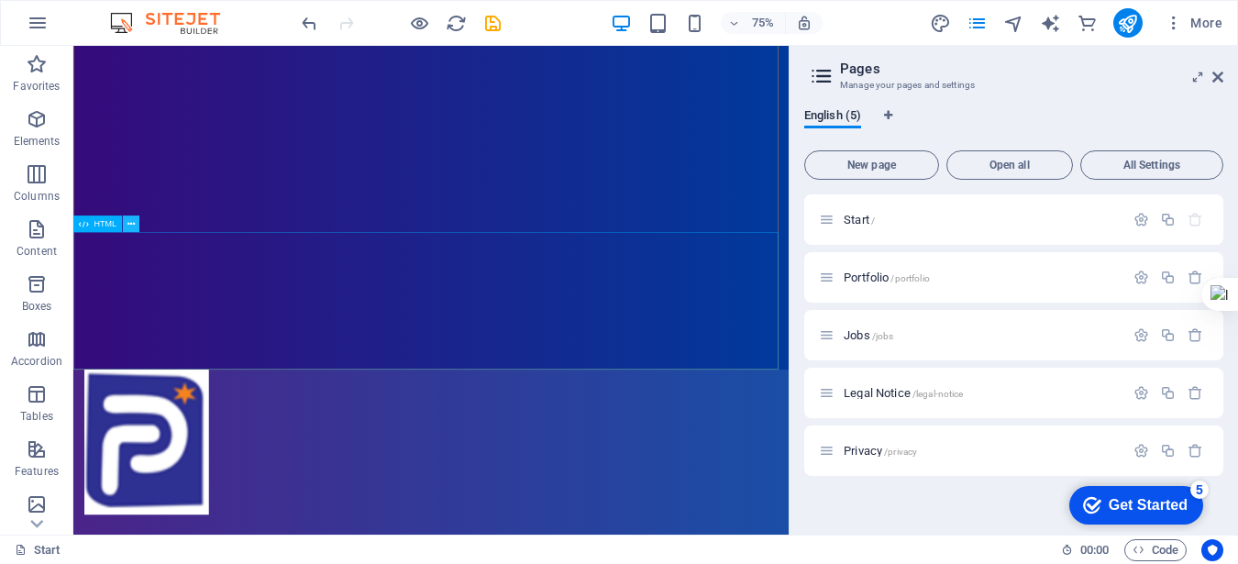
click at [130, 221] on icon at bounding box center [130, 223] width 7 height 15
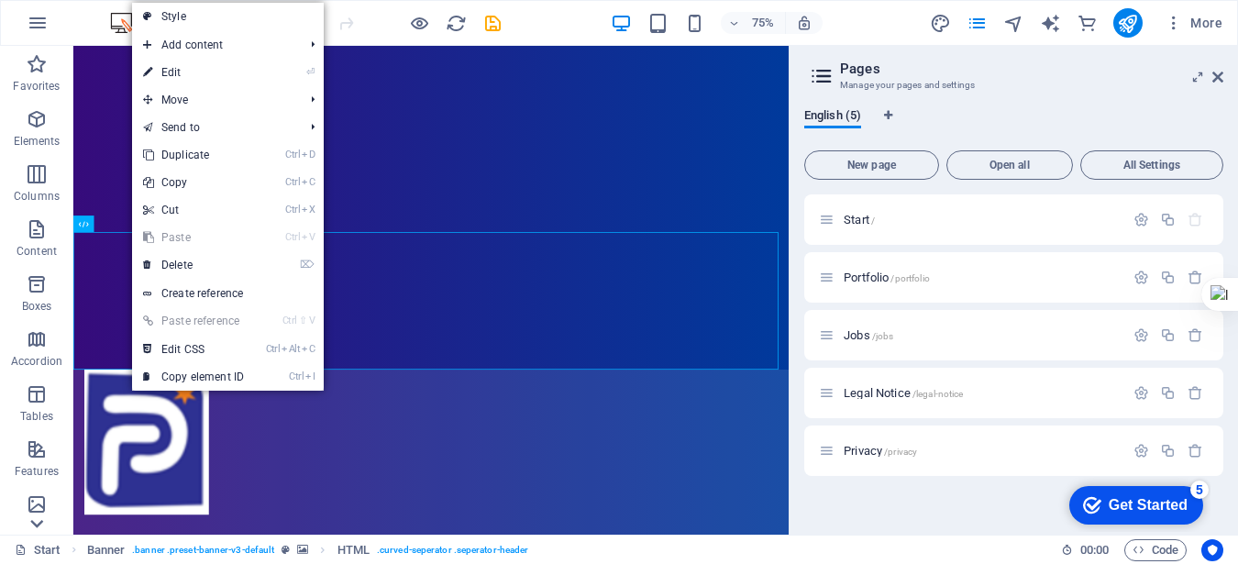
click at [36, 522] on icon at bounding box center [37, 524] width 26 height 26
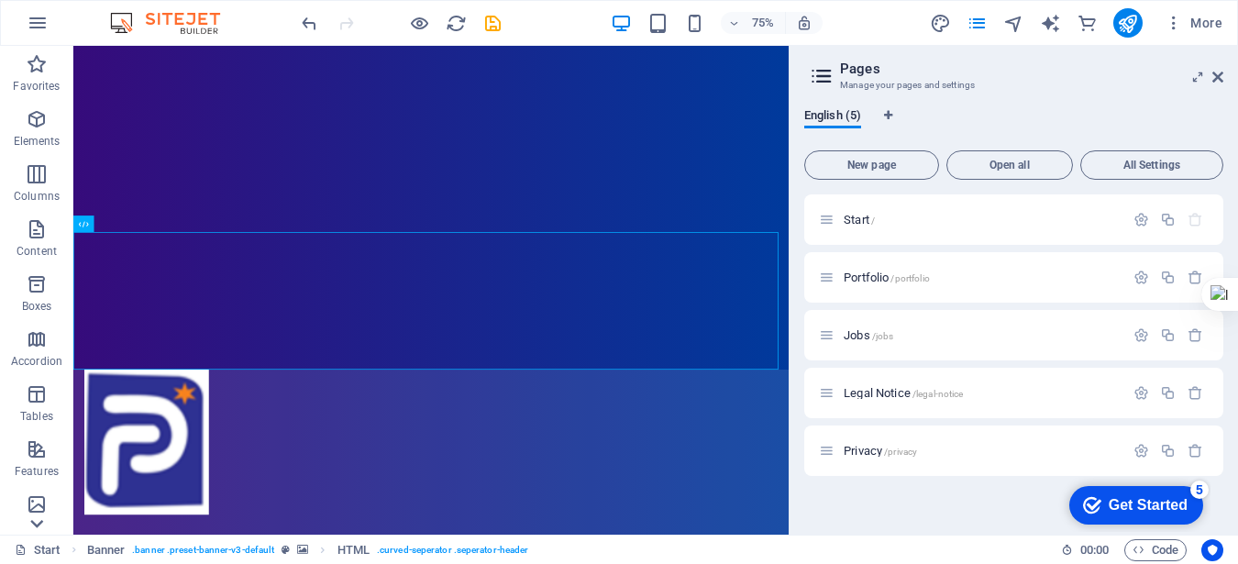
scroll to position [392, 0]
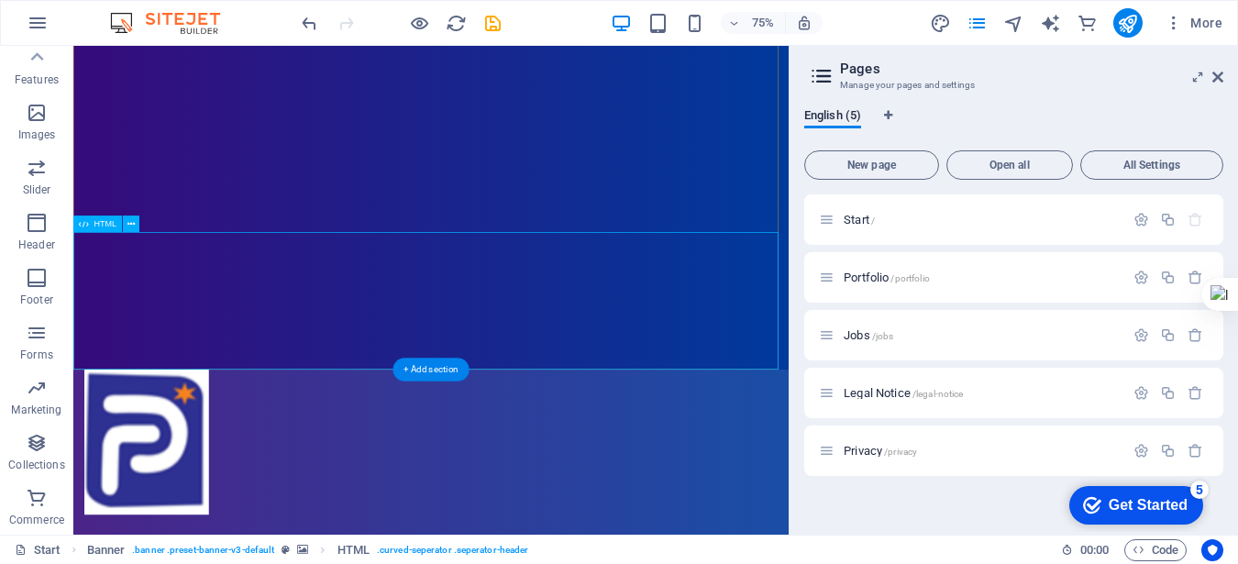
click at [127, 227] on icon at bounding box center [130, 223] width 7 height 15
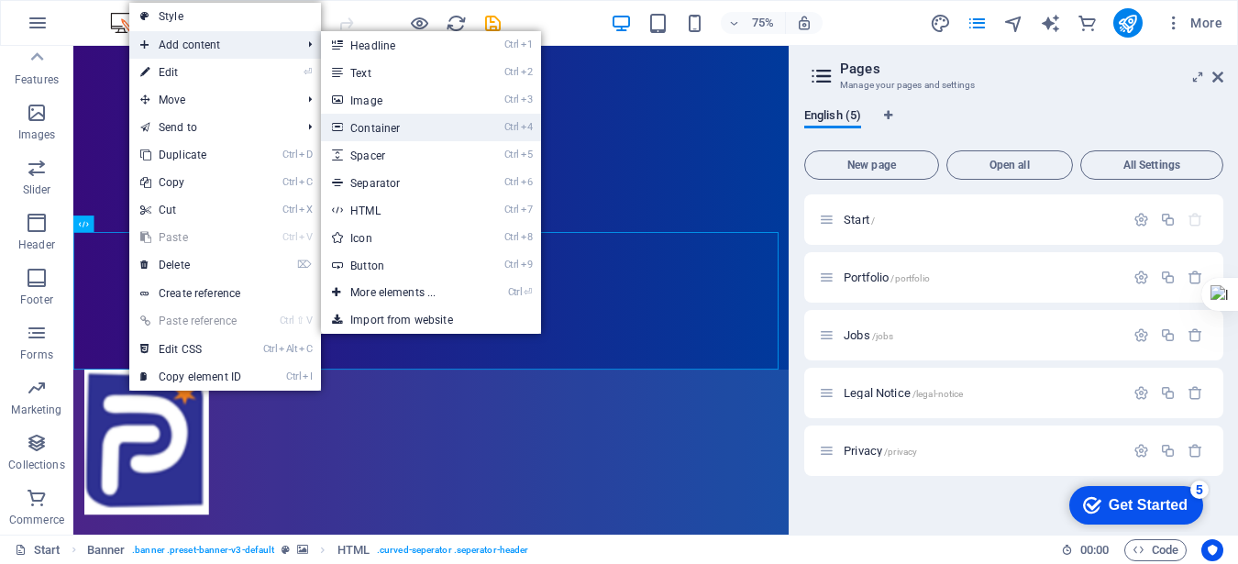
click at [381, 127] on link "Ctrl 4 Container" at bounding box center [396, 128] width 151 height 28
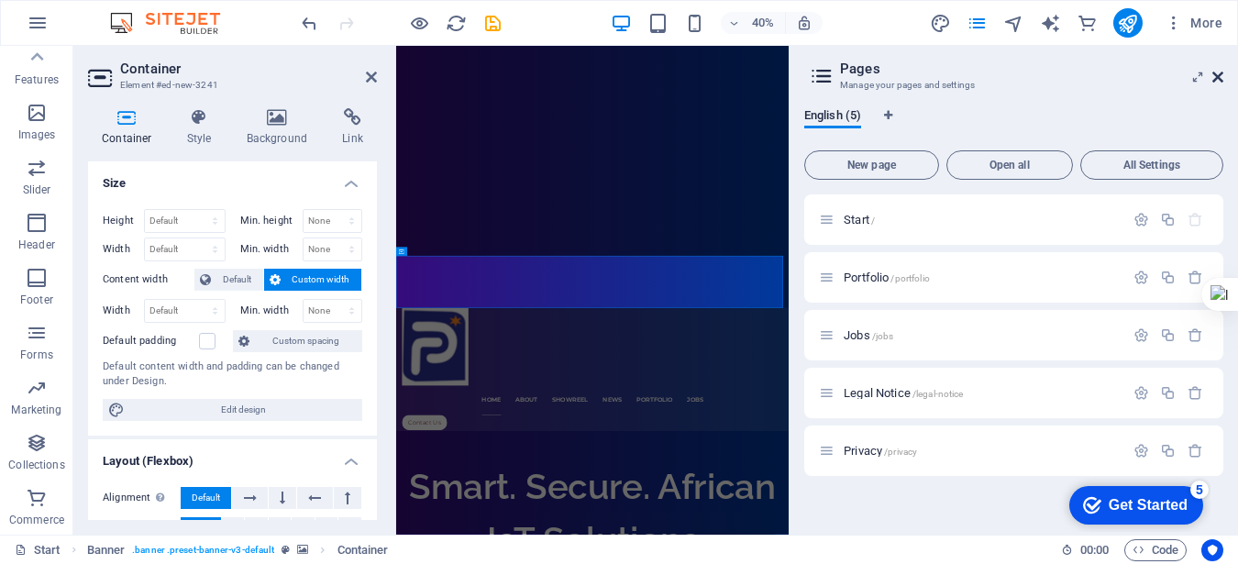
click at [1220, 72] on icon at bounding box center [1217, 77] width 11 height 15
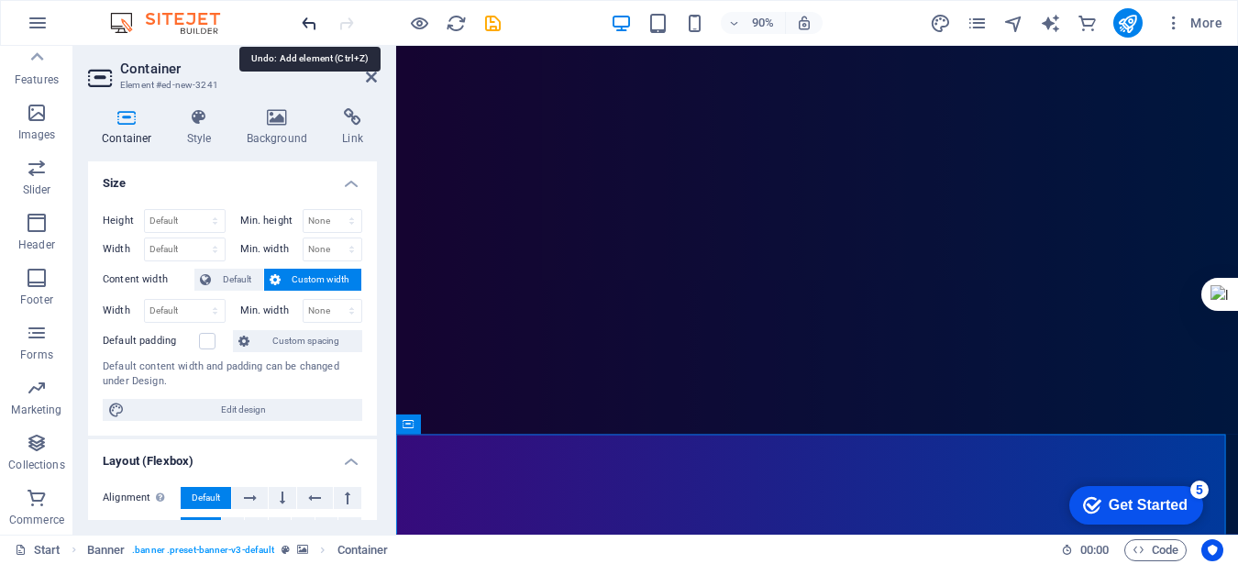
click at [308, 20] on icon "undo" at bounding box center [309, 23] width 21 height 21
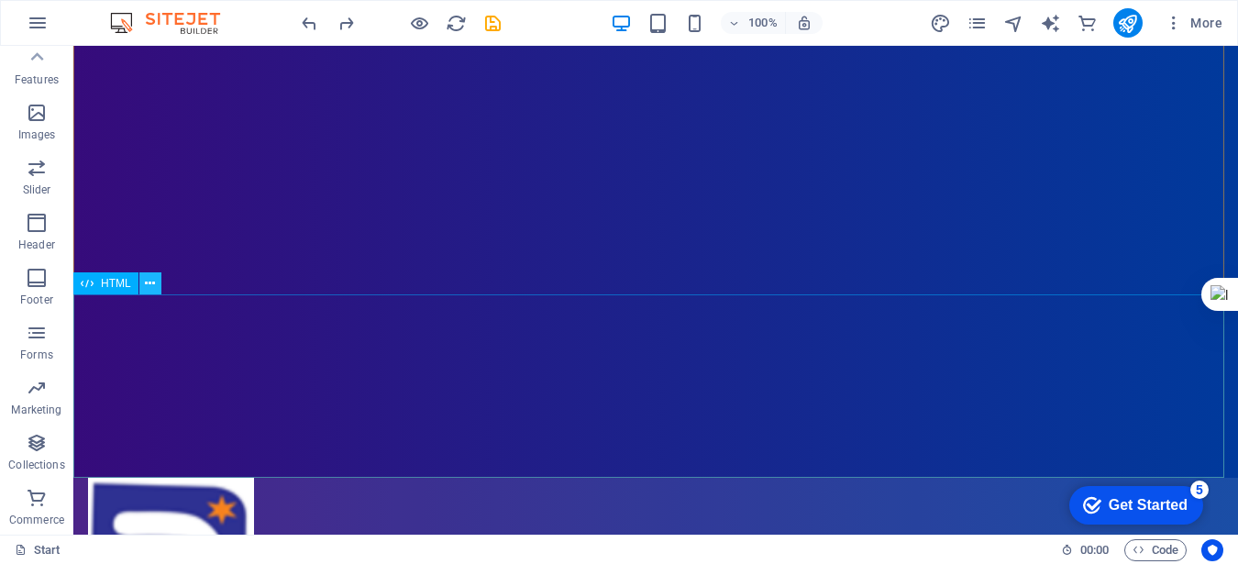
click at [150, 284] on icon at bounding box center [150, 283] width 10 height 19
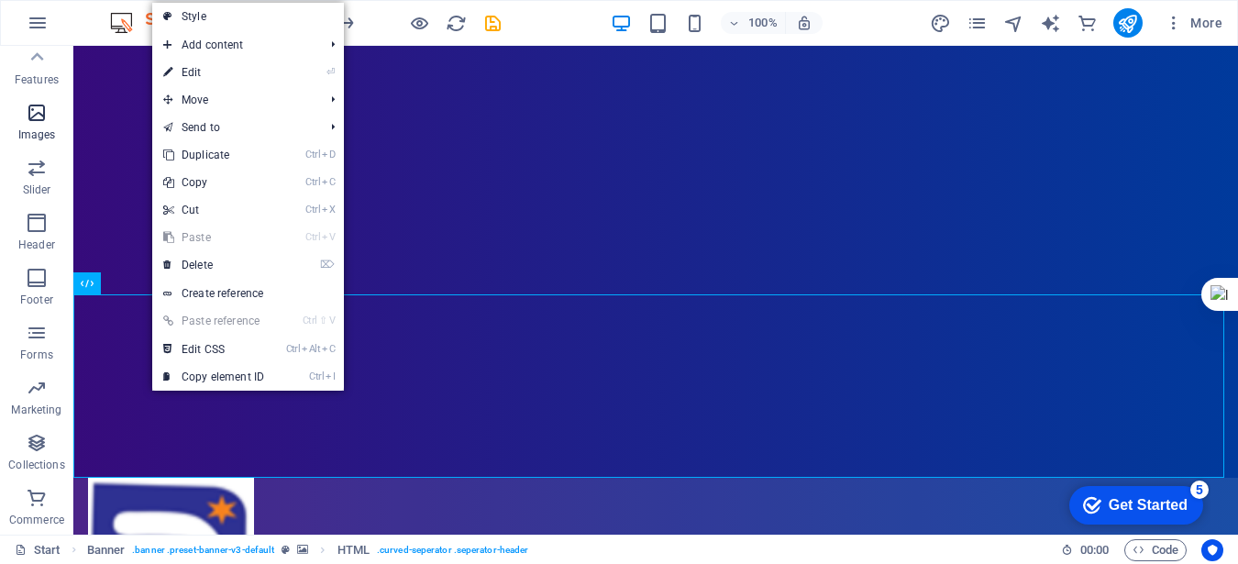
click at [38, 108] on icon "button" at bounding box center [37, 113] width 22 height 22
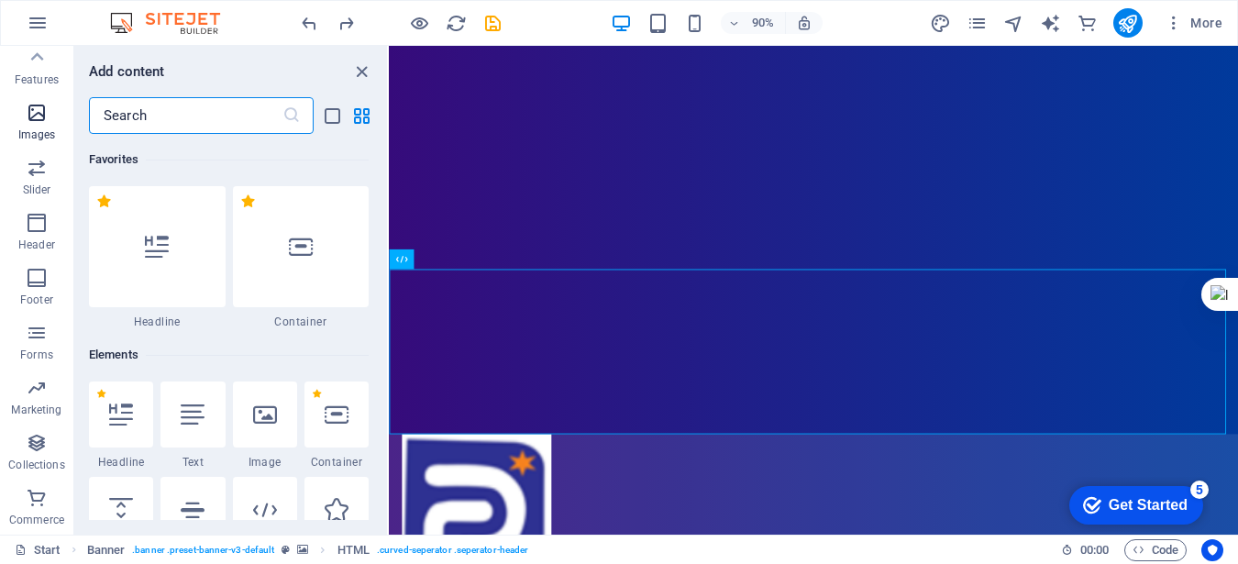
scroll to position [9298, 0]
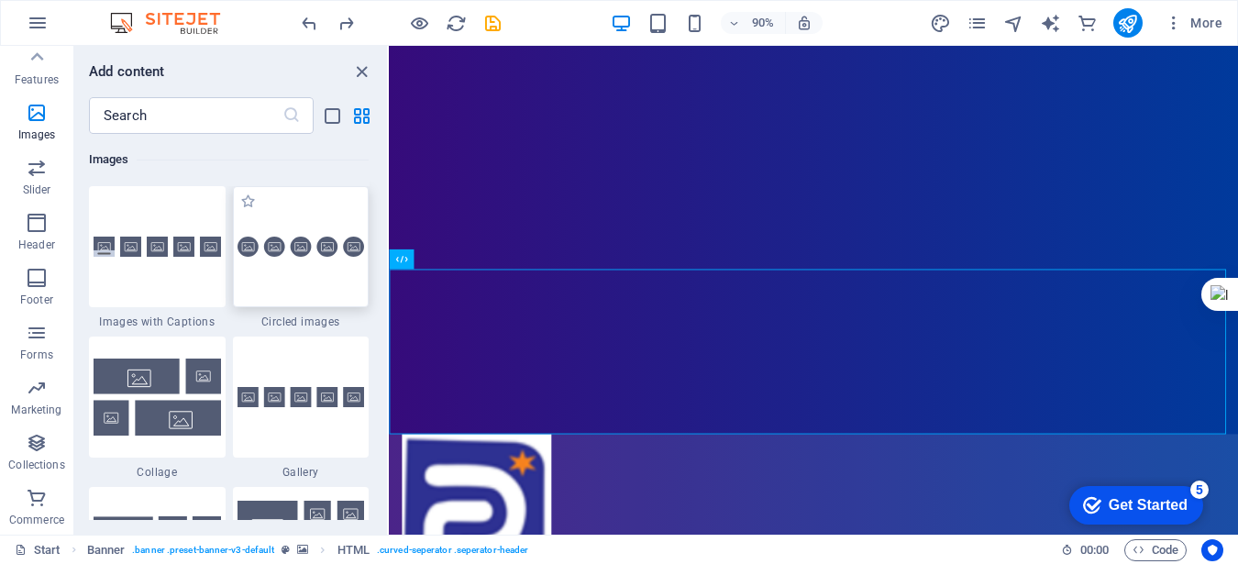
click at [304, 266] on div at bounding box center [301, 246] width 137 height 121
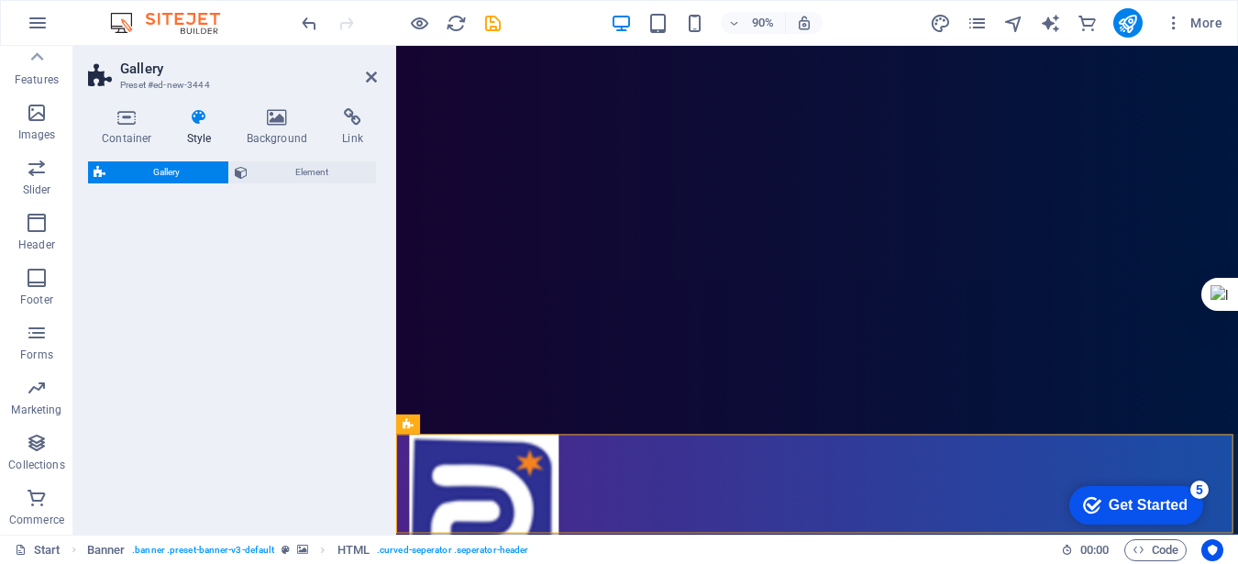
select select "rem"
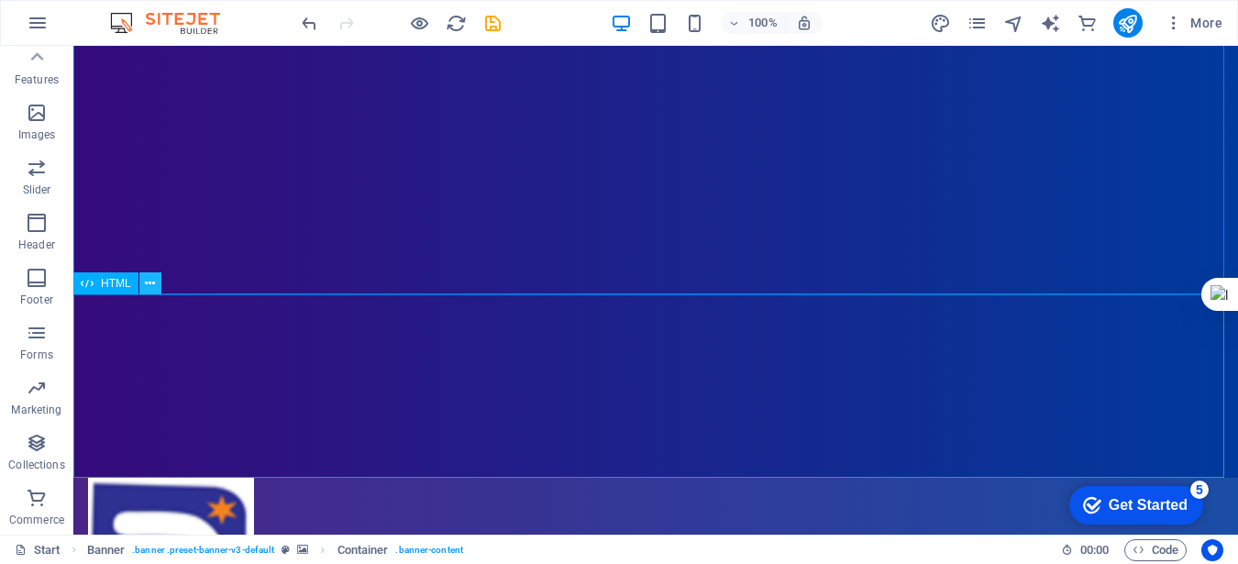
click at [150, 283] on icon at bounding box center [150, 283] width 10 height 19
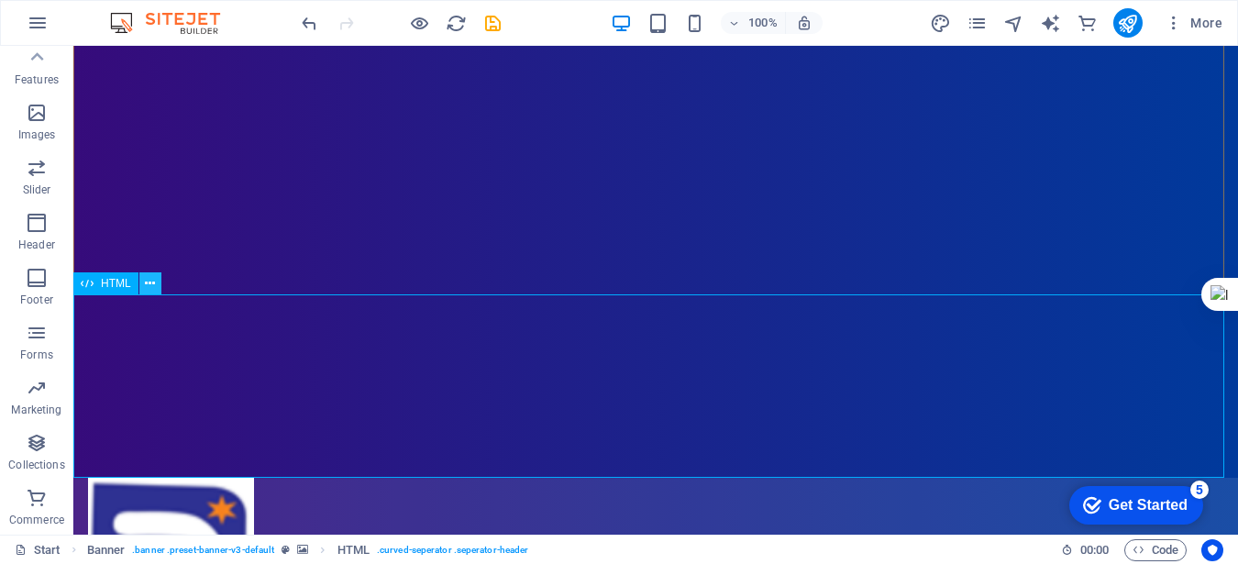
click at [149, 282] on icon at bounding box center [150, 283] width 10 height 19
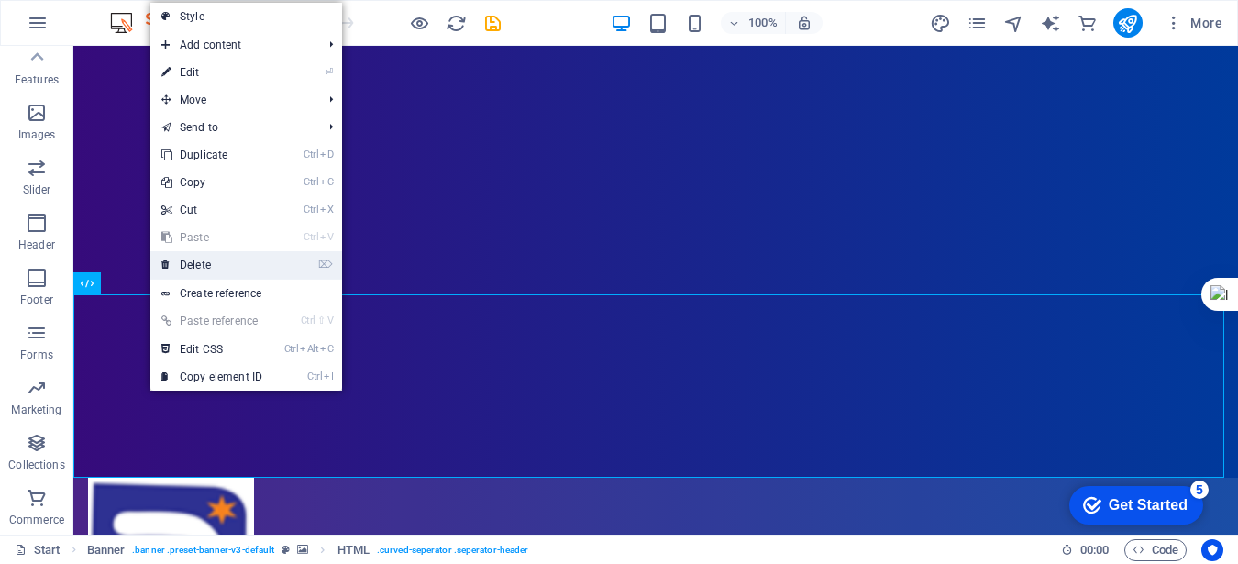
click at [195, 271] on link "⌦ Delete" at bounding box center [211, 265] width 123 height 28
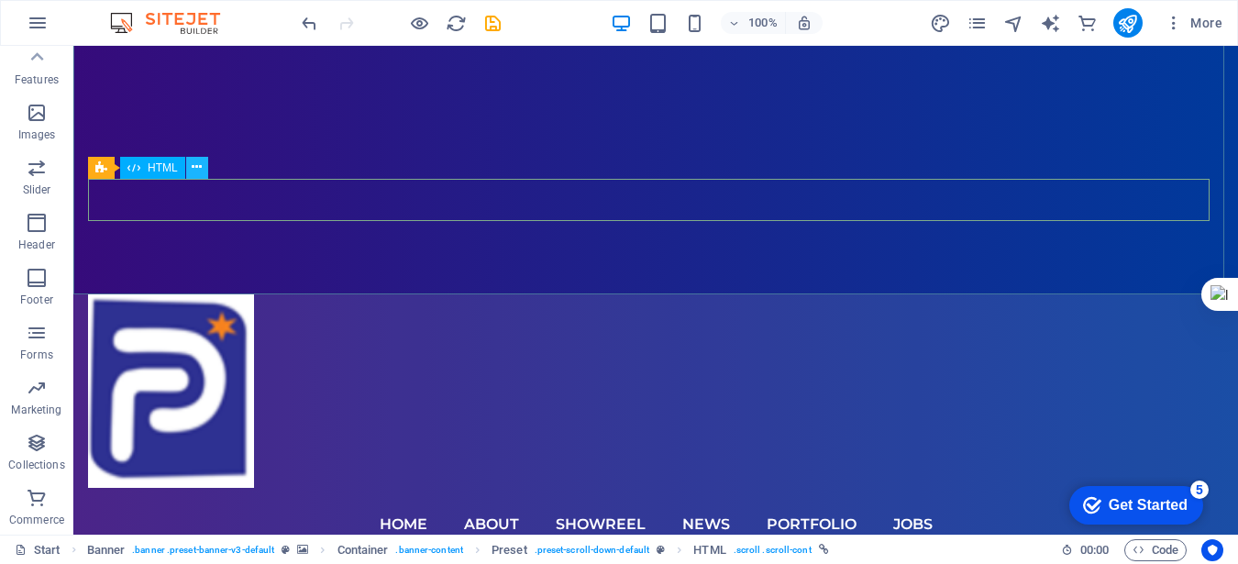
click at [198, 166] on icon at bounding box center [197, 167] width 10 height 19
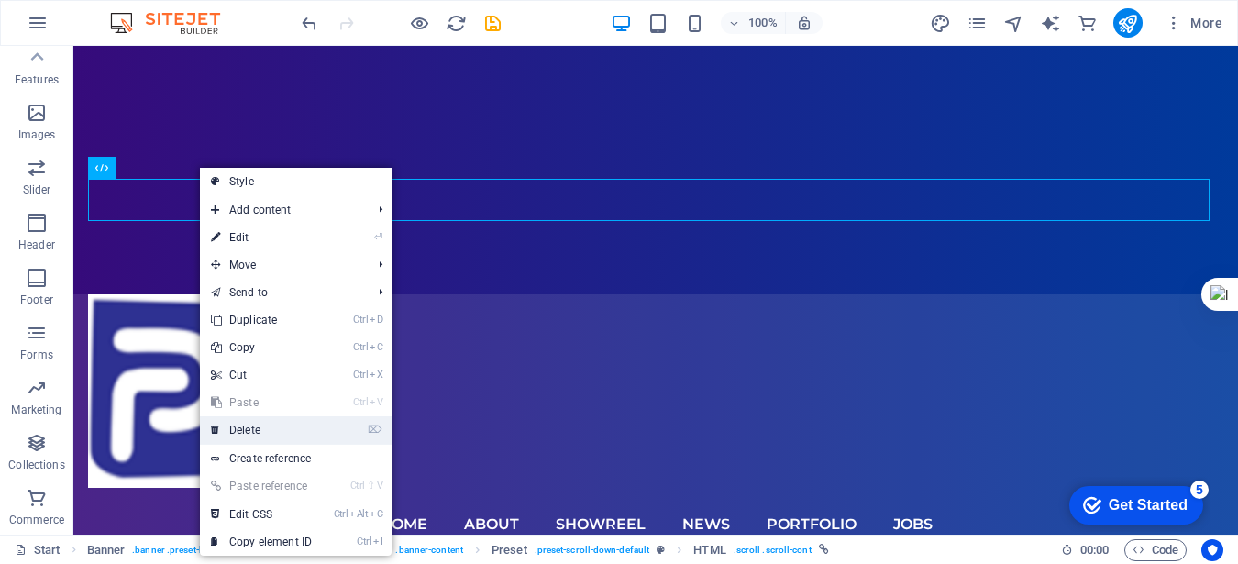
click at [256, 425] on link "⌦ Delete" at bounding box center [261, 430] width 123 height 28
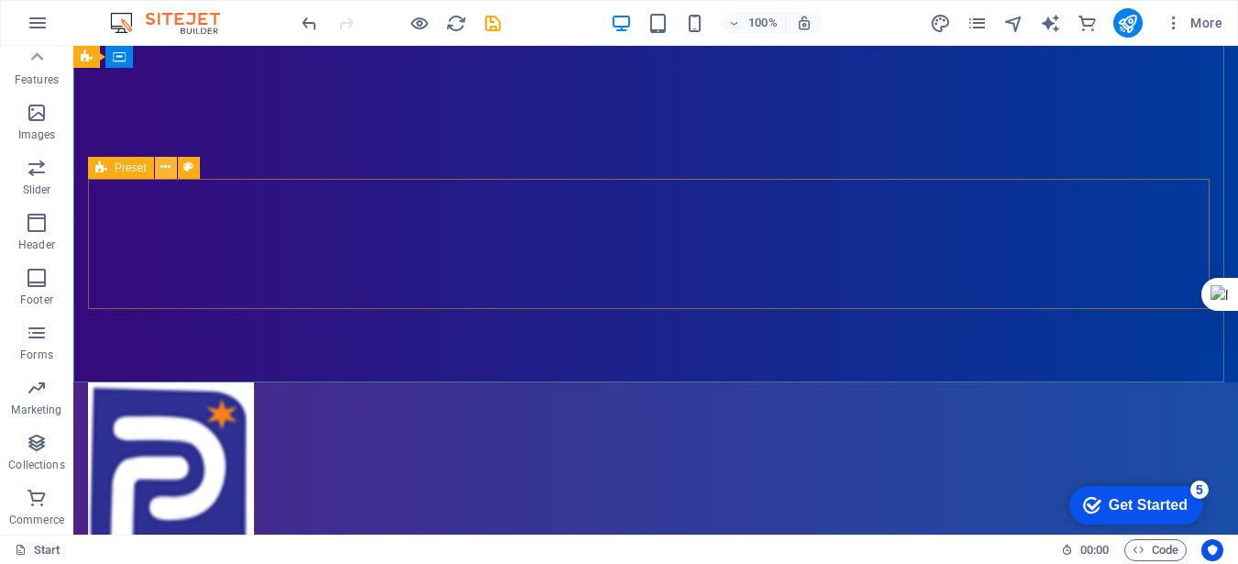
click at [169, 161] on icon at bounding box center [165, 167] width 10 height 19
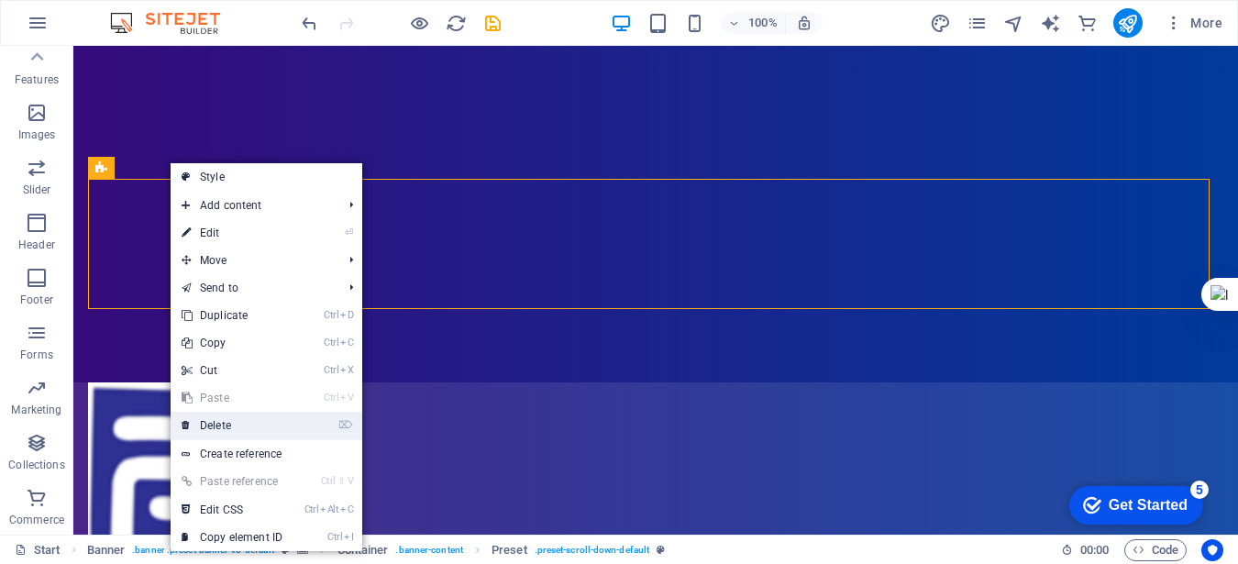
click at [218, 428] on link "⌦ Delete" at bounding box center [232, 426] width 123 height 28
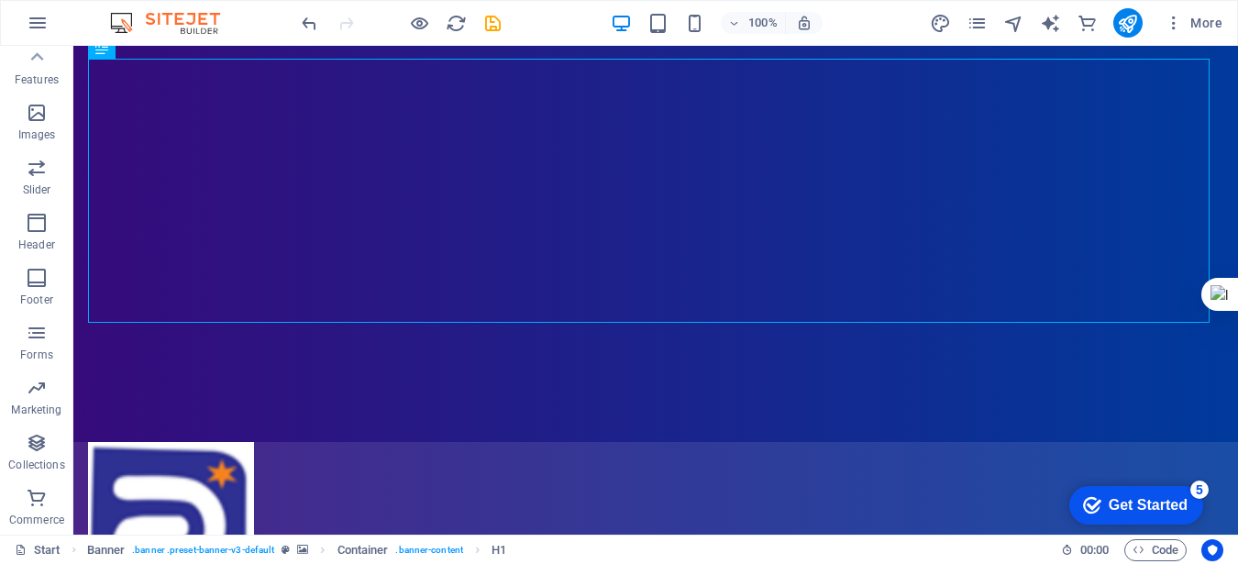
scroll to position [208, 0]
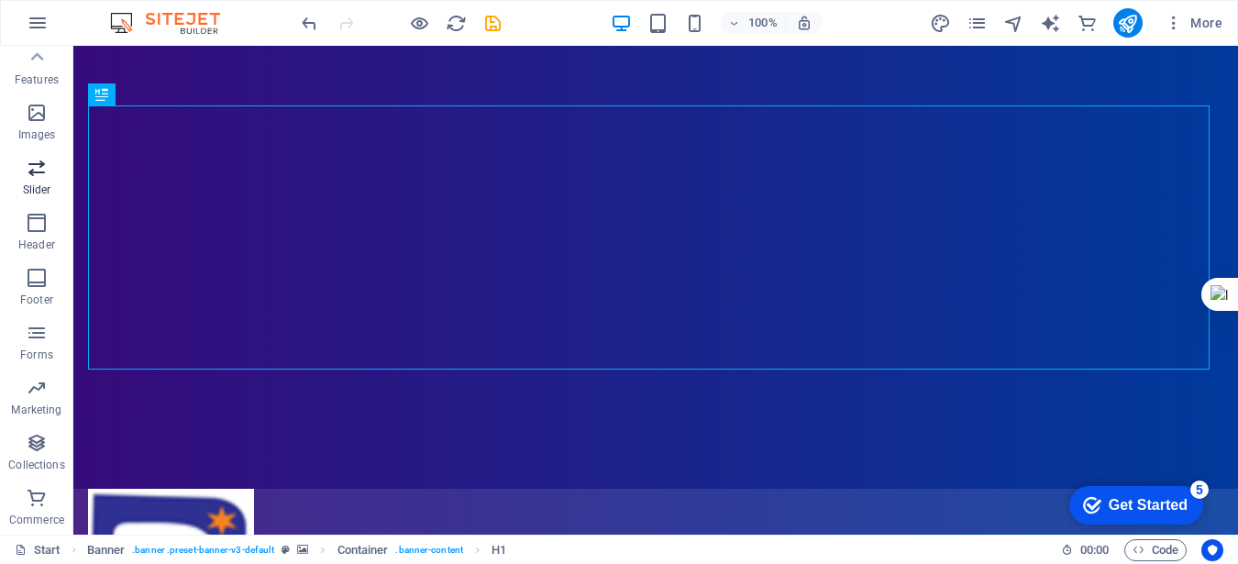
click at [44, 169] on icon "button" at bounding box center [37, 168] width 22 height 22
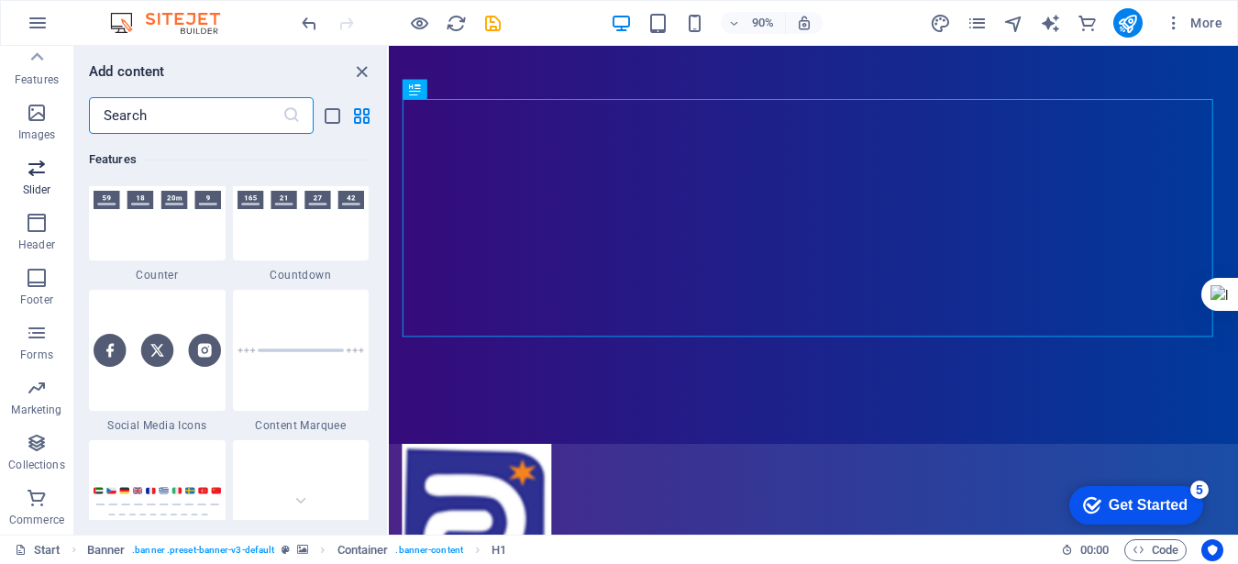
scroll to position [10396, 0]
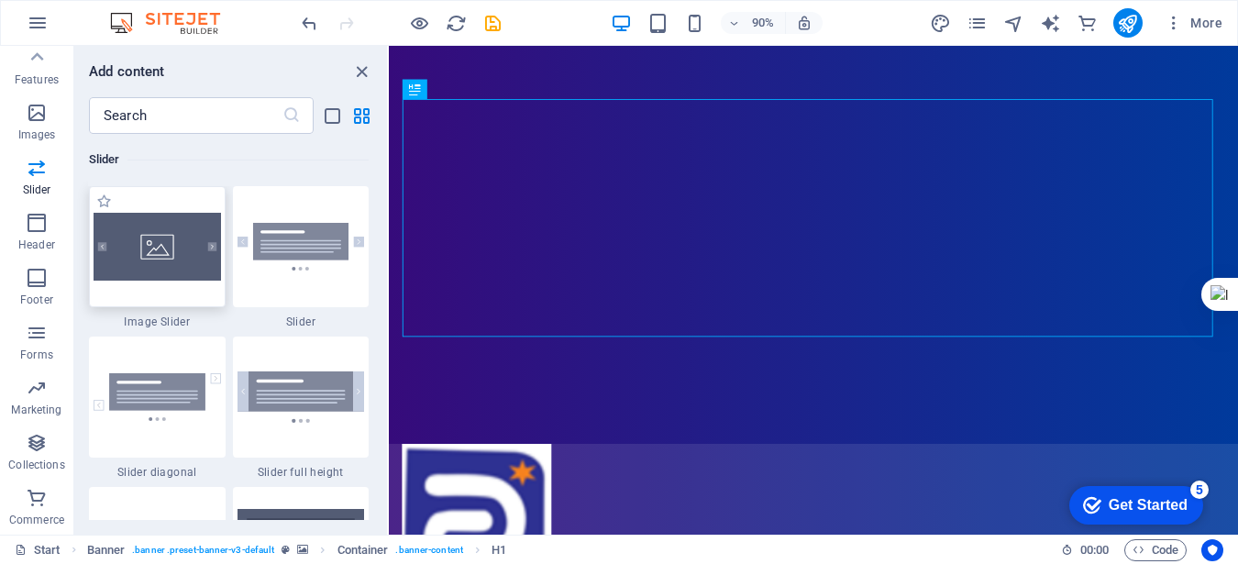
click at [170, 279] on img at bounding box center [157, 247] width 127 height 68
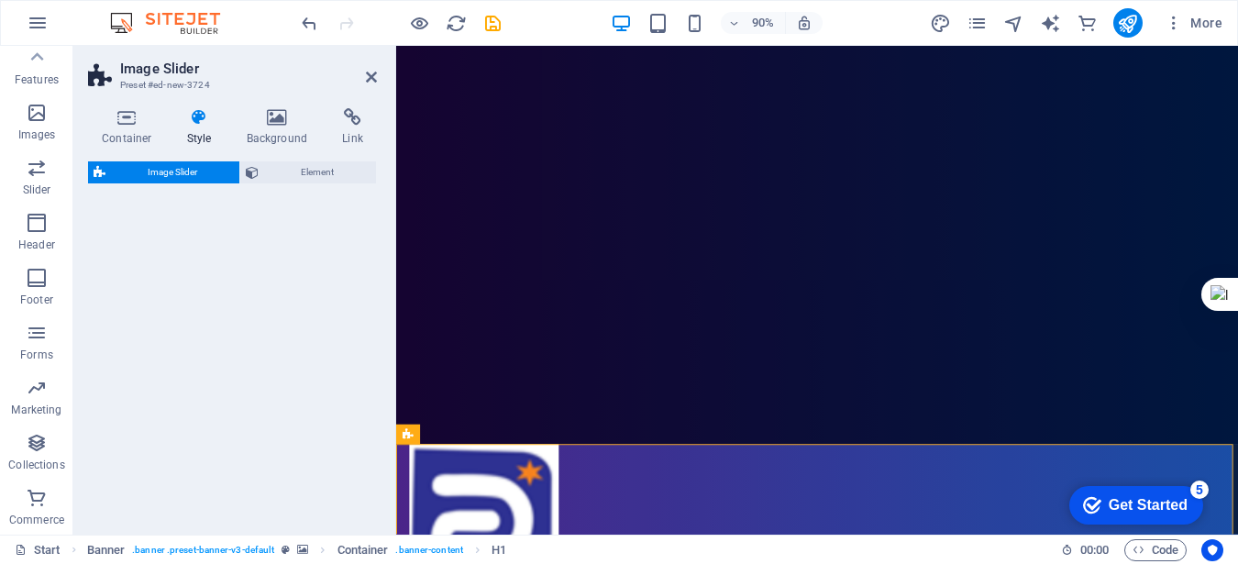
select select "rem"
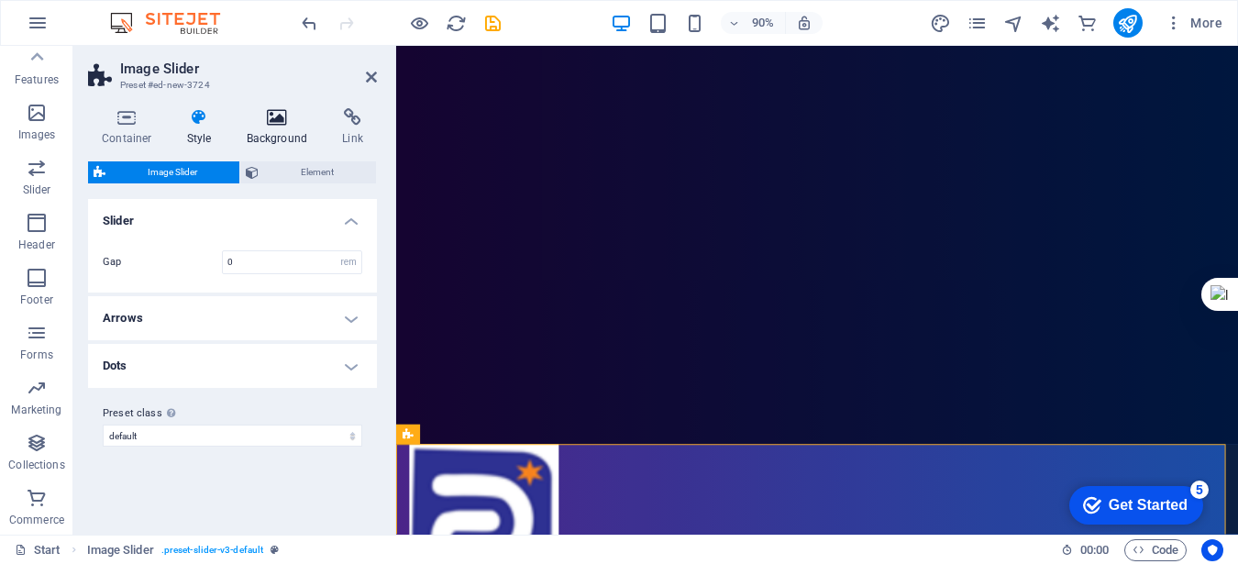
click at [280, 128] on h4 "Background" at bounding box center [281, 127] width 96 height 39
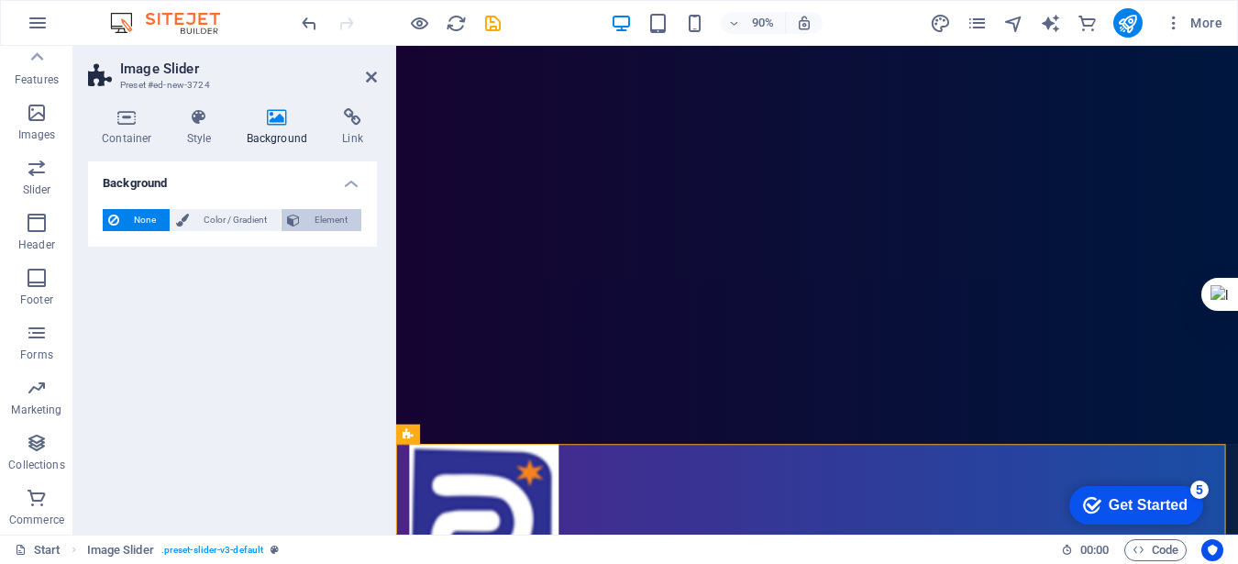
click at [315, 219] on span "Element" at bounding box center [330, 220] width 50 height 22
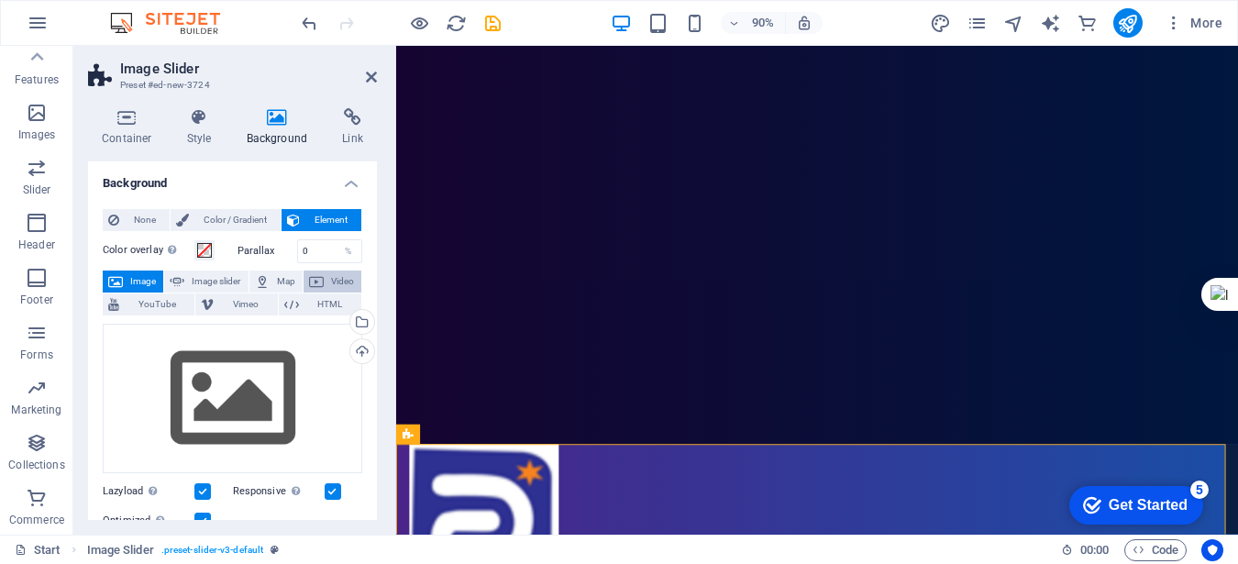
click at [329, 286] on span "Video" at bounding box center [342, 282] width 27 height 22
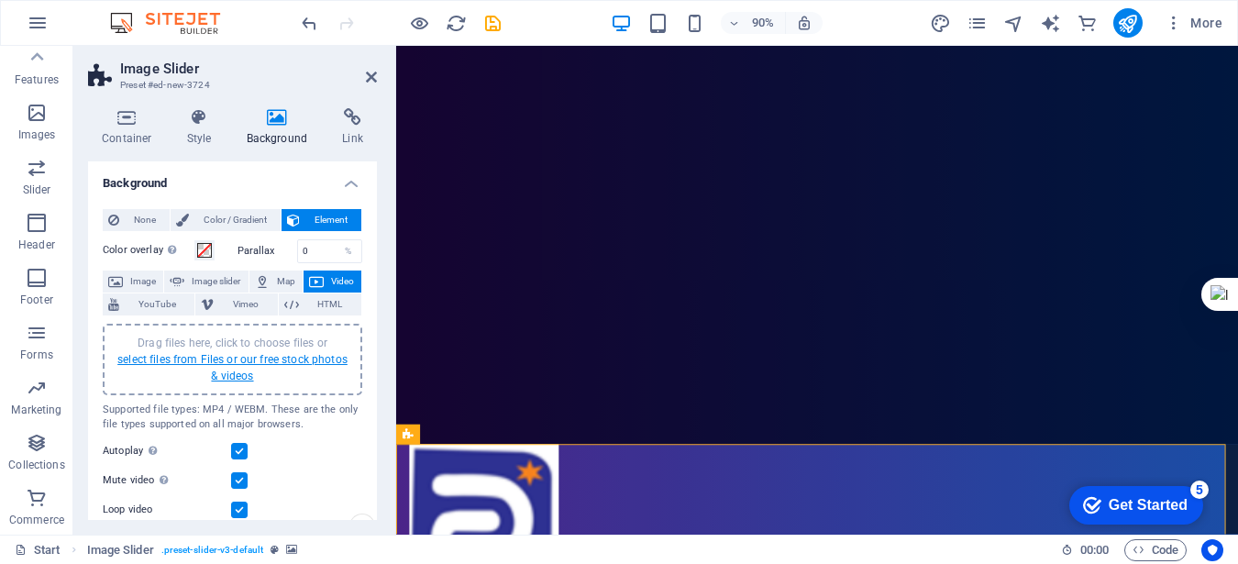
click at [242, 359] on link "select files from Files or our free stock photos & videos" at bounding box center [232, 367] width 230 height 29
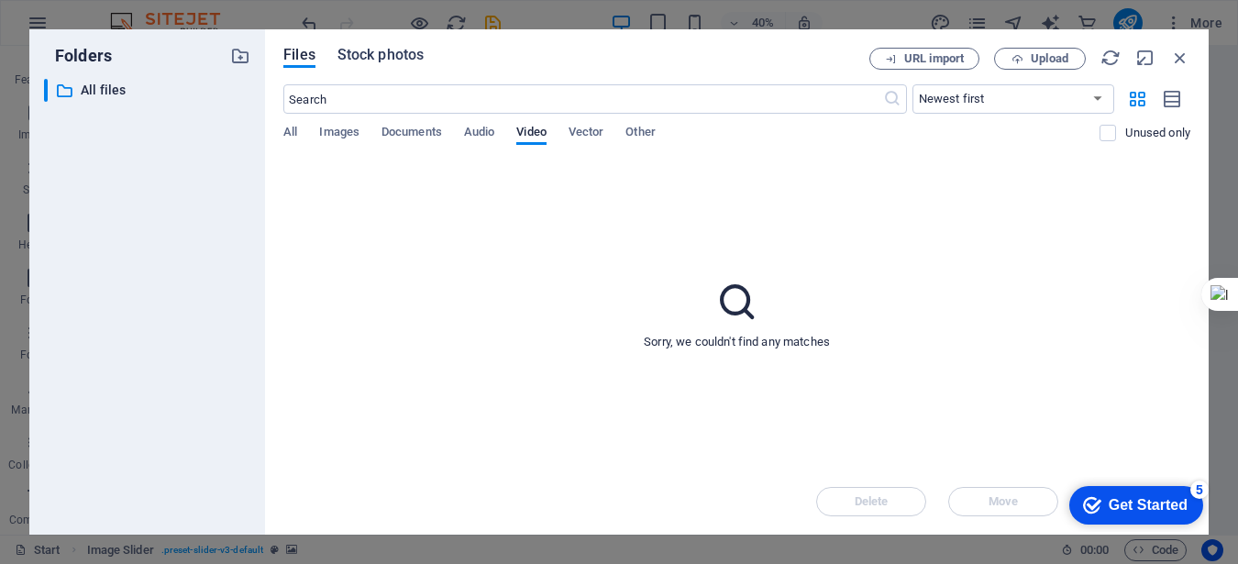
click at [370, 53] on span "Stock photos" at bounding box center [380, 55] width 86 height 22
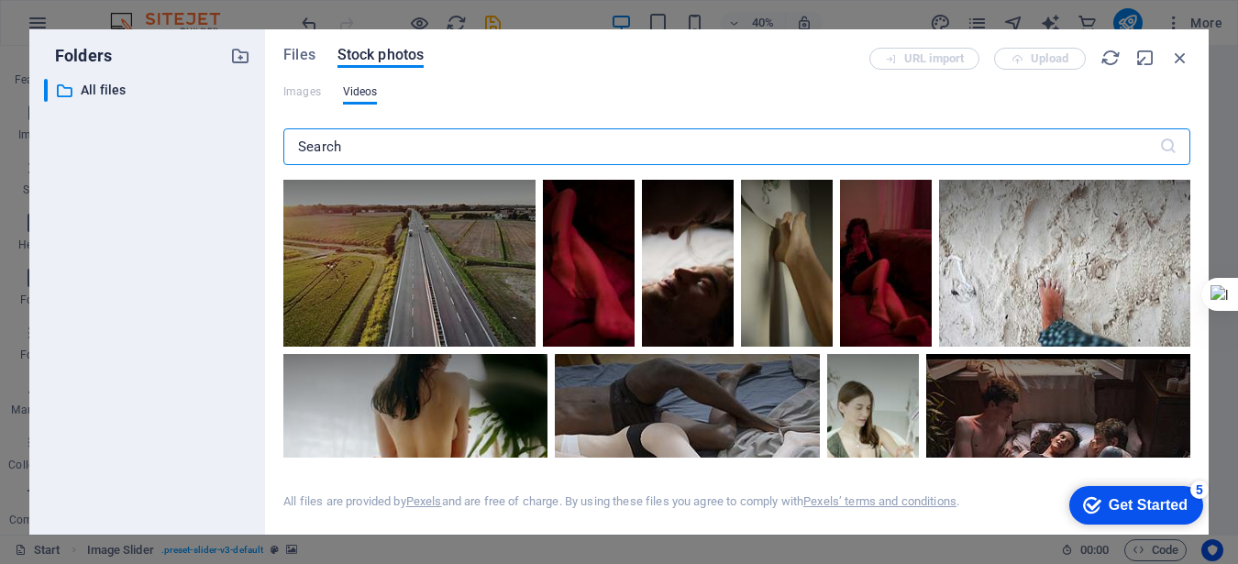
scroll to position [1890, 0]
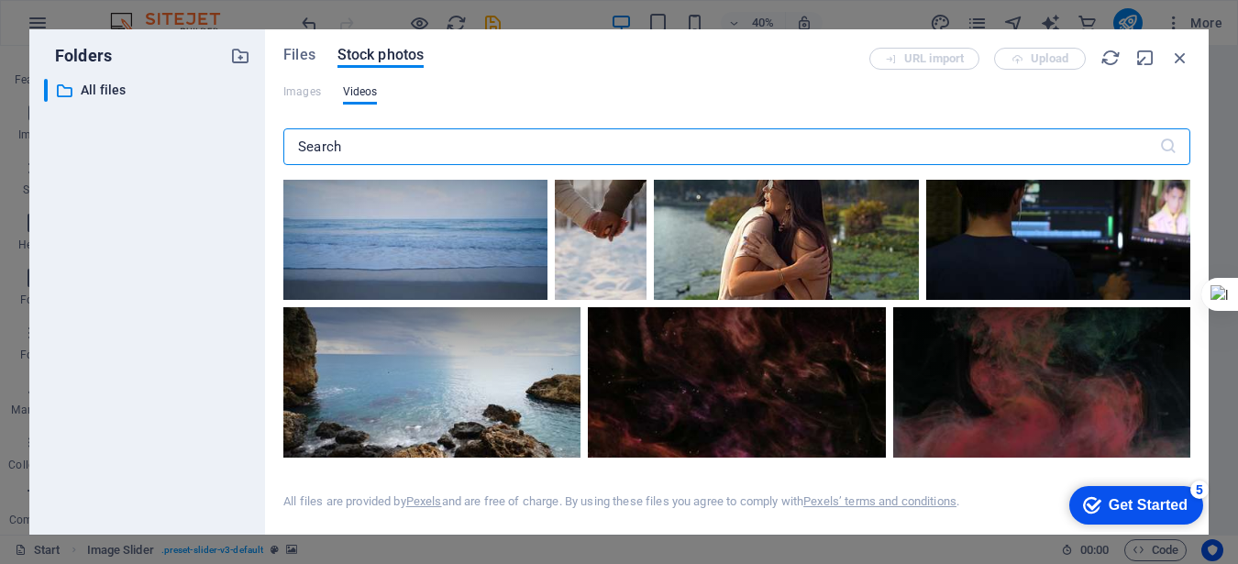
scroll to position [4654, 0]
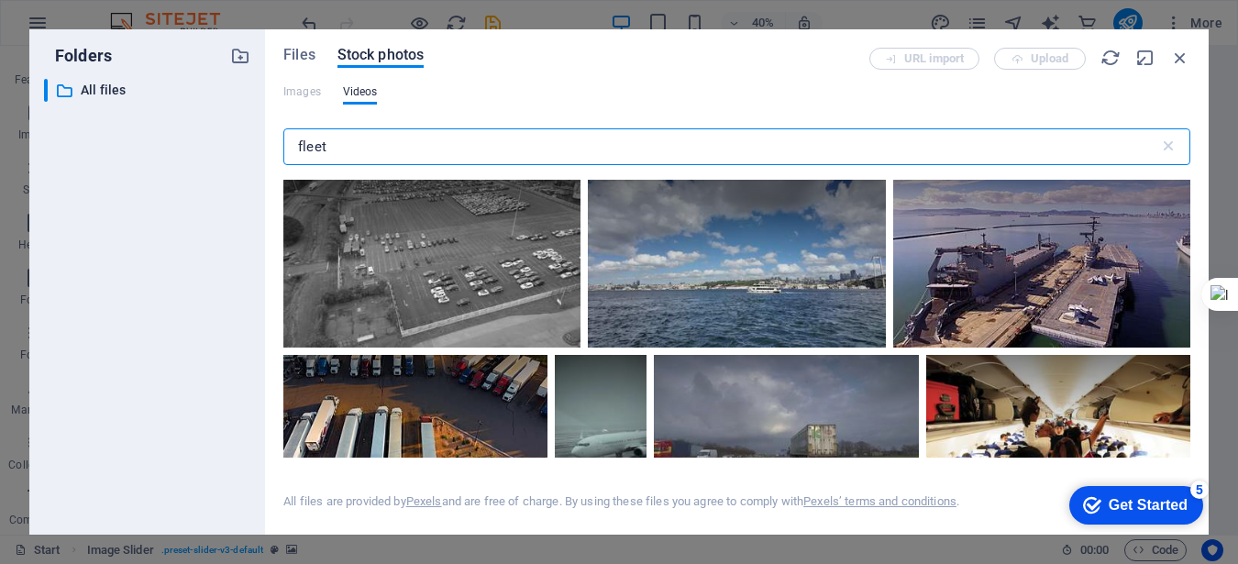
click at [816, 152] on input "fleet" at bounding box center [721, 146] width 876 height 37
type input "f"
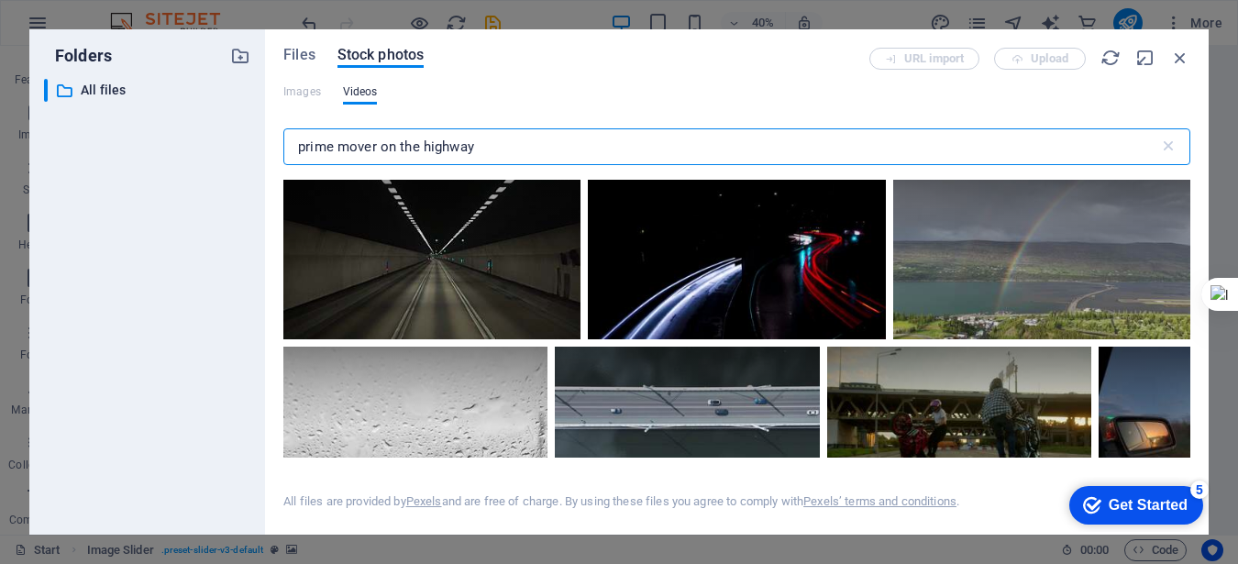
scroll to position [5449, 0]
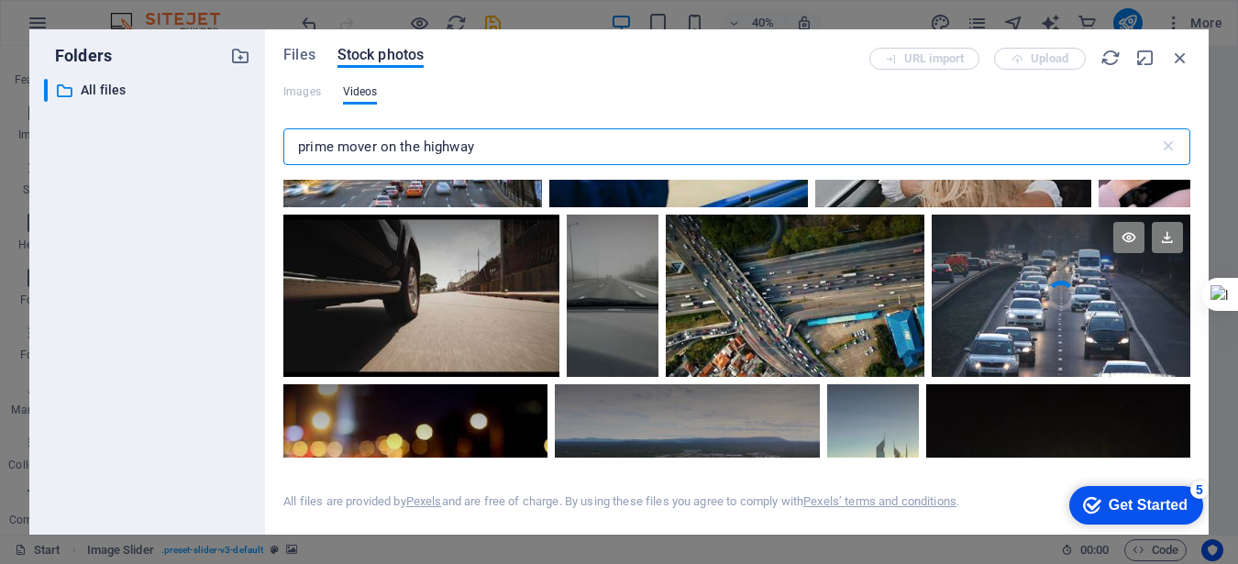
type input "prime mover on the highway"
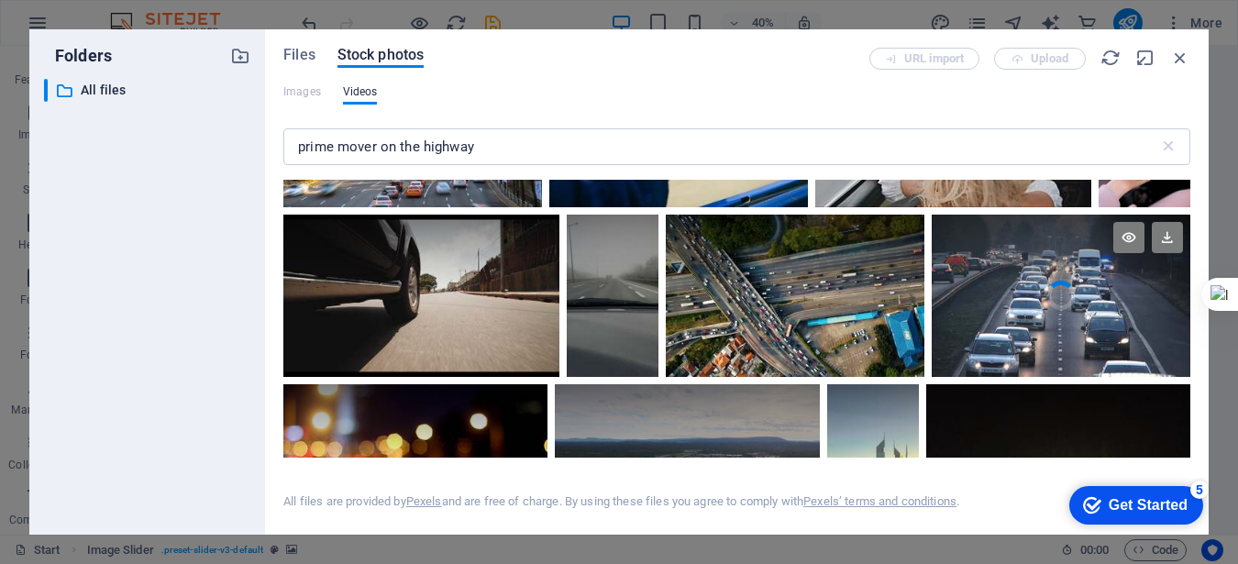
click at [1064, 340] on video "Your browser does not support the video tag." at bounding box center [1061, 296] width 259 height 162
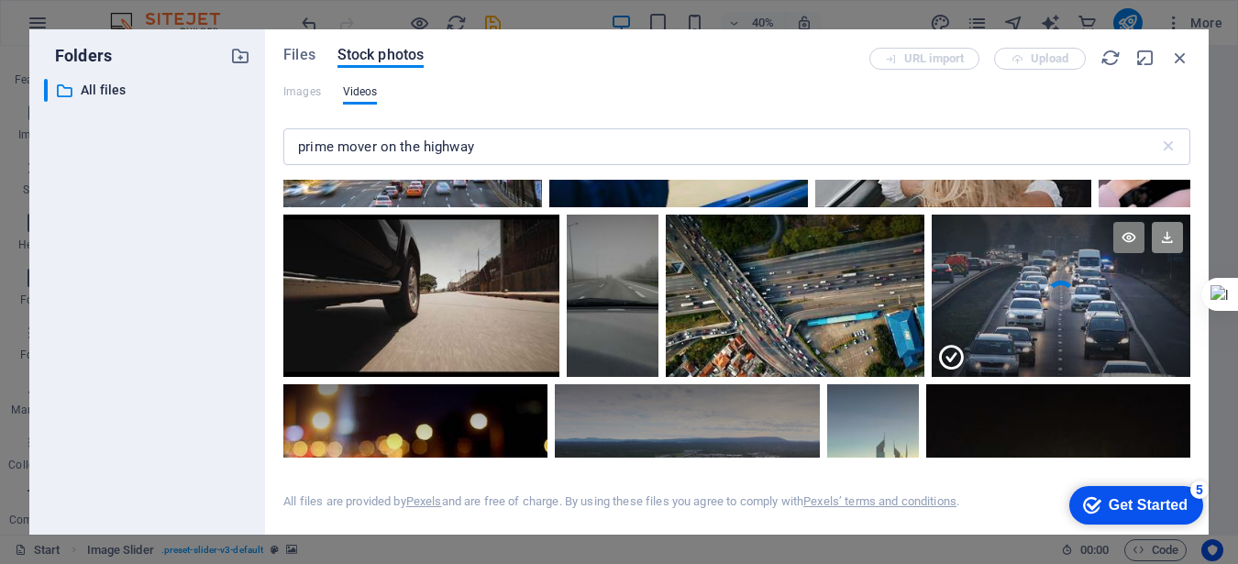
click at [1162, 231] on icon at bounding box center [1167, 237] width 31 height 31
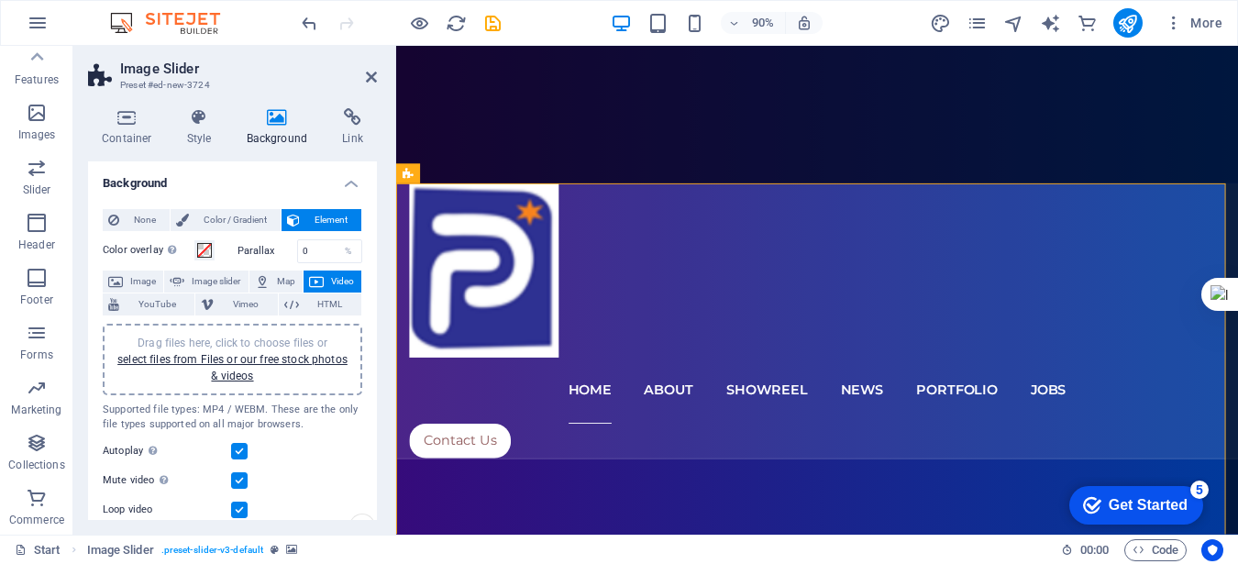
scroll to position [543, 0]
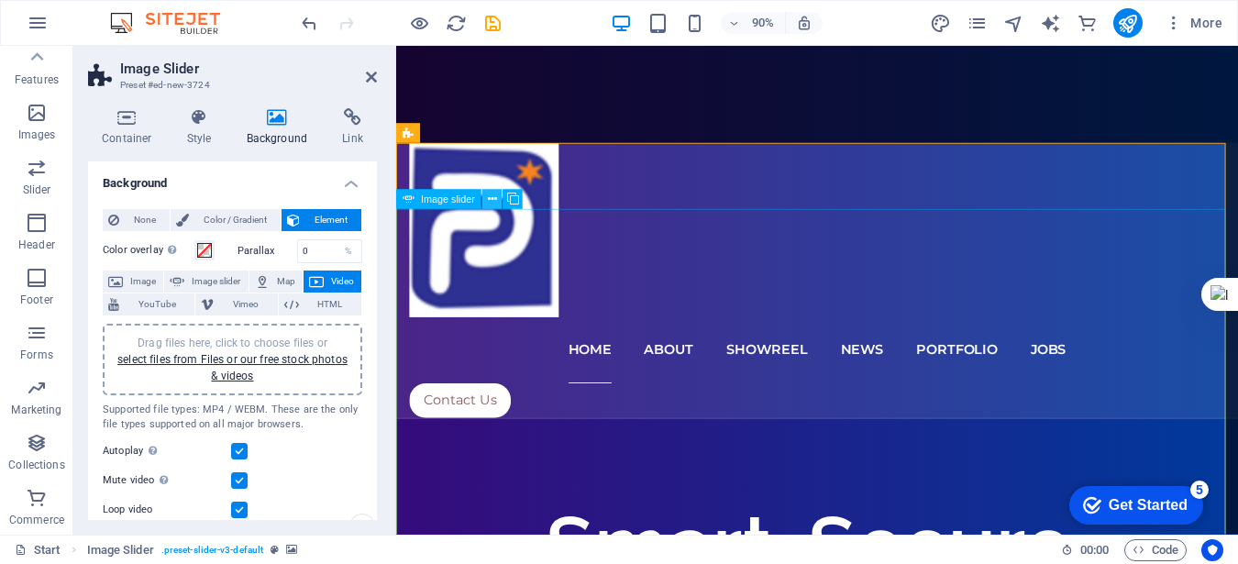
click at [490, 196] on icon at bounding box center [492, 199] width 9 height 17
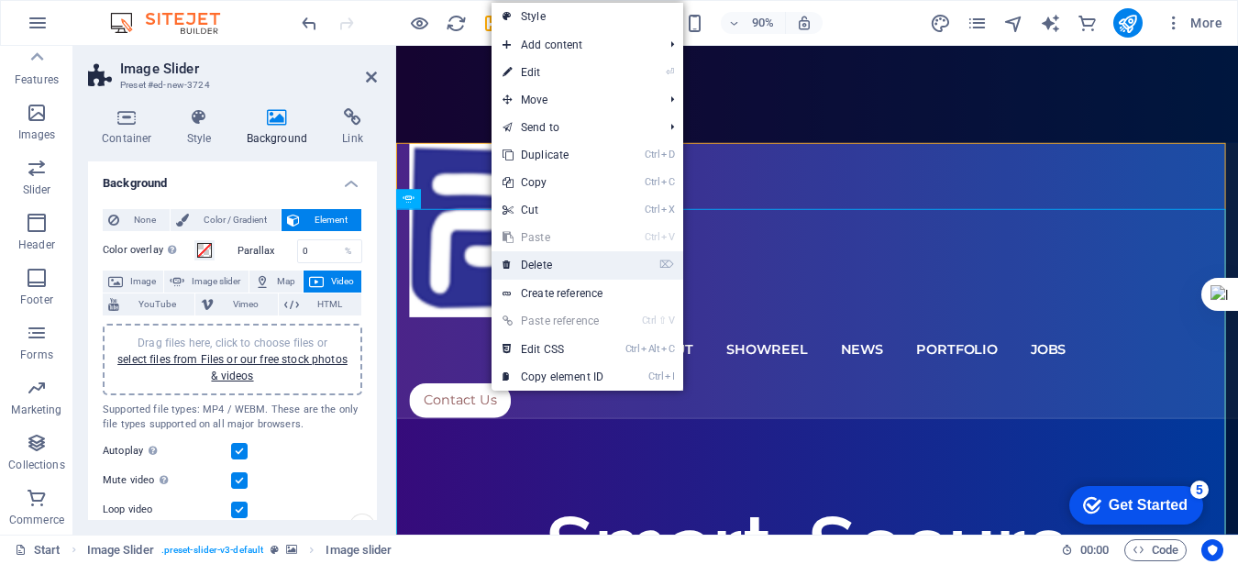
click at [536, 259] on link "⌦ Delete" at bounding box center [552, 265] width 123 height 28
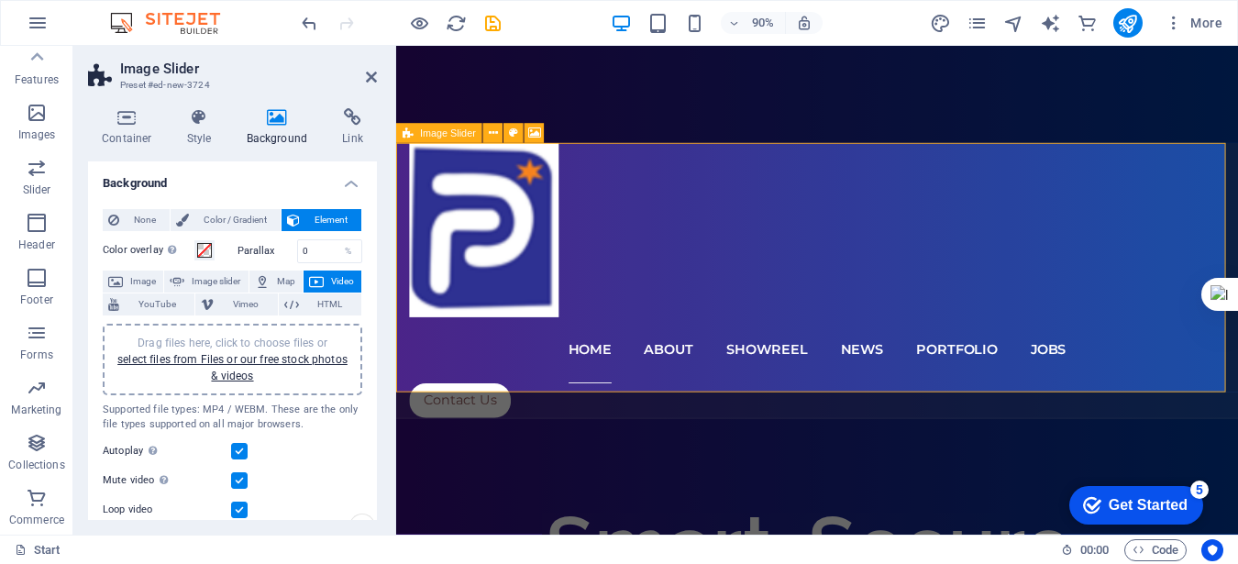
click at [492, 132] on icon at bounding box center [493, 133] width 9 height 17
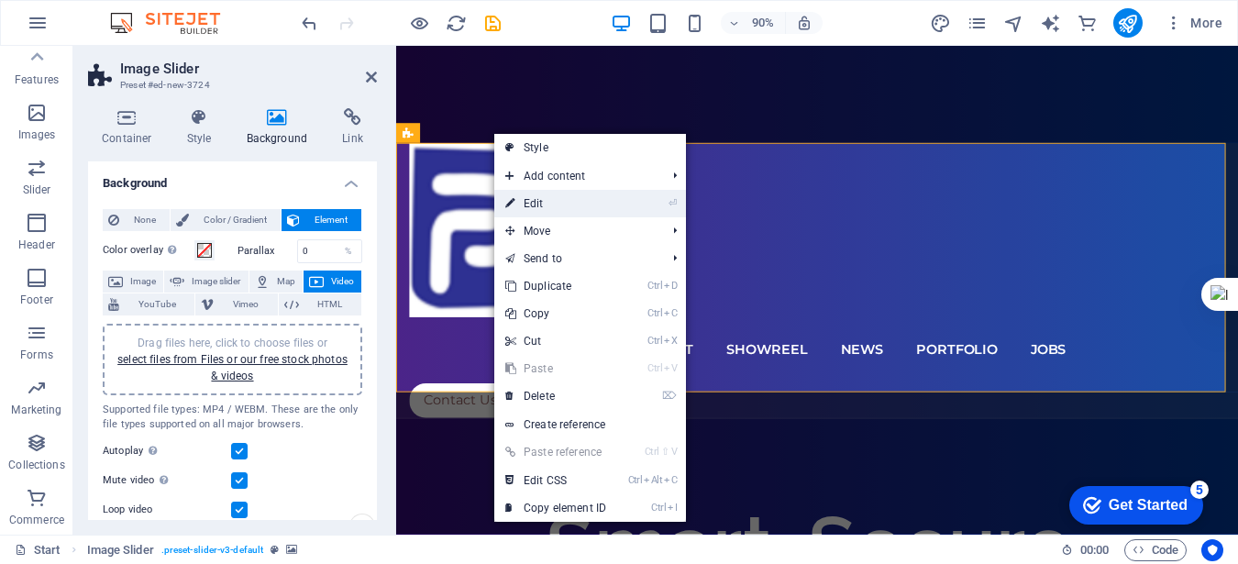
click at [536, 208] on link "⏎ Edit" at bounding box center [555, 204] width 123 height 28
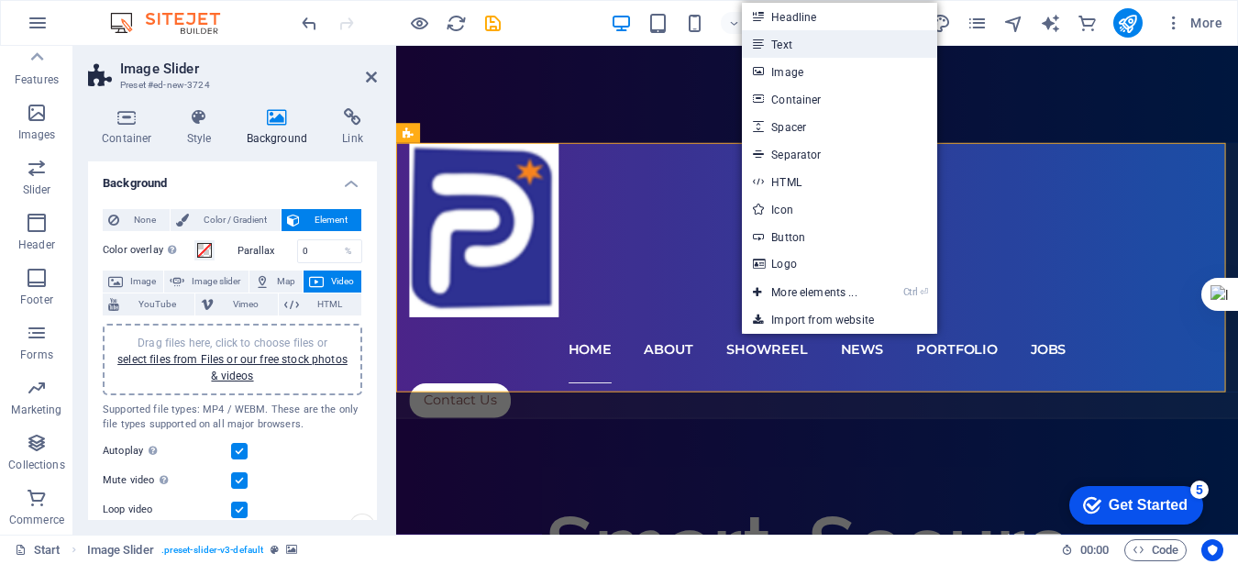
click at [790, 54] on link "Text" at bounding box center [839, 44] width 194 height 28
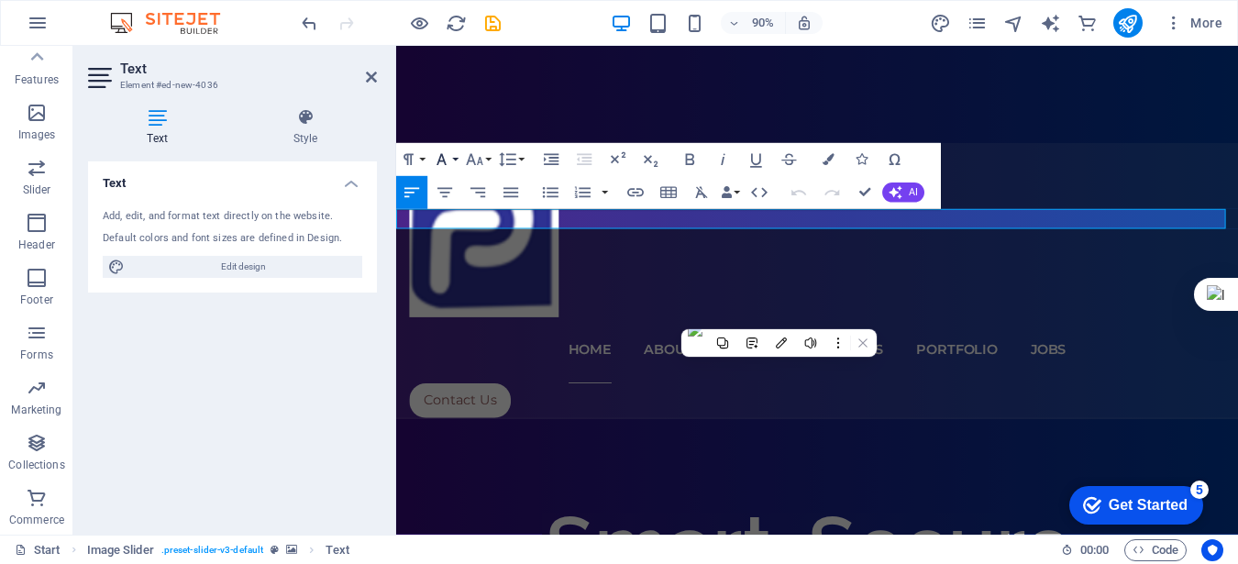
click at [440, 165] on icon "button" at bounding box center [442, 159] width 20 height 20
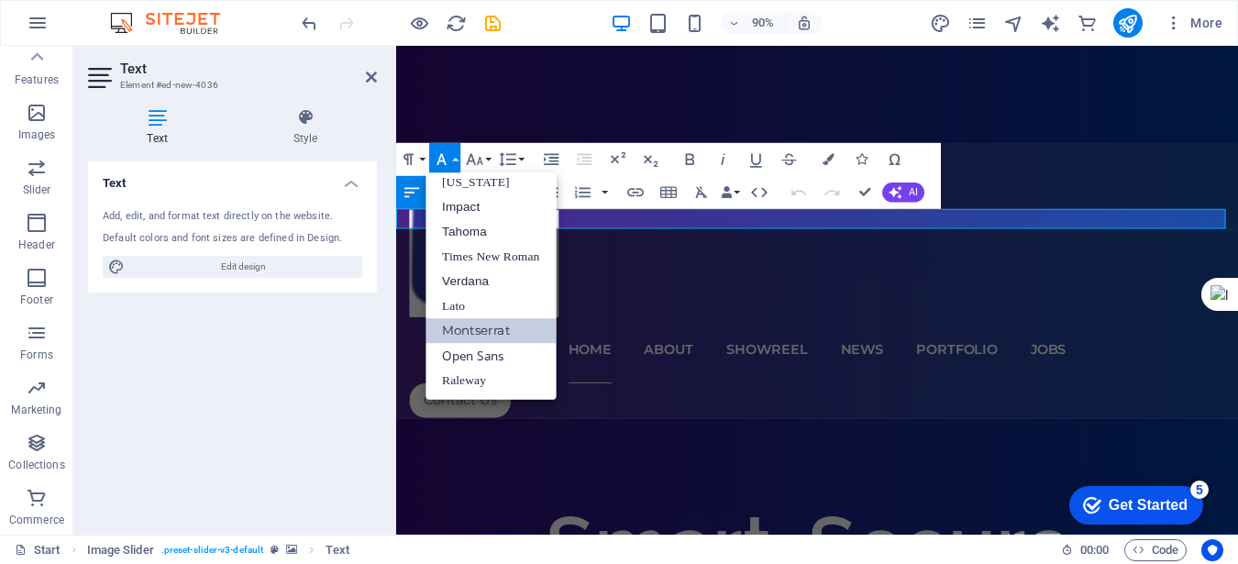
scroll to position [38, 0]
click at [470, 209] on link "Impact" at bounding box center [490, 207] width 130 height 25
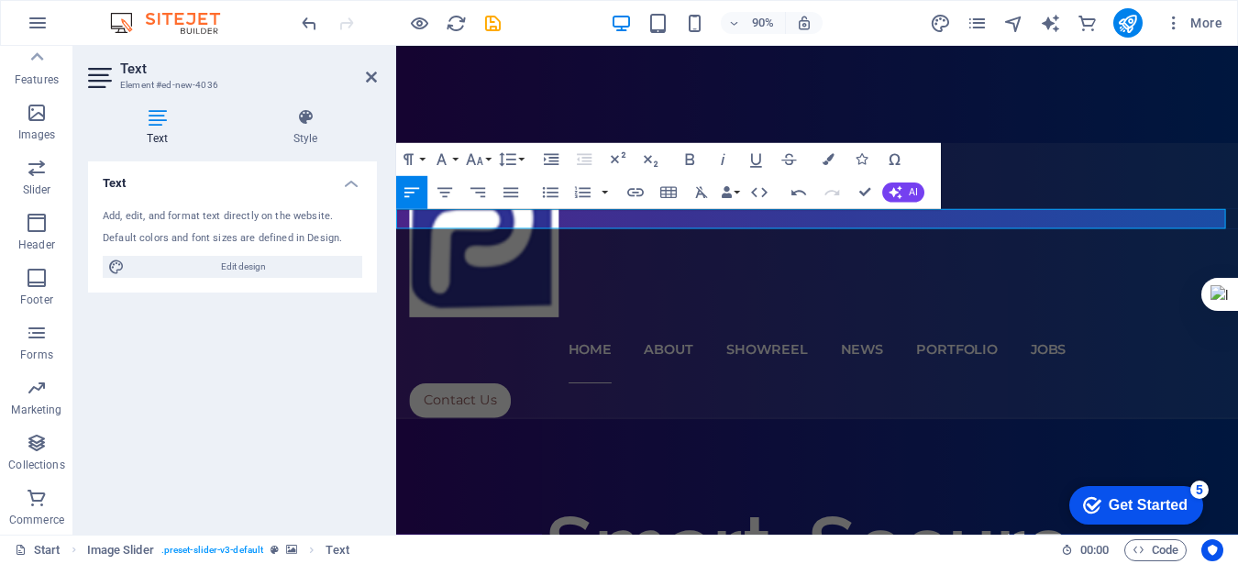
drag, startPoint x: 720, startPoint y: 231, endPoint x: 388, endPoint y: 232, distance: 331.9
click at [692, 158] on icon "button" at bounding box center [690, 160] width 9 height 12
click at [478, 195] on icon "button" at bounding box center [478, 192] width 20 height 20
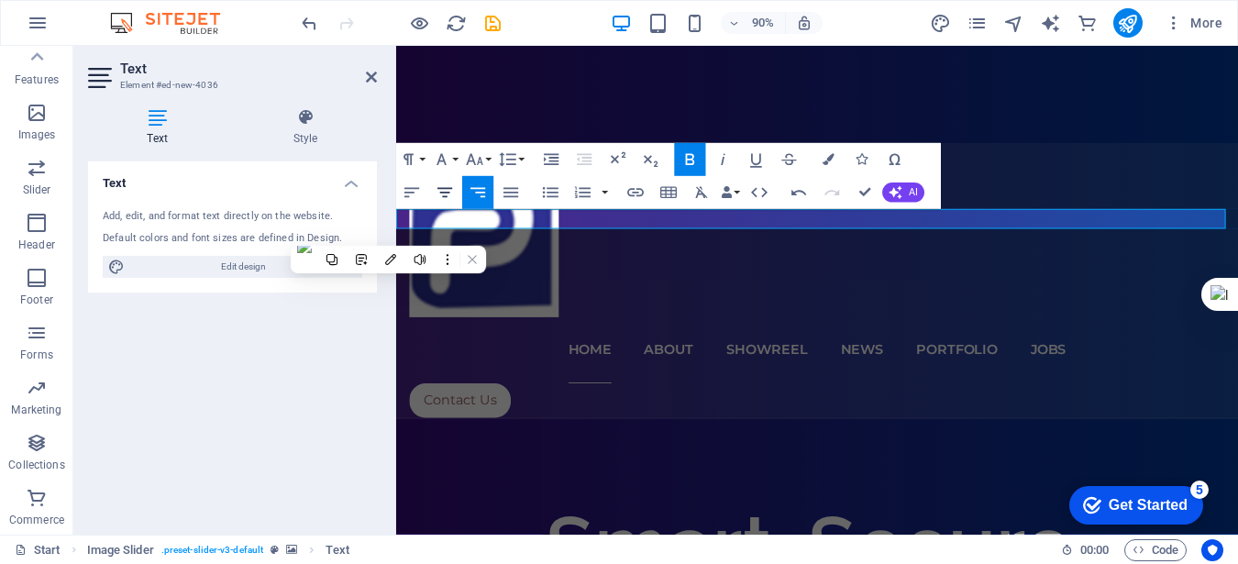
click at [447, 196] on icon "button" at bounding box center [445, 192] width 20 height 20
click at [458, 160] on button "Font Family" at bounding box center [444, 159] width 31 height 33
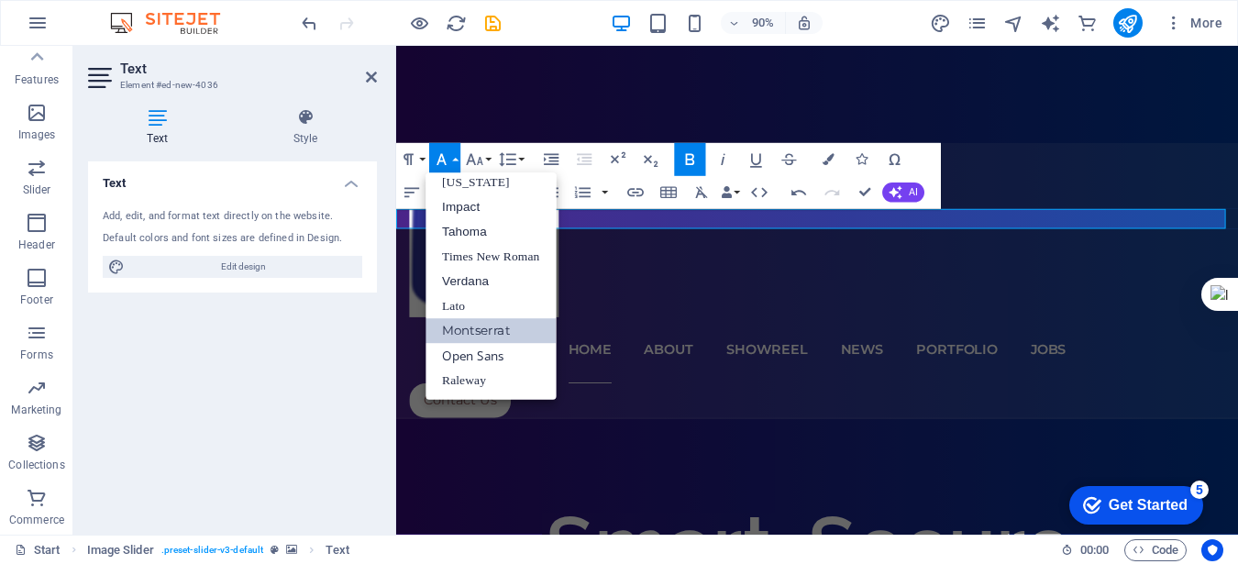
click at [458, 160] on button "Font Family" at bounding box center [444, 159] width 31 height 33
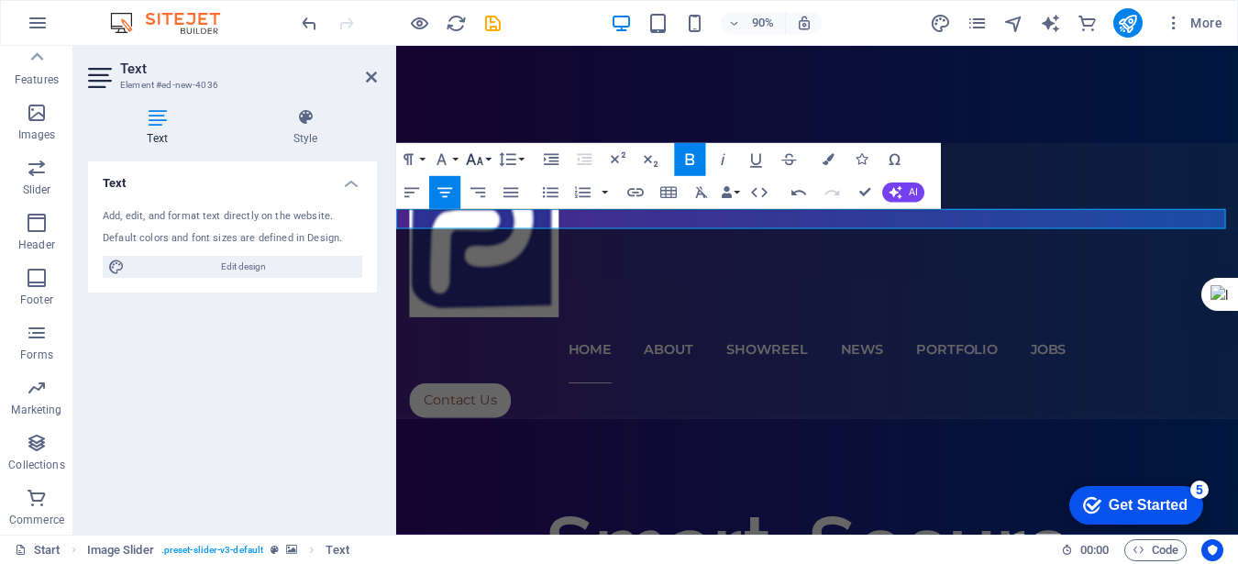
click at [487, 160] on button "Font Size" at bounding box center [477, 159] width 31 height 33
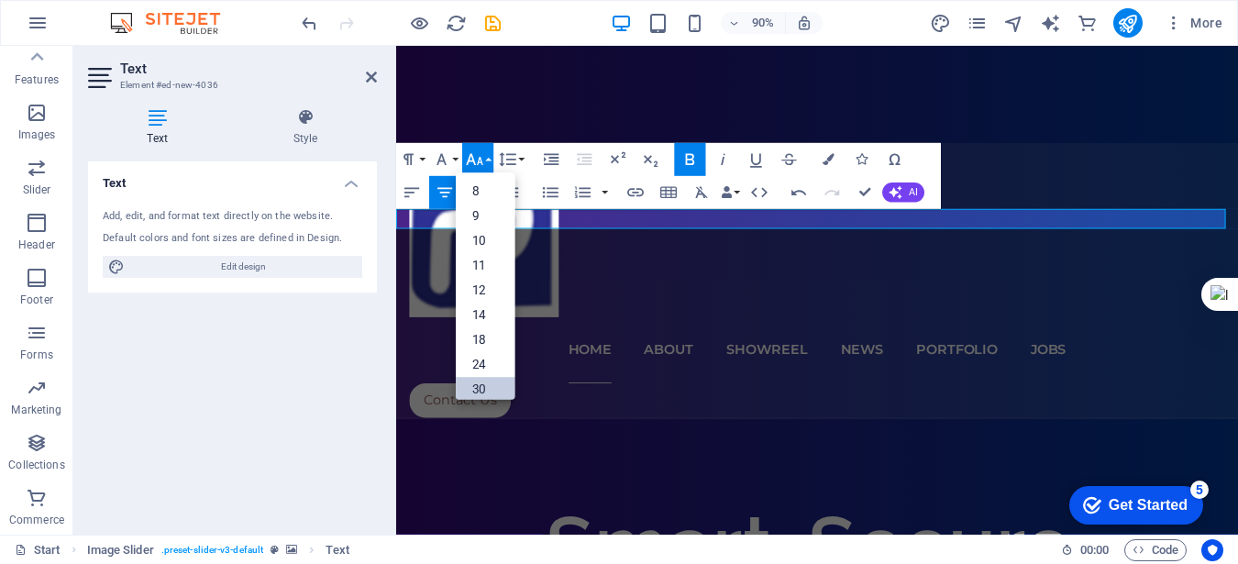
click at [490, 391] on link "30" at bounding box center [486, 389] width 60 height 25
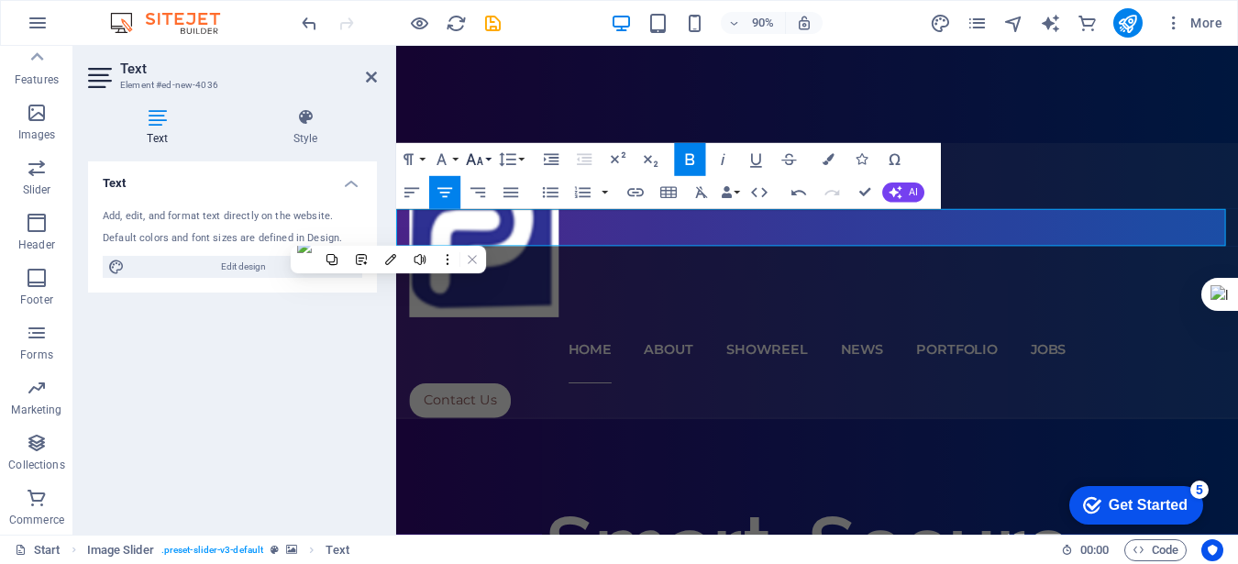
click at [485, 160] on button "Font Size" at bounding box center [477, 159] width 31 height 33
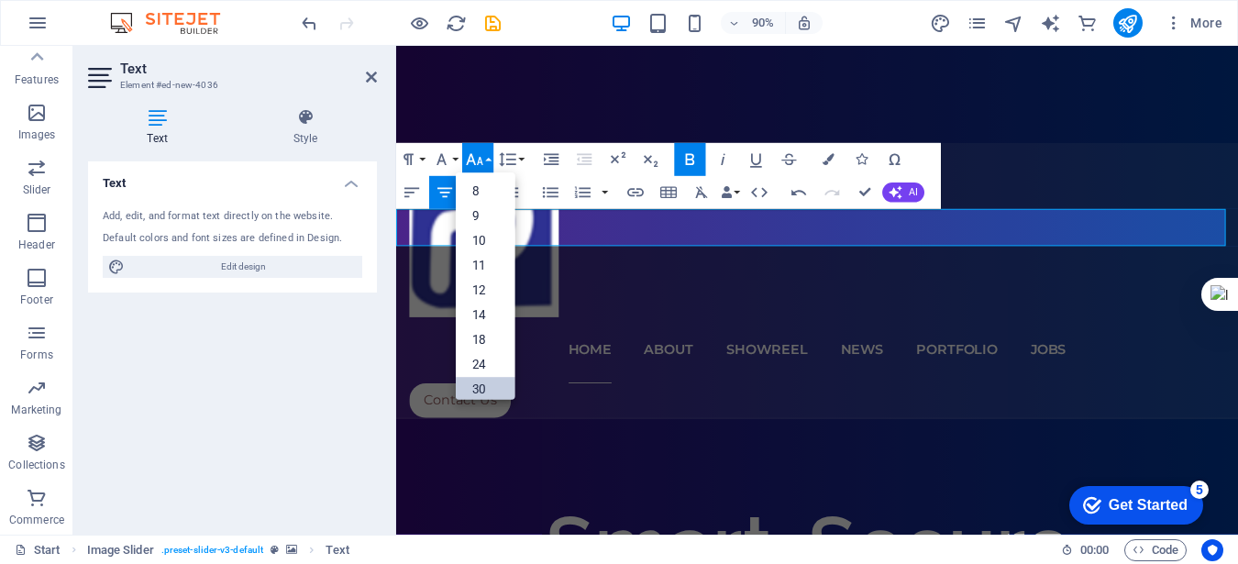
click at [497, 388] on link "30" at bounding box center [486, 389] width 60 height 25
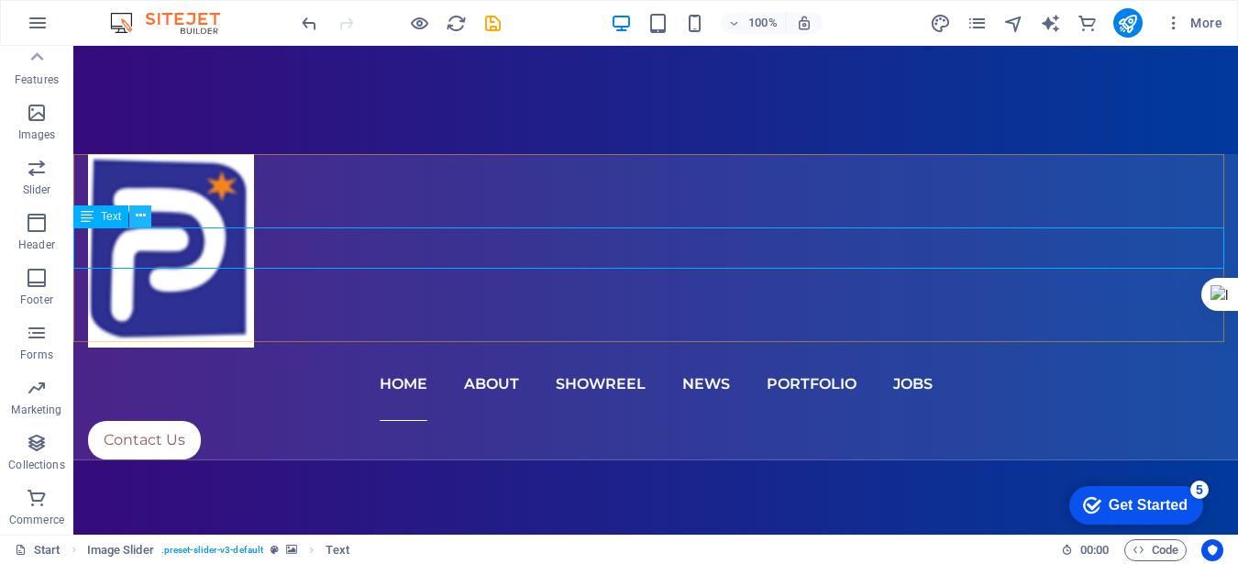
click at [144, 217] on icon at bounding box center [141, 215] width 10 height 19
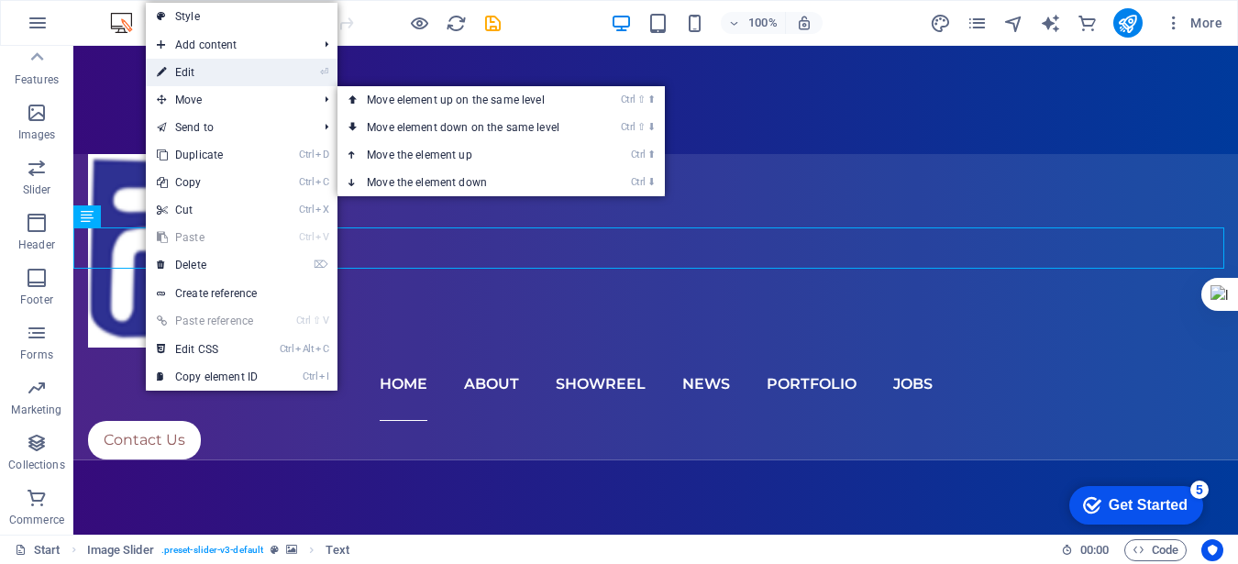
click at [201, 69] on link "⏎ Edit" at bounding box center [207, 73] width 123 height 28
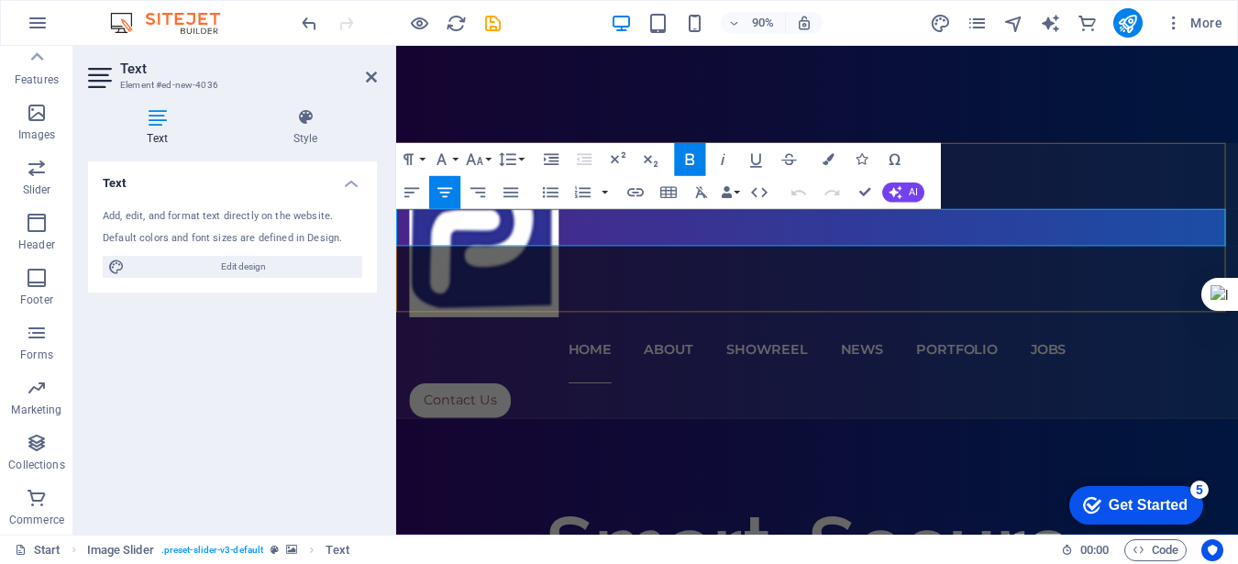
drag, startPoint x: 544, startPoint y: 252, endPoint x: 1178, endPoint y: 263, distance: 634.6
click at [835, 159] on button "Colors" at bounding box center [828, 159] width 31 height 33
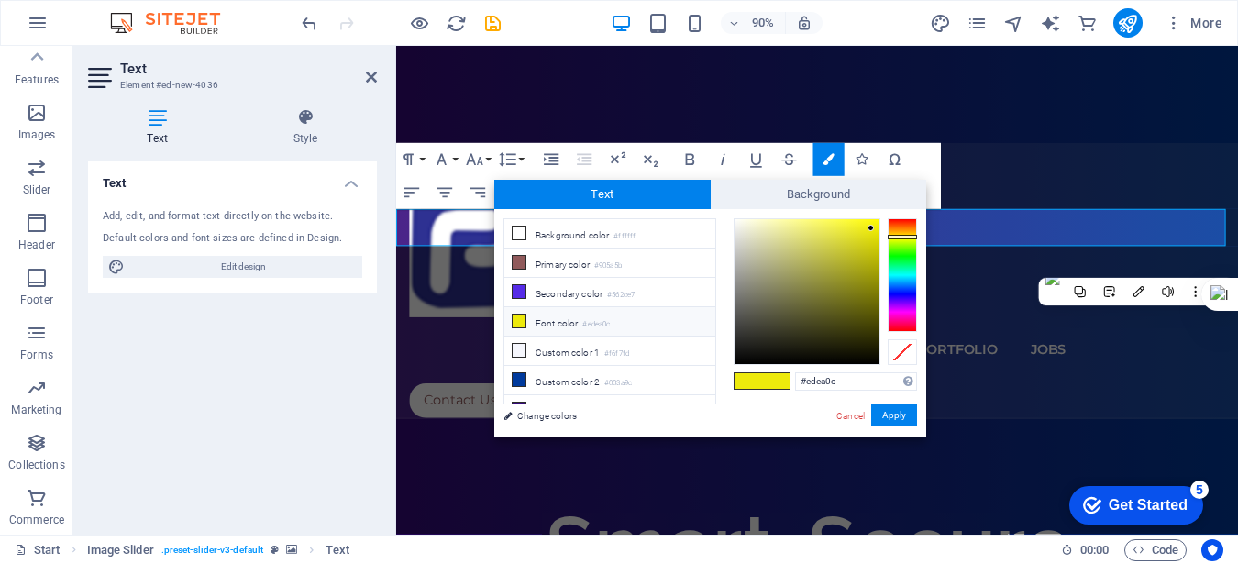
click at [900, 312] on div at bounding box center [902, 275] width 29 height 114
type input "#ed0ce8"
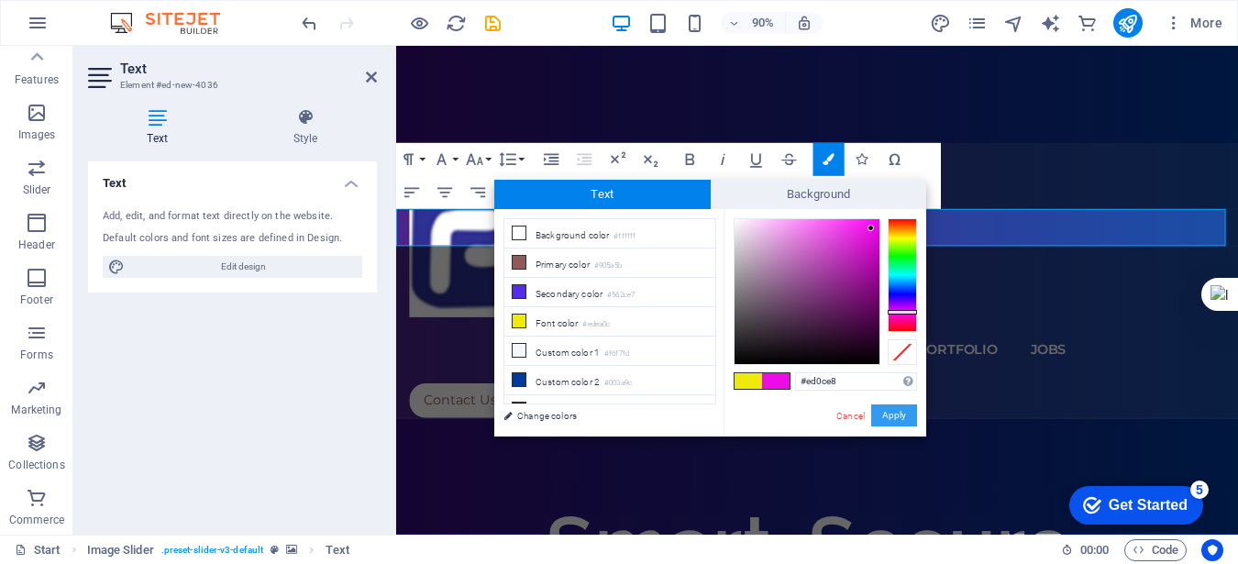
click at [885, 412] on button "Apply" at bounding box center [894, 415] width 46 height 22
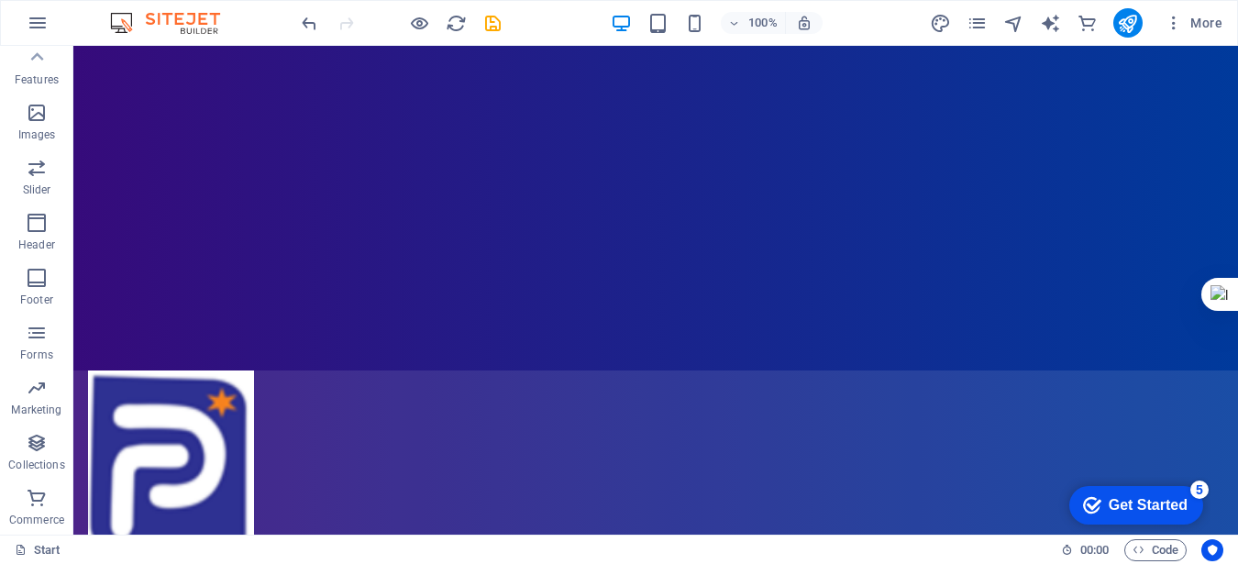
scroll to position [206, 0]
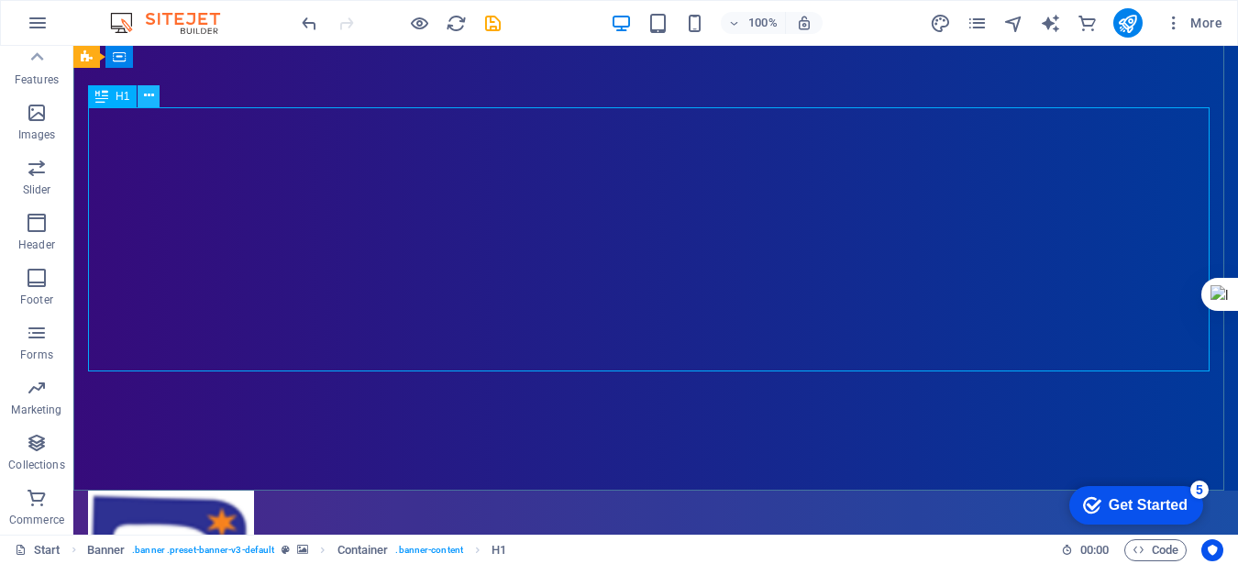
click at [149, 91] on icon at bounding box center [149, 95] width 10 height 19
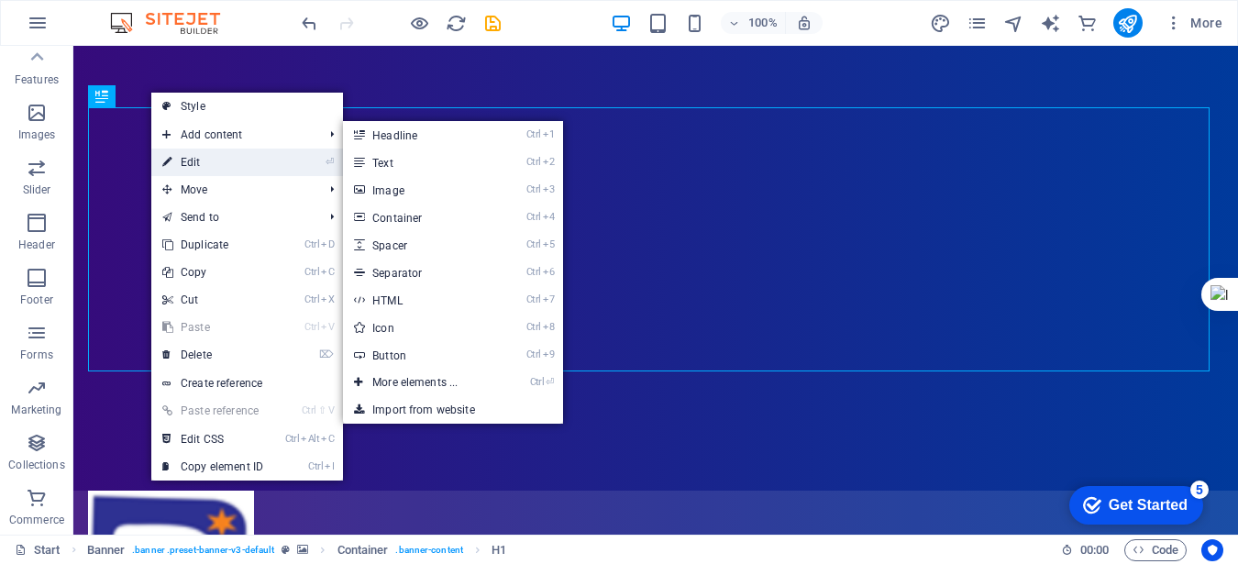
click at [199, 163] on link "⏎ Edit" at bounding box center [212, 163] width 123 height 28
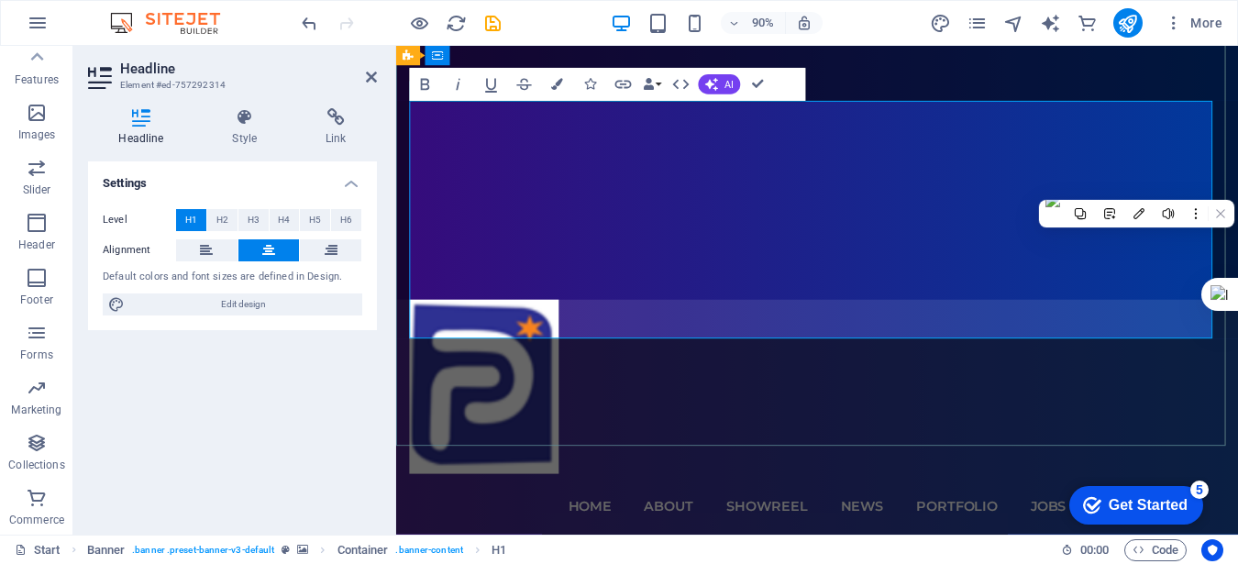
drag, startPoint x: 443, startPoint y: 300, endPoint x: 713, endPoint y: 324, distance: 271.6
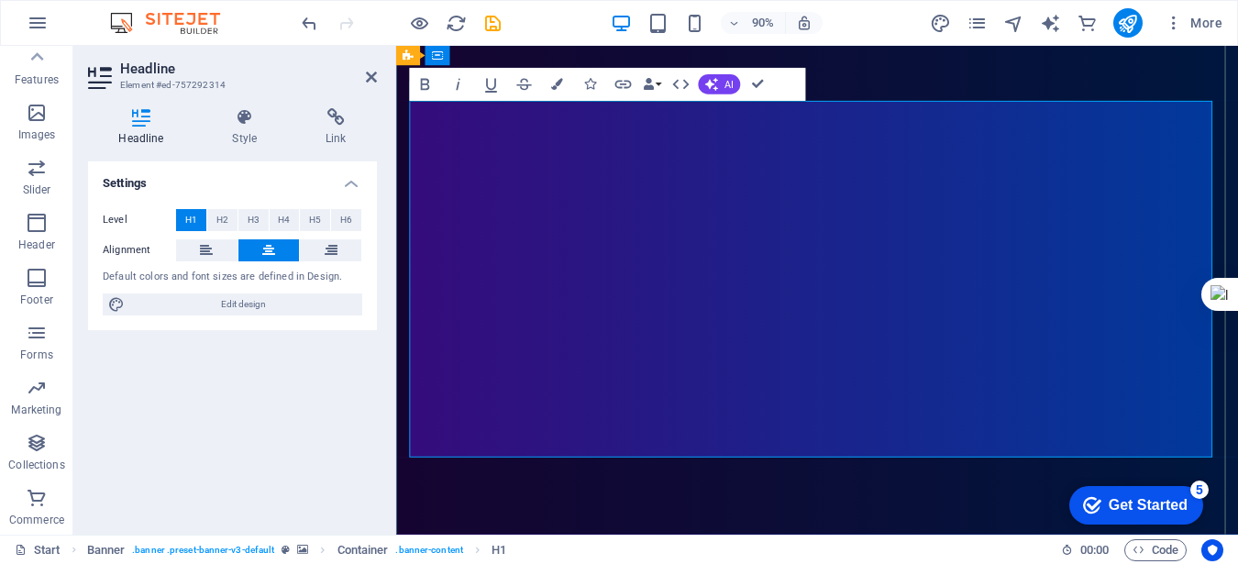
drag, startPoint x: 1203, startPoint y: 428, endPoint x: 474, endPoint y: 169, distance: 773.8
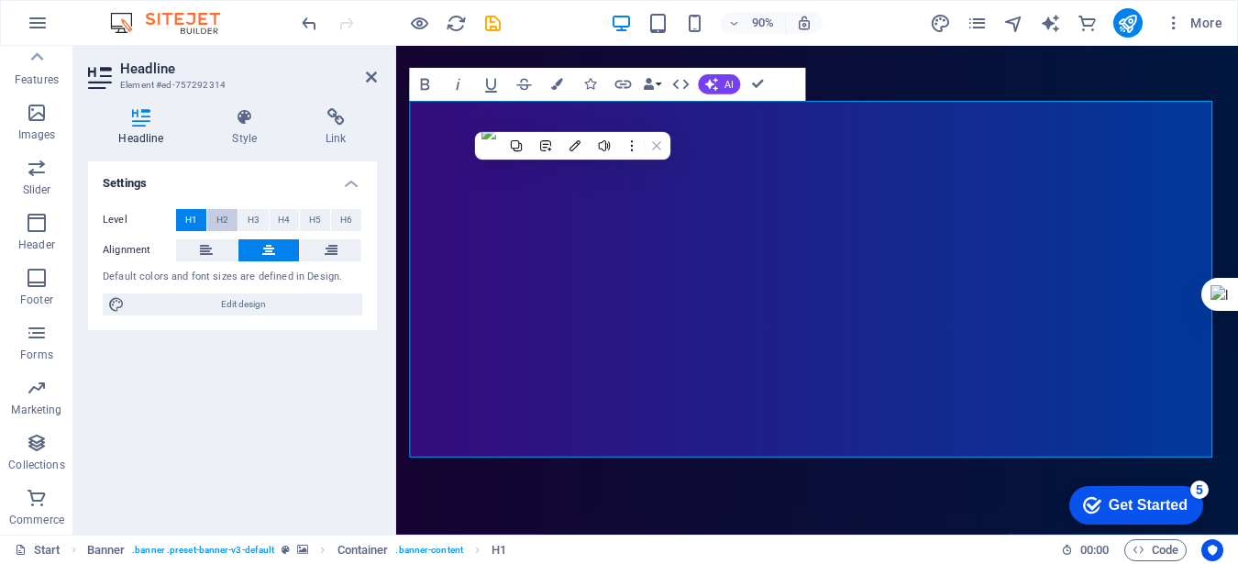
click at [225, 218] on span "H2" at bounding box center [222, 220] width 12 height 22
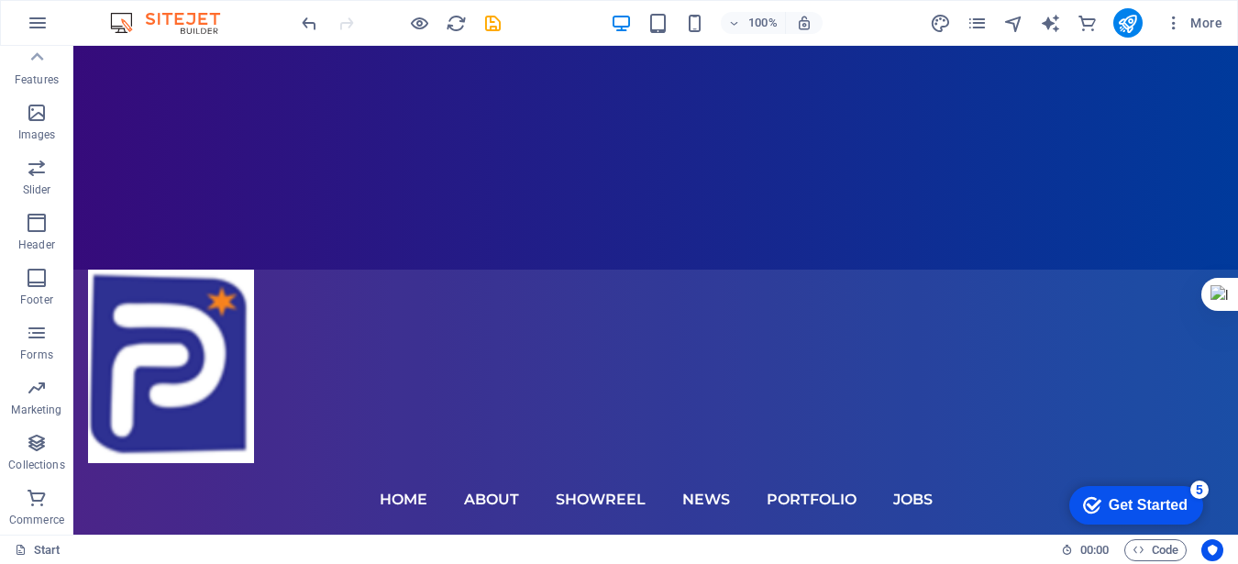
scroll to position [311, 0]
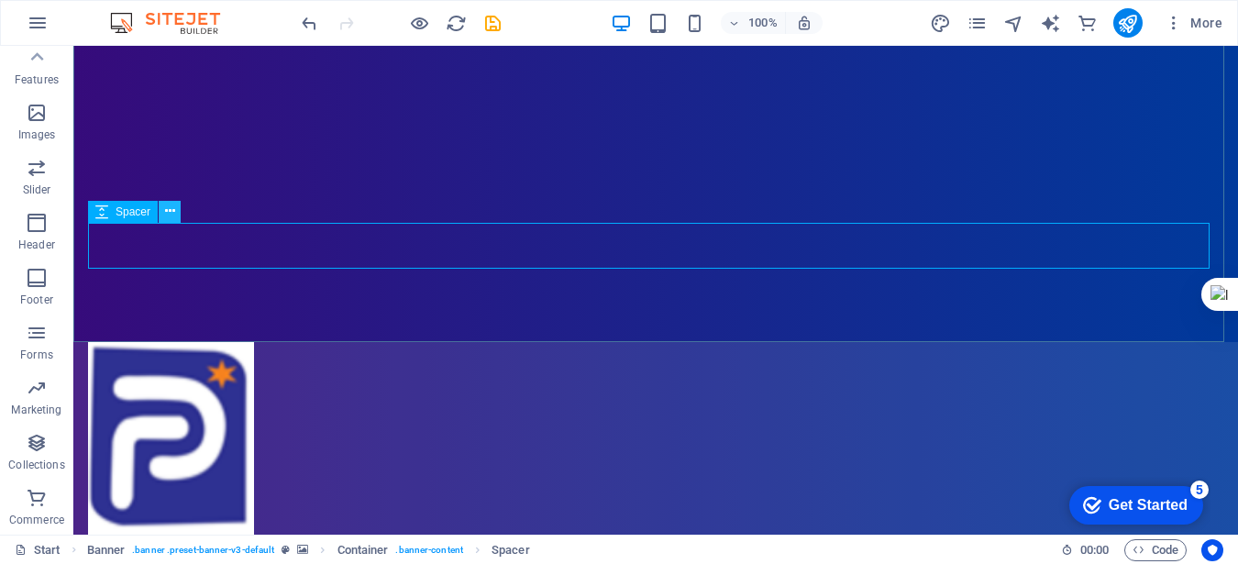
click at [167, 206] on icon at bounding box center [170, 211] width 10 height 19
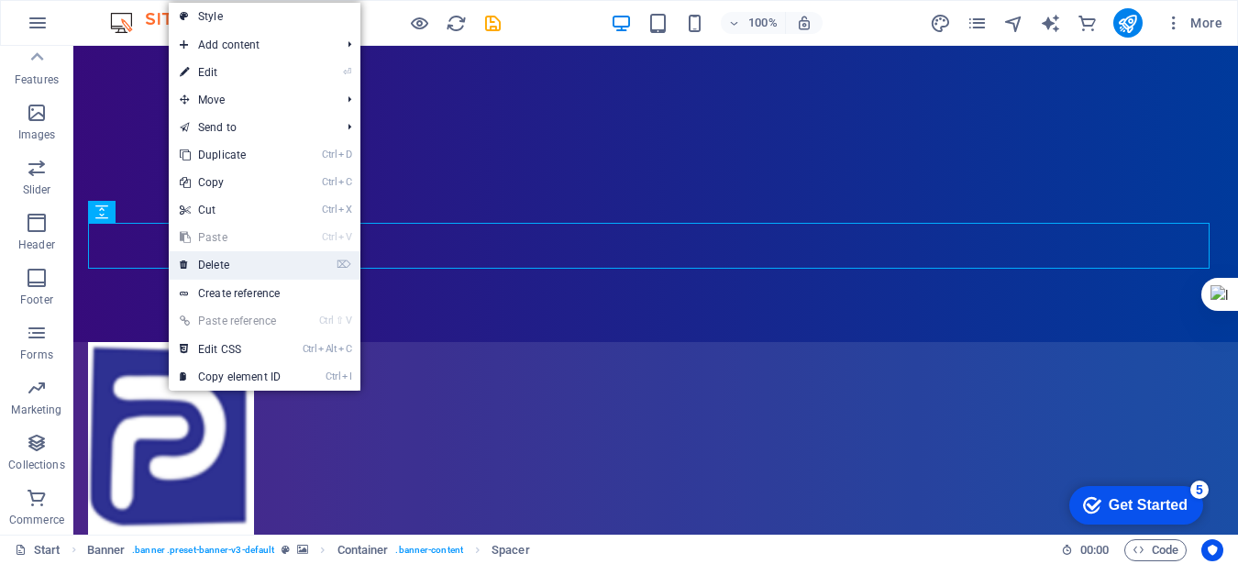
click at [241, 270] on link "⌦ Delete" at bounding box center [230, 265] width 123 height 28
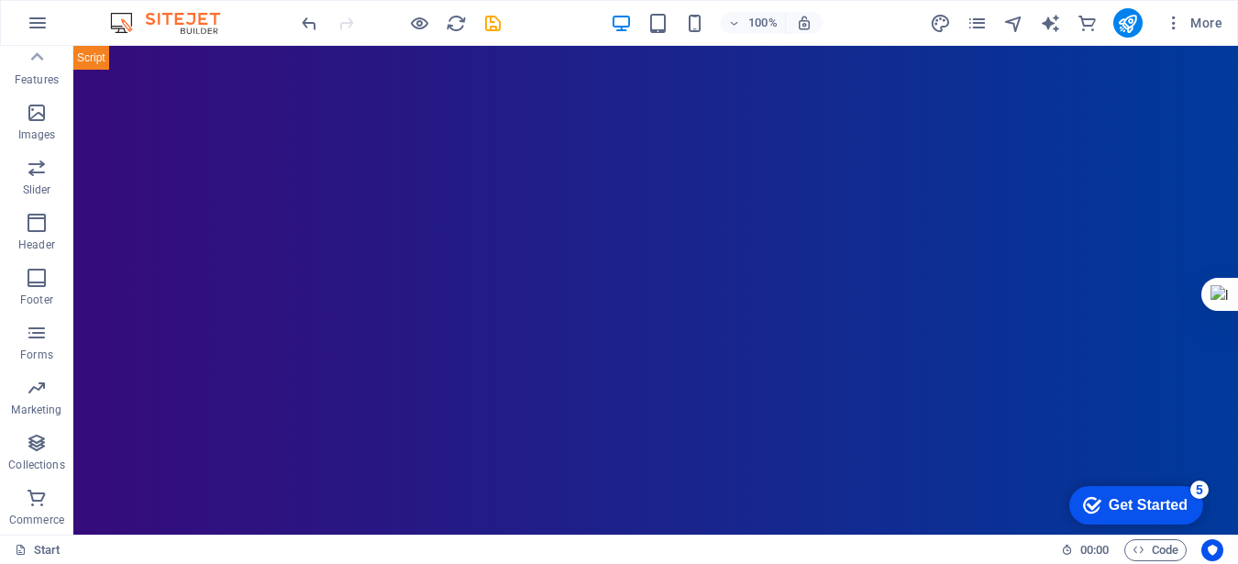
scroll to position [49, 0]
click at [232, 54] on icon at bounding box center [230, 57] width 10 height 19
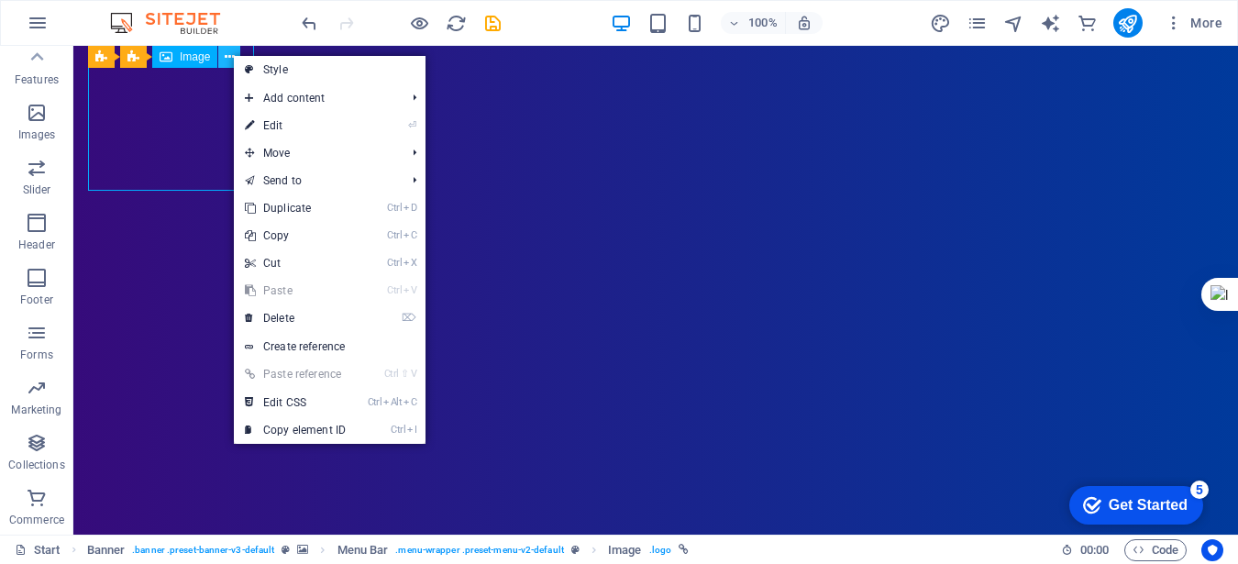
click at [232, 54] on icon at bounding box center [230, 57] width 10 height 19
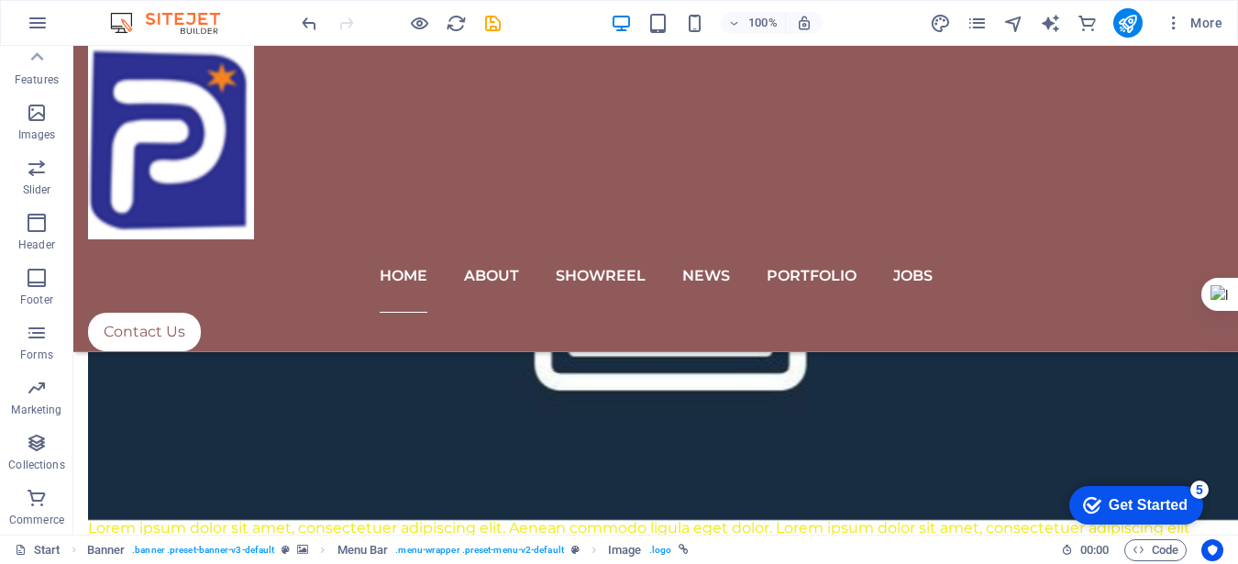
scroll to position [2505, 0]
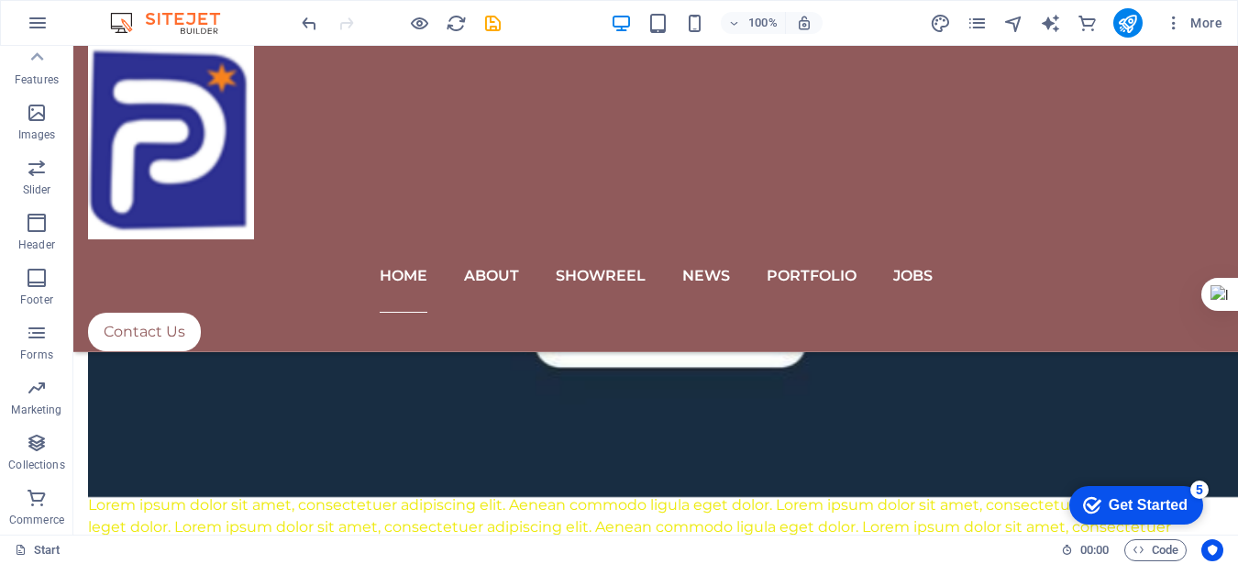
scroll to position [2290, 0]
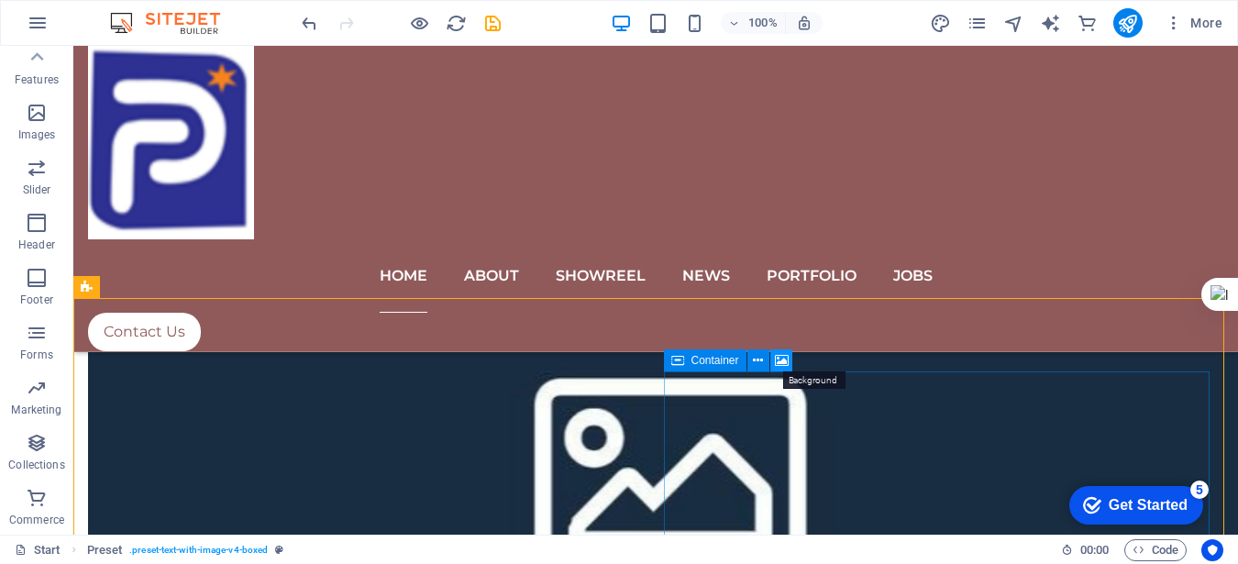
click at [778, 359] on icon at bounding box center [782, 360] width 14 height 19
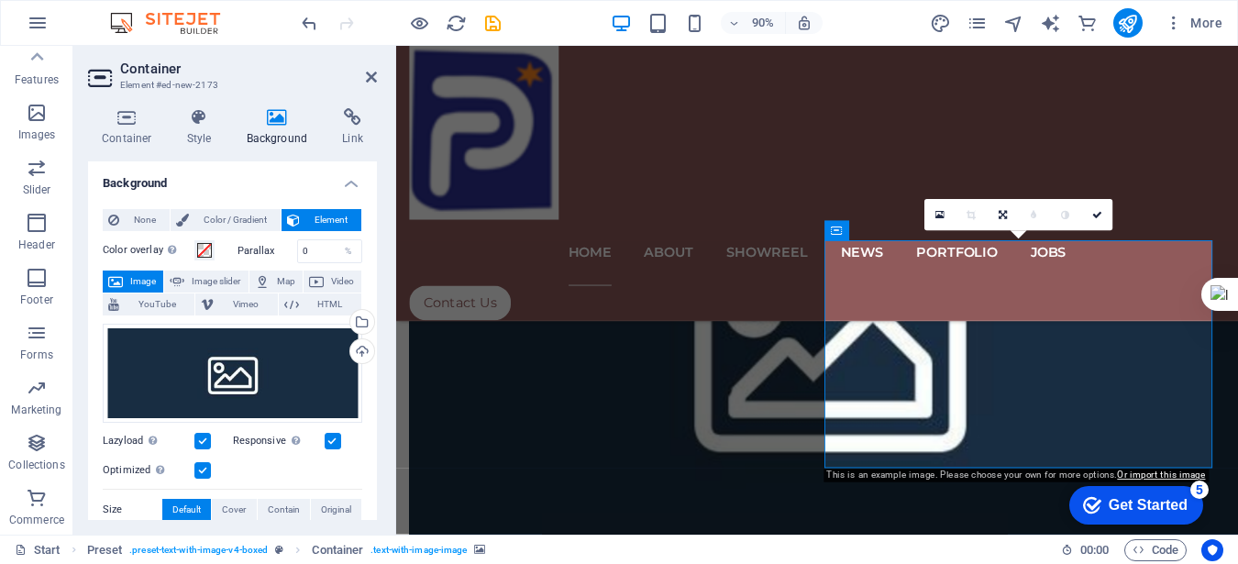
scroll to position [2671, 0]
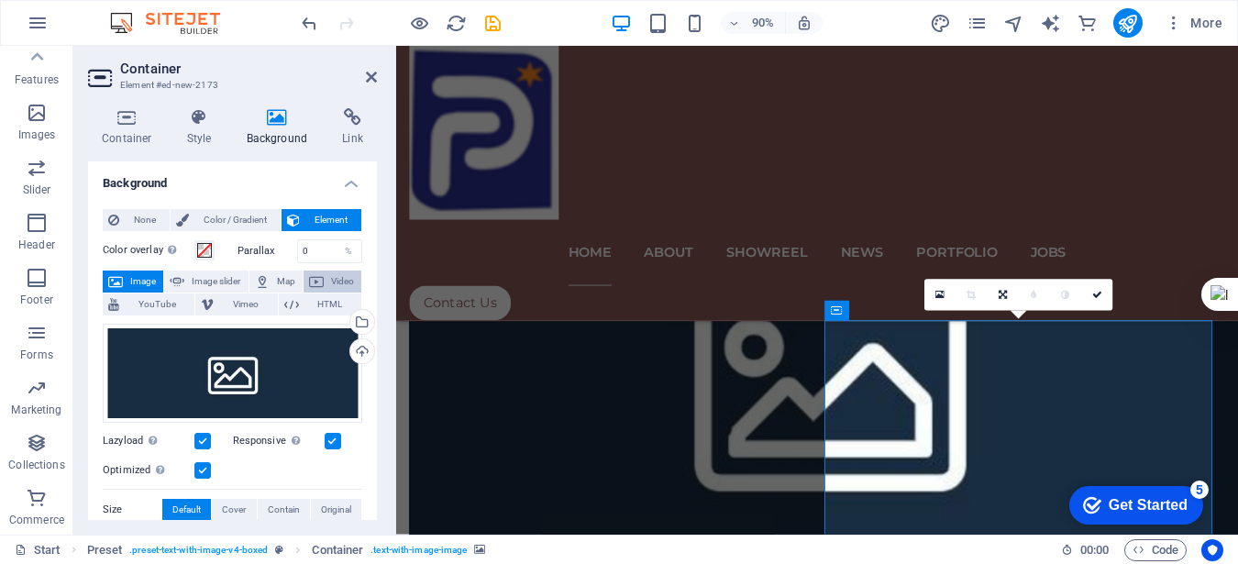
click at [341, 283] on span "Video" at bounding box center [342, 282] width 27 height 22
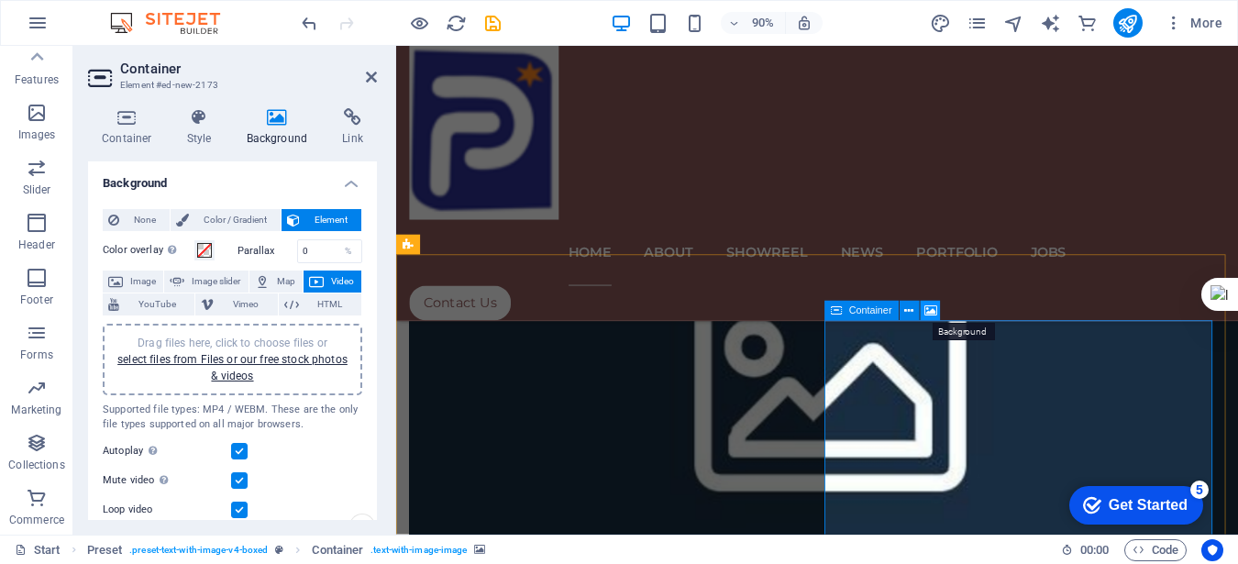
click at [925, 312] on icon at bounding box center [930, 311] width 13 height 17
click at [339, 278] on span "Video" at bounding box center [342, 282] width 27 height 22
click at [253, 367] on div "Drag files here, click to choose files or select files from Files or our free s…" at bounding box center [232, 360] width 237 height 50
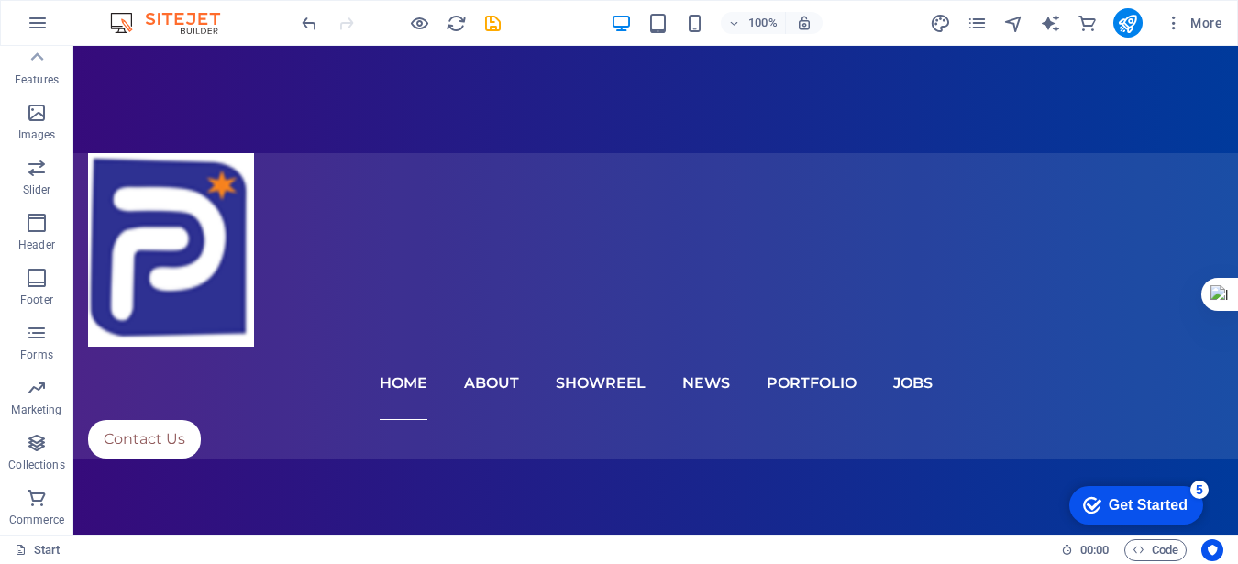
scroll to position [429, 0]
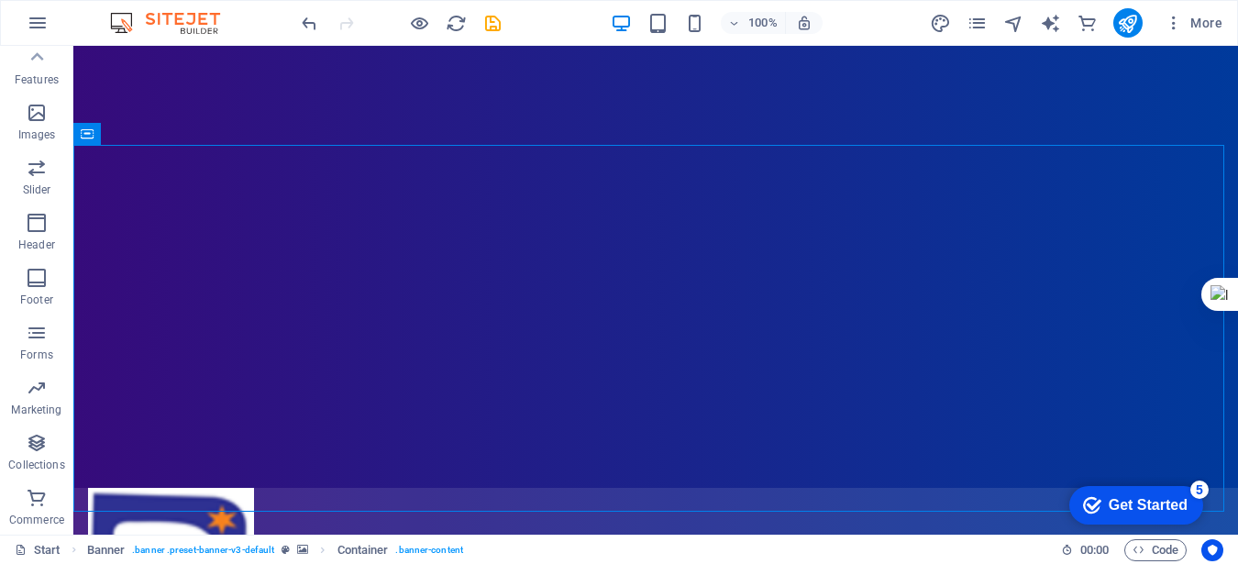
scroll to position [0, 0]
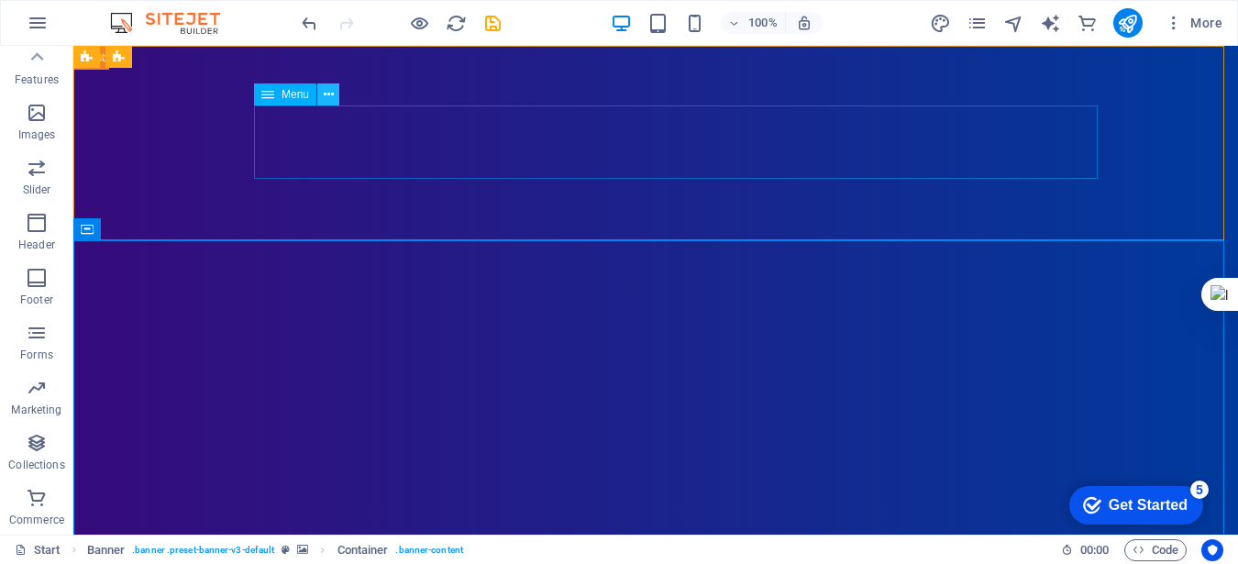
click at [327, 92] on icon at bounding box center [329, 94] width 10 height 19
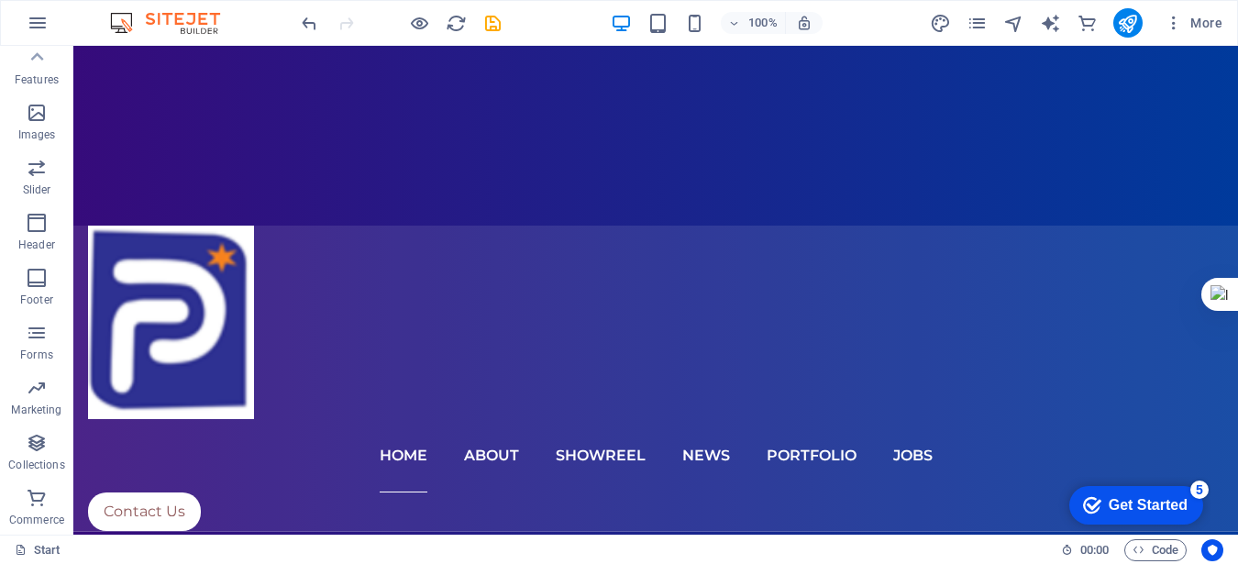
scroll to position [453, 0]
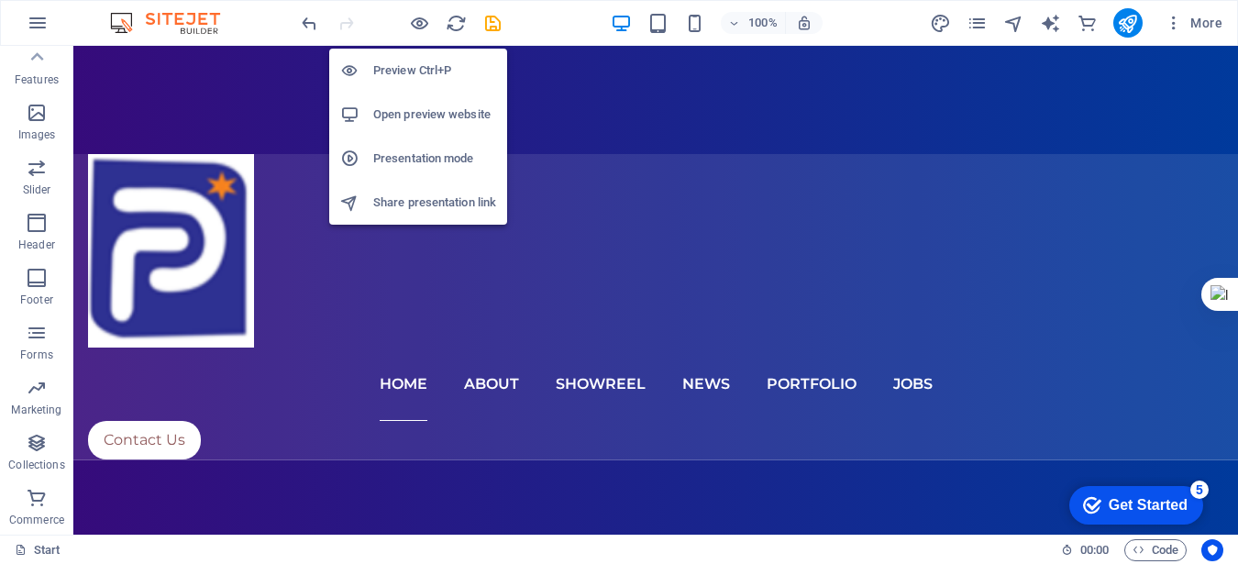
click at [410, 69] on h6 "Preview Ctrl+P" at bounding box center [434, 71] width 123 height 22
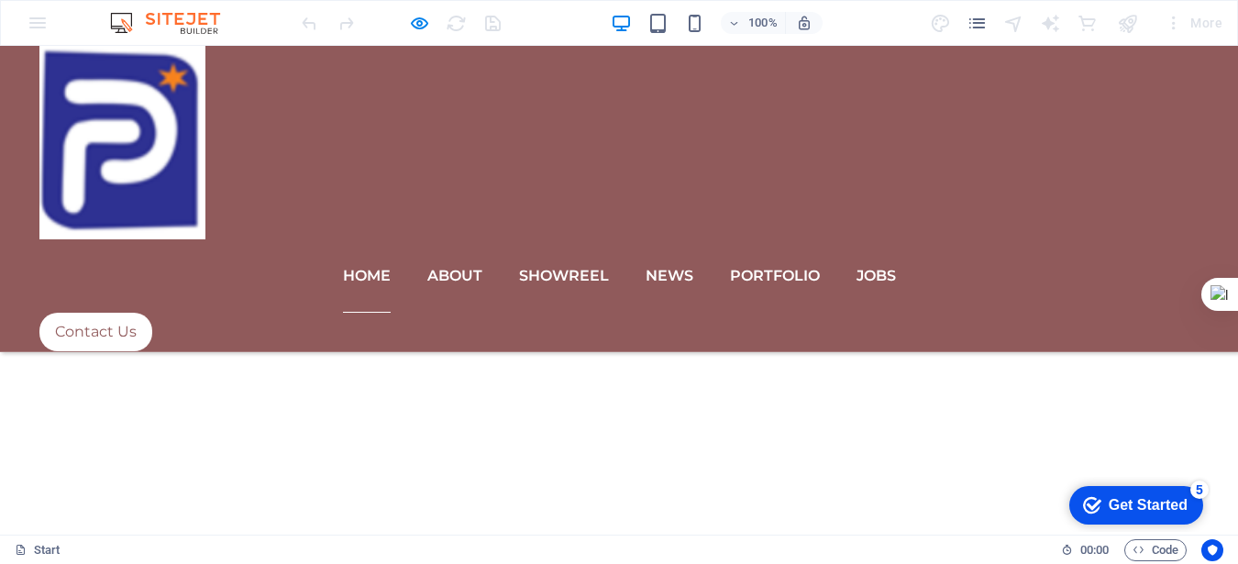
scroll to position [863, 0]
click at [243, 79] on div "Home About Showreel News Portfolio jobs Contact Us" at bounding box center [619, 199] width 1238 height 306
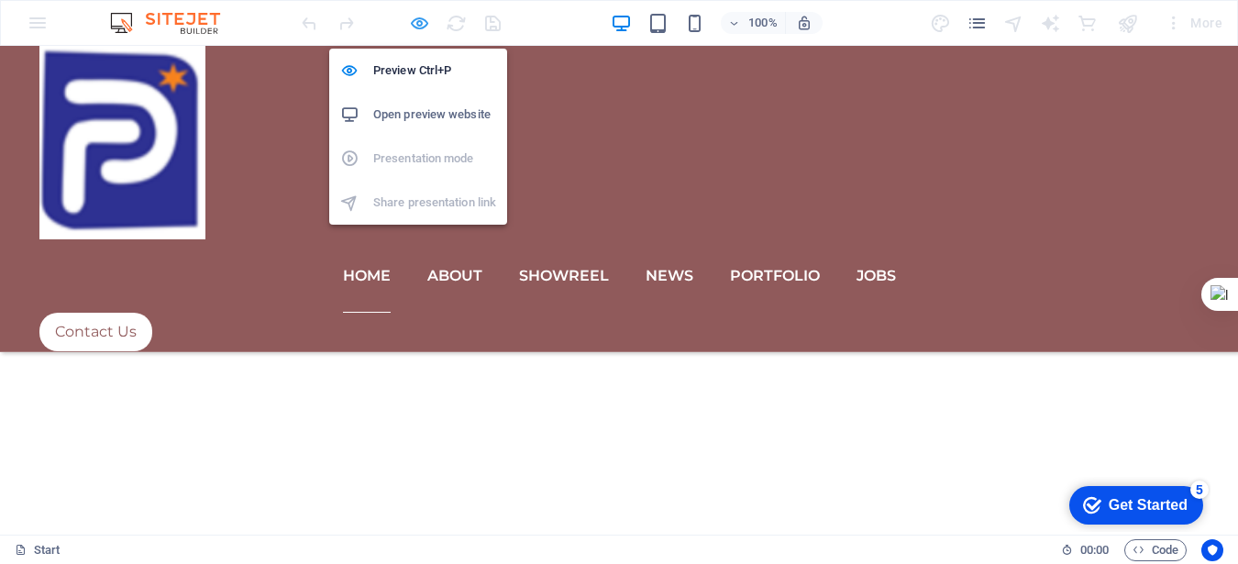
click at [414, 30] on icon "button" at bounding box center [419, 23] width 21 height 21
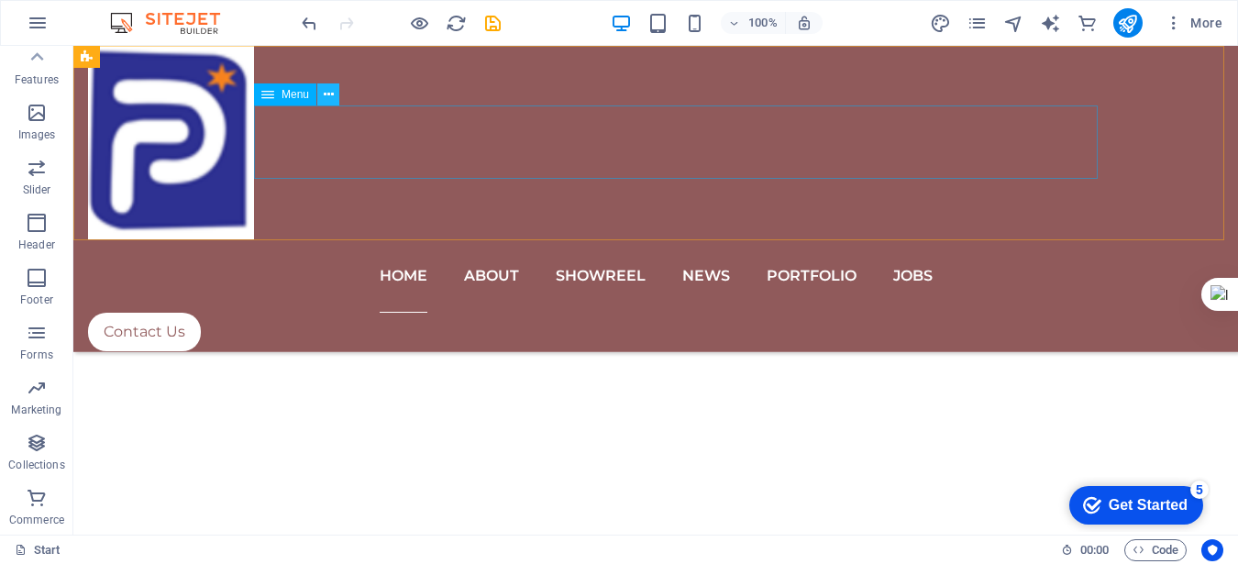
click at [332, 94] on icon at bounding box center [329, 94] width 10 height 19
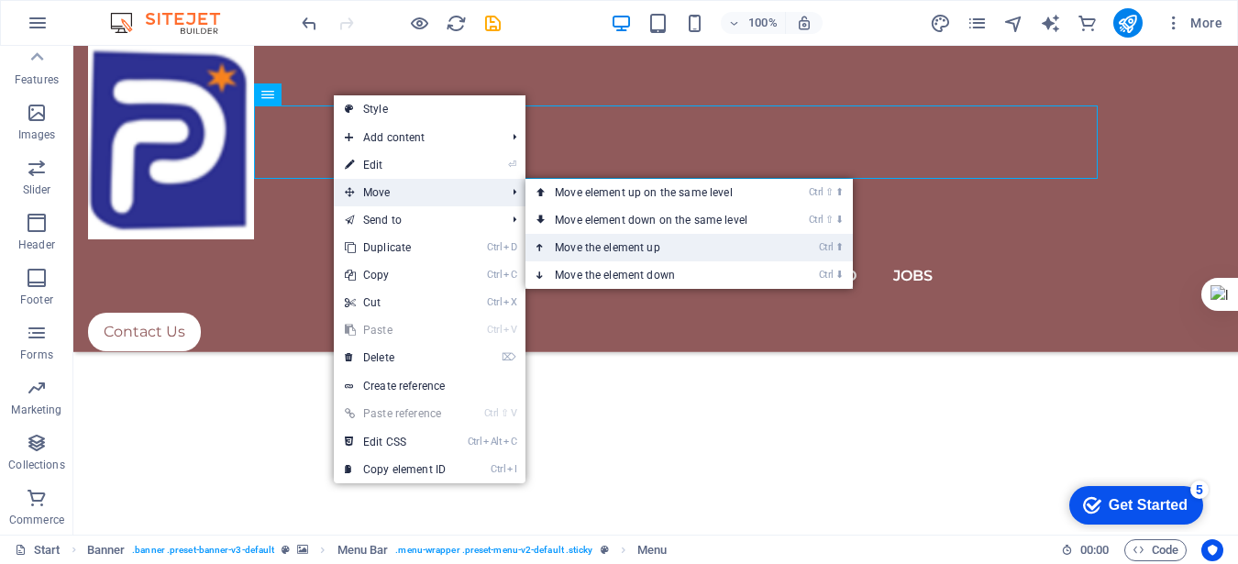
click at [598, 248] on link "Ctrl ⬆ Move the element up" at bounding box center [654, 248] width 259 height 28
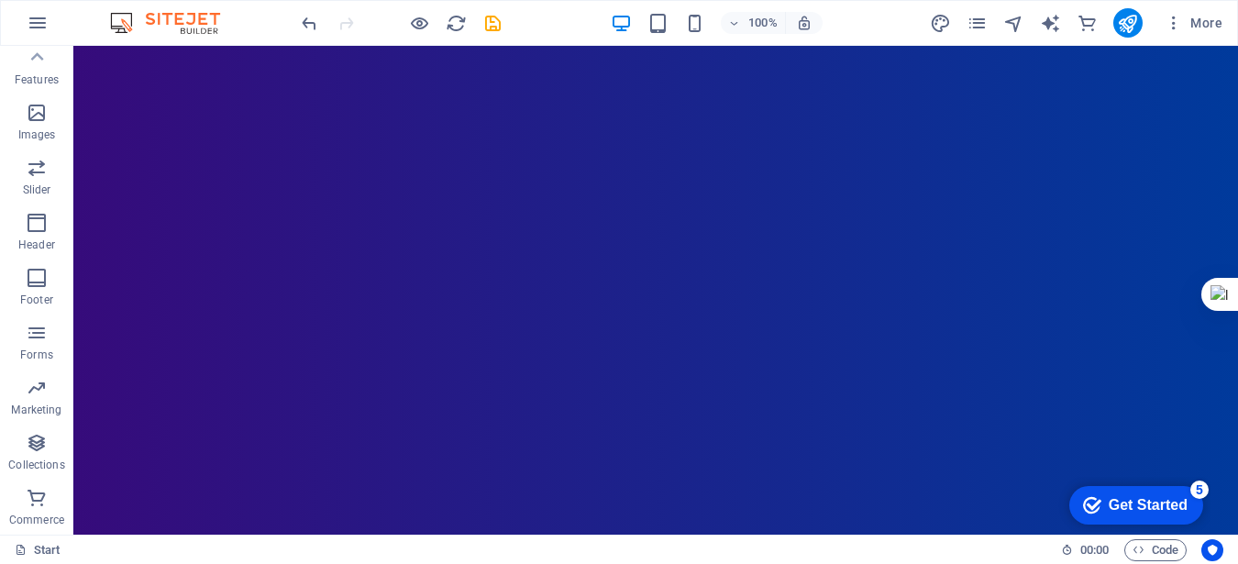
scroll to position [0, 0]
click at [305, 24] on icon "undo" at bounding box center [309, 23] width 21 height 21
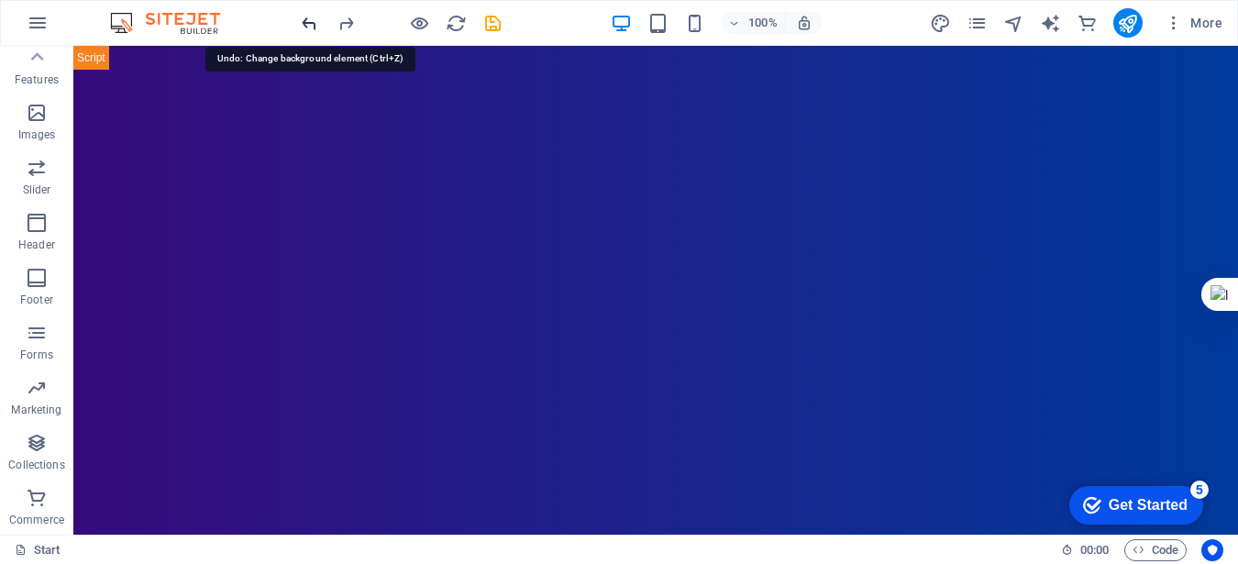
click at [305, 24] on icon "undo" at bounding box center [309, 23] width 21 height 21
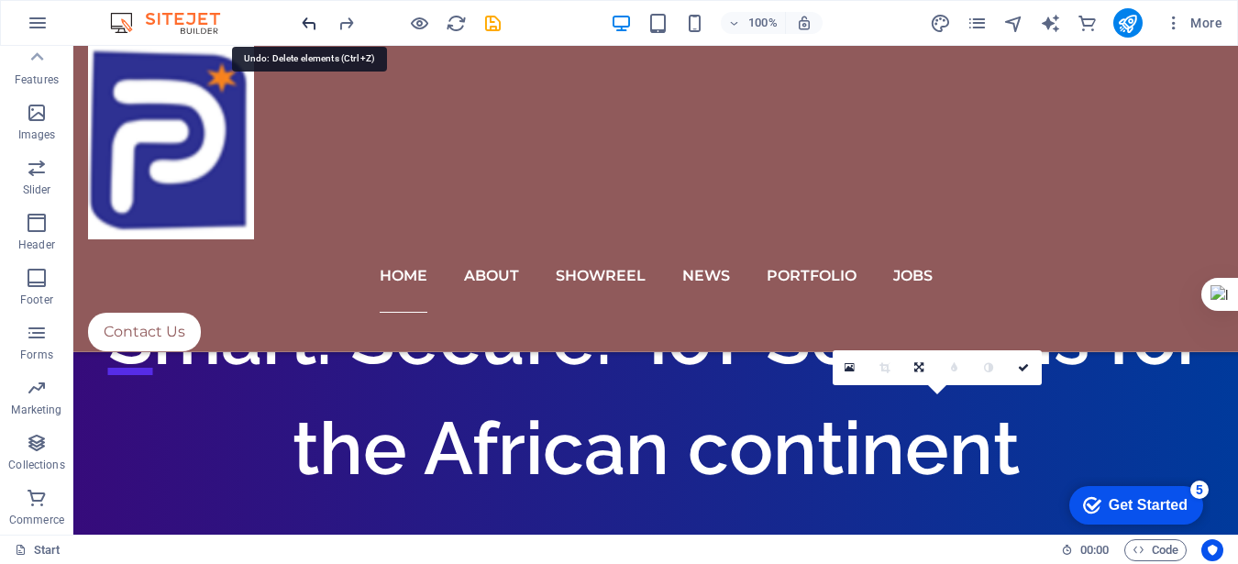
scroll to position [2457, 0]
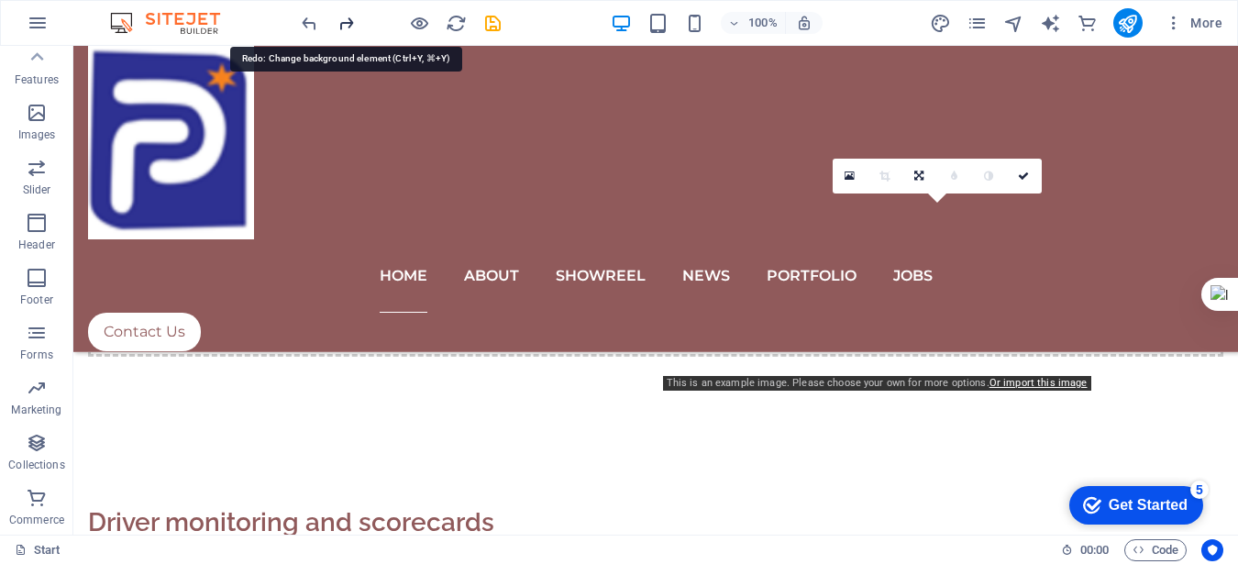
click at [337, 31] on icon "redo" at bounding box center [346, 23] width 21 height 21
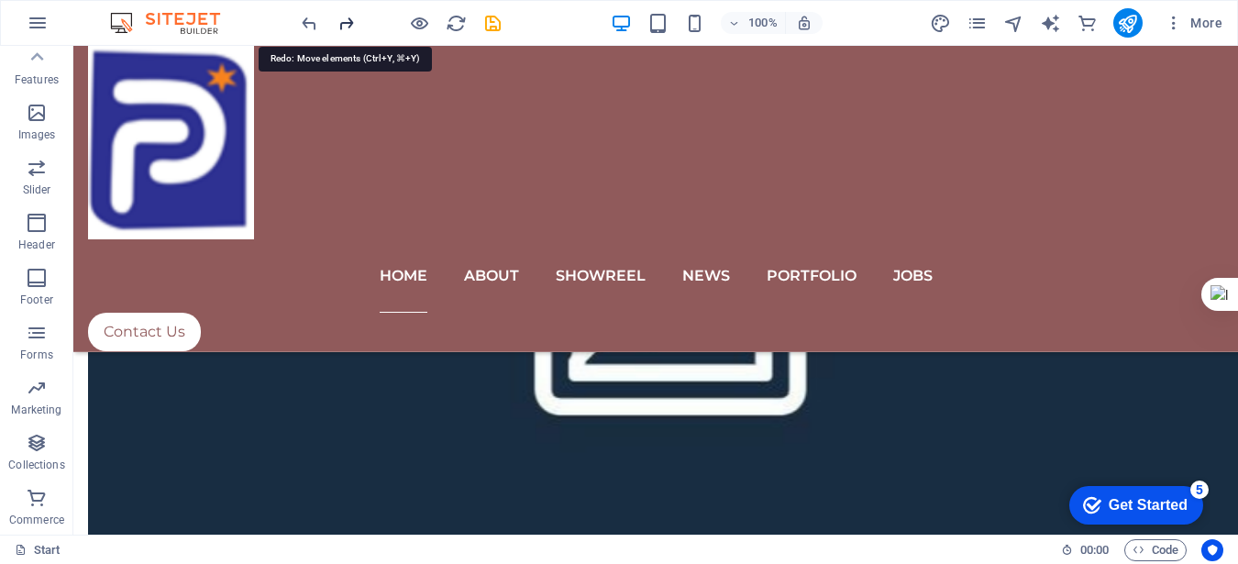
click at [337, 31] on icon "redo" at bounding box center [346, 23] width 21 height 21
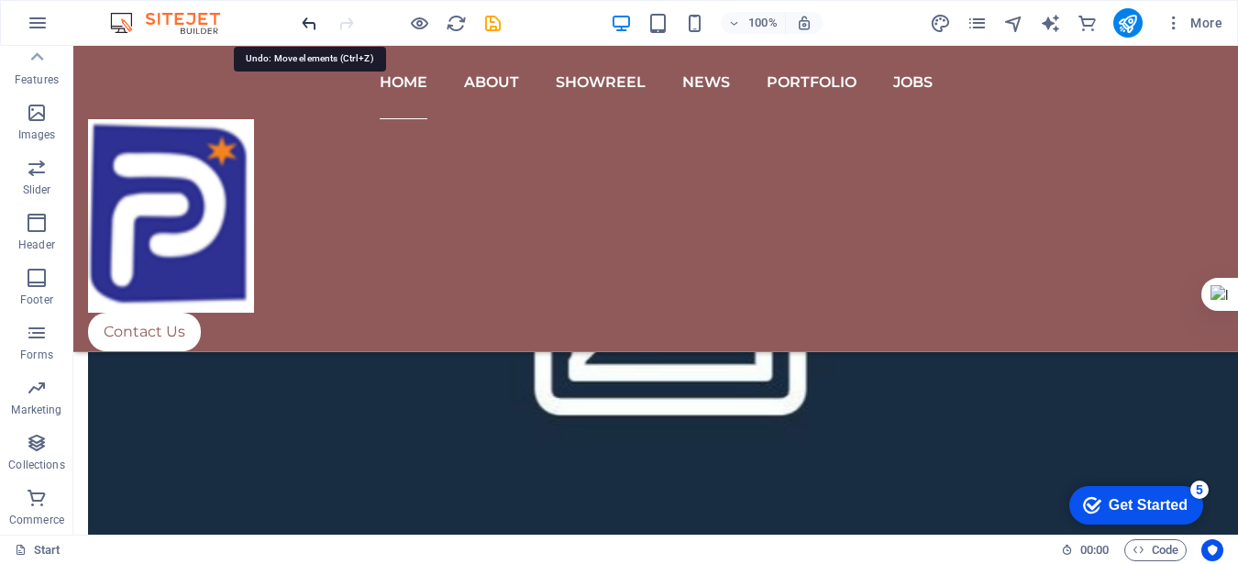
click at [314, 22] on icon "undo" at bounding box center [309, 23] width 21 height 21
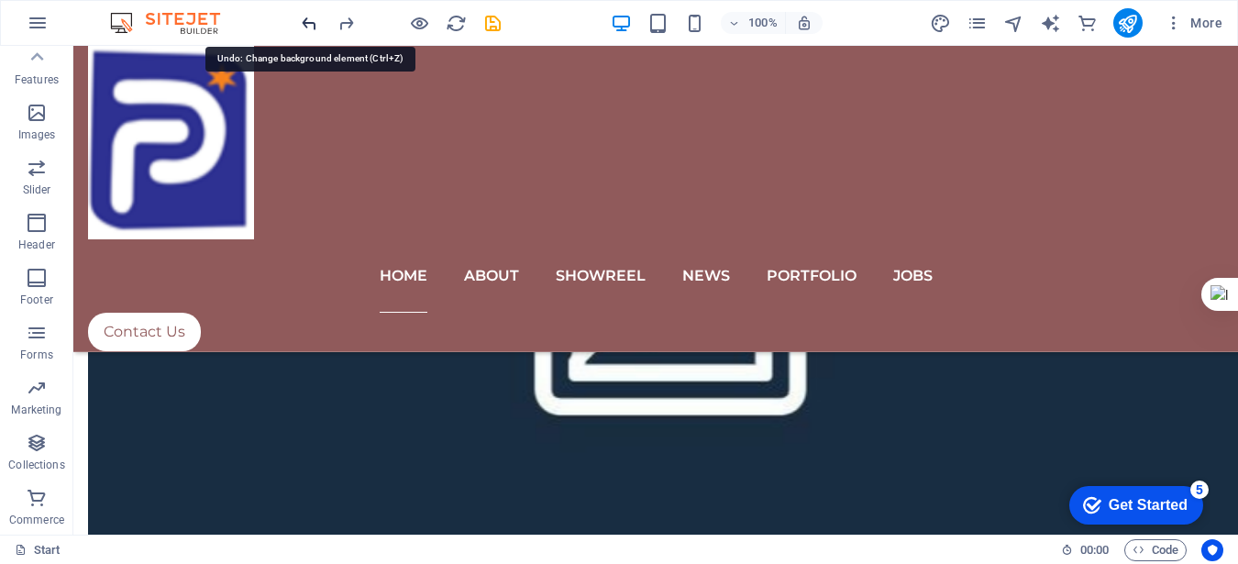
click at [314, 22] on icon "undo" at bounding box center [309, 23] width 21 height 21
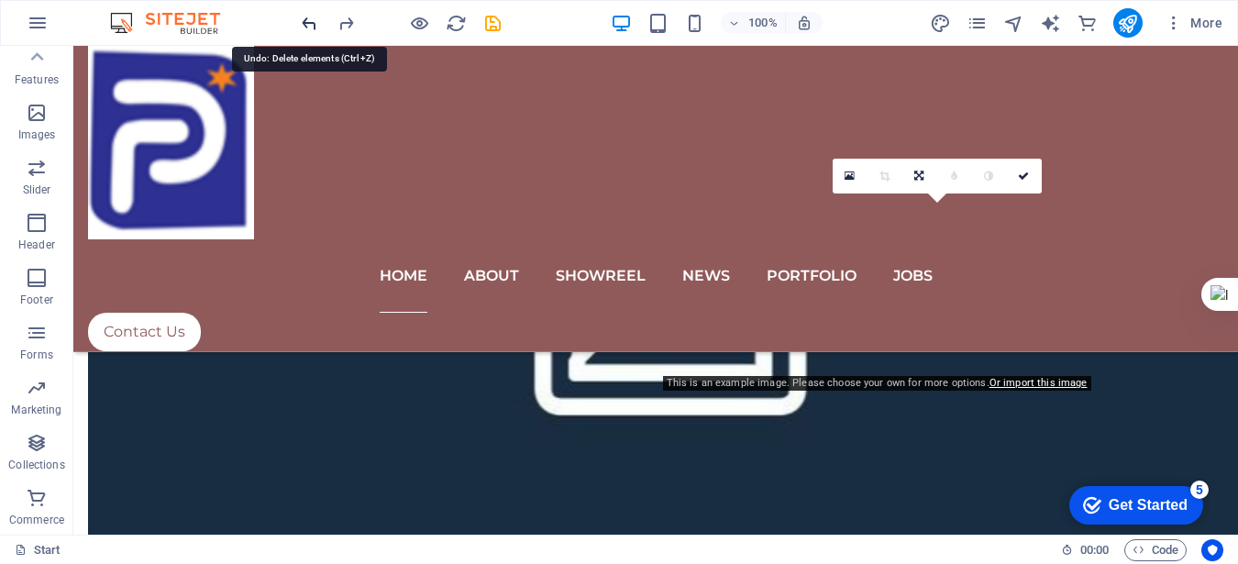
click at [314, 22] on icon "undo" at bounding box center [309, 23] width 21 height 21
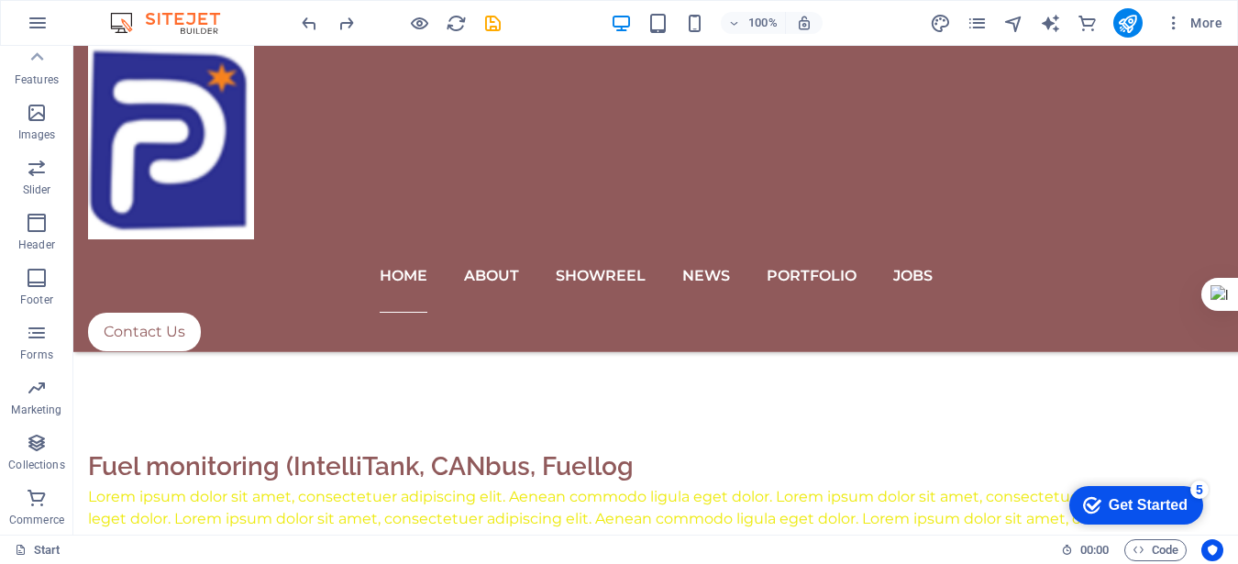
scroll to position [2014, 0]
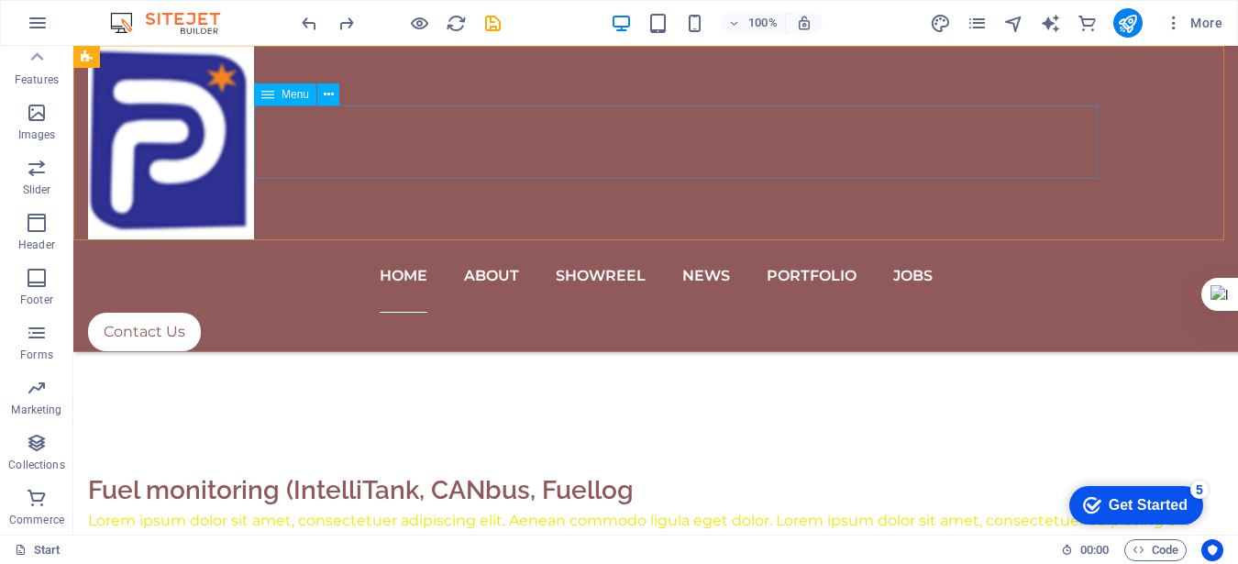
click at [529, 239] on nav "Home About Showreel News Portfolio jobs" at bounding box center [655, 275] width 1135 height 73
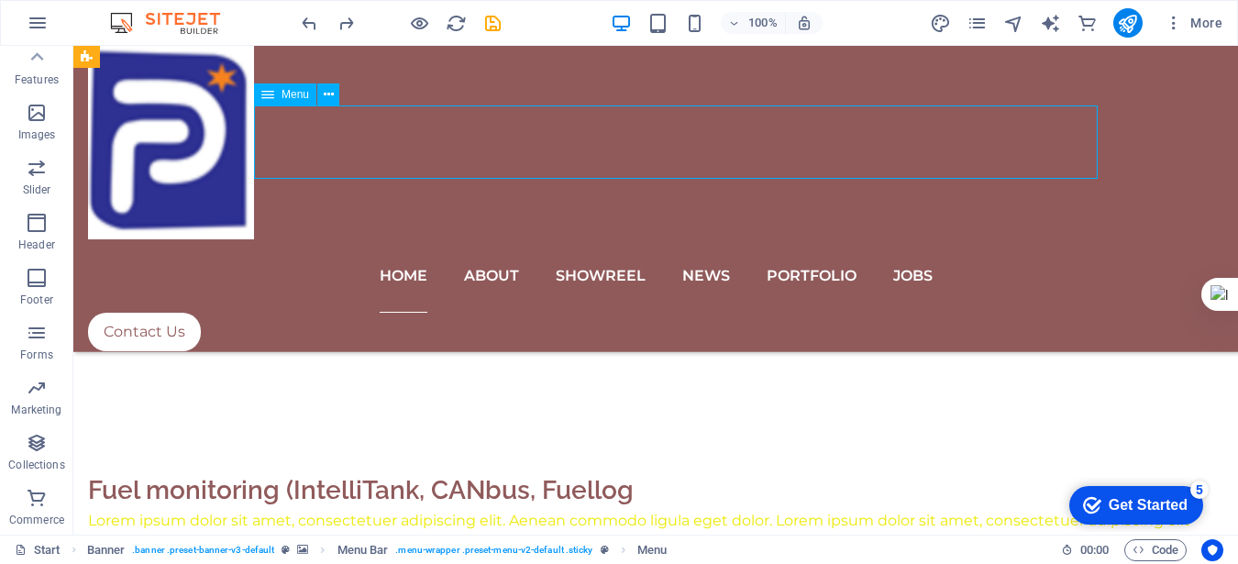
click at [436, 239] on nav "Home About Showreel News Portfolio jobs" at bounding box center [655, 275] width 1135 height 73
